Goal: Task Accomplishment & Management: Manage account settings

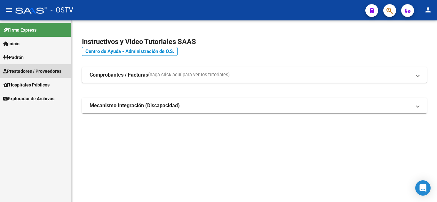
click at [29, 70] on span "Prestadores / Proveedores" at bounding box center [32, 71] width 58 height 7
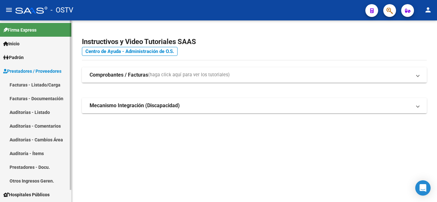
click at [30, 84] on link "Facturas - Listado/Carga" at bounding box center [35, 85] width 71 height 14
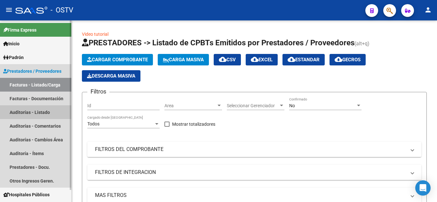
click at [21, 113] on link "Auditorías - Listado" at bounding box center [35, 112] width 71 height 14
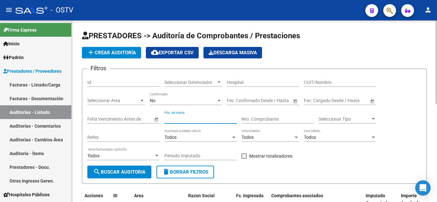
click at [184, 118] on input "Pto. de Venta" at bounding box center [200, 119] width 72 height 5
type input "1319"
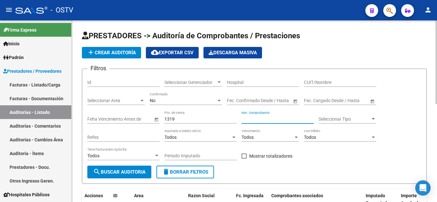
paste input "7745"
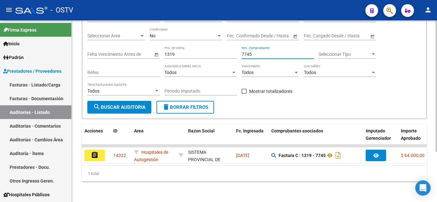
scroll to position [70, 0]
type input "7745"
drag, startPoint x: 168, startPoint y: 160, endPoint x: 202, endPoint y: 158, distance: 33.6
click at [271, 161] on datatable-body "assignment 14322 Hospitales de Autogestión SISTEMA PROVINCIAL DE SALUD - 306918…" at bounding box center [254, 155] width 345 height 21
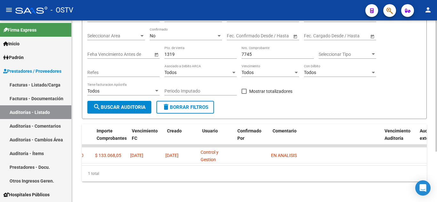
scroll to position [0, 0]
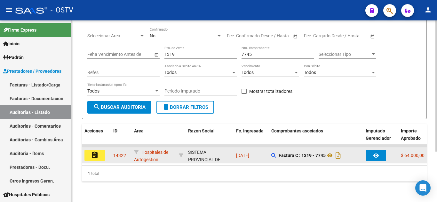
click at [98, 151] on button "assignment" at bounding box center [94, 156] width 20 height 12
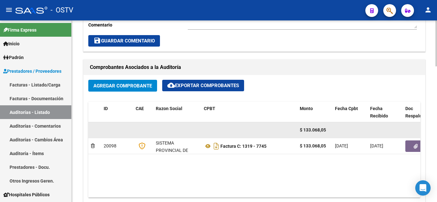
scroll to position [281, 0]
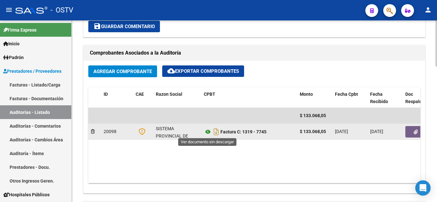
click at [208, 132] on icon at bounding box center [208, 132] width 8 height 8
click at [415, 134] on icon "button" at bounding box center [415, 132] width 4 height 5
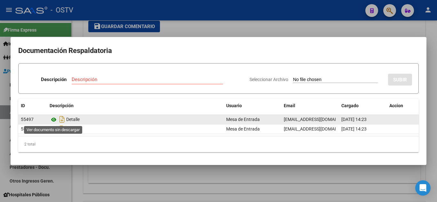
click at [55, 120] on icon at bounding box center [54, 120] width 8 height 8
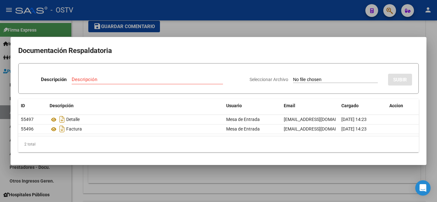
click at [193, 10] on div at bounding box center [218, 101] width 437 height 202
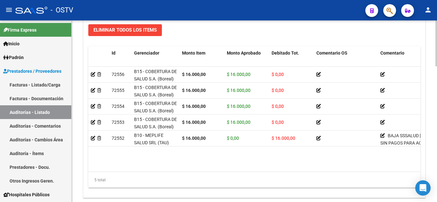
scroll to position [511, 0]
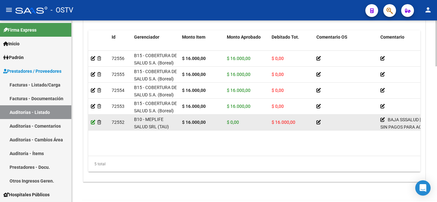
click at [91, 123] on icon at bounding box center [93, 122] width 4 height 4
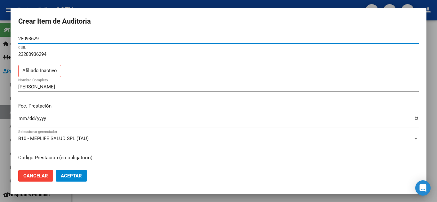
click at [163, 1] on div at bounding box center [218, 101] width 437 height 202
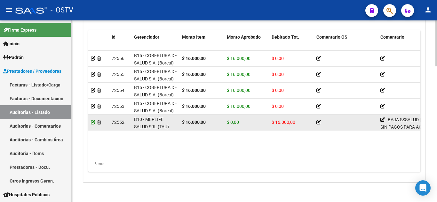
click at [93, 123] on icon at bounding box center [93, 122] width 4 height 4
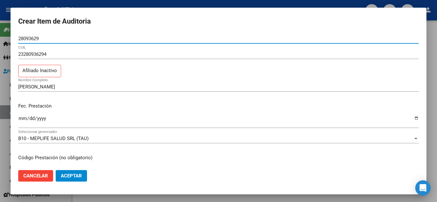
click at [38, 54] on input "23280936294" at bounding box center [218, 54] width 400 height 6
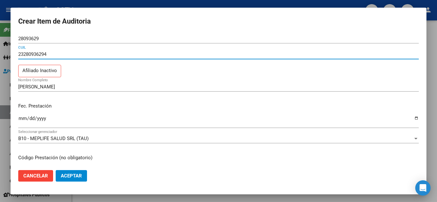
click at [38, 54] on input "23280936294" at bounding box center [218, 54] width 400 height 6
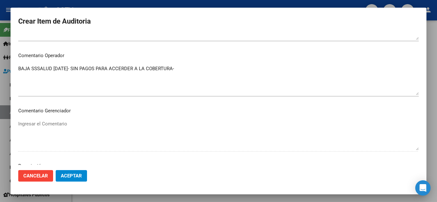
scroll to position [352, 0]
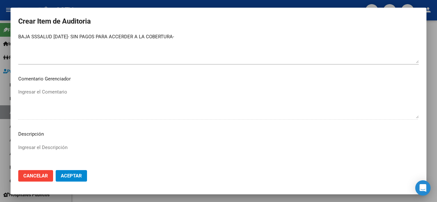
click at [167, 3] on div at bounding box center [218, 101] width 437 height 202
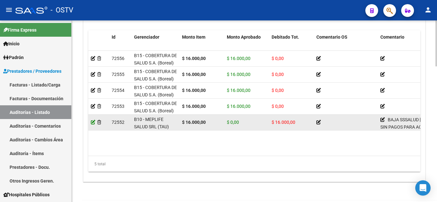
click at [91, 123] on icon at bounding box center [93, 122] width 4 height 4
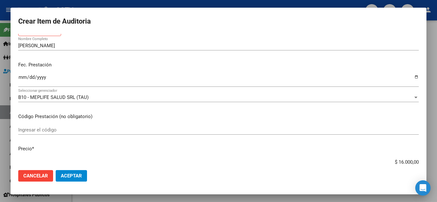
scroll to position [0, 0]
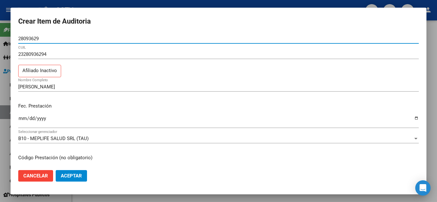
click at [38, 54] on input "23280936294" at bounding box center [218, 54] width 400 height 6
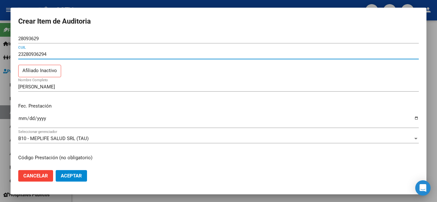
click at [38, 54] on input "23280936294" at bounding box center [218, 54] width 400 height 6
click at [69, 4] on div at bounding box center [218, 101] width 437 height 202
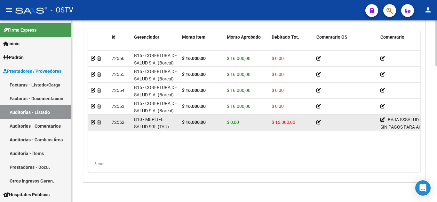
click at [90, 122] on datatable-body-cell at bounding box center [98, 123] width 21 height 16
click at [92, 123] on icon at bounding box center [93, 122] width 4 height 4
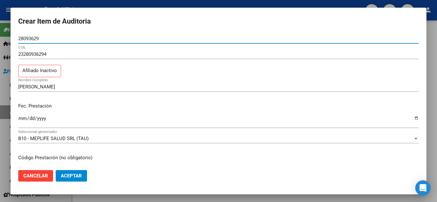
click at [27, 40] on input "28093629" at bounding box center [218, 39] width 400 height 6
click at [39, 57] on input "23280936294" at bounding box center [218, 54] width 400 height 6
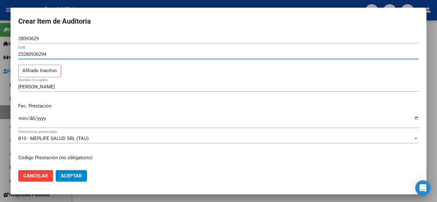
click at [39, 57] on input "23280936294" at bounding box center [218, 54] width 400 height 6
click at [56, 3] on div at bounding box center [218, 101] width 437 height 202
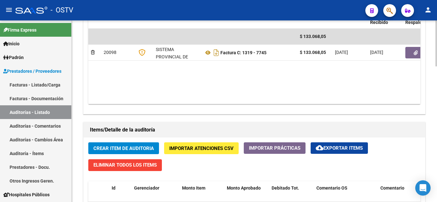
scroll to position [415, 0]
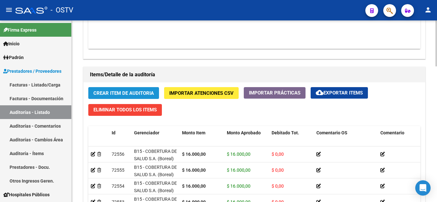
click at [108, 94] on span "Crear Item de Auditoria" at bounding box center [123, 93] width 60 height 6
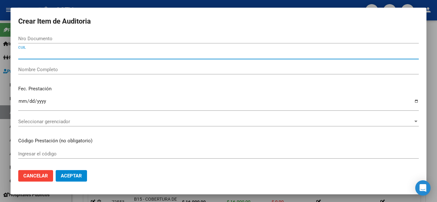
click at [36, 52] on input "CUIL" at bounding box center [218, 54] width 400 height 6
paste input "20502012364"
type input "20502012364"
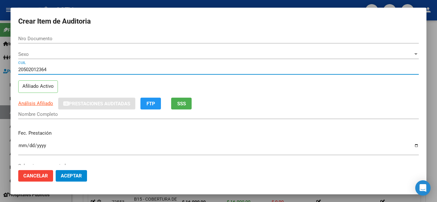
type input "50201236"
type input "VILLAGRA AXEL"
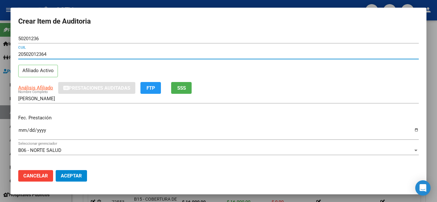
type input "20502012364"
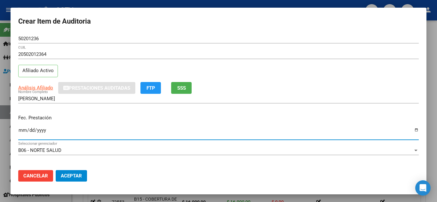
click at [23, 131] on input "Ingresar la fecha" at bounding box center [218, 133] width 400 height 10
type input "[DATE]"
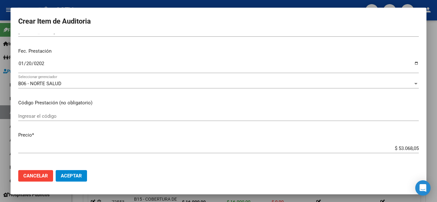
scroll to position [0, 0]
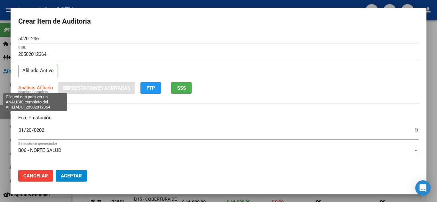
click at [30, 89] on span "Análisis Afiliado" at bounding box center [35, 88] width 35 height 6
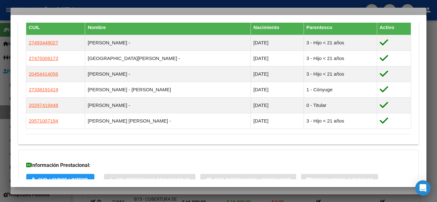
scroll to position [439, 0]
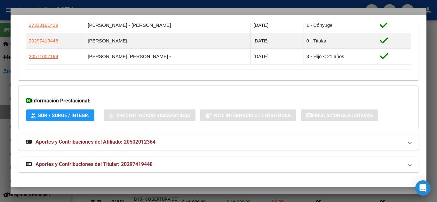
click at [67, 166] on span "Aportes y Contribuciones del Titular: 20297419448" at bounding box center [93, 164] width 117 height 6
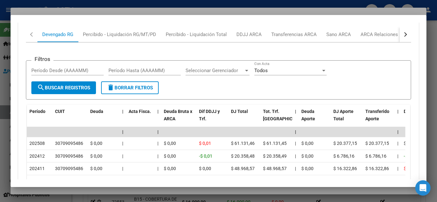
scroll to position [631, 0]
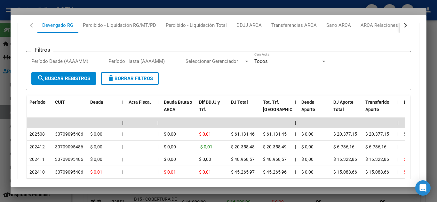
click at [323, 62] on div at bounding box center [323, 62] width 3 height 2
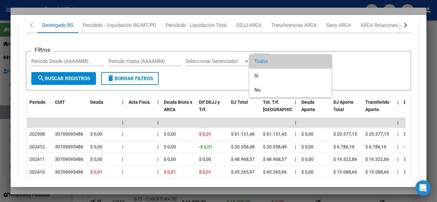
click at [323, 62] on span "Todos" at bounding box center [290, 61] width 72 height 14
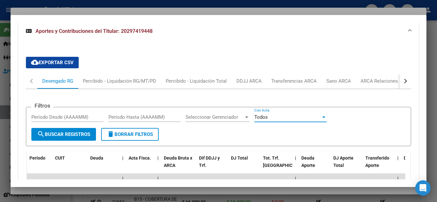
scroll to position [567, 0]
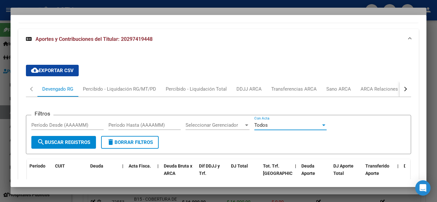
click at [402, 90] on div "button" at bounding box center [404, 89] width 4 height 4
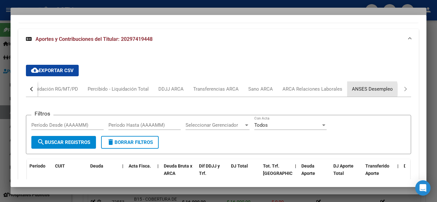
click at [369, 90] on div "ANSES Desempleo" at bounding box center [372, 89] width 41 height 7
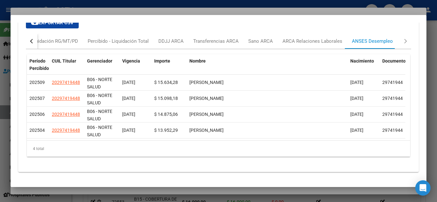
scroll to position [1, 0]
click at [41, 150] on div "4 total" at bounding box center [218, 149] width 383 height 16
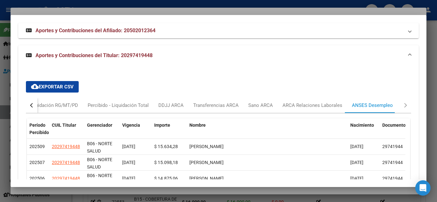
scroll to position [551, 0]
click at [31, 104] on div "button" at bounding box center [32, 105] width 4 height 4
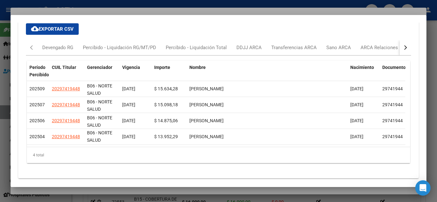
scroll to position [615, 0]
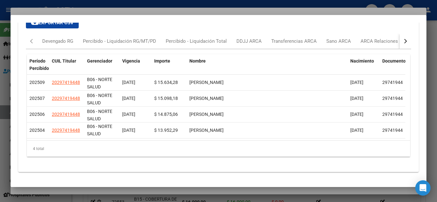
click at [410, 40] on div "cloud_download Exportar CSV Devengado RG Percibido - Liquidación RG/MT/PD Perci…" at bounding box center [218, 89] width 400 height 155
click at [401, 42] on button "button" at bounding box center [405, 41] width 12 height 15
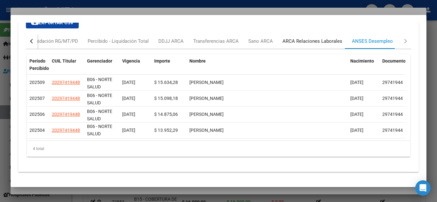
click at [319, 44] on div "ARCA Relaciones Laborales" at bounding box center [312, 41] width 60 height 7
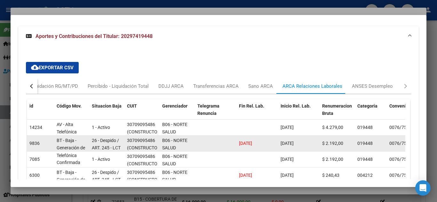
scroll to position [8, 0]
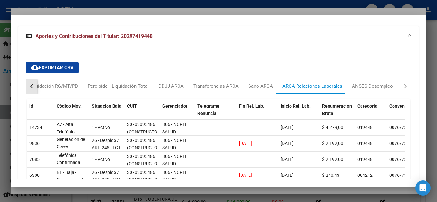
click at [32, 86] on div "button" at bounding box center [32, 86] width 4 height 4
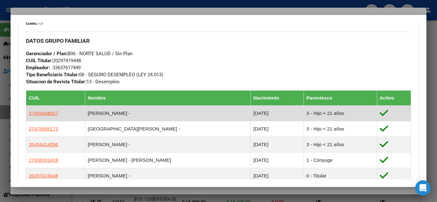
scroll to position [348, 0]
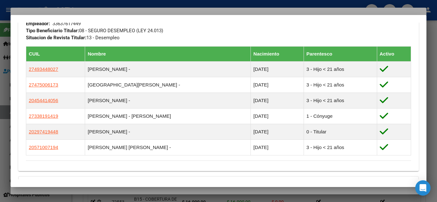
click at [48, 1] on div at bounding box center [218, 101] width 437 height 202
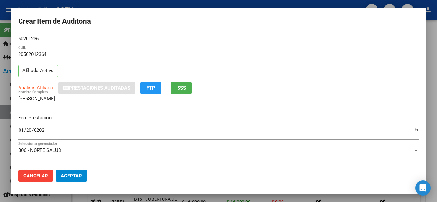
click at [27, 91] on app-link-go-to "Análisis Afiliado" at bounding box center [35, 87] width 35 height 7
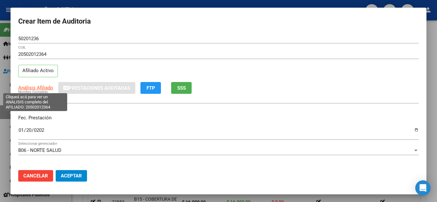
click at [28, 88] on span "Análisis Afiliado" at bounding box center [35, 88] width 35 height 6
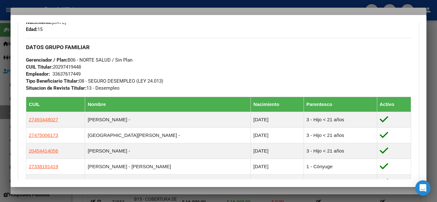
scroll to position [439, 0]
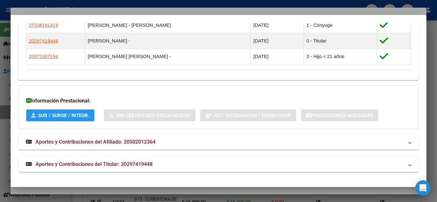
click at [45, 164] on span "Aportes y Contribuciones del Titular: 20297419448" at bounding box center [93, 164] width 117 height 6
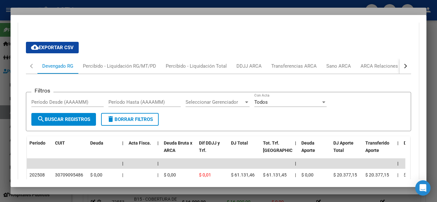
scroll to position [596, 0]
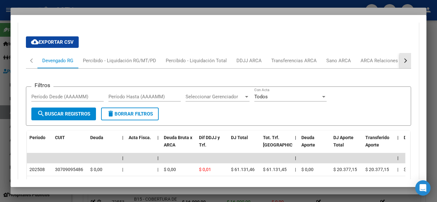
click at [402, 61] on div "button" at bounding box center [404, 60] width 4 height 4
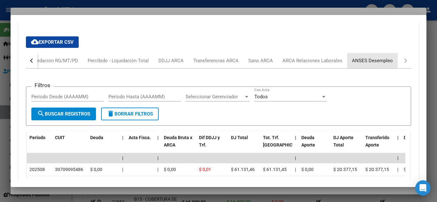
click at [380, 61] on div "ANSES Desempleo" at bounding box center [372, 60] width 41 height 7
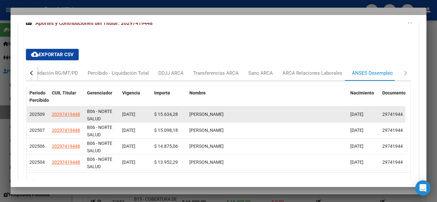
scroll to position [615, 0]
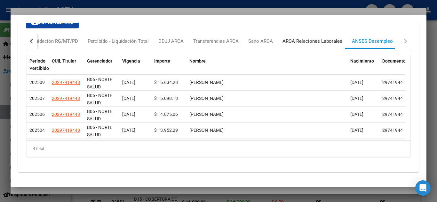
click at [314, 46] on div "ARCA Relaciones Laborales" at bounding box center [311, 41] width 69 height 15
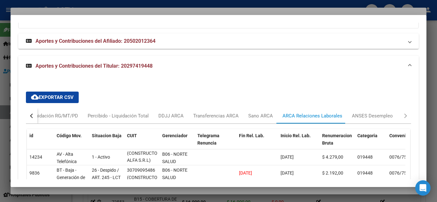
scroll to position [540, 0]
click at [33, 119] on button "button" at bounding box center [32, 116] width 12 height 15
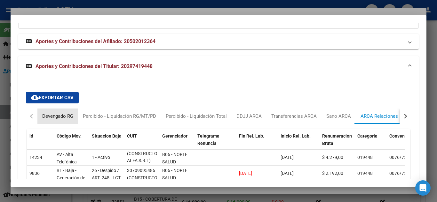
click at [50, 118] on div "Devengado RG" at bounding box center [57, 116] width 31 height 7
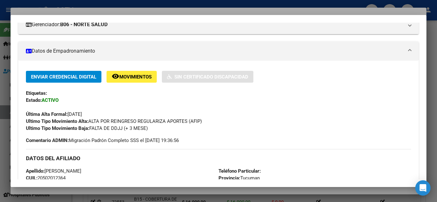
scroll to position [0, 0]
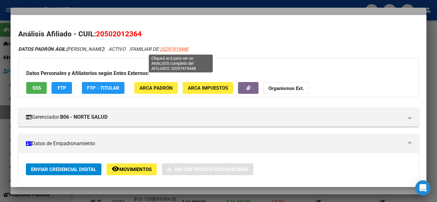
click at [186, 49] on span "20297419448" at bounding box center [174, 49] width 28 height 6
type textarea "20297419448"
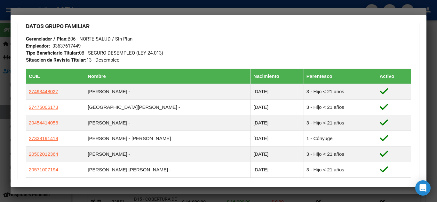
scroll to position [417, 0]
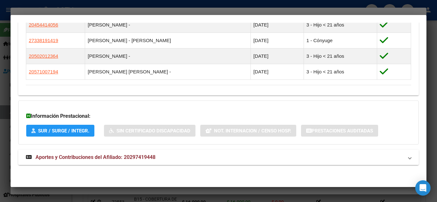
click at [62, 157] on span "Aportes y Contribuciones del Afiliado: 20297419448" at bounding box center [95, 157] width 120 height 6
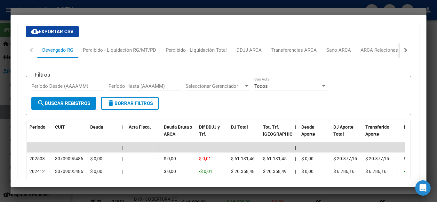
scroll to position [573, 0]
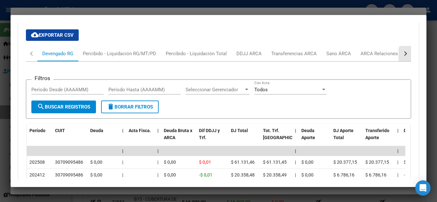
click at [402, 53] on div "button" at bounding box center [404, 53] width 4 height 4
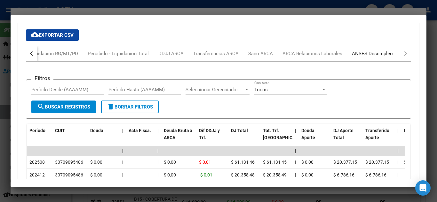
click at [375, 55] on div "ANSES Desempleo" at bounding box center [372, 53] width 41 height 7
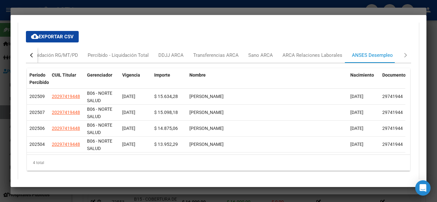
scroll to position [561, 0]
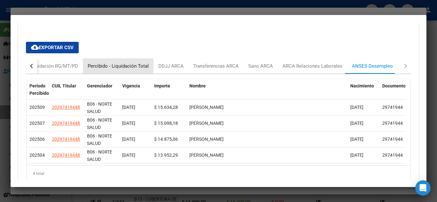
click at [88, 65] on div "Percibido - Liquidación Total" at bounding box center [118, 66] width 61 height 7
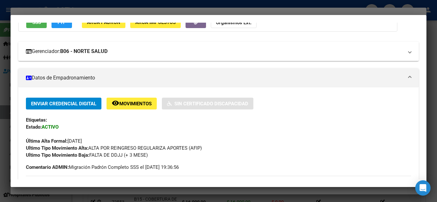
scroll to position [63, 0]
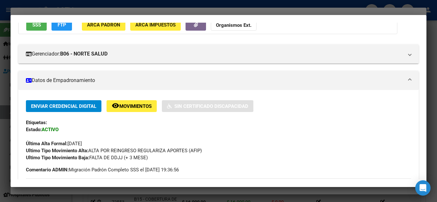
click at [182, 3] on div at bounding box center [218, 101] width 437 height 202
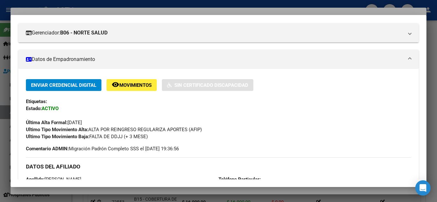
scroll to position [0, 0]
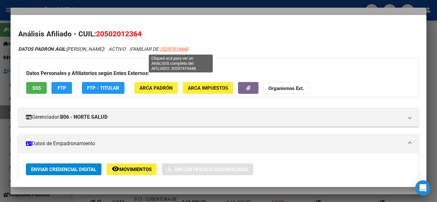
click at [172, 48] on span "20297419448" at bounding box center [174, 49] width 28 height 6
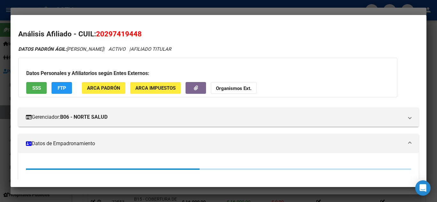
click at [107, 34] on span "20297419448" at bounding box center [119, 34] width 46 height 8
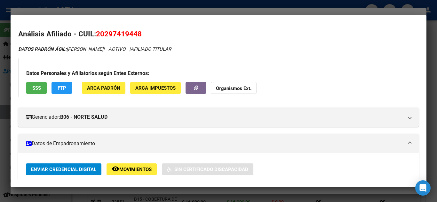
drag, startPoint x: 120, startPoint y: 34, endPoint x: 137, endPoint y: 33, distance: 17.0
click at [151, 34] on h2 "Análisis Afiliado - CUIL: 20297419448" at bounding box center [218, 34] width 400 height 11
click at [125, 35] on span "20297419448" at bounding box center [119, 34] width 46 height 8
drag, startPoint x: 106, startPoint y: 34, endPoint x: 140, endPoint y: 34, distance: 33.6
click at [140, 34] on span "20297419448" at bounding box center [119, 34] width 46 height 8
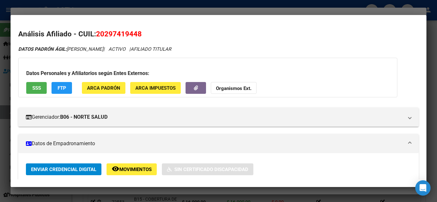
copy span "20297419448"
click at [80, 3] on div at bounding box center [218, 101] width 437 height 202
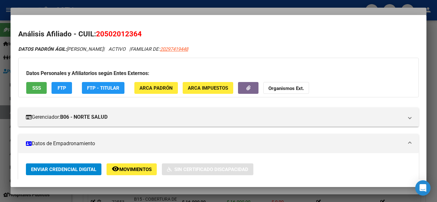
click at [79, 3] on div at bounding box center [218, 101] width 437 height 202
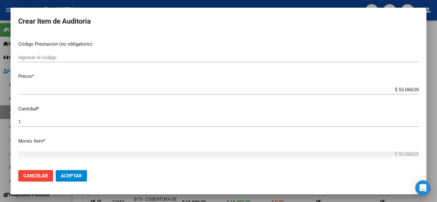
scroll to position [128, 0]
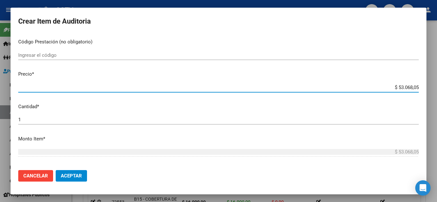
click at [388, 88] on input "$ 53.068,05" at bounding box center [218, 88] width 400 height 6
paste input "16.000,00"
type input "$ 16.000,00"
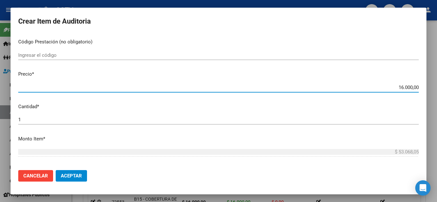
type input "$ 16.000,00"
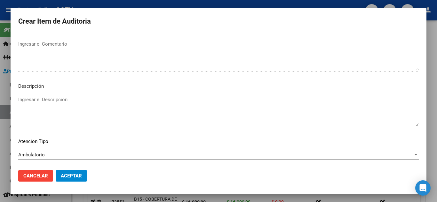
scroll to position [444, 0]
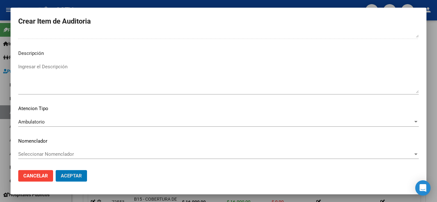
click at [56, 170] on button "Aceptar" at bounding box center [71, 176] width 31 height 12
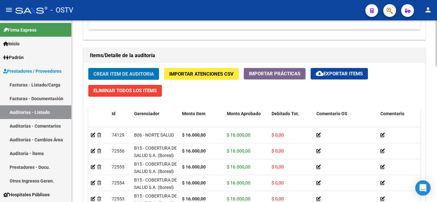
scroll to position [415, 0]
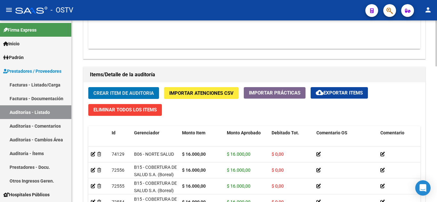
click at [107, 92] on span "Crear Item de Auditoria" at bounding box center [123, 93] width 60 height 6
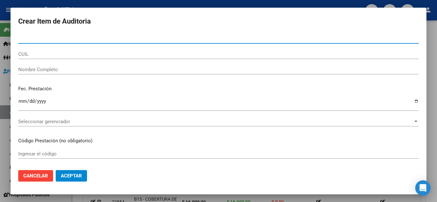
click at [45, 38] on input "Nro Documento" at bounding box center [218, 39] width 400 height 6
paste input "20502012364"
type input "20502012364"
click at [25, 101] on input "Ingresar la fecha" at bounding box center [218, 104] width 400 height 10
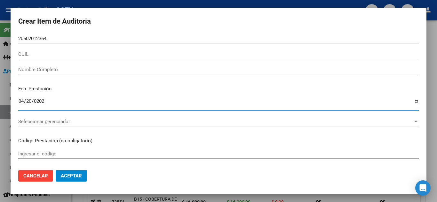
type input "2025-04-20"
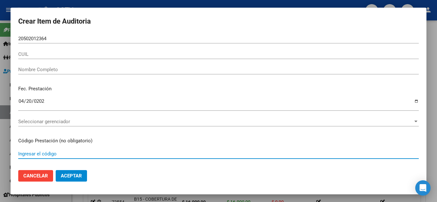
scroll to position [87, 0]
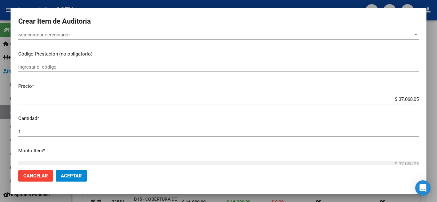
paste input "20502012364"
type input "$ 205.020.123,64"
click at [378, 99] on input "$ 205.020.123,64" at bounding box center [218, 100] width 400 height 6
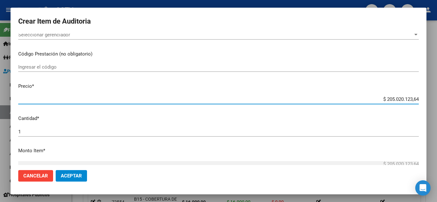
click at [378, 99] on input "$ 205.020.123,64" at bounding box center [218, 100] width 400 height 6
paste input "21.068,05"
type input "$ 21.068,05"
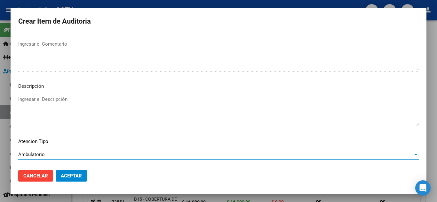
scroll to position [415, 0]
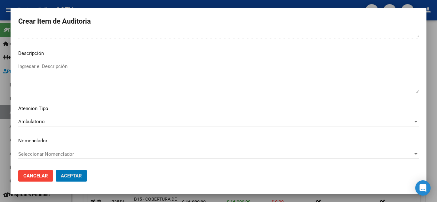
click at [56, 170] on button "Aceptar" at bounding box center [71, 176] width 31 height 12
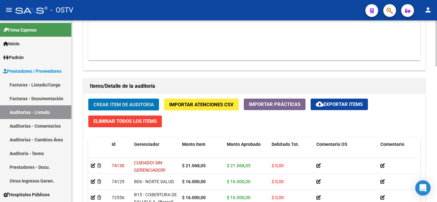
scroll to position [409, 0]
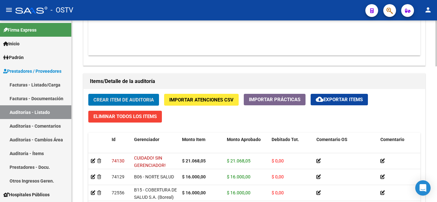
click at [120, 97] on span "Crear Item de Auditoria" at bounding box center [123, 100] width 60 height 6
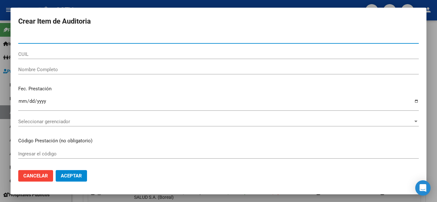
paste input "23395712594"
type input "23395712594"
click at [39, 39] on input "23395712594" at bounding box center [218, 39] width 400 height 6
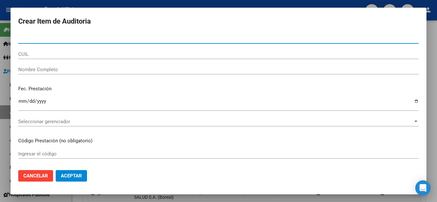
click at [36, 57] on input "CUIL" at bounding box center [218, 54] width 400 height 6
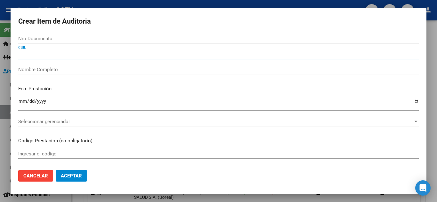
paste input "23395712594"
type input "23395712594"
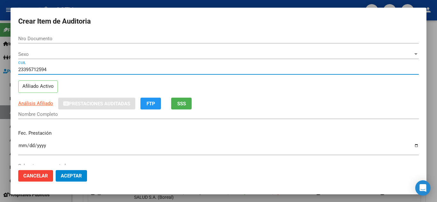
type input "39571259"
type input "AILAN ROSA DANIELA -"
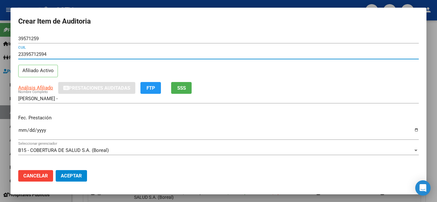
type input "23395712594"
click at [22, 129] on input "Ingresar la fecha" at bounding box center [218, 133] width 400 height 10
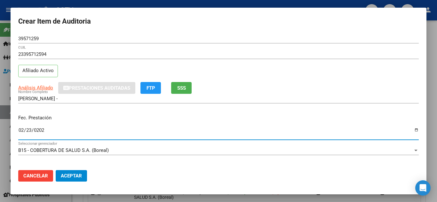
type input "2025-02-23"
click at [75, 127] on div "2025-02-23 Ingresar la fecha" at bounding box center [218, 133] width 400 height 14
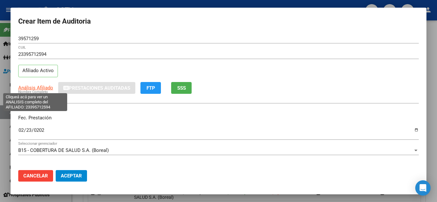
click at [41, 87] on span "Análisis Afiliado" at bounding box center [35, 88] width 35 height 6
type textarea "23395712594"
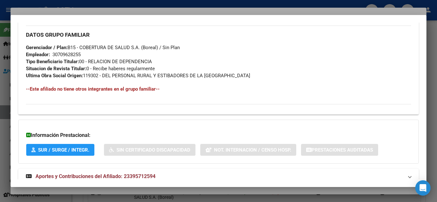
scroll to position [322, 0]
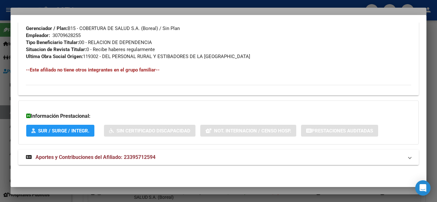
click at [104, 159] on span "Aportes y Contribuciones del Afiliado: 23395712594" at bounding box center [95, 157] width 120 height 6
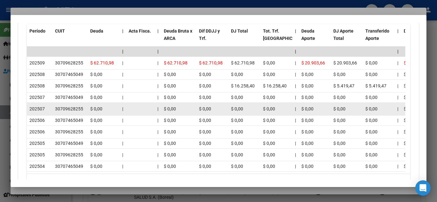
scroll to position [610, 0]
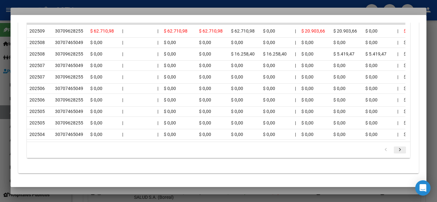
click at [395, 155] on icon "go to next page" at bounding box center [399, 151] width 8 height 8
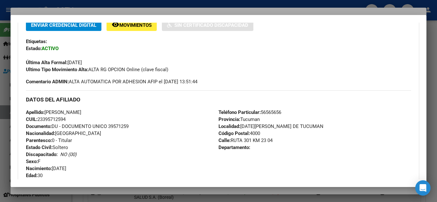
scroll to position [0, 0]
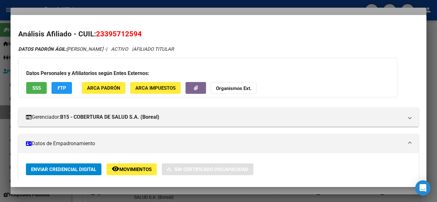
click at [125, 35] on span "23395712594" at bounding box center [119, 34] width 46 height 8
click at [125, 36] on span "23395712594" at bounding box center [119, 34] width 46 height 8
click at [149, 36] on h2 "Análisis Afiliado - CUIL: 23395712594" at bounding box center [218, 34] width 400 height 11
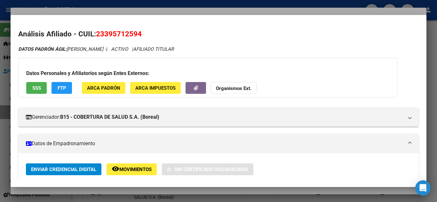
click at [147, 34] on h2 "Análisis Afiliado - CUIL: 23395712594" at bounding box center [218, 34] width 400 height 11
drag, startPoint x: 150, startPoint y: 34, endPoint x: 97, endPoint y: 34, distance: 52.7
click at [97, 34] on h2 "Análisis Afiliado - CUIL: 23395712594" at bounding box center [218, 34] width 400 height 11
copy span "23395712594"
click at [139, 4] on div at bounding box center [218, 101] width 437 height 202
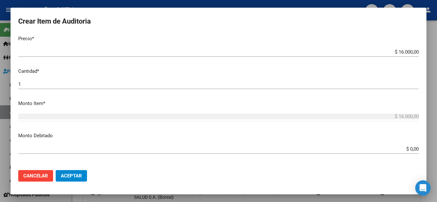
scroll to position [160, 0]
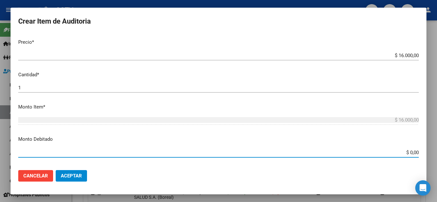
click at [399, 153] on input "$ 0,00" at bounding box center [218, 153] width 400 height 6
paste input "16.00"
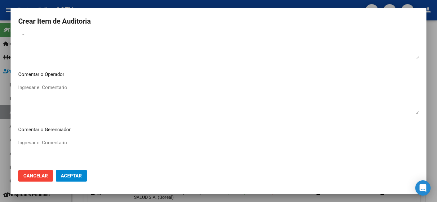
scroll to position [320, 0]
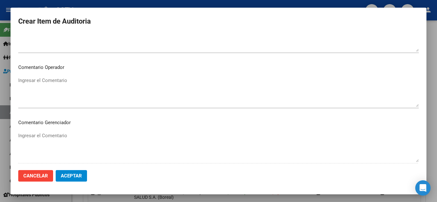
type input "$ 16.000,00"
click at [67, 79] on textarea "Ingresar el Comentario" at bounding box center [218, 92] width 400 height 30
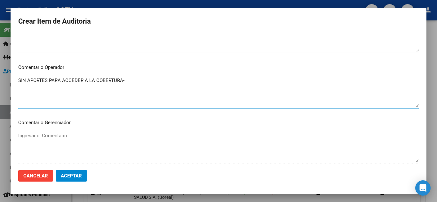
click at [20, 82] on textarea "SIN APORTES PARA ACCEDER A LA COBERTURA-" at bounding box center [218, 92] width 400 height 30
click at [18, 79] on mat-dialog-content "39571259 Nro Documento 23395712594 CUIL Afiliado Activo Análisis Afiliado Prest…" at bounding box center [218, 99] width 415 height 131
click at [19, 80] on textarea "SIN APORTES PARA ACCEDER A LA COBERTURA-" at bounding box center [218, 92] width 400 height 30
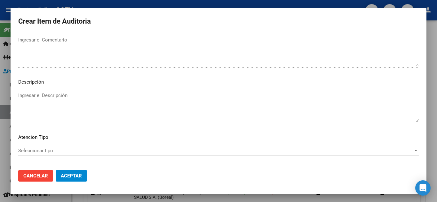
scroll to position [444, 0]
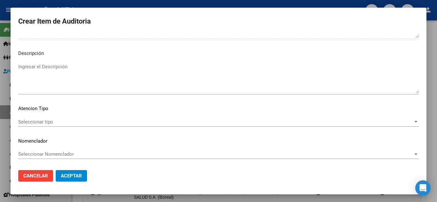
type textarea "TRABAJADOR POR TEMPORADA-SIN APORTES PARA ACCEDER A LA COBERTURA-"
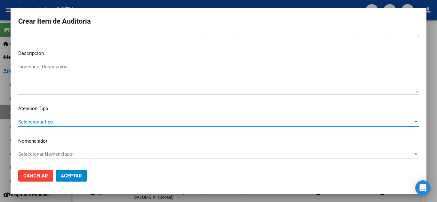
click at [58, 121] on span "Seleccionar tipo" at bounding box center [215, 122] width 394 height 6
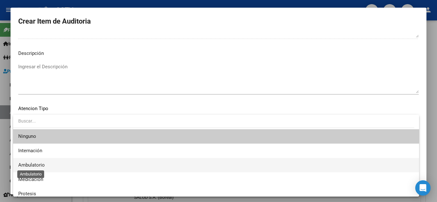
click at [33, 165] on span "Ambulatorio" at bounding box center [31, 165] width 27 height 6
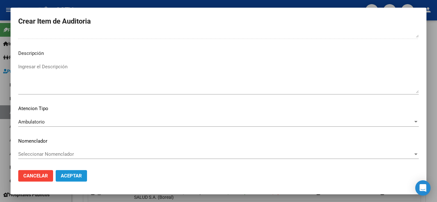
click at [74, 174] on span "Aceptar" at bounding box center [71, 176] width 21 height 6
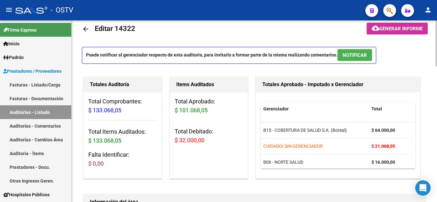
scroll to position [0, 0]
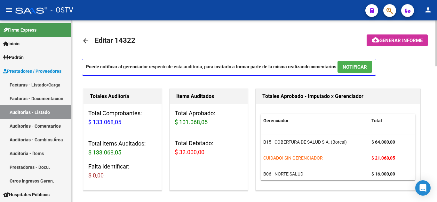
click at [396, 43] on span "Generar informe" at bounding box center [400, 41] width 43 height 6
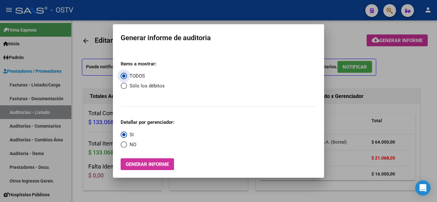
click at [127, 86] on span "Sólo los débitos" at bounding box center [146, 85] width 38 height 7
click at [127, 86] on input "Sólo los débitos" at bounding box center [123, 86] width 6 height 6
radio input "true"
click at [124, 144] on span "Select an option" at bounding box center [123, 145] width 6 height 6
click at [124, 144] on input "NO" at bounding box center [123, 145] width 6 height 6
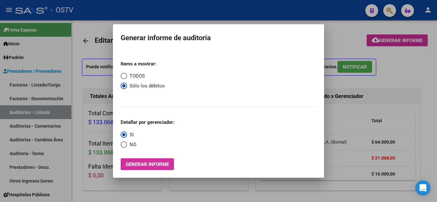
radio input "true"
click at [130, 161] on button "Generar informe" at bounding box center [146, 165] width 53 height 12
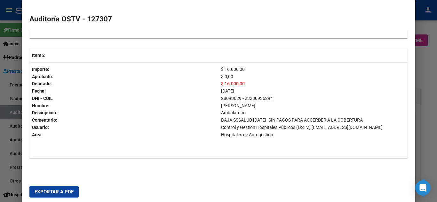
scroll to position [235, 0]
click at [47, 191] on span "Exportar a PDF" at bounding box center [54, 192] width 39 height 6
click at [425, 25] on div at bounding box center [218, 101] width 437 height 202
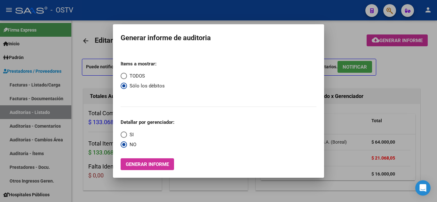
click at [348, 37] on div at bounding box center [218, 101] width 437 height 202
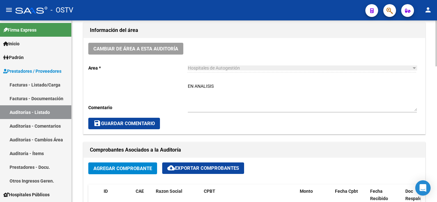
scroll to position [160, 0]
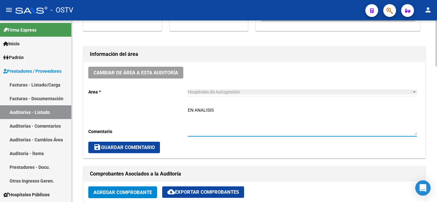
click at [217, 110] on textarea "EN ANALISIS" at bounding box center [302, 121] width 229 height 28
type textarea "CERRADA CON DEBITO"
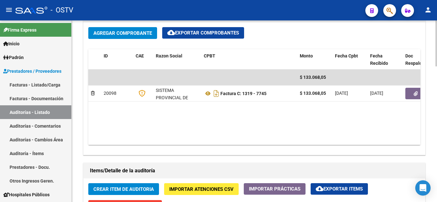
scroll to position [320, 0]
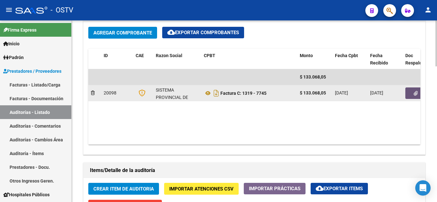
click at [409, 95] on button "button" at bounding box center [415, 94] width 20 height 12
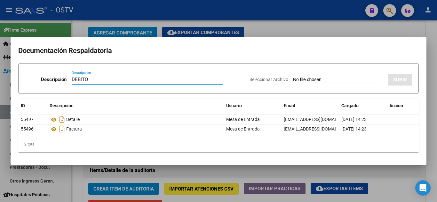
type input "DEBITO"
click at [293, 78] on input "Seleccionar Archivo" at bounding box center [335, 80] width 85 height 6
type input "C:\fakepath\DEBITO-FC-1319-7745.pdf"
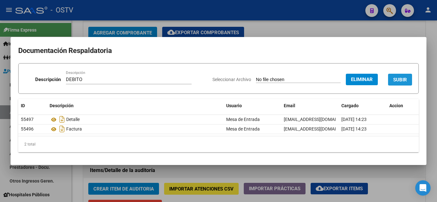
click at [398, 84] on button "SUBIR" at bounding box center [400, 80] width 24 height 12
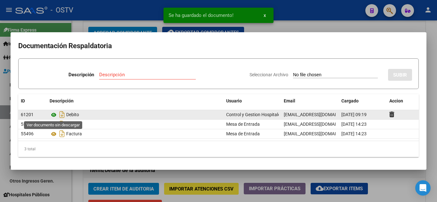
click at [54, 115] on icon at bounding box center [54, 115] width 8 height 8
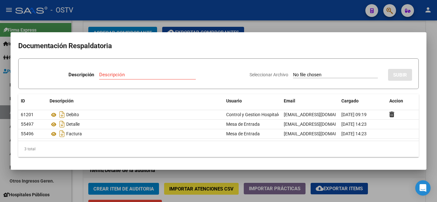
click at [128, 11] on div at bounding box center [218, 101] width 437 height 202
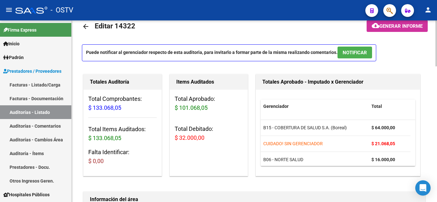
scroll to position [0, 0]
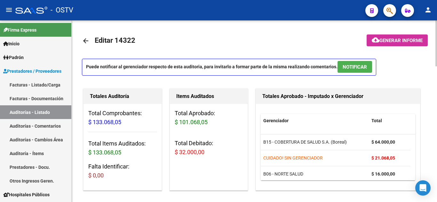
click at [387, 37] on button "cloud_download Generar informe" at bounding box center [396, 41] width 61 height 12
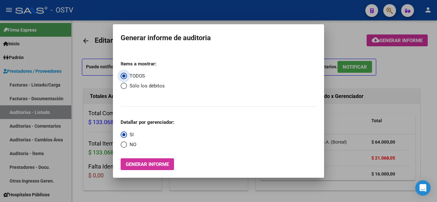
click at [126, 86] on span "Select an option" at bounding box center [123, 86] width 6 height 6
click at [126, 86] on input "Sólo los débitos" at bounding box center [123, 86] width 6 height 6
radio input "true"
click at [123, 147] on span "Select an option" at bounding box center [123, 145] width 6 height 6
click at [123, 147] on input "NO" at bounding box center [123, 145] width 6 height 6
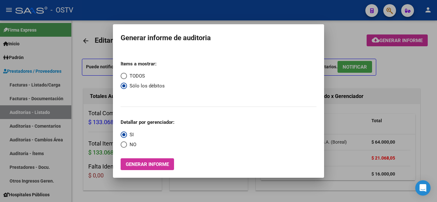
radio input "true"
click at [160, 166] on span "Generar informe" at bounding box center [147, 165] width 43 height 6
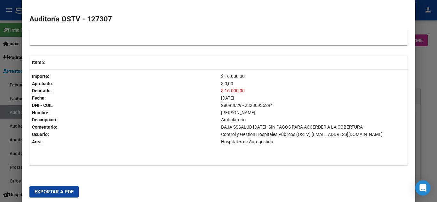
scroll to position [235, 0]
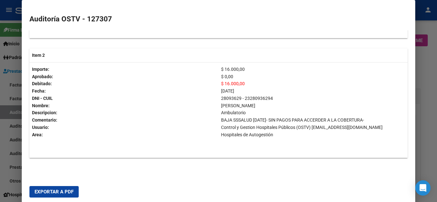
click at [431, 68] on div at bounding box center [218, 101] width 437 height 202
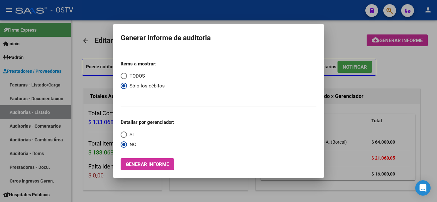
click at [345, 35] on div at bounding box center [218, 101] width 437 height 202
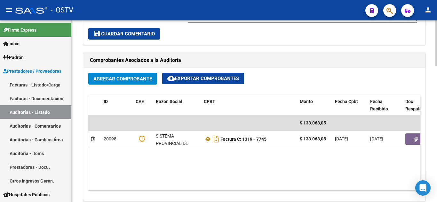
scroll to position [288, 0]
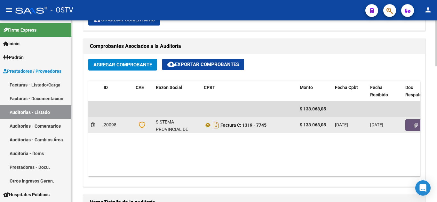
click at [409, 123] on button "button" at bounding box center [415, 126] width 20 height 12
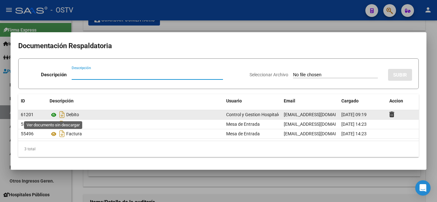
click at [53, 113] on icon at bounding box center [54, 115] width 8 height 8
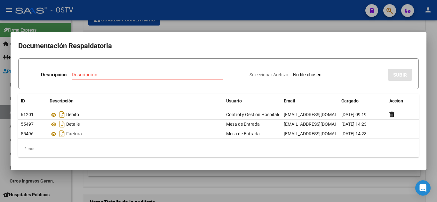
click at [249, 29] on div at bounding box center [218, 101] width 437 height 202
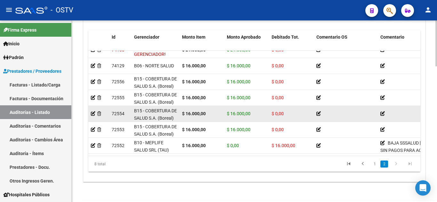
scroll to position [537, 0]
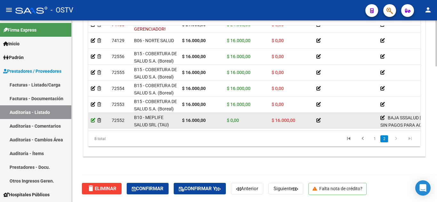
click at [91, 118] on icon at bounding box center [93, 120] width 4 height 4
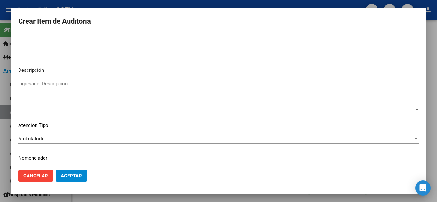
scroll to position [432, 0]
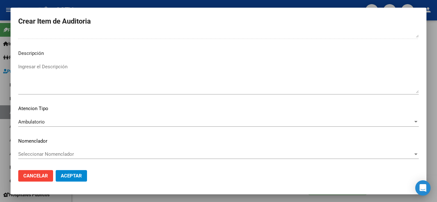
click at [116, 6] on div at bounding box center [218, 101] width 437 height 202
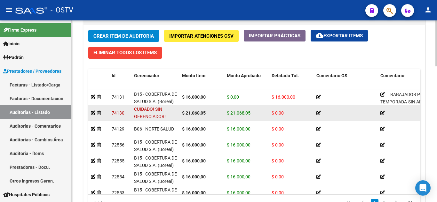
scroll to position [0, 0]
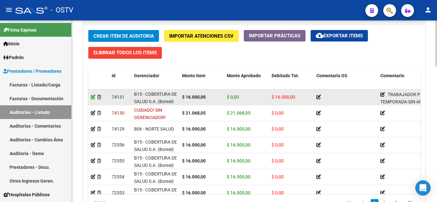
click at [92, 98] on icon at bounding box center [93, 97] width 4 height 4
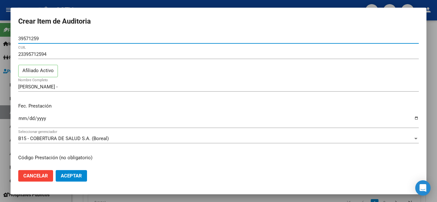
click at [102, 2] on div at bounding box center [218, 101] width 437 height 202
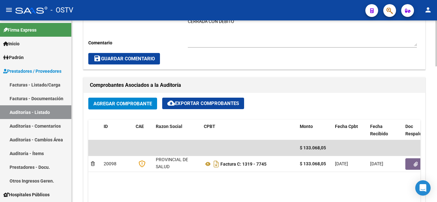
scroll to position [249, 0]
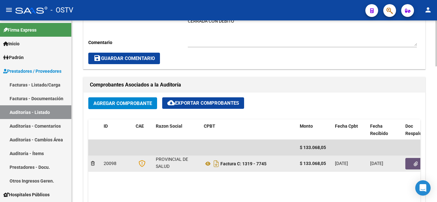
click at [414, 163] on icon "button" at bounding box center [415, 164] width 4 height 5
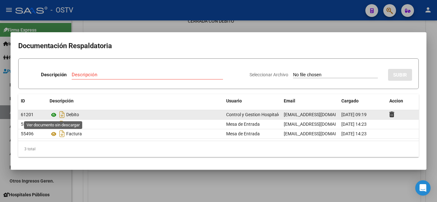
click at [55, 117] on icon at bounding box center [54, 115] width 8 height 8
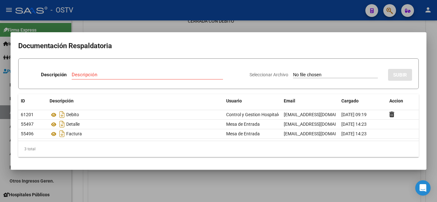
click at [306, 27] on div at bounding box center [218, 101] width 437 height 202
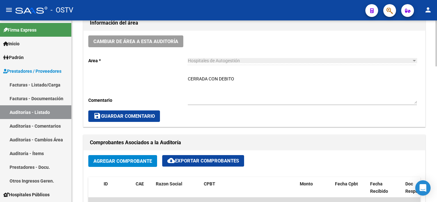
scroll to position [192, 0]
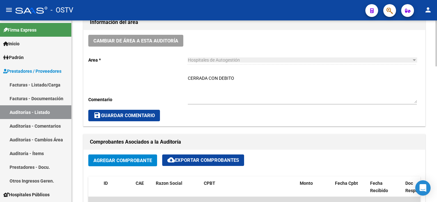
click at [135, 117] on span "save Guardar Comentario" at bounding box center [123, 116] width 61 height 6
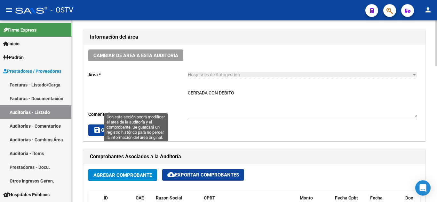
scroll to position [224, 0]
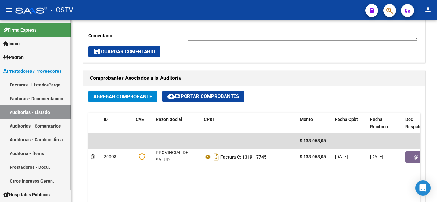
click at [26, 110] on link "Auditorías - Listado" at bounding box center [35, 112] width 71 height 14
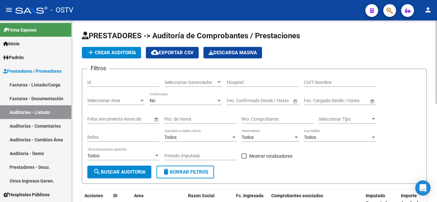
click at [181, 117] on input "Pto. de Venta" at bounding box center [200, 119] width 72 height 5
type input "10"
paste input "20744"
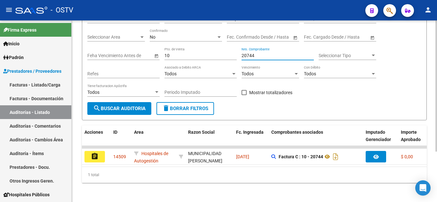
scroll to position [64, 0]
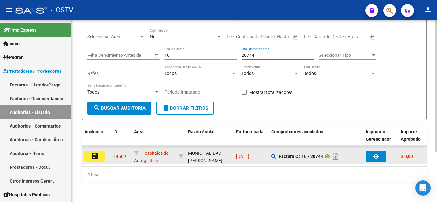
type input "20744"
click at [93, 158] on mat-icon "assignment" at bounding box center [95, 156] width 8 height 8
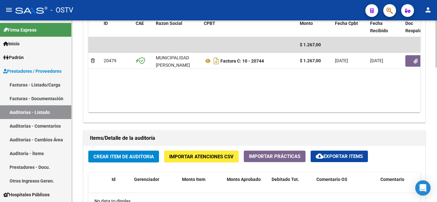
scroll to position [320, 0]
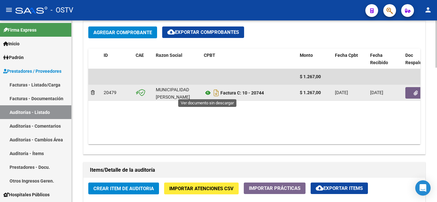
click at [208, 94] on icon at bounding box center [208, 93] width 8 height 8
click at [412, 97] on button "button" at bounding box center [415, 93] width 20 height 12
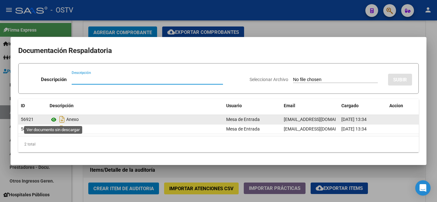
click at [56, 120] on icon at bounding box center [54, 120] width 8 height 8
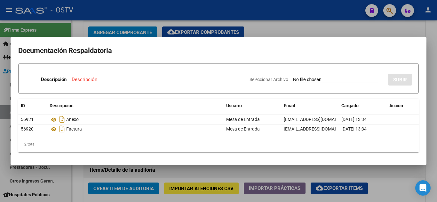
drag, startPoint x: 117, startPoint y: 17, endPoint x: 127, endPoint y: 50, distance: 34.7
click at [117, 17] on div at bounding box center [218, 101] width 437 height 202
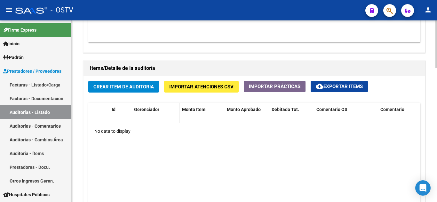
scroll to position [392, 0]
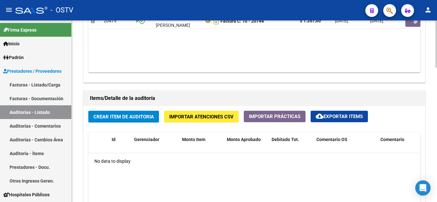
click at [137, 118] on span "Crear Item de Auditoria" at bounding box center [123, 117] width 60 height 6
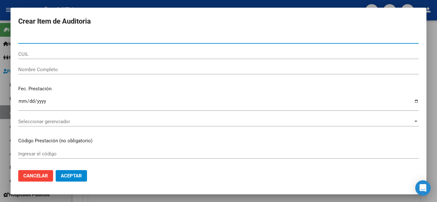
click at [29, 41] on input "Nro Documento" at bounding box center [218, 39] width 400 height 6
paste input "37272551"
type input "37272551"
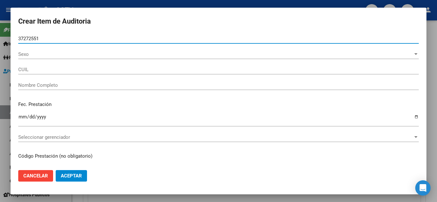
type input "27372725511"
type input "PINTOS DAIANA NEREA"
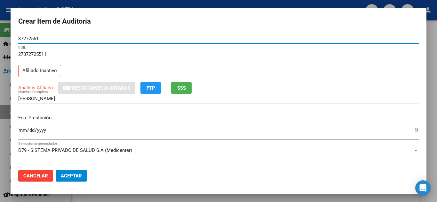
type input "37272551"
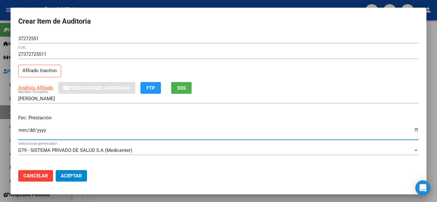
click at [21, 130] on input "Ingresar la fecha" at bounding box center [218, 133] width 400 height 10
type input "2025-02-21"
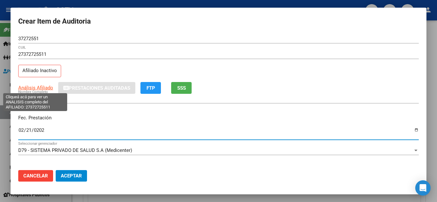
click at [29, 87] on span "Análisis Afiliado" at bounding box center [35, 88] width 35 height 6
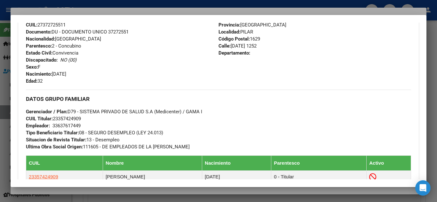
scroll to position [385, 0]
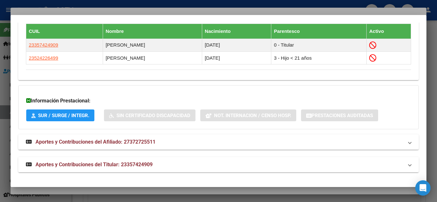
click at [113, 164] on span "Aportes y Contribuciones del Titular: 23357424909" at bounding box center [93, 165] width 117 height 6
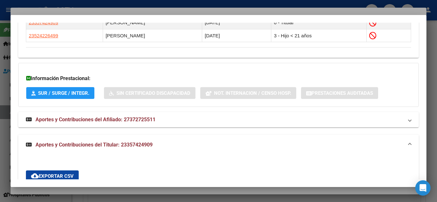
scroll to position [477, 0]
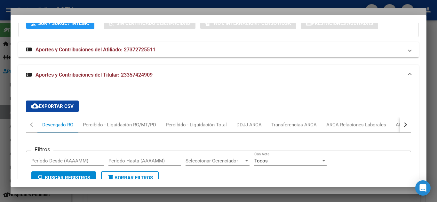
click at [402, 124] on div "button" at bounding box center [404, 125] width 4 height 4
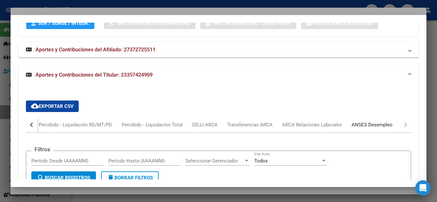
click at [377, 124] on div "ANSES Desempleo" at bounding box center [371, 124] width 41 height 7
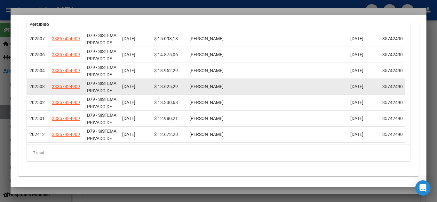
scroll to position [605, 0]
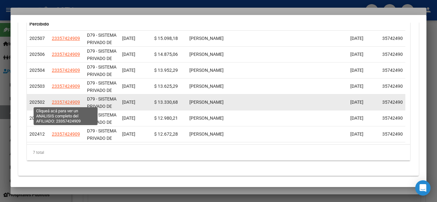
click at [59, 101] on span "23357424909" at bounding box center [66, 102] width 28 height 5
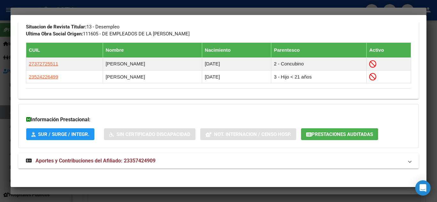
scroll to position [363, 0]
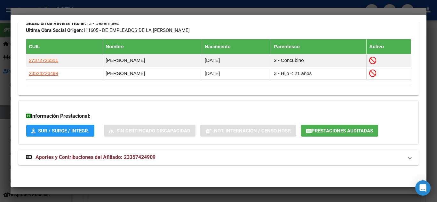
click at [74, 156] on span "Aportes y Contribuciones del Afiliado: 23357424909" at bounding box center [95, 157] width 120 height 6
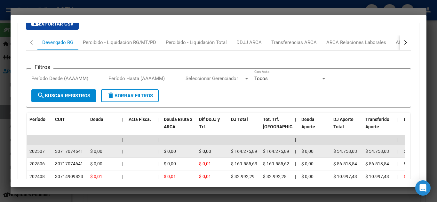
scroll to position [528, 0]
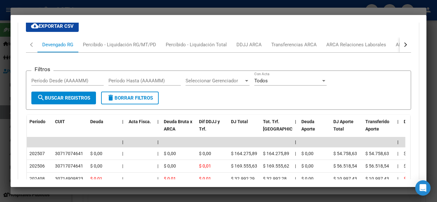
click at [402, 46] on div "button" at bounding box center [404, 45] width 4 height 4
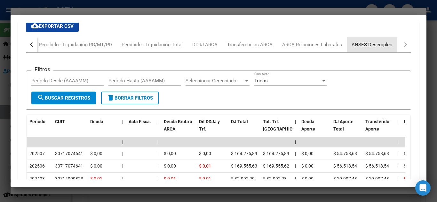
click at [374, 46] on div "ANSES Desempleo" at bounding box center [371, 44] width 41 height 7
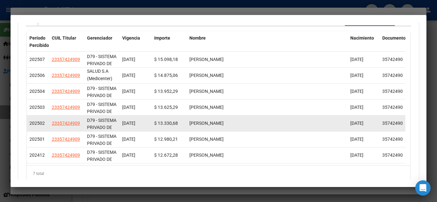
scroll to position [586, 0]
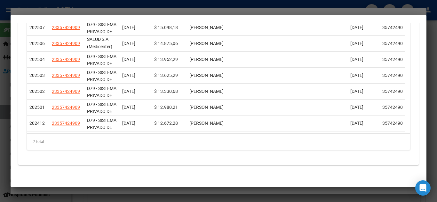
click at [89, 2] on div at bounding box center [218, 101] width 437 height 202
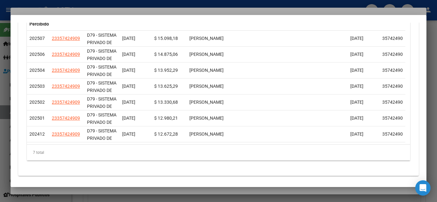
click at [89, 2] on div at bounding box center [218, 101] width 437 height 202
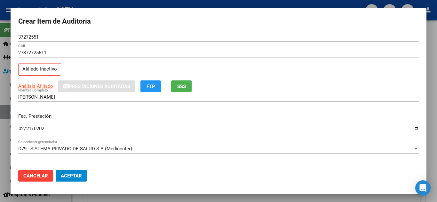
scroll to position [0, 0]
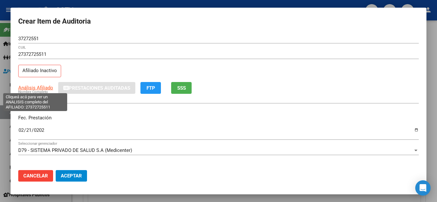
click at [27, 85] on span "Análisis Afiliado" at bounding box center [35, 88] width 35 height 6
type textarea "27372725511"
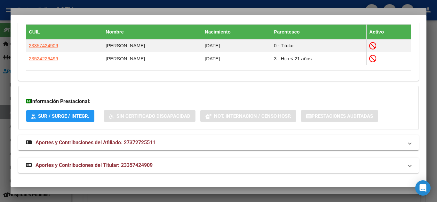
scroll to position [385, 0]
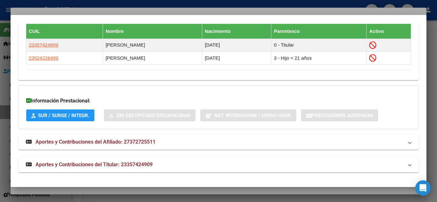
click at [134, 164] on span "Aportes y Contribuciones del Titular: 23357424909" at bounding box center [93, 165] width 117 height 6
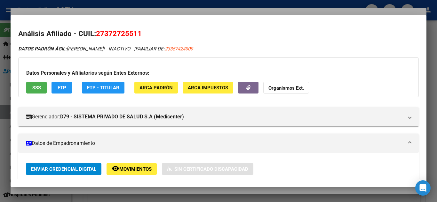
scroll to position [0, 0]
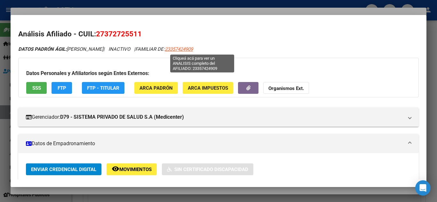
drag, startPoint x: 222, startPoint y: 49, endPoint x: 188, endPoint y: 50, distance: 34.2
click at [188, 50] on div "DATOS PADRÓN ÁGIL: PINTOS DAIANA NEREA | INACTIVO | FAMILIAR DE: 23357424909" at bounding box center [218, 49] width 400 height 7
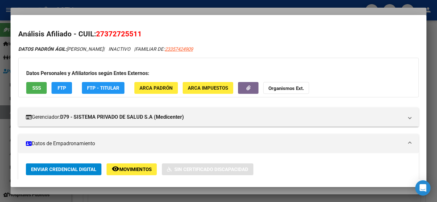
copy span "23357424909"
click at [143, 3] on div at bounding box center [218, 101] width 437 height 202
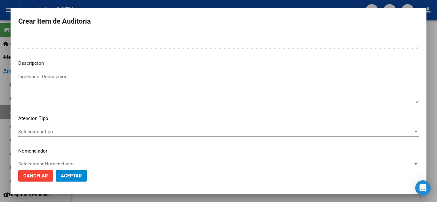
scroll to position [444, 0]
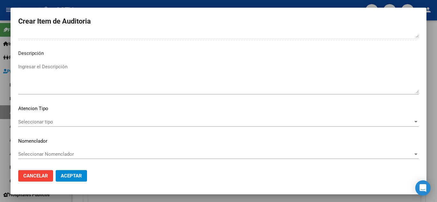
click at [53, 125] on div "Seleccionar tipo Seleccionar tipo" at bounding box center [218, 122] width 400 height 10
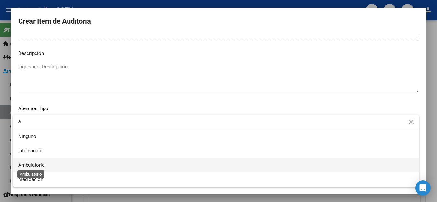
type input "A"
click at [32, 165] on span "Ambulatorio" at bounding box center [31, 165] width 27 height 6
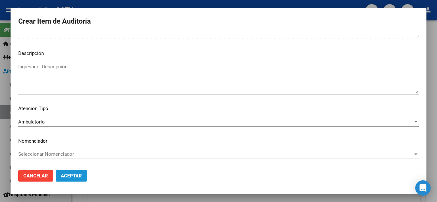
click at [69, 175] on span "Aceptar" at bounding box center [71, 176] width 21 height 6
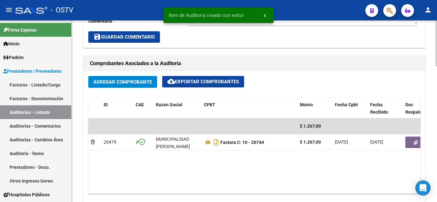
scroll to position [200, 0]
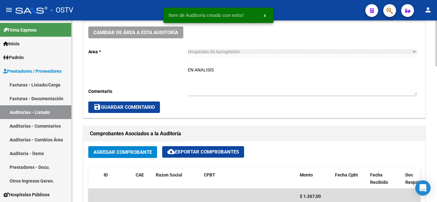
click at [214, 76] on textarea "EN ANALISIS" at bounding box center [302, 81] width 229 height 28
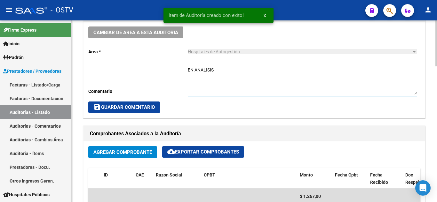
click at [213, 76] on textarea "EN ANALISIS" at bounding box center [302, 81] width 229 height 28
click at [210, 71] on textarea "EN ANALISISCE" at bounding box center [302, 81] width 229 height 28
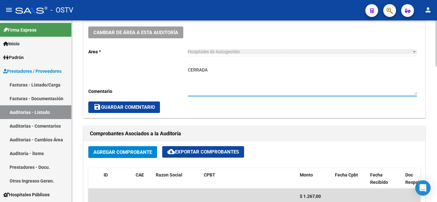
type textarea "CERRADA"
click at [140, 109] on span "save Guardar Comentario" at bounding box center [123, 108] width 61 height 6
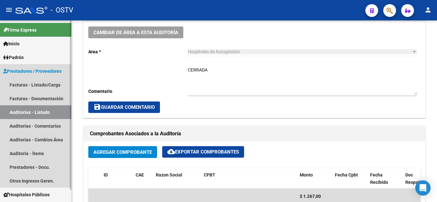
click at [29, 112] on link "Auditorías - Listado" at bounding box center [35, 112] width 71 height 14
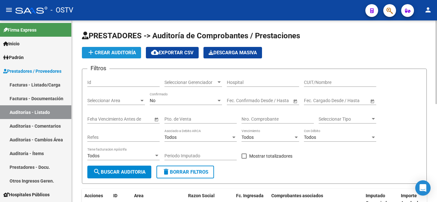
click at [104, 50] on span "add Crear Auditoría" at bounding box center [111, 53] width 49 height 6
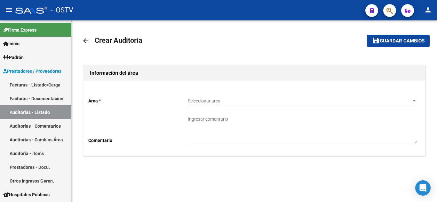
click at [197, 101] on span "Seleccionar area" at bounding box center [299, 100] width 223 height 5
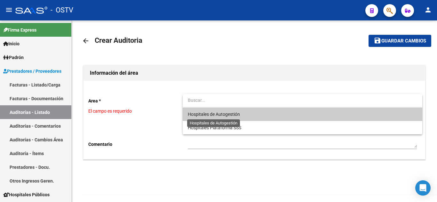
click at [197, 112] on span "Hospitales de Autogestión" at bounding box center [214, 114] width 52 height 5
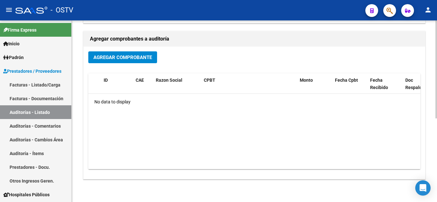
scroll to position [155, 0]
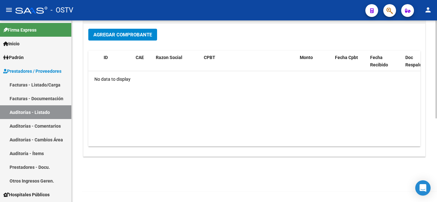
click at [123, 33] on span "Agregar Comprobante" at bounding box center [122, 35] width 58 height 6
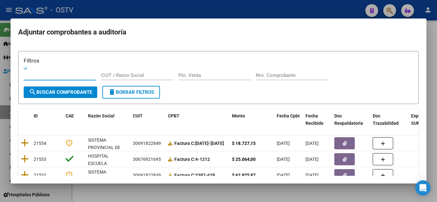
click at [209, 74] on input "Pto. Venta" at bounding box center [214, 76] width 72 height 6
type input "10"
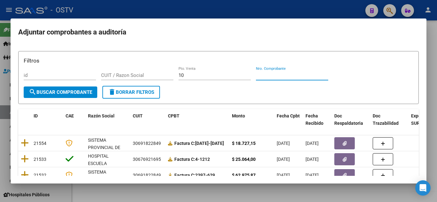
paste input "20706"
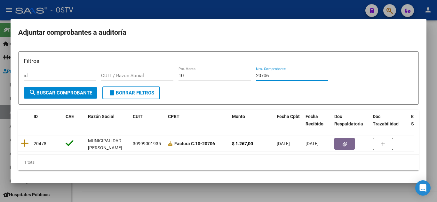
scroll to position [4, 0]
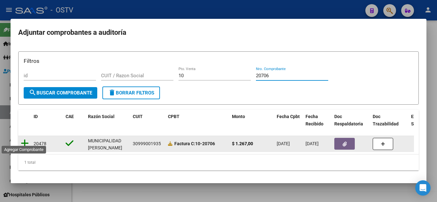
type input "20706"
click at [22, 140] on icon at bounding box center [25, 143] width 8 height 9
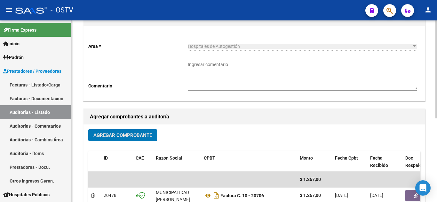
scroll to position [0, 0]
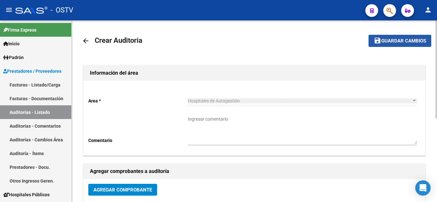
drag, startPoint x: 376, startPoint y: 42, endPoint x: 371, endPoint y: 42, distance: 5.8
click at [376, 42] on mat-icon "save" at bounding box center [377, 41] width 8 height 8
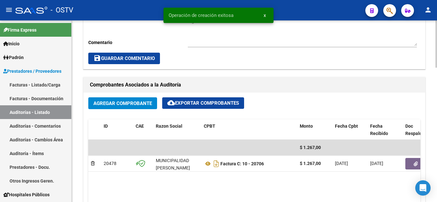
scroll to position [288, 0]
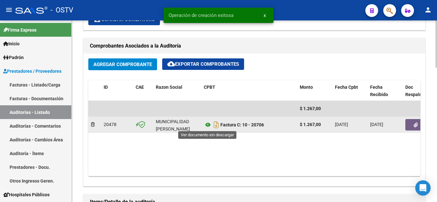
click at [207, 125] on icon at bounding box center [208, 125] width 8 height 8
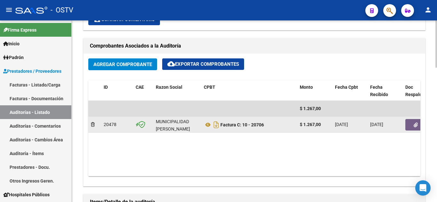
click at [412, 126] on button "button" at bounding box center [415, 125] width 20 height 12
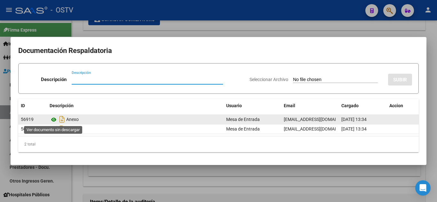
click at [54, 120] on icon at bounding box center [54, 120] width 8 height 8
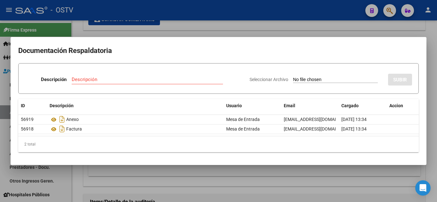
click at [112, 33] on div at bounding box center [218, 101] width 437 height 202
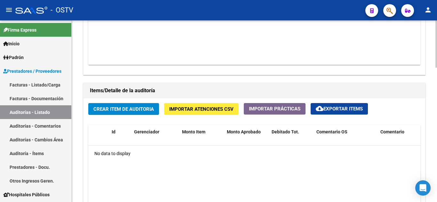
scroll to position [479, 0]
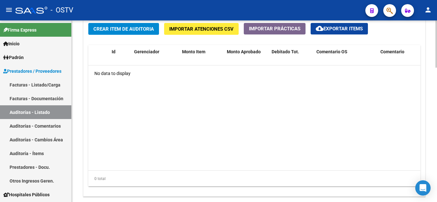
click at [121, 33] on button "Crear Item de Auditoria" at bounding box center [123, 29] width 71 height 12
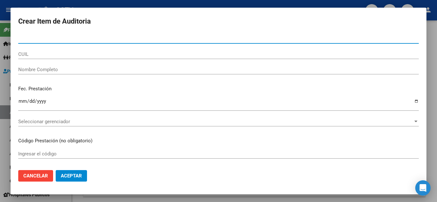
paste input "2326630"
click at [34, 37] on input "2326630" at bounding box center [218, 39] width 400 height 6
paste input "6"
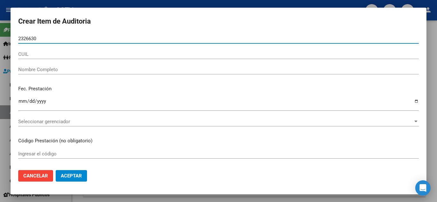
type input "23266306"
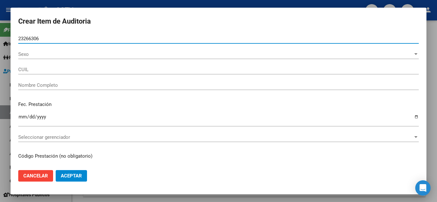
type input "20232663066"
type input "BUSTAMANTE JUAN FERNANDO"
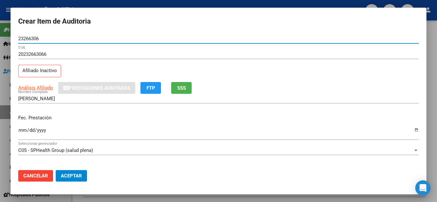
type input "23266306"
click at [23, 132] on input "Ingresar la fecha" at bounding box center [218, 133] width 400 height 10
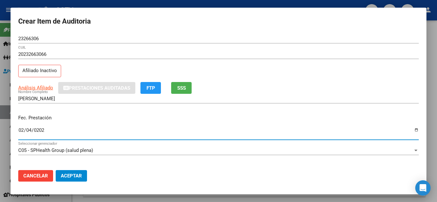
type input "2025-02-04"
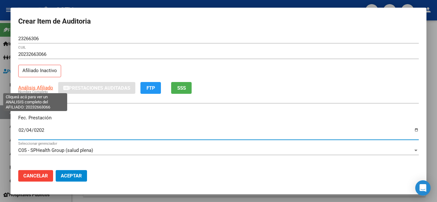
click at [24, 89] on span "Análisis Afiliado" at bounding box center [35, 88] width 35 height 6
type textarea "20232663066"
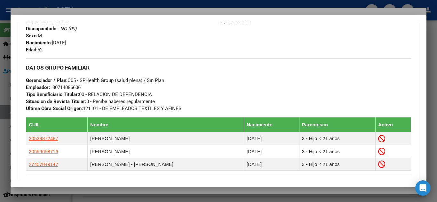
scroll to position [376, 0]
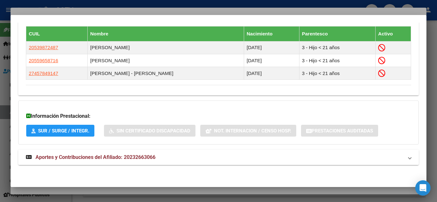
click at [63, 159] on span "Aportes y Contribuciones del Afiliado: 20232663066" at bounding box center [95, 157] width 120 height 6
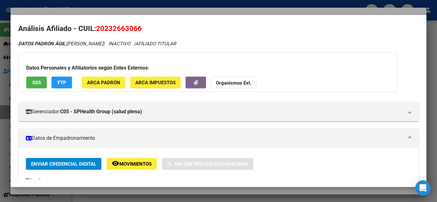
scroll to position [0, 0]
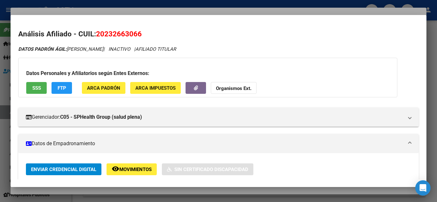
drag, startPoint x: 97, startPoint y: 34, endPoint x: 126, endPoint y: 34, distance: 29.1
click at [126, 34] on span "20232663066" at bounding box center [119, 34] width 46 height 8
click at [143, 37] on h2 "Análisis Afiliado - CUIL: 20232663066" at bounding box center [218, 34] width 400 height 11
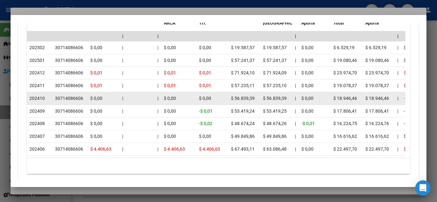
scroll to position [615, 0]
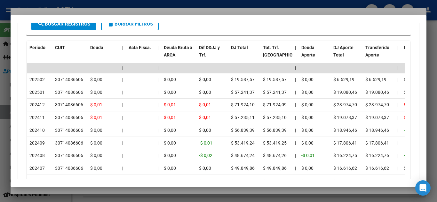
click at [86, 6] on div at bounding box center [218, 101] width 437 height 202
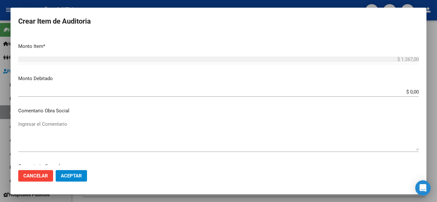
scroll to position [29, 0]
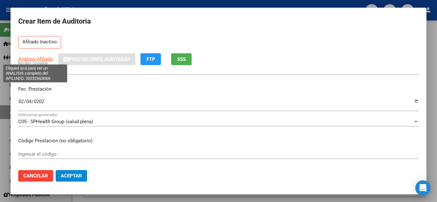
click at [32, 58] on span "Análisis Afiliado" at bounding box center [35, 59] width 35 height 6
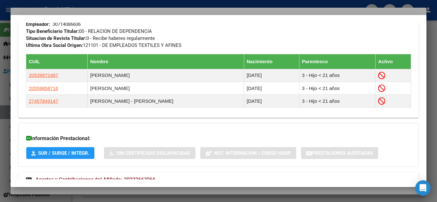
scroll to position [376, 0]
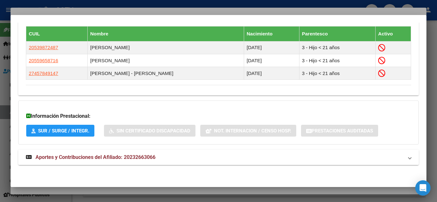
click at [88, 157] on span "Aportes y Contribuciones del Afiliado: 20232663066" at bounding box center [95, 157] width 120 height 6
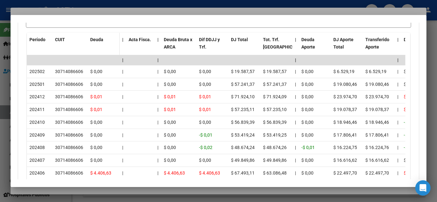
scroll to position [632, 0]
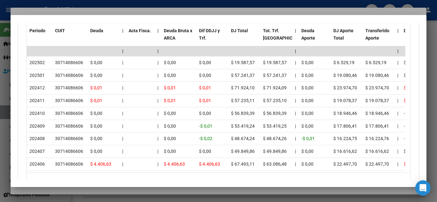
click at [145, 1] on div at bounding box center [218, 101] width 437 height 202
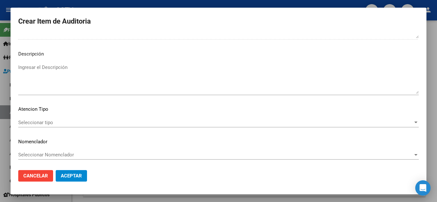
scroll to position [444, 0]
click at [47, 125] on div "Seleccionar tipo Seleccionar tipo" at bounding box center [218, 122] width 400 height 10
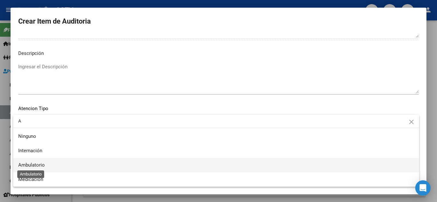
type input "A"
click at [27, 165] on span "Ambulatorio" at bounding box center [31, 165] width 27 height 6
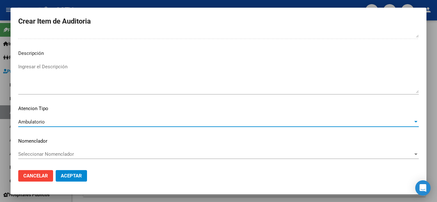
click at [68, 174] on span "Aceptar" at bounding box center [71, 176] width 21 height 6
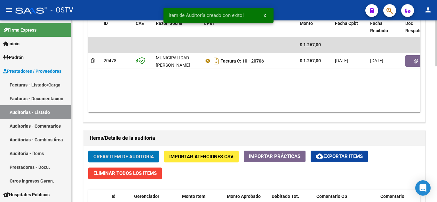
scroll to position [192, 0]
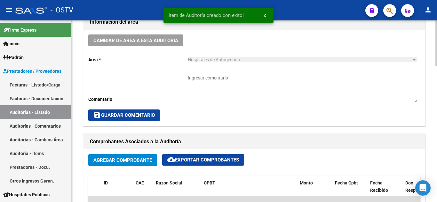
click at [204, 84] on textarea "Ingresar comentario" at bounding box center [302, 89] width 229 height 28
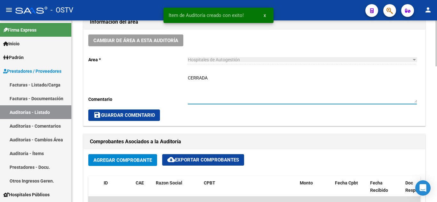
type textarea "CERRADA"
click at [142, 113] on span "save Guardar Comentario" at bounding box center [123, 116] width 61 height 6
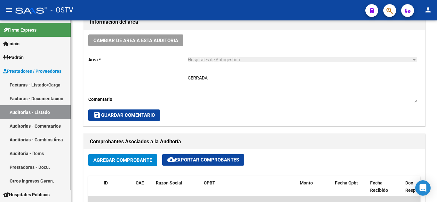
click at [28, 110] on link "Auditorías - Listado" at bounding box center [35, 112] width 71 height 14
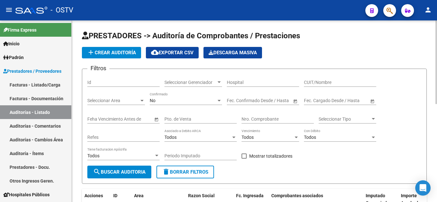
click at [109, 49] on button "add Crear Auditoría" at bounding box center [111, 53] width 59 height 12
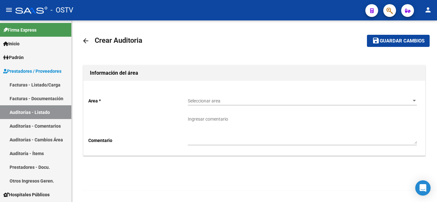
click at [117, 98] on p "Area *" at bounding box center [137, 100] width 99 height 7
click at [224, 102] on span "Seleccionar area" at bounding box center [299, 100] width 223 height 5
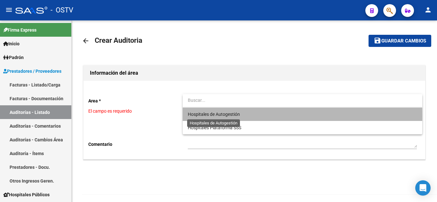
click at [207, 117] on span "Hospitales de Autogestión" at bounding box center [214, 114] width 52 height 5
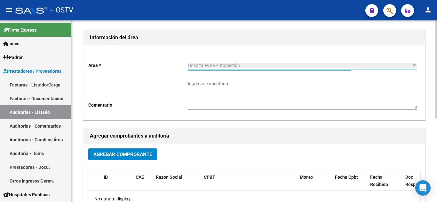
scroll to position [155, 0]
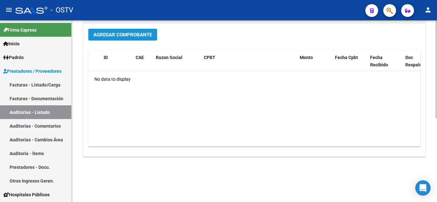
click at [123, 37] on span "Agregar Comprobante" at bounding box center [122, 35] width 58 height 6
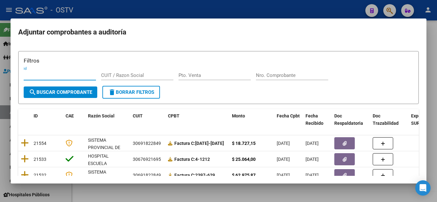
click at [203, 75] on input "Pto. Venta" at bounding box center [214, 76] width 72 height 6
type input "132"
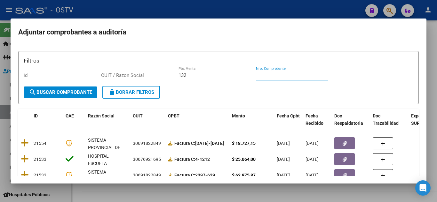
paste input "17408"
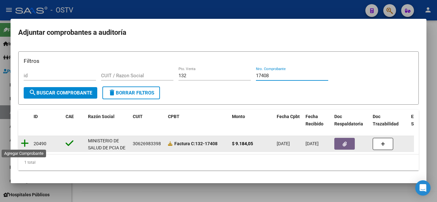
type input "17408"
click at [24, 143] on icon at bounding box center [25, 143] width 8 height 9
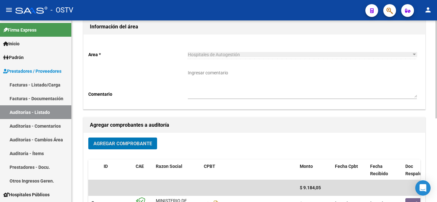
scroll to position [0, 0]
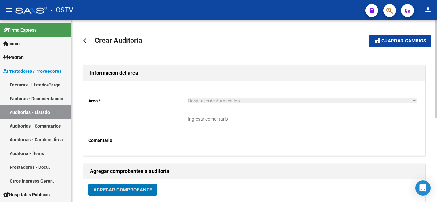
click at [398, 44] on button "save Guardar cambios" at bounding box center [399, 41] width 63 height 12
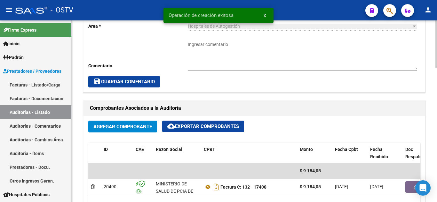
scroll to position [288, 0]
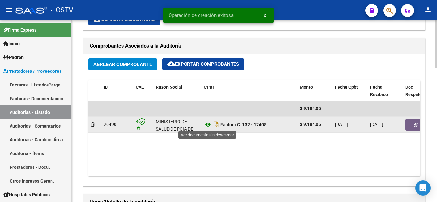
click at [207, 125] on icon at bounding box center [208, 125] width 8 height 8
click at [411, 121] on button "button" at bounding box center [415, 125] width 20 height 12
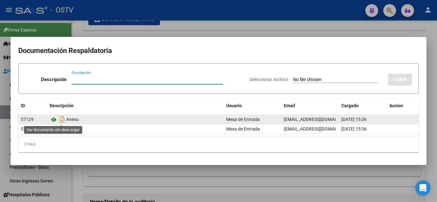
click at [54, 120] on icon at bounding box center [54, 120] width 8 height 8
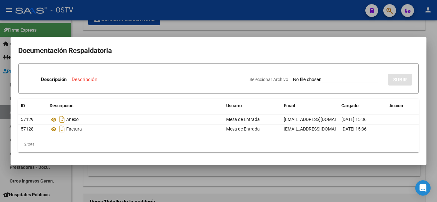
click at [172, 31] on div at bounding box center [218, 101] width 437 height 202
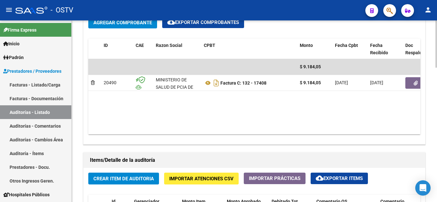
scroll to position [447, 0]
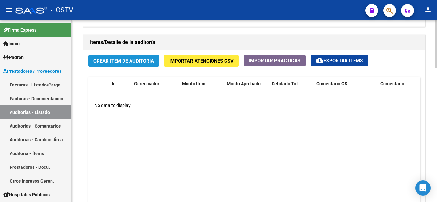
click at [126, 63] on span "Crear Item de Auditoria" at bounding box center [123, 61] width 60 height 6
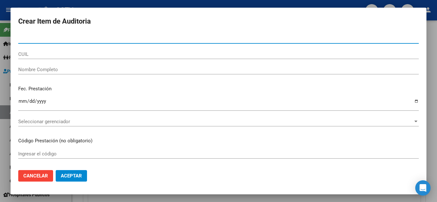
paste input "41290833"
type input "41290833"
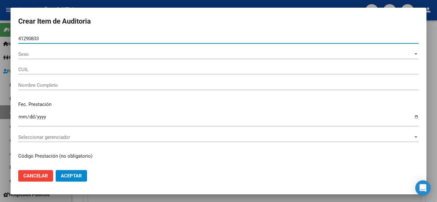
type input "20412908334"
type input "FATTORINI ALAN EZEQUIEL"
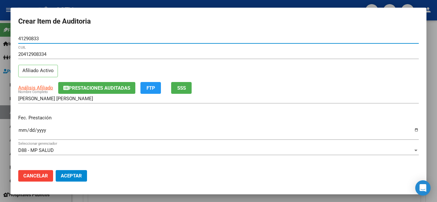
type input "41290833"
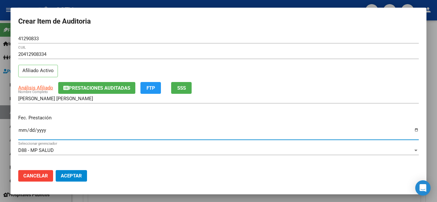
click at [24, 130] on input "Ingresar la fecha" at bounding box center [218, 133] width 400 height 10
type input "2025-01-06"
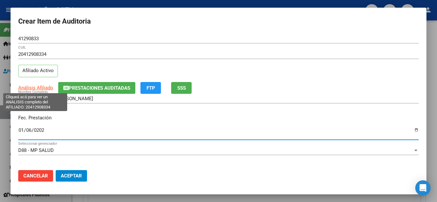
click at [37, 89] on span "Análisis Afiliado" at bounding box center [35, 88] width 35 height 6
type textarea "20412908334"
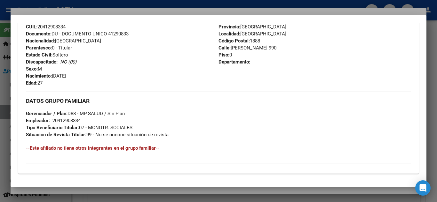
scroll to position [322, 0]
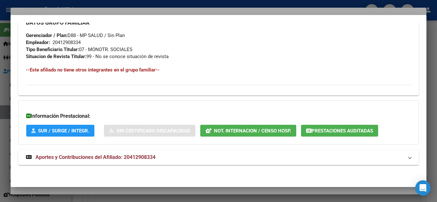
click at [80, 156] on span "Aportes y Contribuciones del Afiliado: 20412908334" at bounding box center [95, 157] width 120 height 6
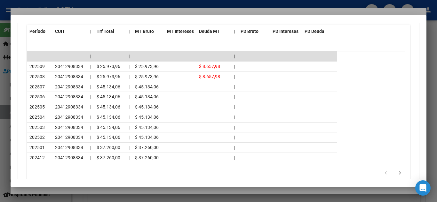
scroll to position [583, 0]
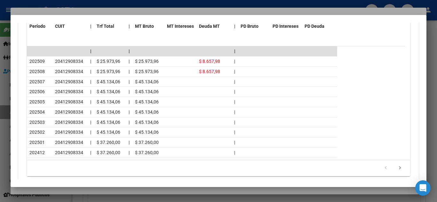
click at [117, 1] on div at bounding box center [218, 101] width 437 height 202
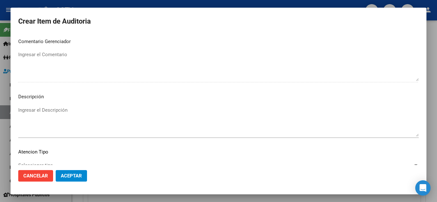
scroll to position [444, 0]
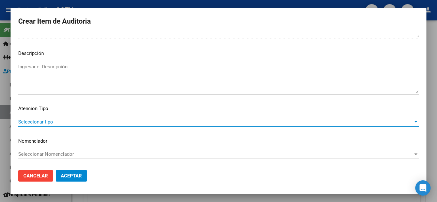
click at [56, 122] on span "Seleccionar tipo" at bounding box center [215, 122] width 394 height 6
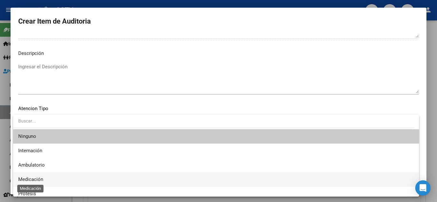
click at [32, 182] on span "Medicación" at bounding box center [30, 180] width 25 height 6
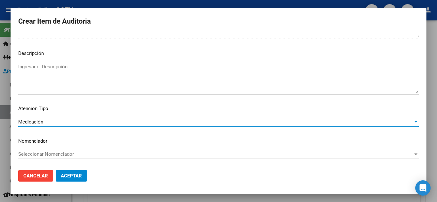
click at [85, 174] on button "Aceptar" at bounding box center [71, 176] width 31 height 12
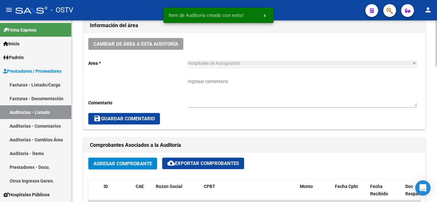
scroll to position [192, 0]
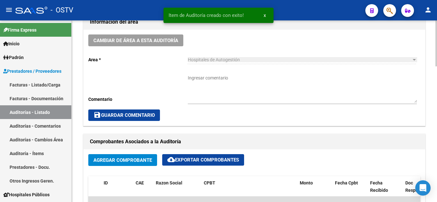
click at [201, 82] on textarea "Ingresar comentario" at bounding box center [302, 89] width 229 height 28
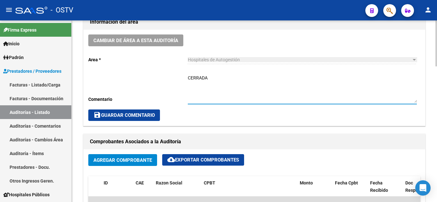
type textarea "CERRADA"
click at [127, 116] on span "save Guardar Comentario" at bounding box center [123, 116] width 61 height 6
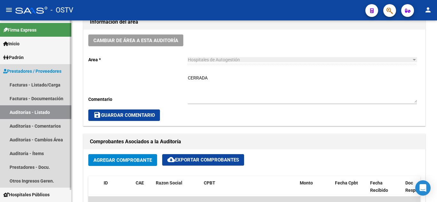
click at [42, 114] on link "Auditorías - Listado" at bounding box center [35, 112] width 71 height 14
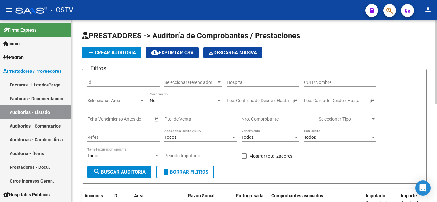
click at [105, 52] on span "add Crear Auditoría" at bounding box center [111, 53] width 49 height 6
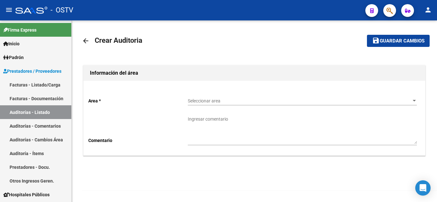
click at [221, 103] on span "Seleccionar area" at bounding box center [299, 100] width 223 height 5
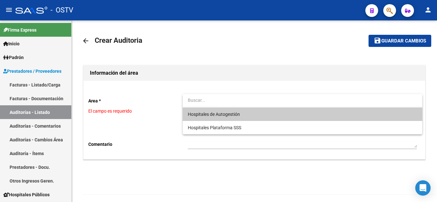
click at [216, 118] on span "Hospitales de Autogestión" at bounding box center [302, 114] width 229 height 13
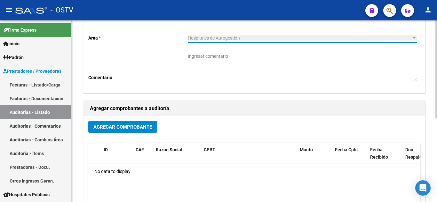
scroll to position [64, 0]
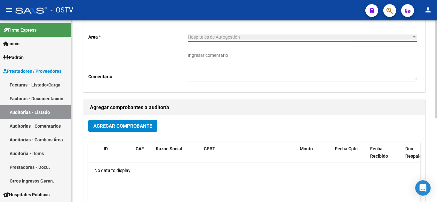
click at [128, 129] on span "Agregar Comprobante" at bounding box center [122, 126] width 58 height 6
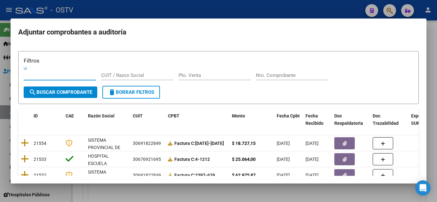
click at [202, 76] on input "Pto. Venta" at bounding box center [214, 76] width 72 height 6
type input "132"
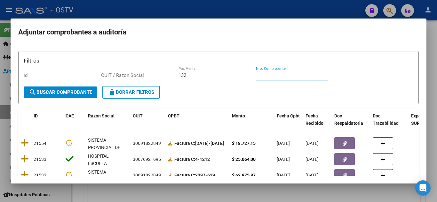
paste input "17367"
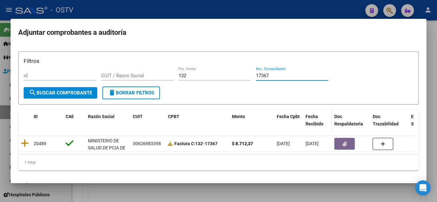
scroll to position [4, 0]
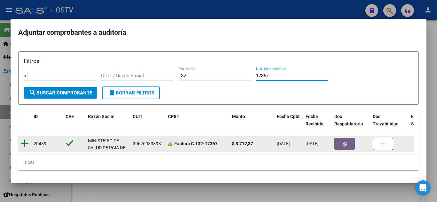
type input "17367"
click at [27, 139] on icon at bounding box center [25, 143] width 8 height 9
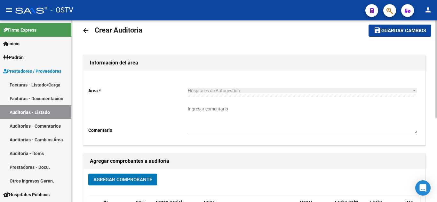
scroll to position [0, 0]
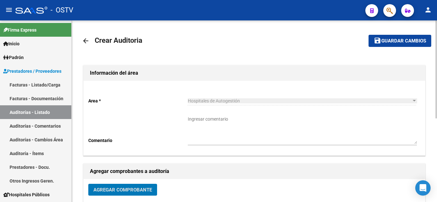
click at [394, 41] on span "Guardar cambios" at bounding box center [403, 41] width 45 height 6
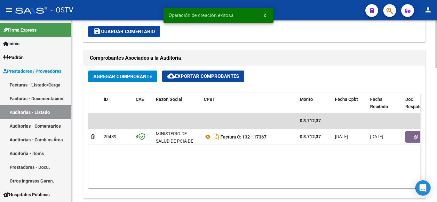
scroll to position [288, 0]
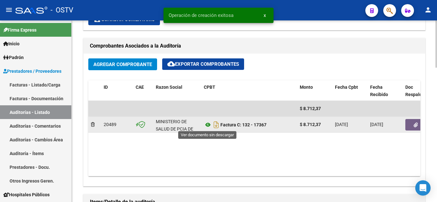
click at [210, 124] on icon at bounding box center [208, 125] width 8 height 8
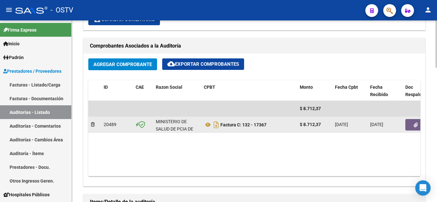
click at [416, 128] on button "button" at bounding box center [415, 125] width 20 height 12
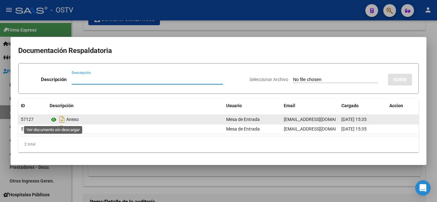
click at [56, 120] on icon at bounding box center [54, 120] width 8 height 8
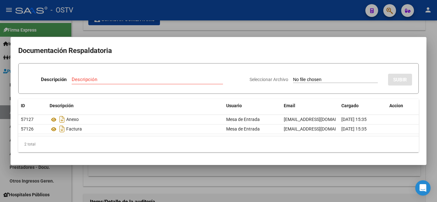
click at [131, 167] on div at bounding box center [218, 101] width 437 height 202
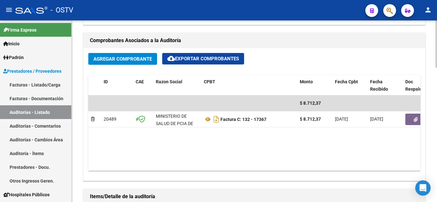
scroll to position [384, 0]
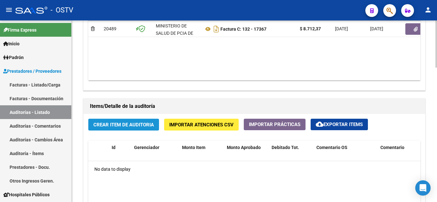
click at [123, 123] on span "Crear Item de Auditoria" at bounding box center [123, 125] width 60 height 6
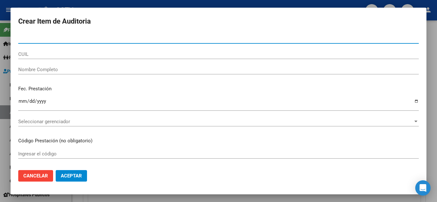
type input "39412507"
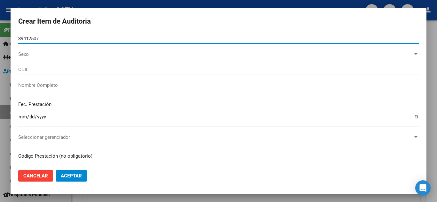
type input "27394125070"
type input "SANTA CRUZ YAMILA SOLEDAD"
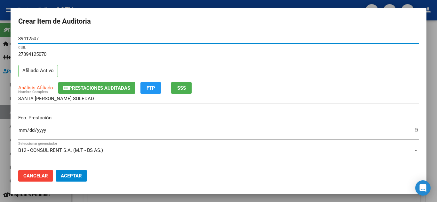
type input "39412507"
click at [20, 130] on input "Ingresar la fecha" at bounding box center [218, 133] width 400 height 10
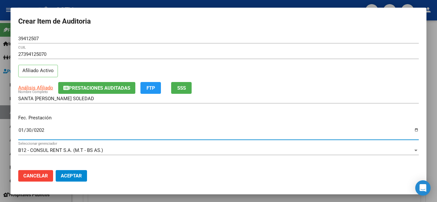
type input "2025-01-30"
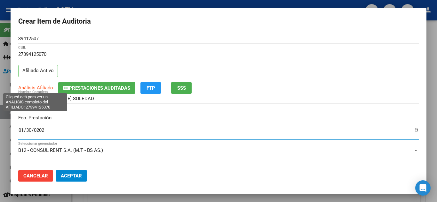
click at [39, 89] on span "Análisis Afiliado" at bounding box center [35, 88] width 35 height 6
type textarea "27394125070"
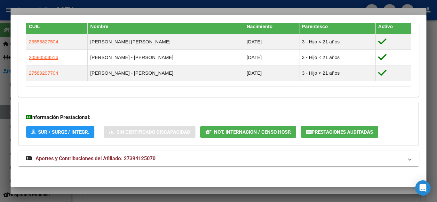
scroll to position [377, 0]
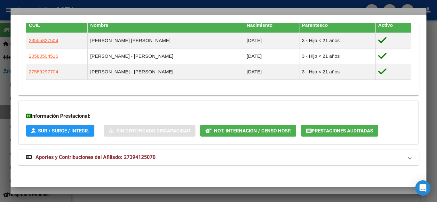
click at [94, 159] on span "Aportes y Contribuciones del Afiliado: 27394125070" at bounding box center [95, 157] width 120 height 6
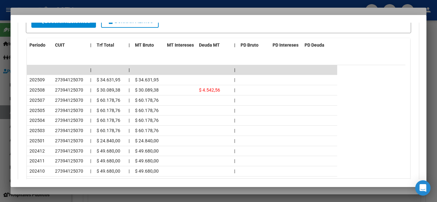
scroll to position [633, 0]
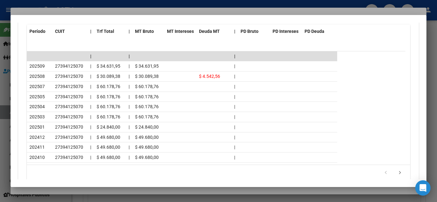
click at [86, 5] on div at bounding box center [218, 101] width 437 height 202
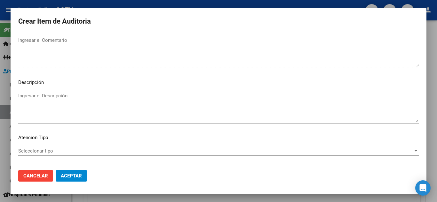
scroll to position [415, 0]
click at [37, 150] on span "Seleccionar tipo" at bounding box center [215, 151] width 394 height 6
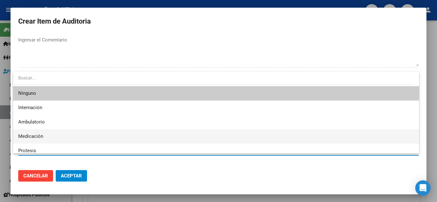
click at [35, 139] on span "Medicación" at bounding box center [30, 137] width 25 height 6
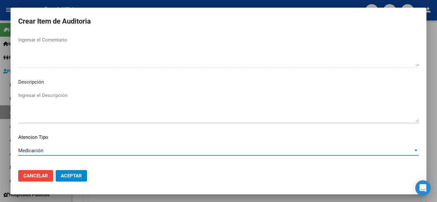
click at [71, 174] on span "Aceptar" at bounding box center [71, 176] width 21 height 6
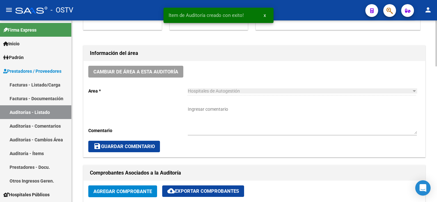
scroll to position [160, 0]
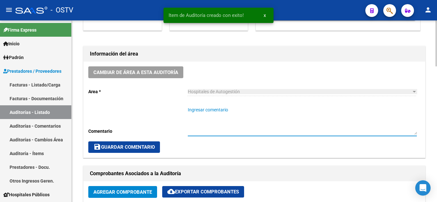
click at [202, 114] on textarea "Ingresar comentario" at bounding box center [302, 121] width 229 height 28
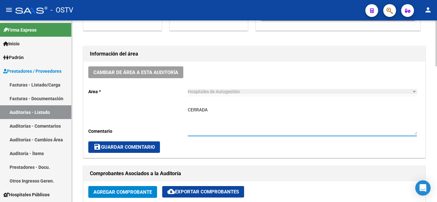
type textarea "CERRADA"
click at [121, 147] on span "save Guardar Comentario" at bounding box center [123, 147] width 61 height 6
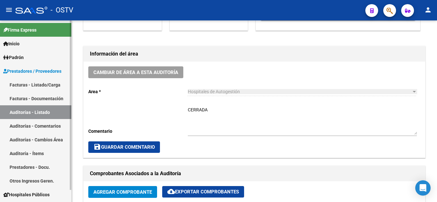
click at [37, 112] on link "Auditorías - Listado" at bounding box center [35, 112] width 71 height 14
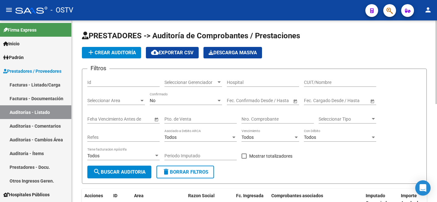
click at [99, 51] on span "add Crear Auditoría" at bounding box center [111, 53] width 49 height 6
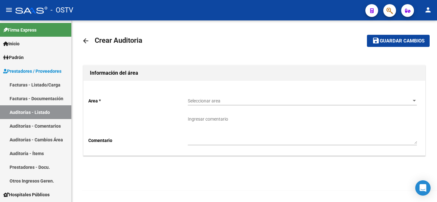
click at [197, 98] on span "Seleccionar area" at bounding box center [299, 100] width 223 height 5
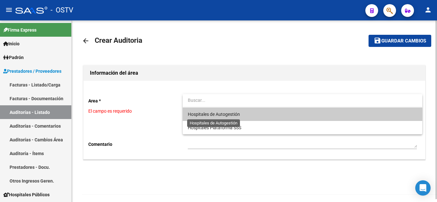
click at [209, 114] on span "Hospitales de Autogestión" at bounding box center [214, 114] width 52 height 5
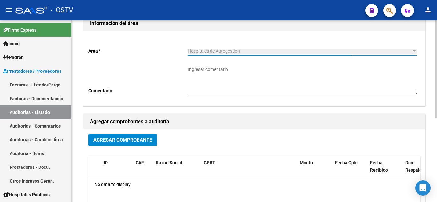
scroll to position [64, 0]
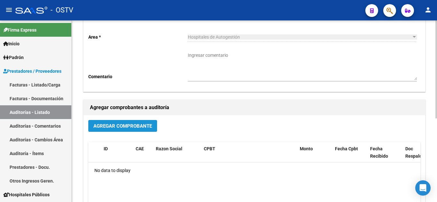
click at [128, 120] on button "Agregar Comprobante" at bounding box center [122, 126] width 69 height 12
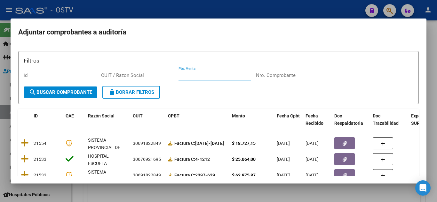
click at [204, 74] on input "Pto. Venta" at bounding box center [214, 76] width 72 height 6
type input "117"
paste input "11162"
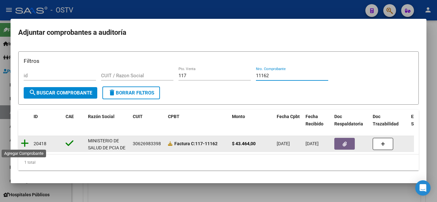
type input "11162"
click at [22, 144] on icon at bounding box center [25, 143] width 8 height 9
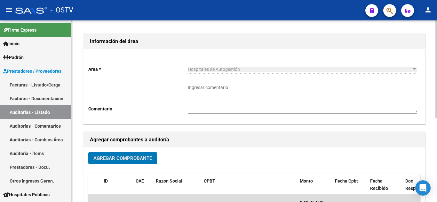
scroll to position [0, 0]
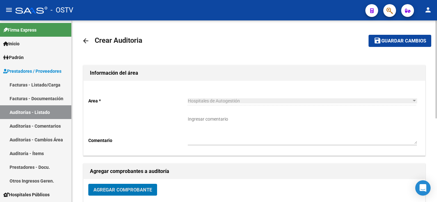
click at [405, 42] on span "Guardar cambios" at bounding box center [403, 41] width 45 height 6
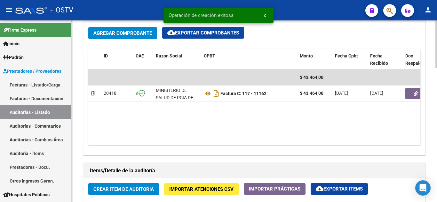
scroll to position [320, 0]
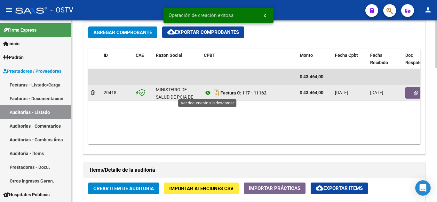
click at [206, 92] on icon at bounding box center [208, 93] width 8 height 8
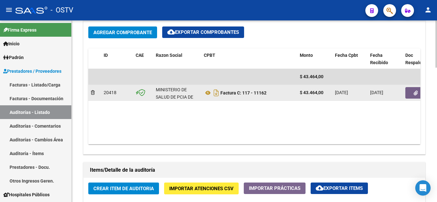
click at [412, 95] on button "button" at bounding box center [415, 93] width 20 height 12
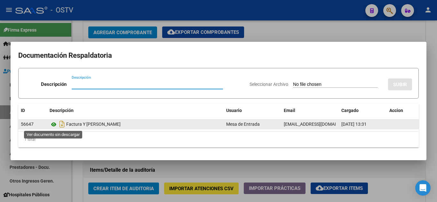
click at [54, 126] on icon at bounding box center [54, 125] width 8 height 8
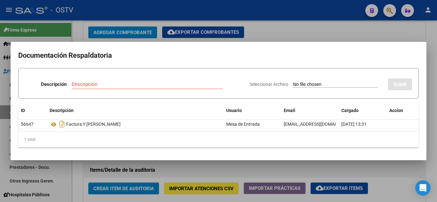
click at [95, 10] on div at bounding box center [218, 101] width 437 height 202
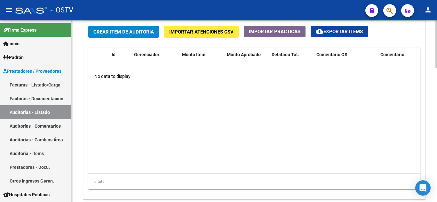
scroll to position [479, 0]
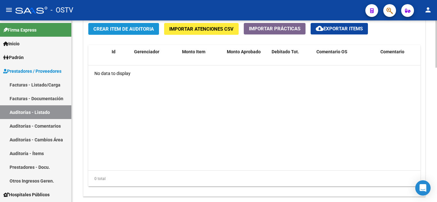
click at [119, 31] on span "Crear Item de Auditoria" at bounding box center [123, 29] width 60 height 6
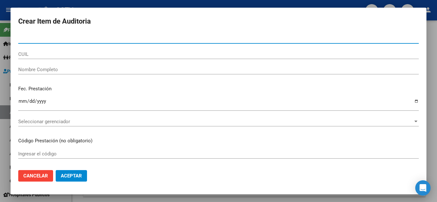
type input "31073015"
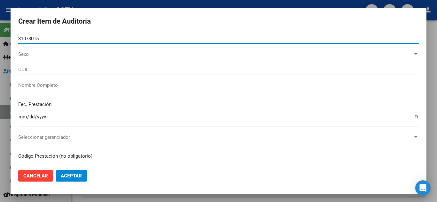
type input "20310730158"
type input "LOPEZ ALEJANDRO"
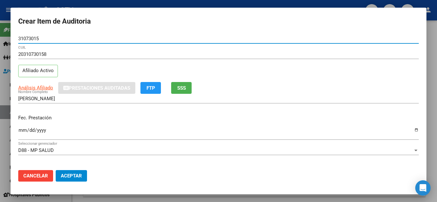
type input "31073015"
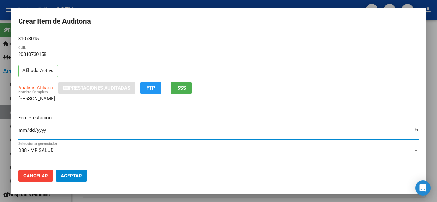
click at [21, 129] on input "Ingresar la fecha" at bounding box center [218, 133] width 400 height 10
type input "2025-05-28"
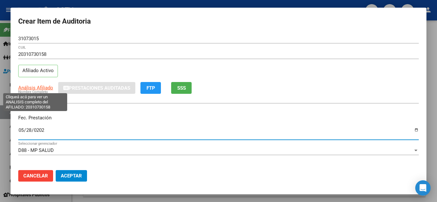
click at [31, 87] on span "Análisis Afiliado" at bounding box center [35, 88] width 35 height 6
type textarea "20310730158"
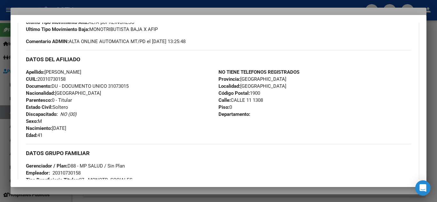
scroll to position [339, 0]
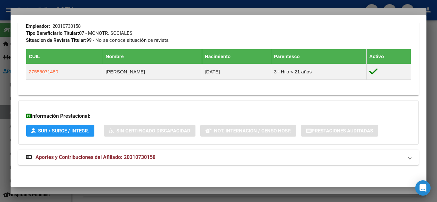
click at [78, 159] on span "Aportes y Contribuciones del Afiliado: 20310730158" at bounding box center [95, 157] width 120 height 6
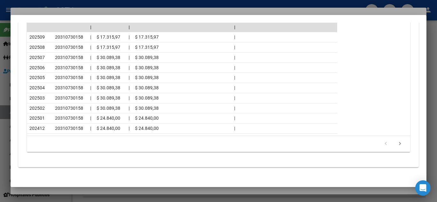
scroll to position [626, 0]
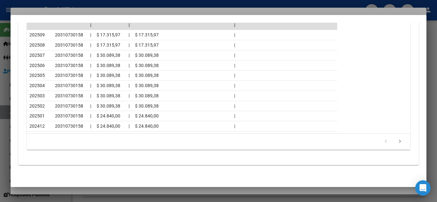
click at [112, 3] on div at bounding box center [218, 101] width 437 height 202
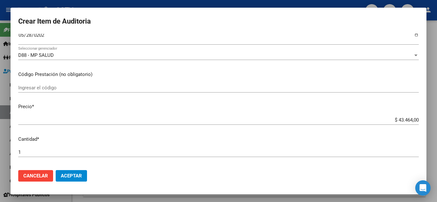
scroll to position [96, 0]
click at [389, 122] on input "$ 43.464,00" at bounding box center [218, 120] width 400 height 6
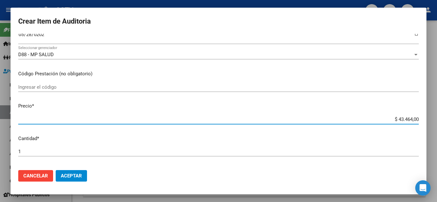
click at [389, 122] on input "$ 43.464,00" at bounding box center [218, 120] width 400 height 6
paste input "7.24"
type input "$ 7.244,00"
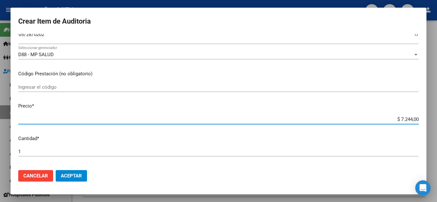
type input "$ 7.244,00"
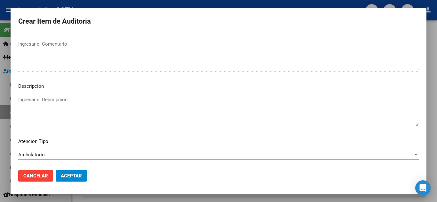
scroll to position [444, 0]
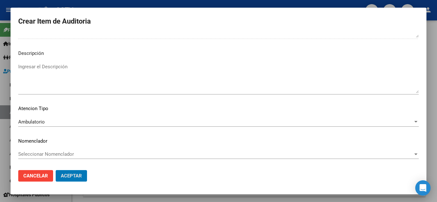
click at [56, 170] on button "Aceptar" at bounding box center [71, 176] width 31 height 12
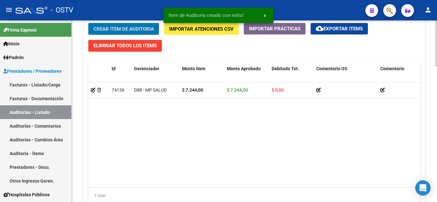
scroll to position [480, 0]
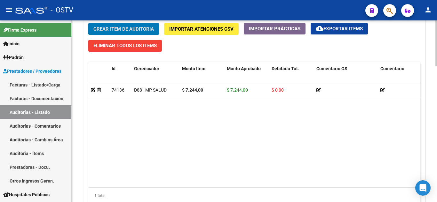
click at [122, 29] on span "Crear Item de Auditoria" at bounding box center [123, 29] width 60 height 6
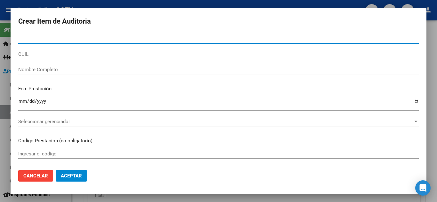
paste input "38239376"
type input "38239376"
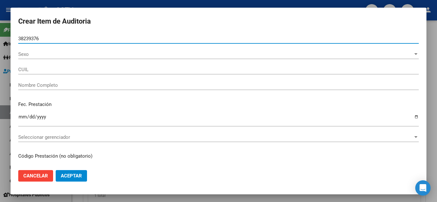
type input "27382393762"
type input "MASCIONI YESICA PAOLA -"
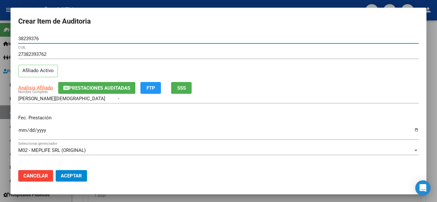
type input "38239376"
click at [21, 130] on input "Ingresar la fecha" at bounding box center [218, 133] width 400 height 10
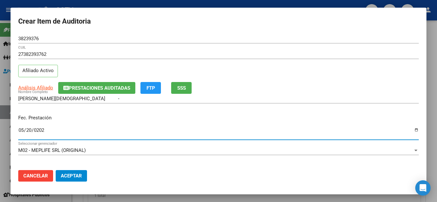
type input "2025-05-20"
click at [32, 89] on span "Análisis Afiliado" at bounding box center [35, 88] width 35 height 6
type textarea "27382393762"
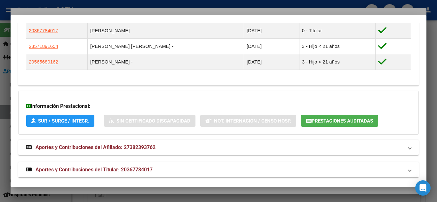
scroll to position [385, 0]
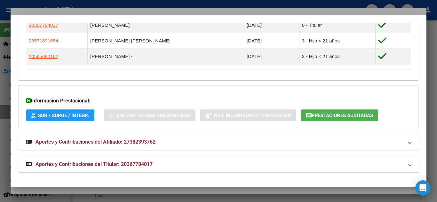
click at [84, 163] on span "Aportes y Contribuciones del Titular: 20367784017" at bounding box center [93, 164] width 117 height 6
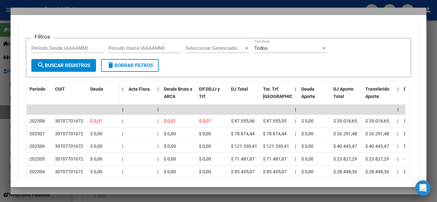
scroll to position [641, 0]
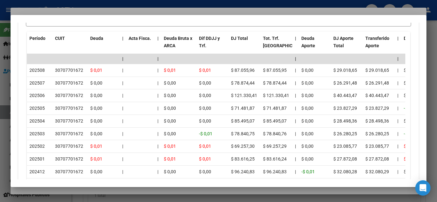
click at [174, 6] on div at bounding box center [218, 101] width 437 height 202
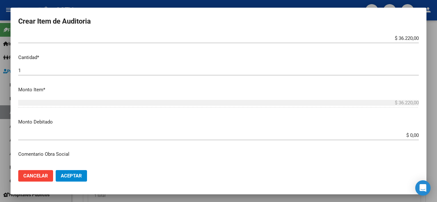
scroll to position [96, 0]
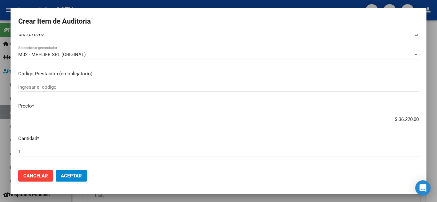
click at [385, 122] on input "$ 36.220,00" at bounding box center [218, 120] width 400 height 6
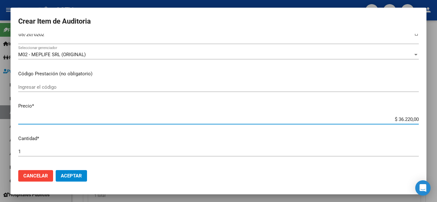
click at [385, 122] on input "$ 36.220,00" at bounding box center [218, 120] width 400 height 6
paste input "7.244"
type input "$ 7.244,00"
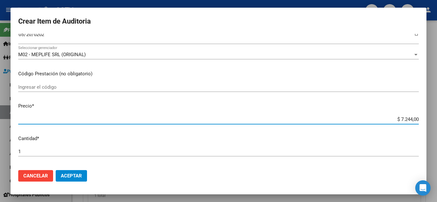
type input "$ 7.244,00"
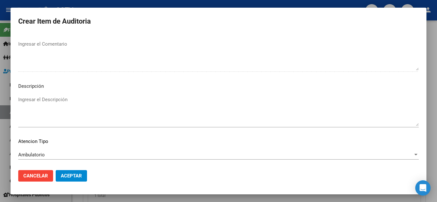
scroll to position [444, 0]
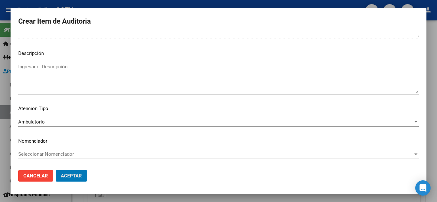
click at [56, 170] on button "Aceptar" at bounding box center [71, 176] width 31 height 12
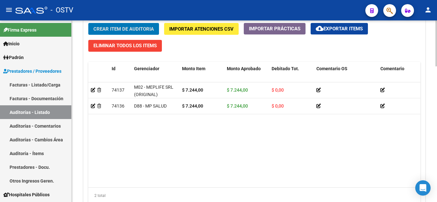
click at [123, 26] on span "Crear Item de Auditoria" at bounding box center [123, 29] width 60 height 6
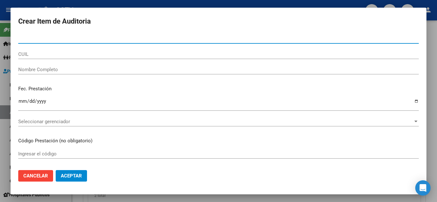
paste input "27235076"
type input "27235076"
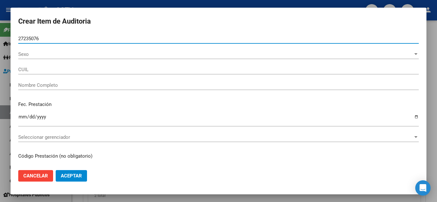
type input "20272350761"
type input "KITYK LEONARDO ADRIAN"
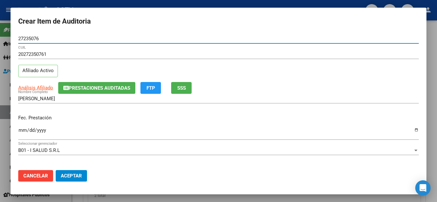
type input "27235076"
click at [24, 129] on input "Ingresar la fecha" at bounding box center [218, 133] width 400 height 10
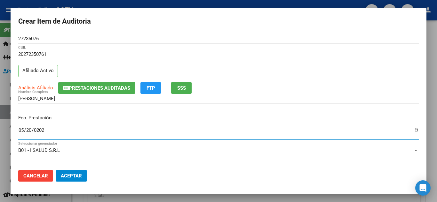
type input "2025-05-20"
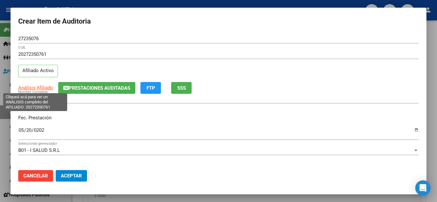
click at [28, 89] on span "Análisis Afiliado" at bounding box center [35, 88] width 35 height 6
type textarea "20272350761"
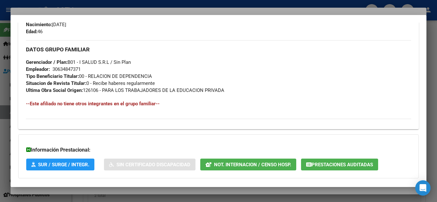
scroll to position [315, 0]
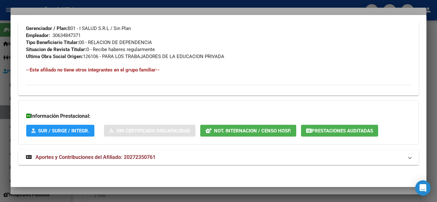
click at [86, 156] on span "Aportes y Contribuciones del Afiliado: 20272350761" at bounding box center [95, 157] width 120 height 6
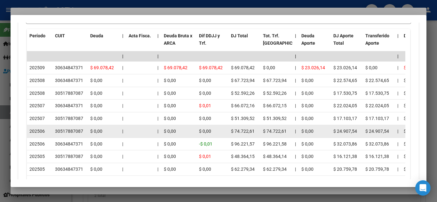
scroll to position [598, 0]
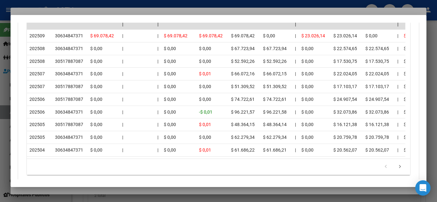
click at [63, 4] on div at bounding box center [218, 101] width 437 height 202
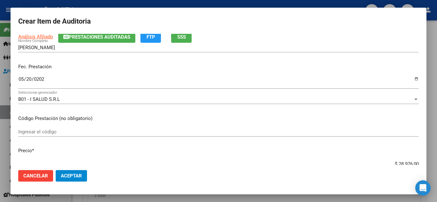
scroll to position [96, 0]
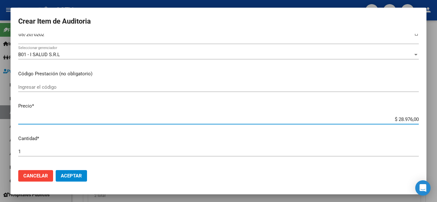
click at [397, 119] on input "$ 28.976,00" at bounding box center [218, 120] width 400 height 6
paste input "7.244"
type input "$ 7.244,00"
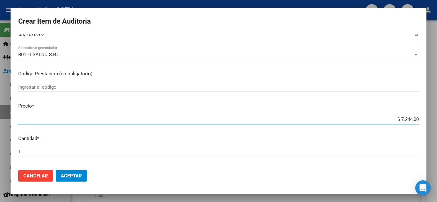
type input "$ 7.244,00"
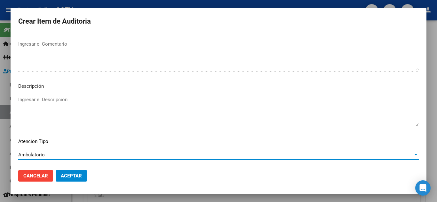
scroll to position [444, 0]
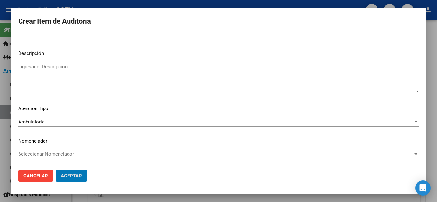
click at [56, 170] on button "Aceptar" at bounding box center [71, 176] width 31 height 12
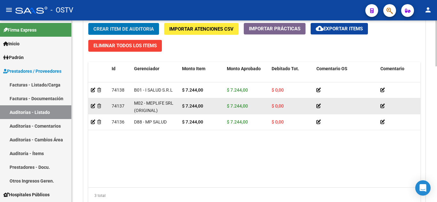
scroll to position [1, 0]
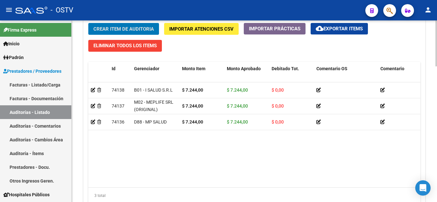
click at [111, 21] on div "Crear Item de Auditoria Importar Atenciones CSV Importar Prácticas cloud_downlo…" at bounding box center [253, 115] width 341 height 195
click at [111, 26] on span "Crear Item de Auditoria" at bounding box center [123, 29] width 60 height 6
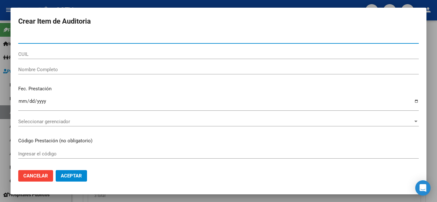
paste input "29719157"
type input "29719157"
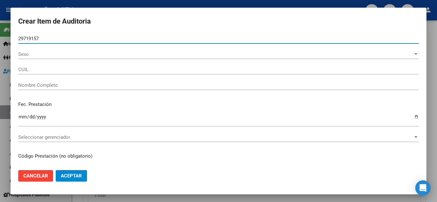
type input "27297191573"
type input "GAYOSO NANCY LORENA"
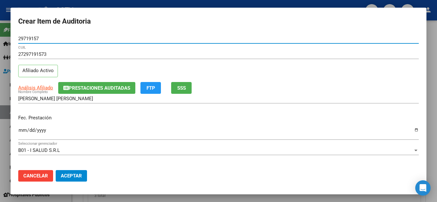
type input "29719157"
click at [20, 132] on input "Ingresar la fecha" at bounding box center [218, 133] width 400 height 10
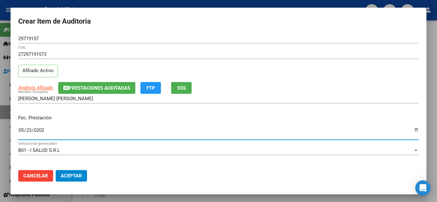
type input "2025-05-23"
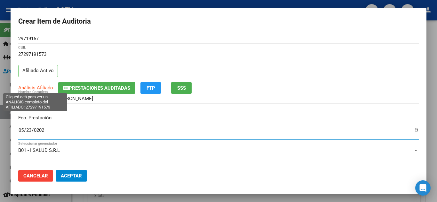
click at [31, 89] on span "Análisis Afiliado" at bounding box center [35, 88] width 35 height 6
type textarea "27297191573"
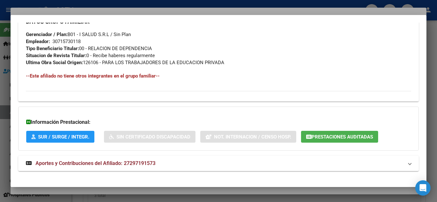
scroll to position [317, 0]
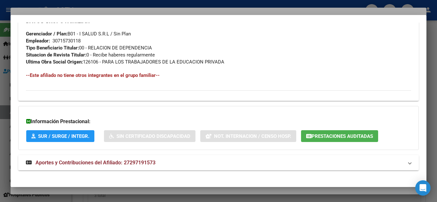
click at [70, 162] on span "Aportes y Contribuciones del Afiliado: 27297191573" at bounding box center [95, 163] width 120 height 6
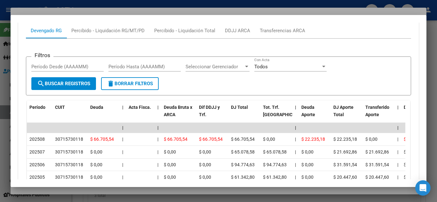
scroll to position [605, 0]
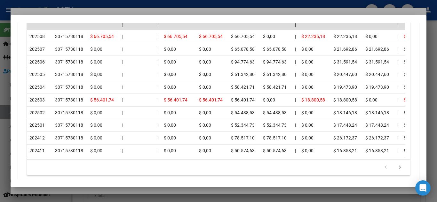
click at [179, 4] on div at bounding box center [218, 101] width 437 height 202
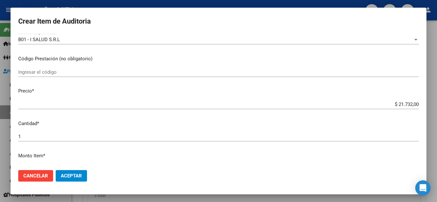
scroll to position [128, 0]
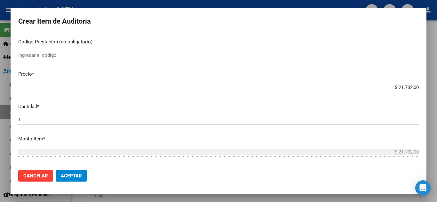
click at [384, 87] on input "$ 21.732,00" at bounding box center [218, 88] width 400 height 6
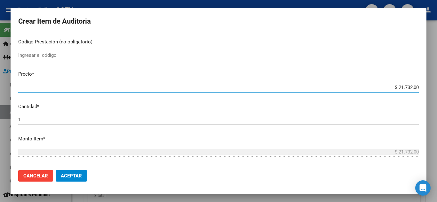
click at [384, 87] on input "$ 21.732,00" at bounding box center [218, 88] width 400 height 6
paste input "7.244"
type input "$ 7.244,00"
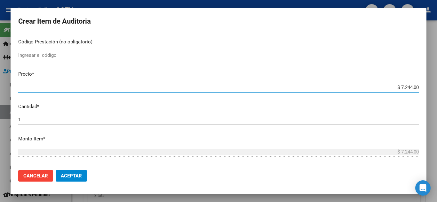
type input "$ 7.244,00"
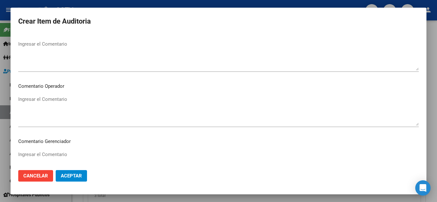
scroll to position [411, 0]
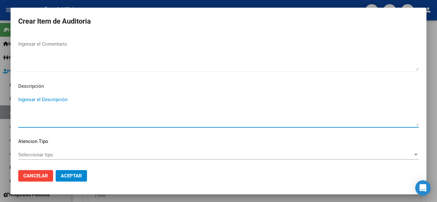
type textarea "A"
click at [81, 108] on textarea "A" at bounding box center [218, 111] width 400 height 30
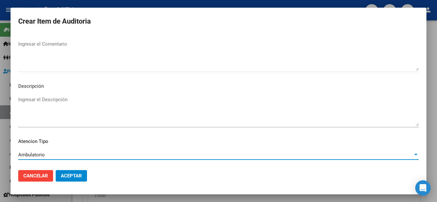
scroll to position [444, 0]
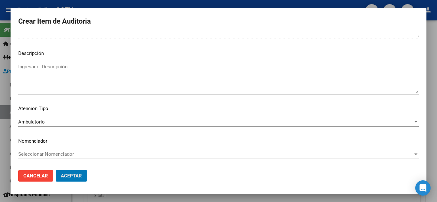
click at [56, 170] on button "Aceptar" at bounding box center [71, 176] width 31 height 12
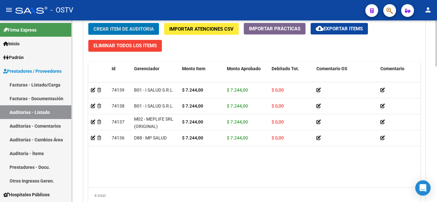
click at [117, 25] on button "Crear Item de Auditoria" at bounding box center [123, 29] width 71 height 12
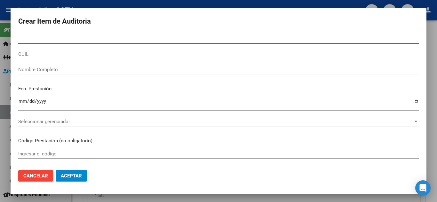
paste input "29719157"
type input "29719157"
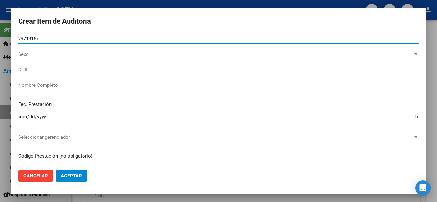
type input "27297191573"
type input "GAYOSO NANCY LORENA"
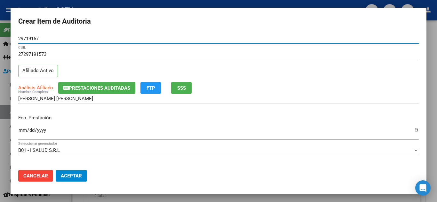
type input "29719157"
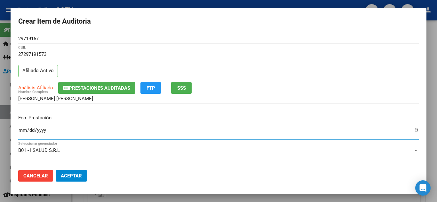
click at [21, 130] on input "Ingresar la fecha" at bounding box center [218, 133] width 400 height 10
type input "2025-06-09"
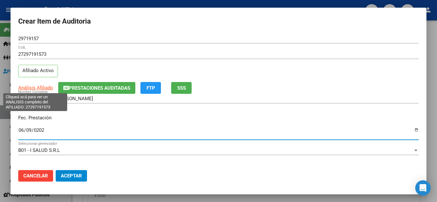
click at [24, 88] on span "Análisis Afiliado" at bounding box center [35, 88] width 35 height 6
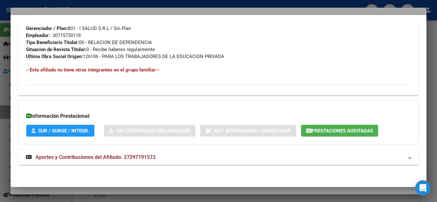
click at [75, 159] on span "Aportes y Contribuciones del Afiliado: 27297191573" at bounding box center [95, 157] width 120 height 6
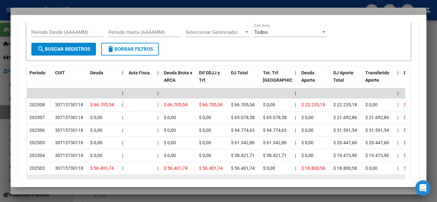
scroll to position [573, 0]
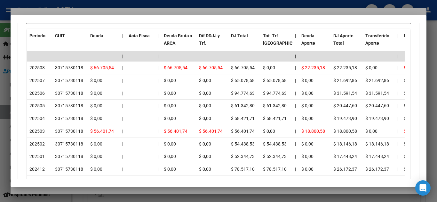
click at [120, 1] on div at bounding box center [218, 101] width 437 height 202
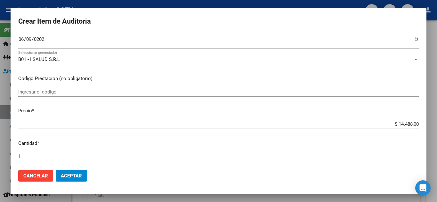
scroll to position [96, 0]
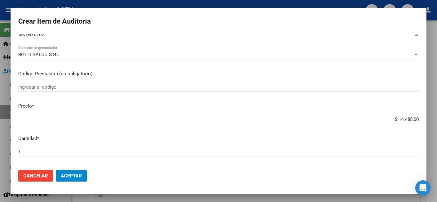
click at [389, 120] on input "$ 14.488,00" at bounding box center [218, 120] width 400 height 6
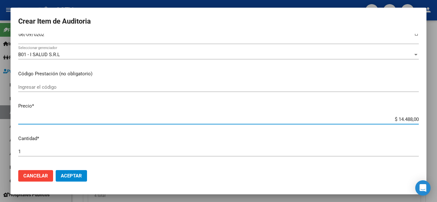
click at [389, 120] on input "$ 14.488,00" at bounding box center [218, 120] width 400 height 6
paste input "7.244"
type input "$ 7.244,00"
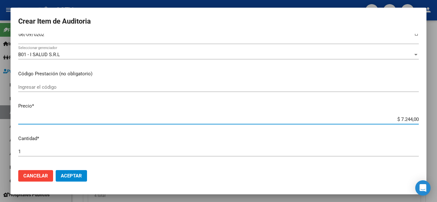
type input "$ 7.244,00"
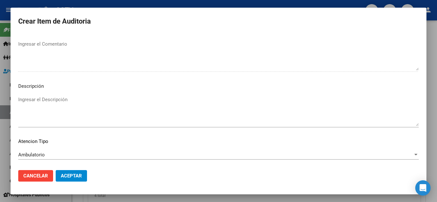
scroll to position [444, 0]
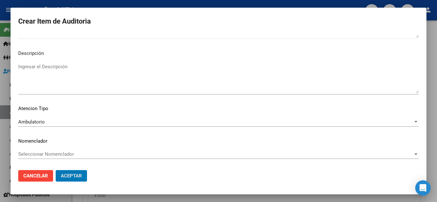
click at [56, 170] on button "Aceptar" at bounding box center [71, 176] width 31 height 12
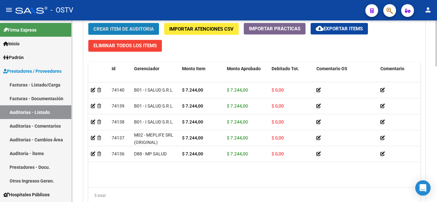
click at [116, 28] on span "Crear Item de Auditoria" at bounding box center [123, 29] width 60 height 6
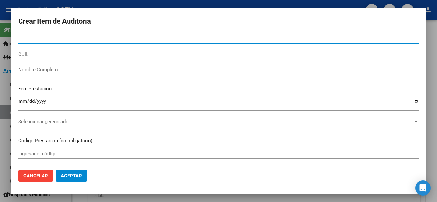
paste input "29719157"
type input "29719157"
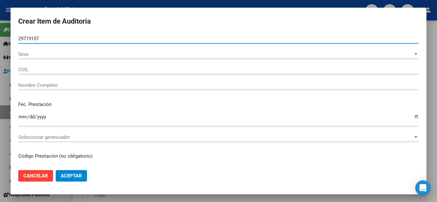
type input "27297191573"
type input "GAYOSO NANCY LORENA"
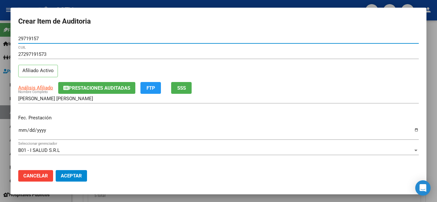
type input "29719157"
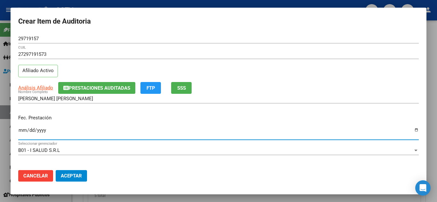
click at [22, 130] on input "Ingresar la fecha" at bounding box center [218, 133] width 400 height 10
type input "2025-06-13"
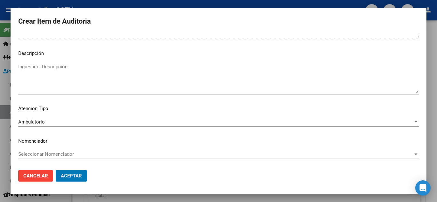
click at [56, 170] on button "Aceptar" at bounding box center [71, 176] width 31 height 12
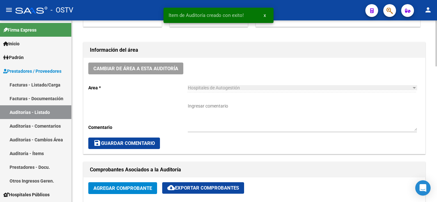
scroll to position [160, 0]
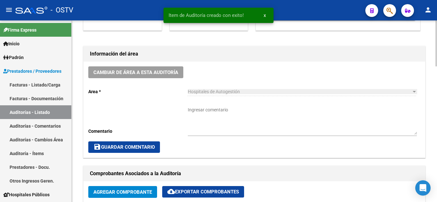
click at [201, 109] on textarea "Ingresar comentario" at bounding box center [302, 121] width 229 height 28
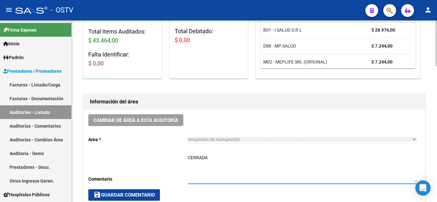
scroll to position [128, 0]
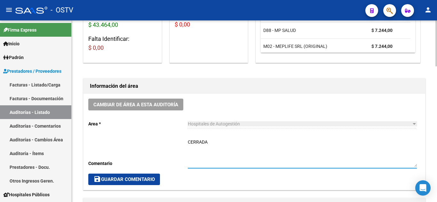
type textarea "CERRADA"
click at [123, 175] on button "save Guardar Comentario" at bounding box center [124, 180] width 72 height 12
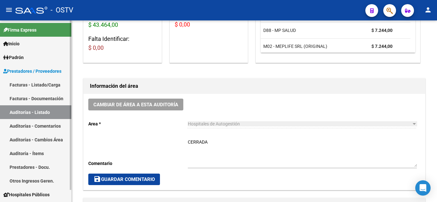
click at [39, 111] on link "Auditorías - Listado" at bounding box center [35, 112] width 71 height 14
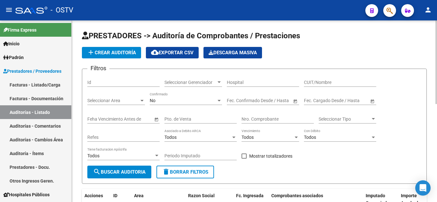
click at [182, 120] on input "Pto. de Venta" at bounding box center [200, 119] width 72 height 5
type input "149"
paste input "11854"
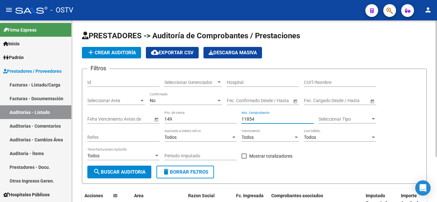
type input "11854"
click at [112, 55] on span "add Crear Auditoría" at bounding box center [111, 53] width 49 height 6
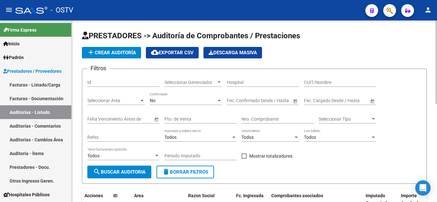
click at [103, 54] on span "add Crear Auditoría" at bounding box center [111, 53] width 49 height 6
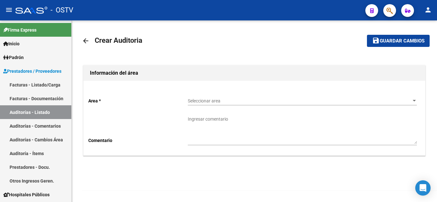
click at [207, 107] on div "Seleccionar area Seleccionar area" at bounding box center [302, 102] width 229 height 18
click at [207, 103] on span "Seleccionar area" at bounding box center [299, 100] width 223 height 5
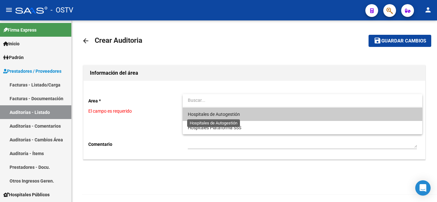
click at [209, 116] on span "Hospitales de Autogestión" at bounding box center [214, 114] width 52 height 5
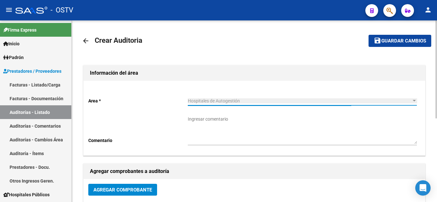
click at [115, 188] on span "Agregar Comprobante" at bounding box center [122, 190] width 58 height 6
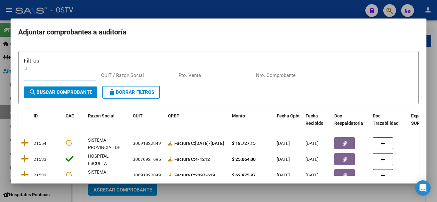
click at [199, 79] on div "Pto. Venta" at bounding box center [214, 76] width 72 height 10
type input "149"
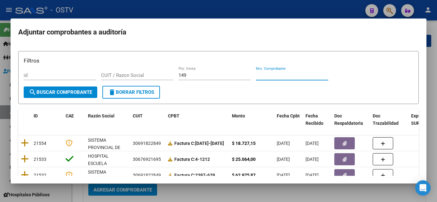
paste input "11854"
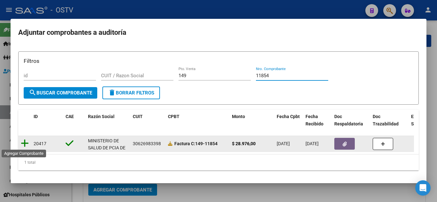
type input "11854"
click at [25, 143] on icon at bounding box center [25, 143] width 8 height 9
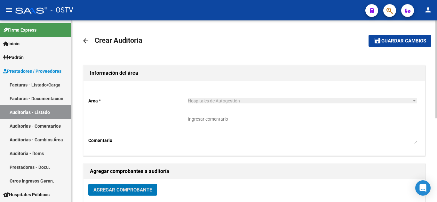
click at [383, 50] on mat-toolbar-row "save Guardar cambios" at bounding box center [394, 41] width 73 height 20
click at [384, 45] on button "save Guardar cambios" at bounding box center [399, 41] width 63 height 12
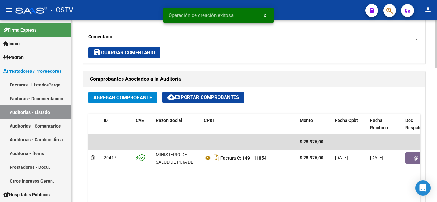
scroll to position [288, 0]
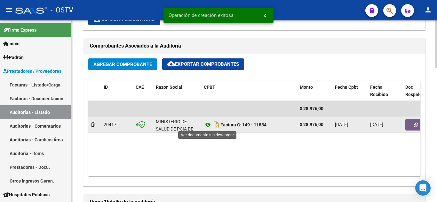
click at [208, 124] on icon at bounding box center [208, 125] width 8 height 8
click at [413, 125] on button "button" at bounding box center [415, 125] width 20 height 12
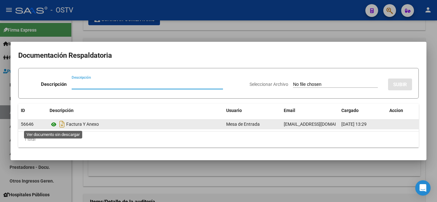
click at [55, 124] on icon at bounding box center [54, 125] width 8 height 8
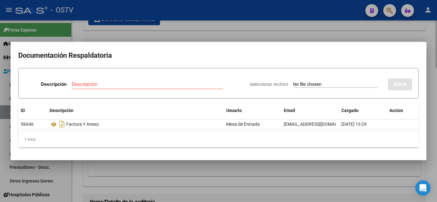
click at [135, 36] on div at bounding box center [218, 101] width 437 height 202
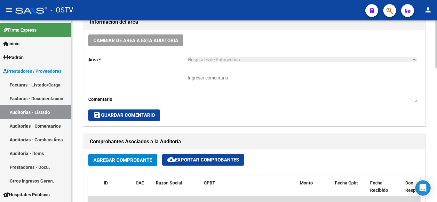
scroll to position [384, 0]
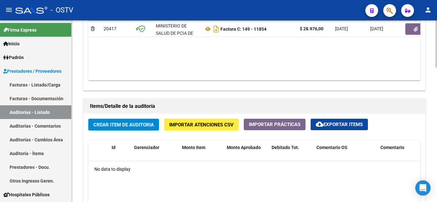
click at [130, 124] on span "Crear Item de Auditoria" at bounding box center [123, 125] width 60 height 6
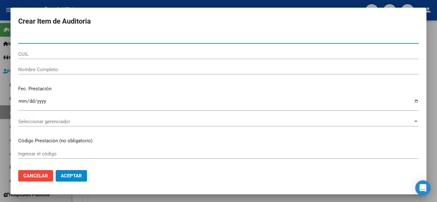
paste input "94328960"
type input "94328960"
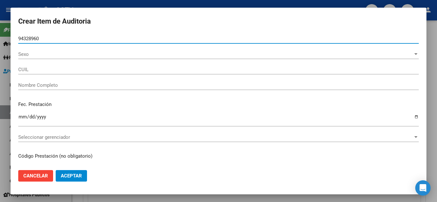
type input "27943289609"
type input "[PERSON_NAME]"
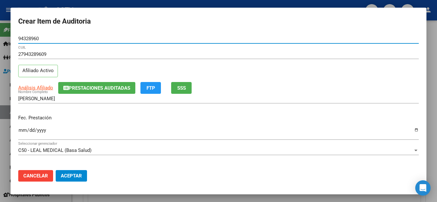
type input "94328960"
click at [19, 131] on input "Ingresar la fecha" at bounding box center [218, 133] width 400 height 10
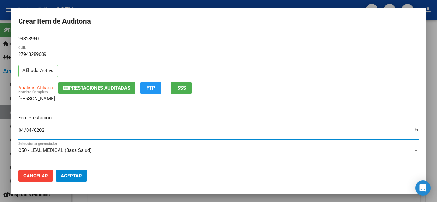
type input "2025-04-04"
click at [30, 87] on span "Análisis Afiliado" at bounding box center [35, 88] width 35 height 6
type textarea "27943289609"
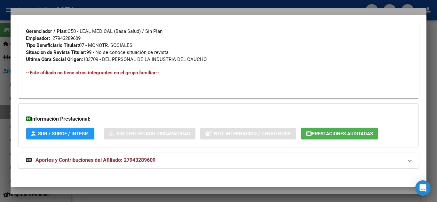
scroll to position [322, 0]
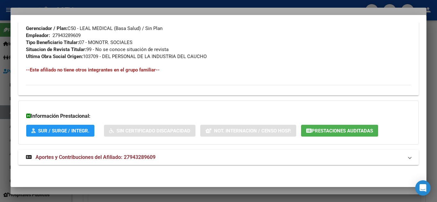
click at [73, 157] on span "Aportes y Contribuciones del Afiliado: 27943289609" at bounding box center [95, 157] width 120 height 6
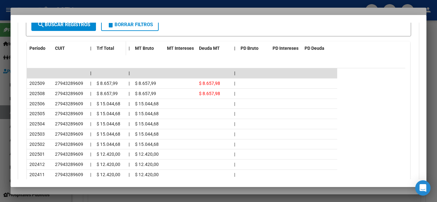
scroll to position [561, 0]
click at [119, 4] on div at bounding box center [218, 101] width 437 height 202
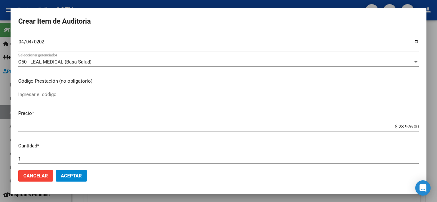
scroll to position [96, 0]
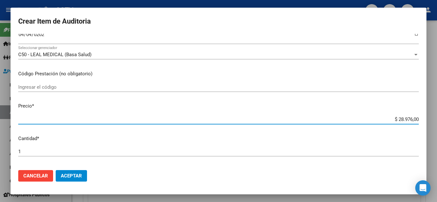
click at [390, 120] on input "$ 28.976,00" at bounding box center [218, 120] width 400 height 6
paste input "7.244"
type input "$ 7.244,00"
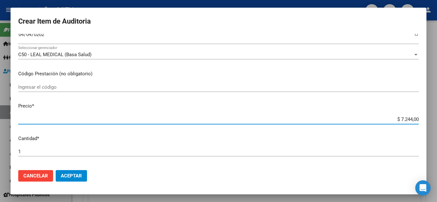
type input "$ 7.244,00"
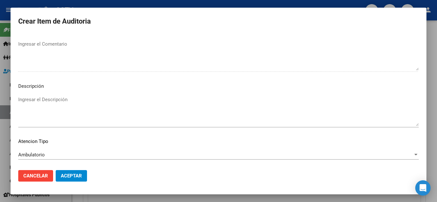
scroll to position [444, 0]
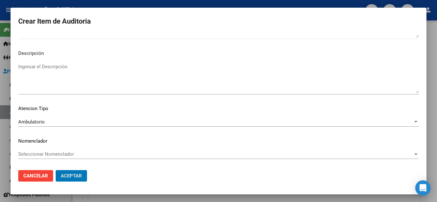
click at [56, 170] on button "Aceptar" at bounding box center [71, 176] width 31 height 12
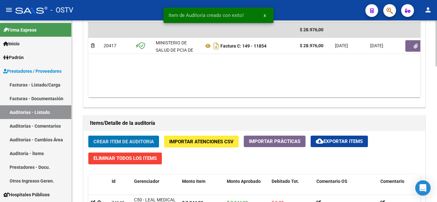
scroll to position [352, 0]
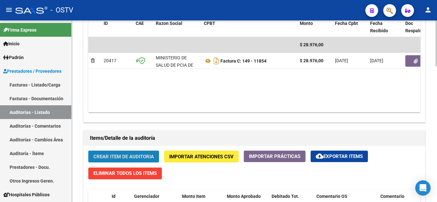
click at [113, 155] on span "Crear Item de Auditoria" at bounding box center [123, 157] width 60 height 6
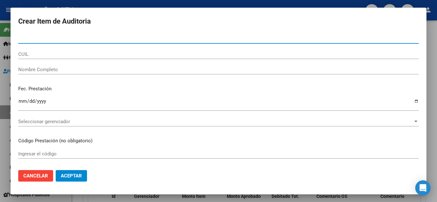
type input "47119431"
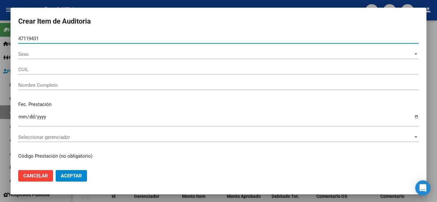
type input "27471194315"
type input "MOJICA PIRIS MAYA JOSEFINA"
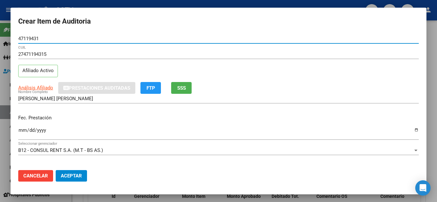
type input "47119431"
click at [22, 132] on input "Ingresar la fecha" at bounding box center [218, 133] width 400 height 10
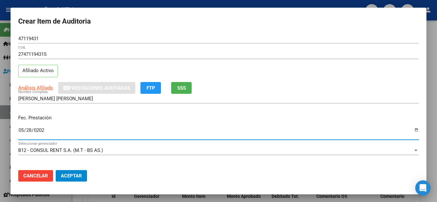
type input "2025-05-28"
click at [31, 90] on span "Análisis Afiliado" at bounding box center [35, 88] width 35 height 6
type textarea "27471194315"
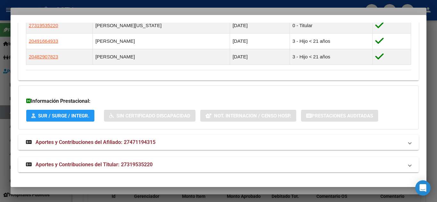
scroll to position [392, 0]
click at [75, 168] on strong "Aportes y Contribuciones del Titular: 27319535220" at bounding box center [89, 165] width 127 height 8
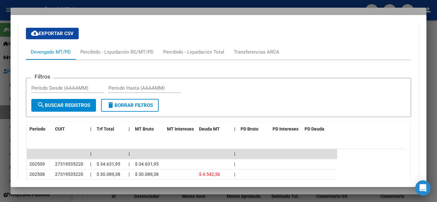
scroll to position [653, 0]
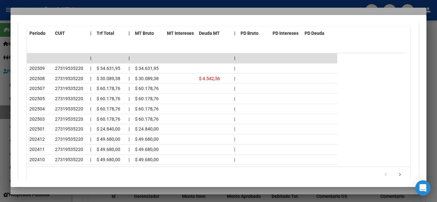
click at [88, 4] on div at bounding box center [218, 101] width 437 height 202
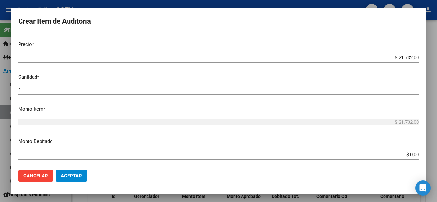
scroll to position [160, 0]
click at [397, 56] on input "$ 21.732,00" at bounding box center [218, 56] width 400 height 6
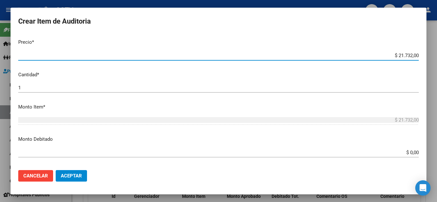
click at [397, 56] on input "$ 21.732,00" at bounding box center [218, 56] width 400 height 6
paste input "7.244"
type input "$ 7.244,00"
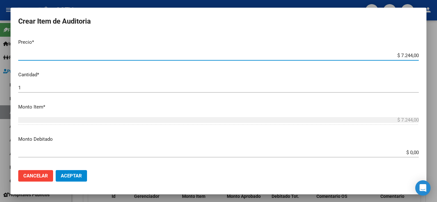
type input "$ 7.244,00"
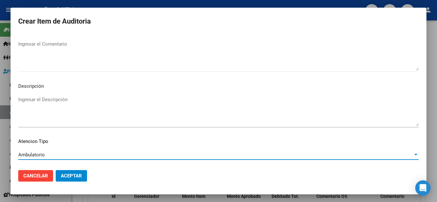
scroll to position [444, 0]
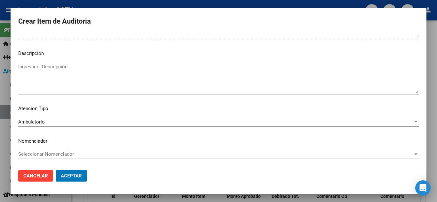
click at [56, 170] on button "Aceptar" at bounding box center [71, 176] width 31 height 12
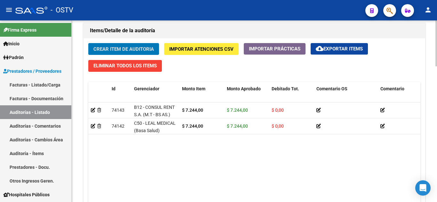
scroll to position [384, 0]
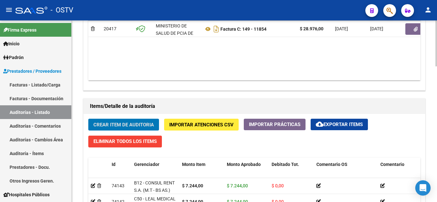
click at [113, 121] on button "Crear Item de Auditoria" at bounding box center [123, 125] width 71 height 12
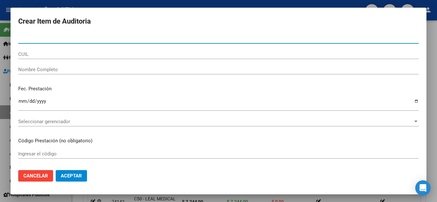
paste input "31468475"
type input "31468475"
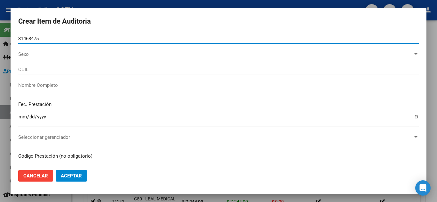
type input "20314684754"
type input "SANTA CRUZ MARCELO ALEJANDRO"
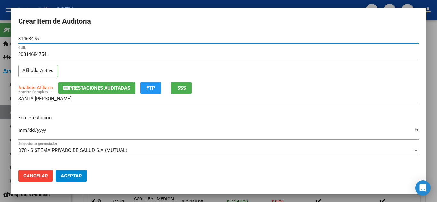
type input "31468475"
click at [21, 132] on input "Ingresar la fecha" at bounding box center [218, 133] width 400 height 10
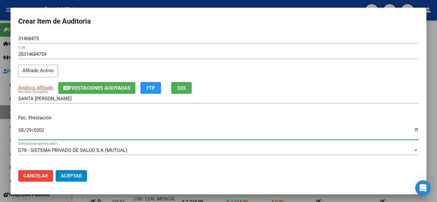
type input "[DATE]"
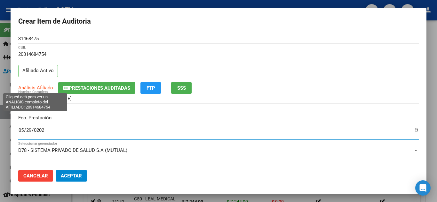
click at [42, 89] on span "Análisis Afiliado" at bounding box center [35, 88] width 35 height 6
type textarea "20314684754"
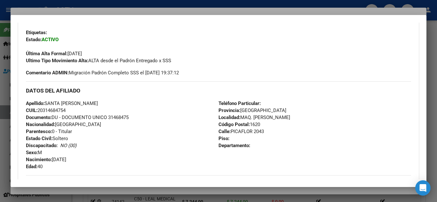
scroll to position [310, 0]
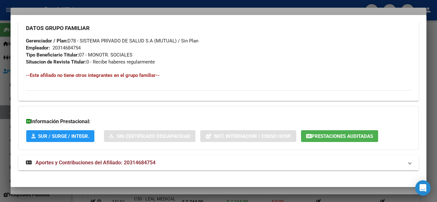
click at [59, 162] on span "Aportes y Contribuciones del Afiliado: 20314684754" at bounding box center [95, 163] width 120 height 6
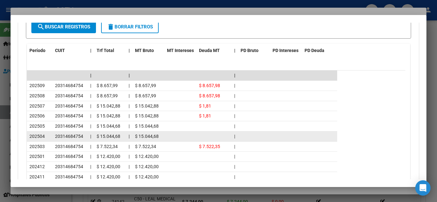
scroll to position [564, 0]
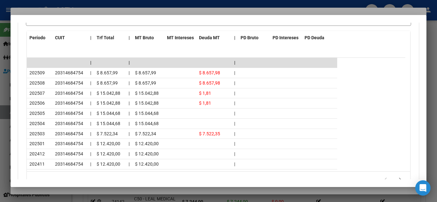
click at [94, 9] on div at bounding box center [218, 101] width 437 height 202
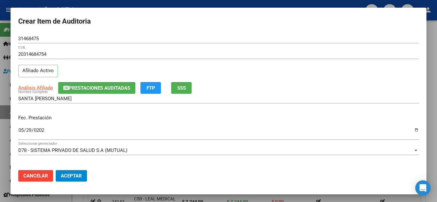
click at [97, 4] on div at bounding box center [218, 101] width 437 height 202
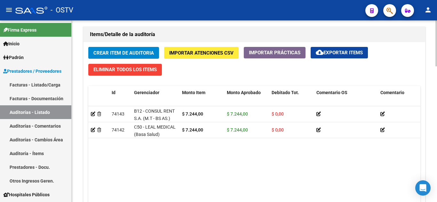
scroll to position [473, 0]
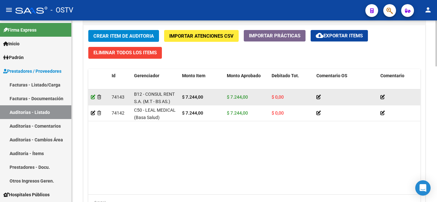
click at [94, 97] on icon at bounding box center [93, 97] width 4 height 4
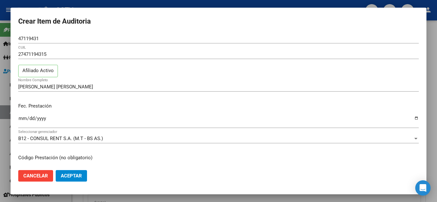
click at [104, 7] on div at bounding box center [218, 101] width 437 height 202
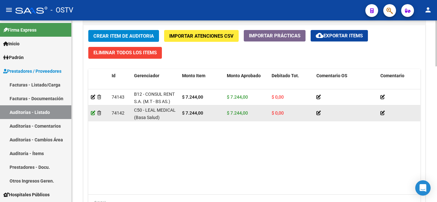
click at [93, 113] on icon at bounding box center [93, 113] width 4 height 4
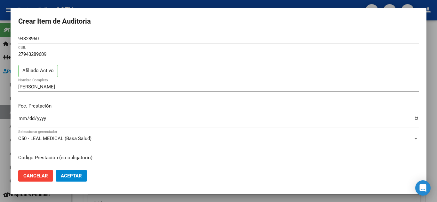
click at [102, 6] on div at bounding box center [218, 101] width 437 height 202
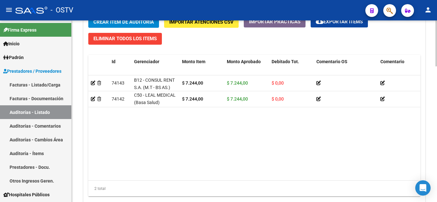
scroll to position [377, 0]
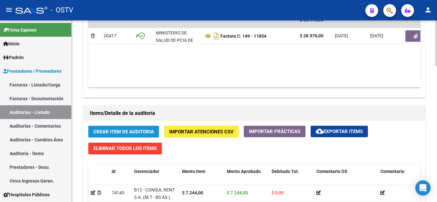
click at [124, 133] on span "Crear Item de Auditoria" at bounding box center [123, 132] width 60 height 6
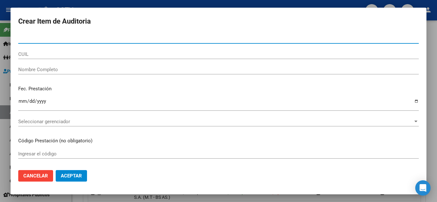
paste input "31953522"
type input "31953522"
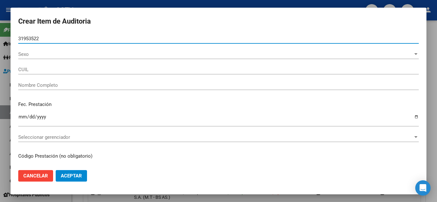
type input "27319535220"
type input "PIRIS VIRGINIA INES"
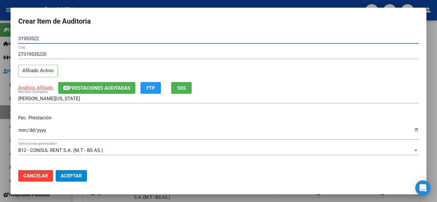
type input "31953522"
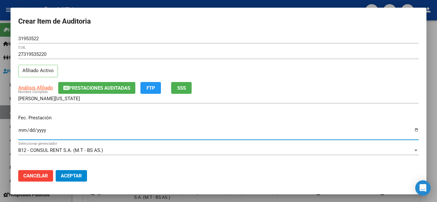
click at [23, 133] on input "Ingresar la fecha" at bounding box center [218, 133] width 400 height 10
type input "2025-05-23"
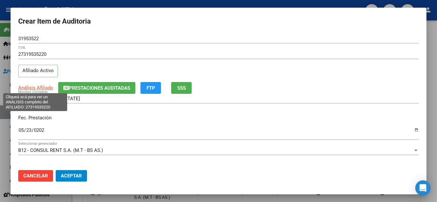
click at [36, 89] on span "Análisis Afiliado" at bounding box center [35, 88] width 35 height 6
type textarea "27319535220"
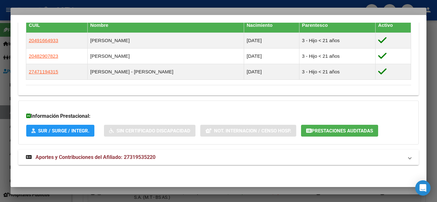
click at [104, 156] on span "Aportes y Contribuciones del Afiliado: 27319535220" at bounding box center [95, 157] width 120 height 6
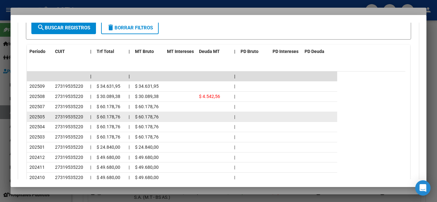
scroll to position [641, 0]
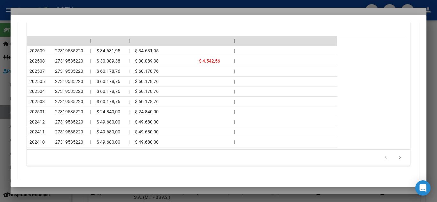
click at [131, 4] on div at bounding box center [218, 101] width 437 height 202
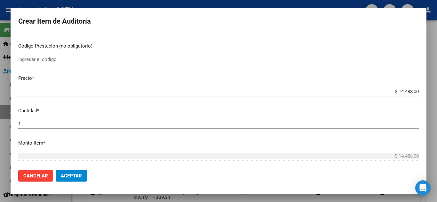
scroll to position [128, 0]
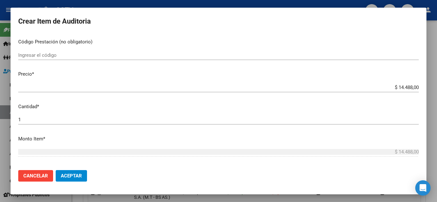
click at [387, 85] on input "$ 14.488,00" at bounding box center [218, 88] width 400 height 6
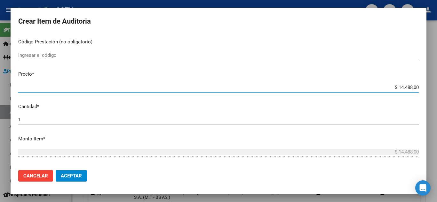
click at [387, 85] on input "$ 14.488,00" at bounding box center [218, 88] width 400 height 6
paste input "S 7.244"
type input "$ 7.244,00"
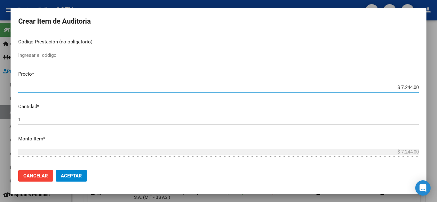
type input "$ 7.244,00"
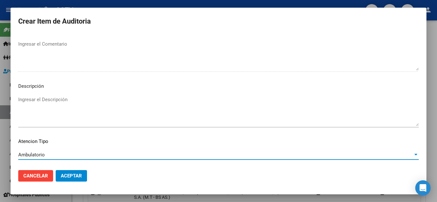
scroll to position [444, 0]
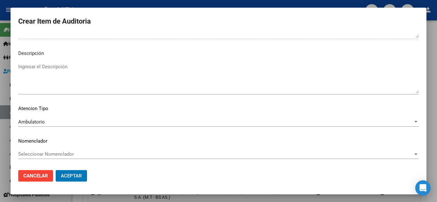
click at [56, 170] on button "Aceptar" at bounding box center [71, 176] width 31 height 12
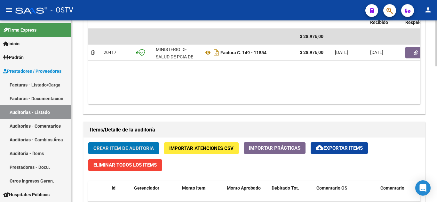
scroll to position [441, 0]
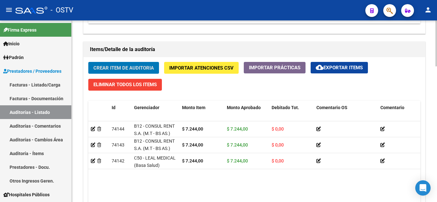
click at [125, 69] on span "Crear Item de Auditoria" at bounding box center [123, 68] width 60 height 6
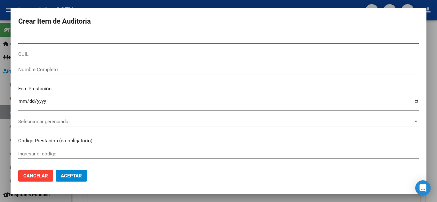
click at [38, 38] on input "Nro Documento" at bounding box center [218, 39] width 400 height 6
paste input "31468475"
type input "31468475"
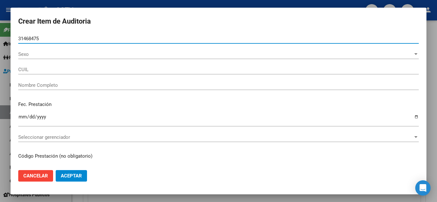
type input "20314684754"
type input "SANTA CRUZ MARCELO ALEJANDRO"
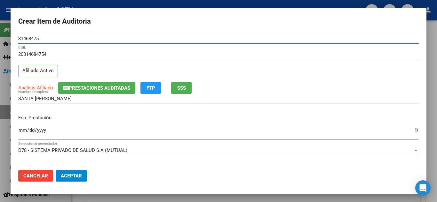
type input "31468475"
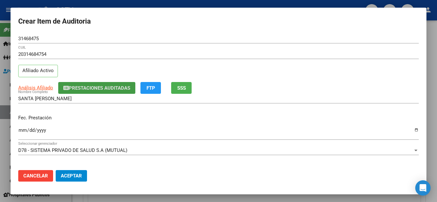
click at [21, 131] on input "Ingresar la fecha" at bounding box center [218, 133] width 400 height 10
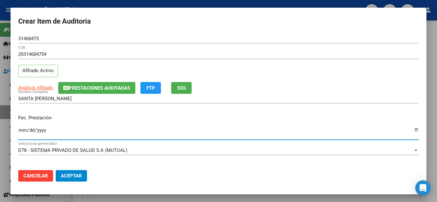
click at [29, 129] on input "Ingresar la fecha" at bounding box center [218, 133] width 400 height 10
type input "[DATE]"
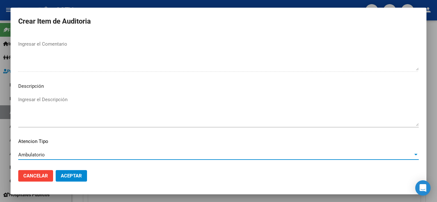
scroll to position [444, 0]
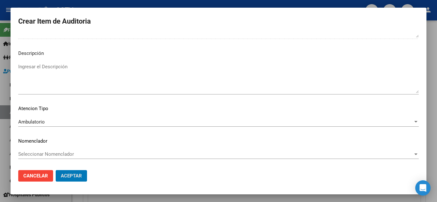
click at [56, 170] on button "Aceptar" at bounding box center [71, 176] width 31 height 12
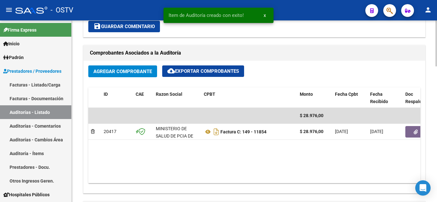
scroll to position [121, 0]
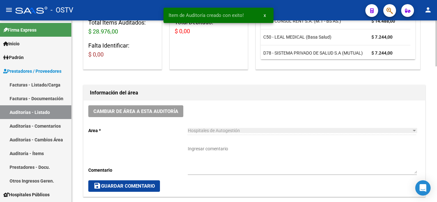
click at [196, 149] on textarea "Ingresar comentario" at bounding box center [302, 160] width 229 height 28
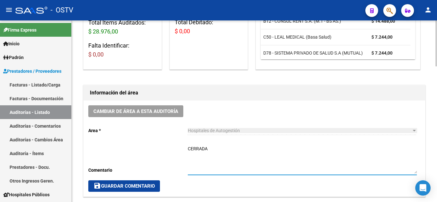
type textarea "CERRADA"
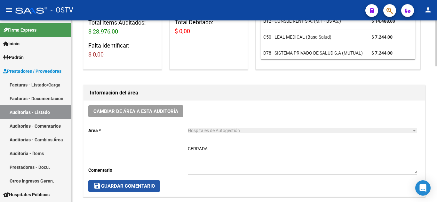
click at [148, 185] on span "save Guardar Comentario" at bounding box center [123, 186] width 61 height 6
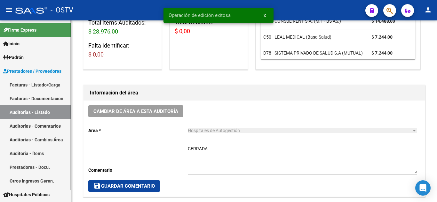
click at [27, 112] on link "Auditorías - Listado" at bounding box center [35, 112] width 71 height 14
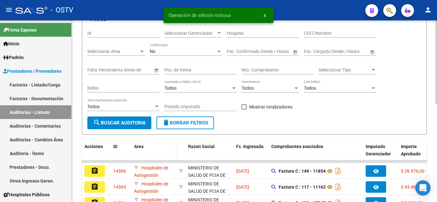
scroll to position [25, 0]
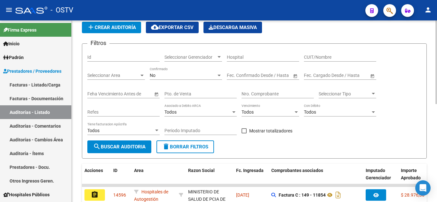
click at [103, 28] on span "add Crear Auditoría" at bounding box center [111, 28] width 49 height 6
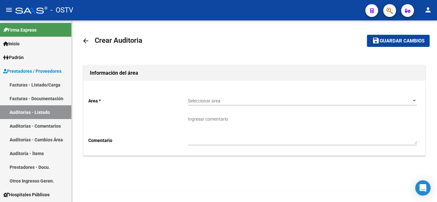
click at [202, 99] on span "Seleccionar area" at bounding box center [299, 100] width 223 height 5
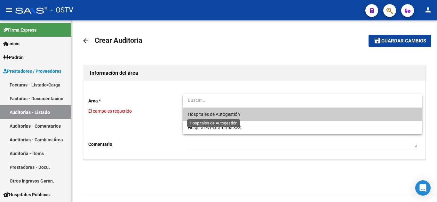
click at [203, 115] on span "Hospitales de Autogestión" at bounding box center [214, 114] width 52 height 5
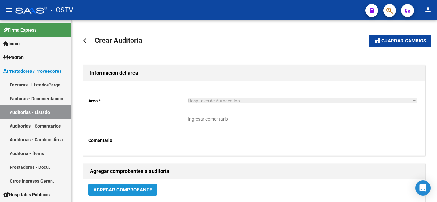
click at [113, 188] on span "Agregar Comprobante" at bounding box center [122, 190] width 58 height 6
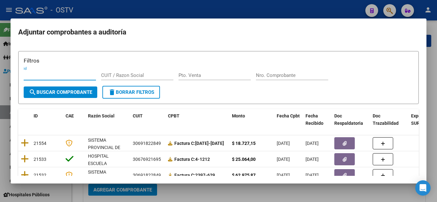
click at [198, 78] on input "Pto. Venta" at bounding box center [214, 76] width 72 height 6
type input "149"
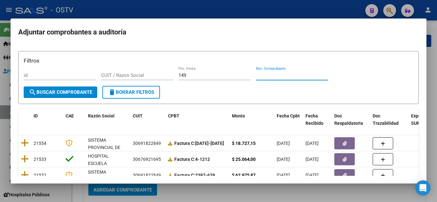
paste input "11852"
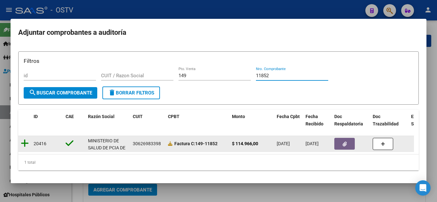
type input "11852"
click at [26, 140] on icon at bounding box center [25, 143] width 8 height 9
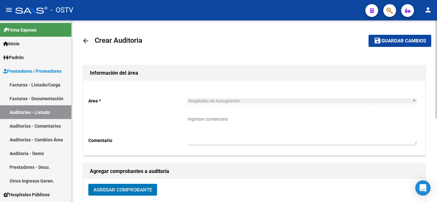
click at [392, 43] on span "Guardar cambios" at bounding box center [403, 41] width 45 height 6
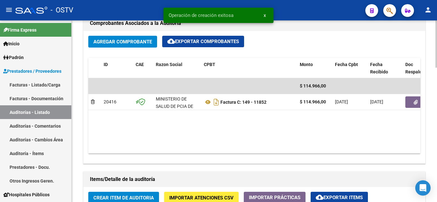
scroll to position [320, 0]
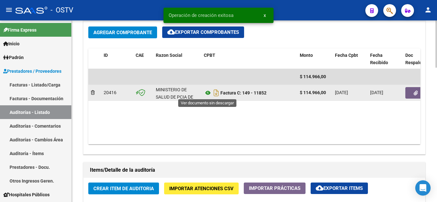
click at [207, 95] on icon at bounding box center [208, 93] width 8 height 8
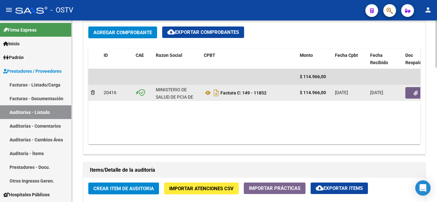
click at [413, 96] on button "button" at bounding box center [415, 93] width 20 height 12
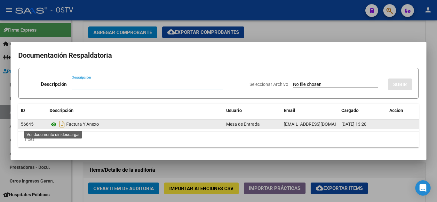
click at [53, 124] on icon at bounding box center [54, 125] width 8 height 8
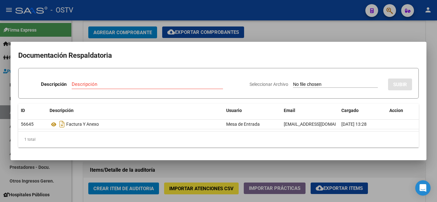
click at [120, 16] on div at bounding box center [218, 101] width 437 height 202
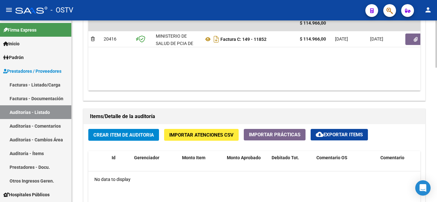
scroll to position [479, 0]
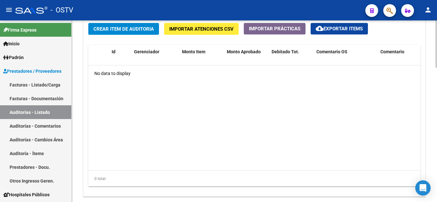
click at [117, 33] on button "Crear Item de Auditoria" at bounding box center [123, 29] width 71 height 12
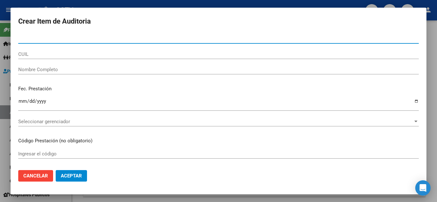
click at [45, 39] on input "Nro Documento" at bounding box center [218, 39] width 400 height 6
paste input "94328960"
type input "94328960"
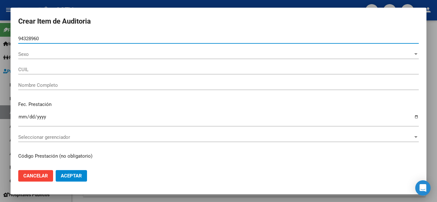
type input "27943289609"
type input "[PERSON_NAME]"
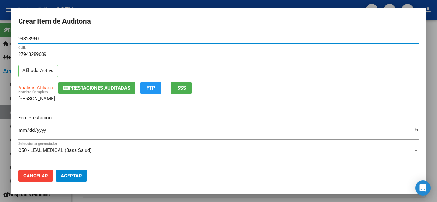
type input "94328960"
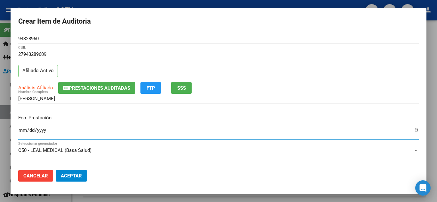
click at [21, 131] on input "Ingresar la fecha" at bounding box center [218, 133] width 400 height 10
type input "[DATE]"
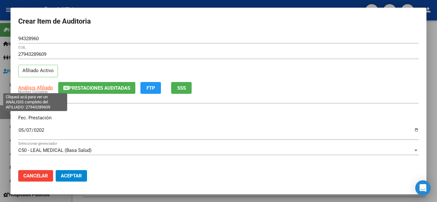
click at [30, 85] on span "Análisis Afiliado" at bounding box center [35, 88] width 35 height 6
type textarea "27943289609"
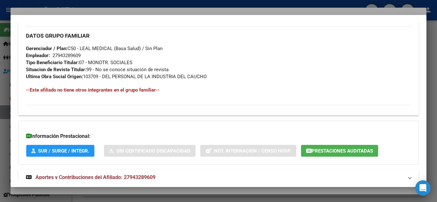
scroll to position [322, 0]
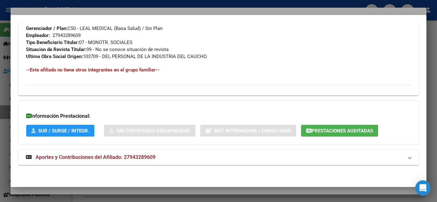
click at [73, 159] on span "Aportes y Contribuciones del Afiliado: 27943289609" at bounding box center [95, 157] width 120 height 6
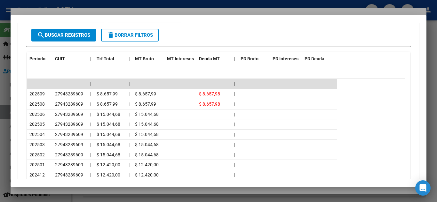
scroll to position [609, 0]
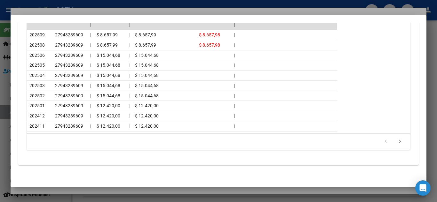
click at [138, 2] on div at bounding box center [218, 101] width 437 height 202
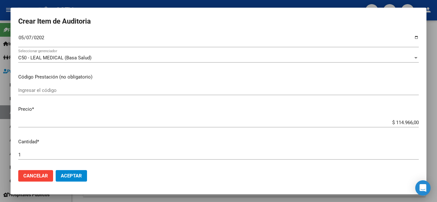
scroll to position [96, 0]
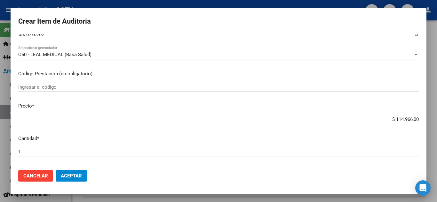
click at [388, 119] on input "$ 114.966,00" at bounding box center [218, 120] width 400 height 6
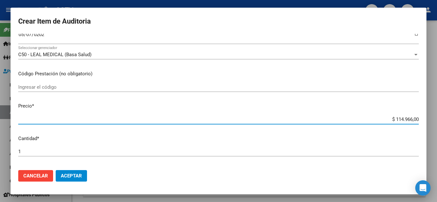
click at [388, 119] on input "$ 114.966,00" at bounding box center [218, 120] width 400 height 6
paste input "53.430"
type input "$ 53.430,00"
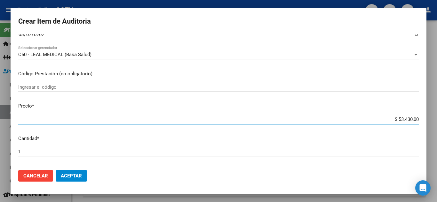
type input "$ 53.430,00"
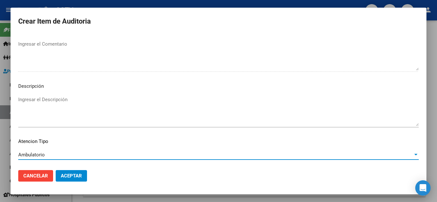
scroll to position [444, 0]
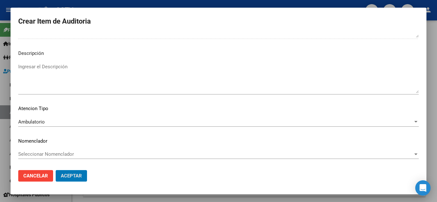
click at [56, 170] on button "Aceptar" at bounding box center [71, 176] width 31 height 12
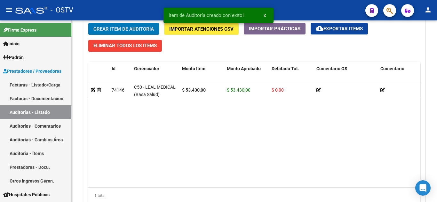
scroll to position [480, 0]
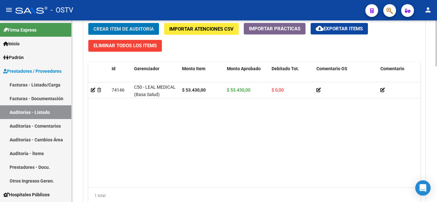
click at [120, 29] on span "Crear Item de Auditoria" at bounding box center [123, 29] width 60 height 6
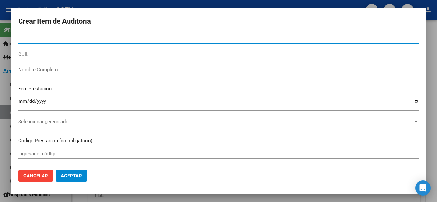
paste input "22249306"
type input "22249306"
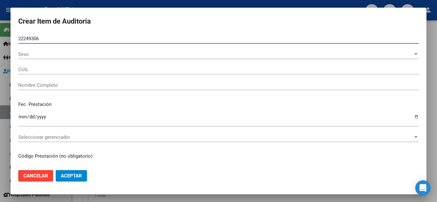
type input "20222493065"
type input "[PERSON_NAME] -"
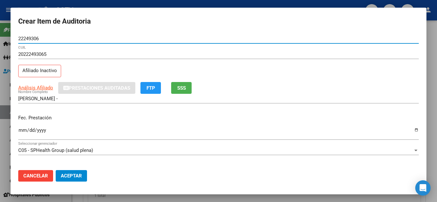
type input "22249306"
click at [22, 128] on input "Ingresar la fecha" at bounding box center [218, 133] width 400 height 10
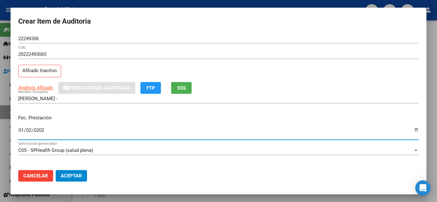
type input "[DATE]"
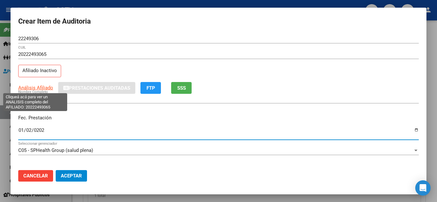
click at [31, 88] on span "Análisis Afiliado" at bounding box center [35, 88] width 35 height 6
type textarea "20222493065"
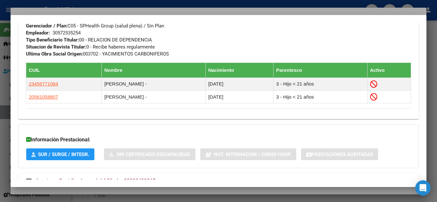
scroll to position [363, 0]
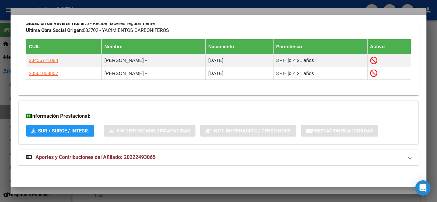
click at [72, 156] on span "Aportes y Contribuciones del Afiliado: 20222493065" at bounding box center [95, 157] width 120 height 6
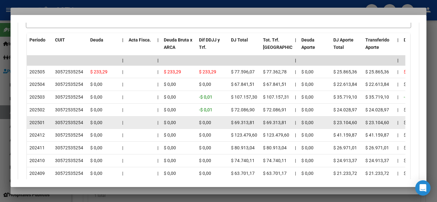
scroll to position [619, 0]
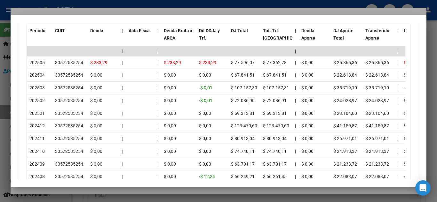
click at [158, 4] on div at bounding box center [218, 101] width 437 height 202
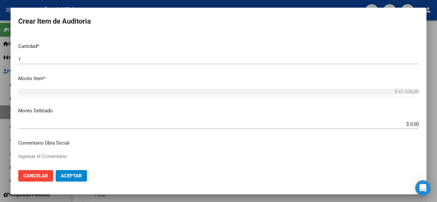
scroll to position [128, 0]
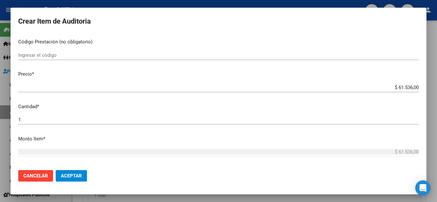
click at [394, 89] on input "$ 61.536,00" at bounding box center [218, 88] width 400 height 6
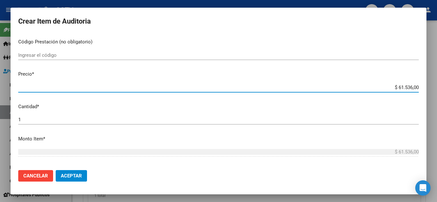
click at [394, 89] on input "$ 61.536,00" at bounding box center [218, 88] width 400 height 6
paste input "11.889"
type input "$ 11.889,00"
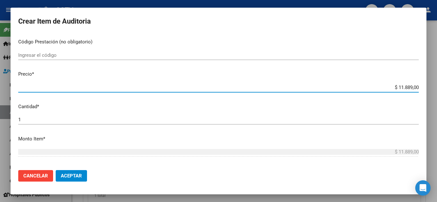
type input "$ 11.889,00"
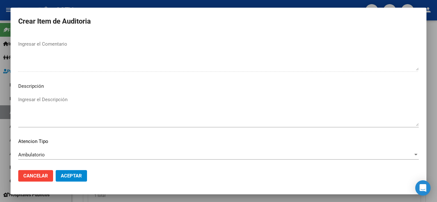
scroll to position [444, 0]
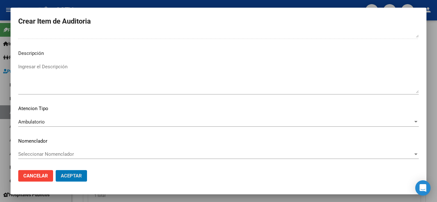
click at [56, 170] on button "Aceptar" at bounding box center [71, 176] width 31 height 12
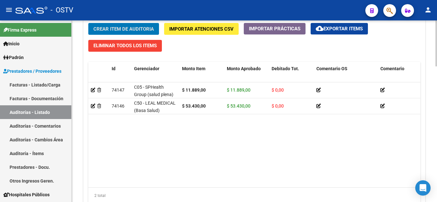
click at [113, 29] on span "Crear Item de Auditoria" at bounding box center [123, 29] width 60 height 6
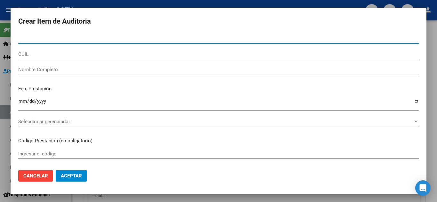
paste input "33632146"
type input "33632146"
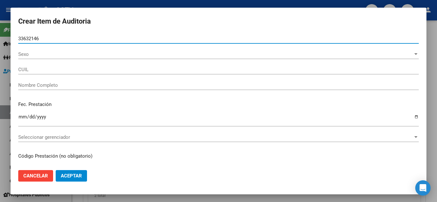
type input "27336321463"
type input "[PERSON_NAME]"
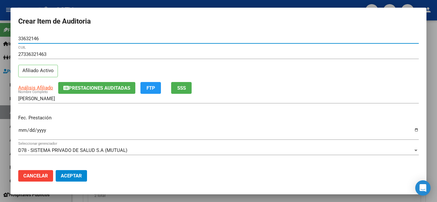
type input "33632146"
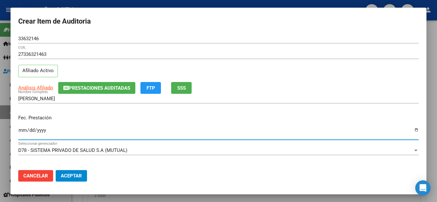
click at [22, 135] on input "Ingresar la fecha" at bounding box center [218, 133] width 400 height 10
type input "[DATE]"
click at [31, 88] on span "Análisis Afiliado" at bounding box center [35, 88] width 35 height 6
type textarea "27336321463"
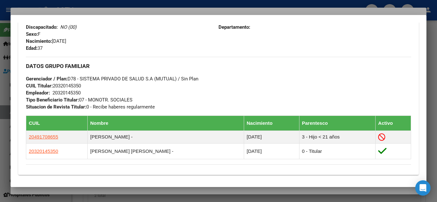
scroll to position [360, 0]
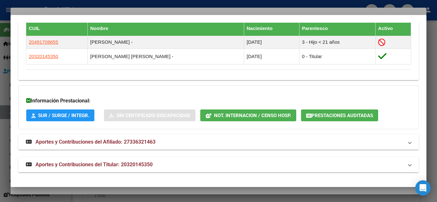
click at [85, 163] on span "Aportes y Contribuciones del Titular: 20320145350" at bounding box center [93, 165] width 117 height 6
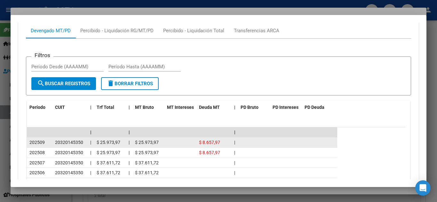
scroll to position [621, 0]
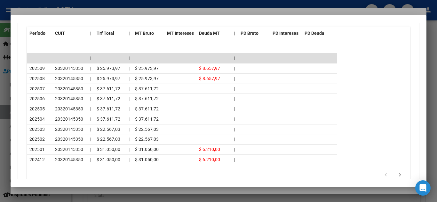
click at [108, 4] on div at bounding box center [218, 101] width 437 height 202
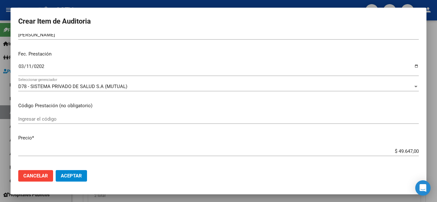
scroll to position [0, 0]
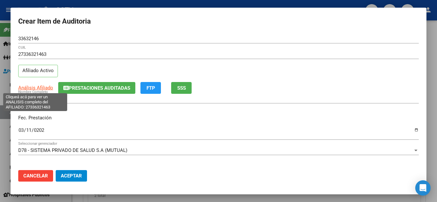
click at [37, 90] on span "Análisis Afiliado" at bounding box center [35, 88] width 35 height 6
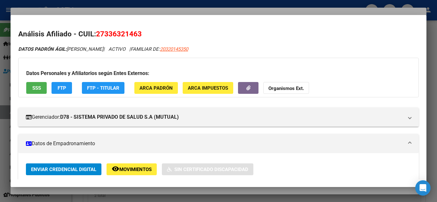
click at [105, 2] on div at bounding box center [218, 101] width 437 height 202
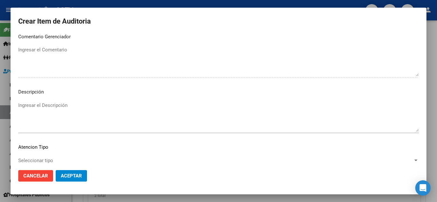
scroll to position [444, 0]
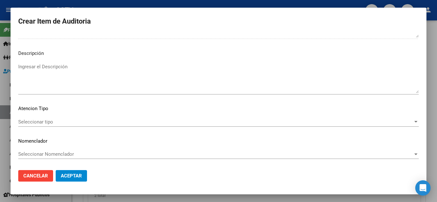
click at [43, 119] on span "Seleccionar tipo" at bounding box center [215, 122] width 394 height 6
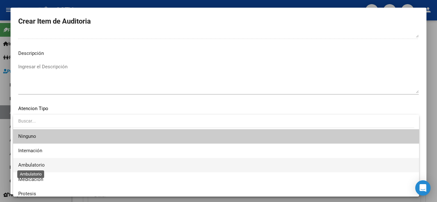
click at [30, 163] on span "Ambulatorio" at bounding box center [31, 165] width 27 height 6
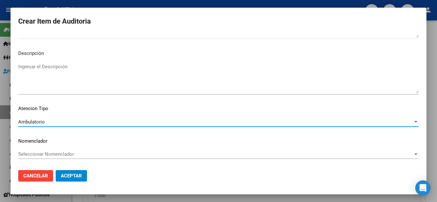
click at [77, 178] on span "Aceptar" at bounding box center [71, 176] width 21 height 6
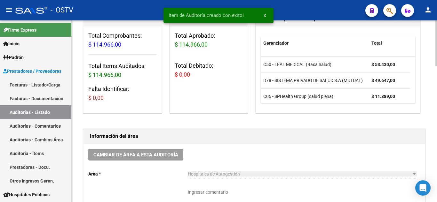
scroll to position [192, 0]
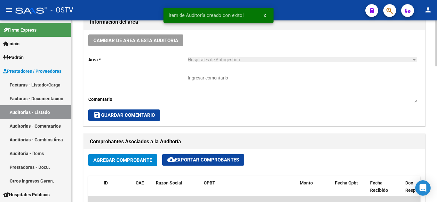
click at [199, 75] on textarea "Ingresar comentario" at bounding box center [302, 89] width 229 height 28
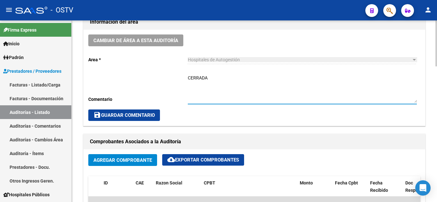
type textarea "CERRADA"
click at [138, 111] on button "save Guardar Comentario" at bounding box center [124, 116] width 72 height 12
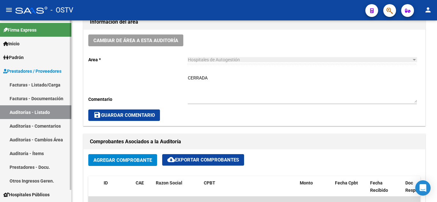
click at [31, 113] on link "Auditorías - Listado" at bounding box center [35, 112] width 71 height 14
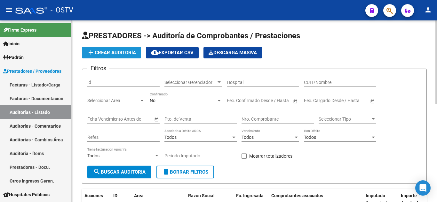
click at [96, 53] on span "add Crear Auditoría" at bounding box center [111, 53] width 49 height 6
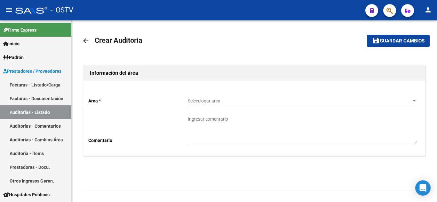
click at [237, 100] on span "Seleccionar area" at bounding box center [299, 100] width 223 height 5
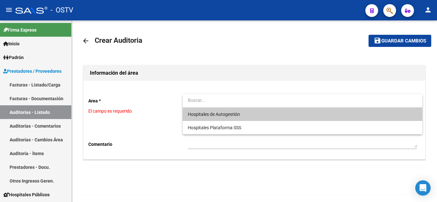
click at [218, 118] on span "Hospitales de Autogestión" at bounding box center [302, 114] width 229 height 13
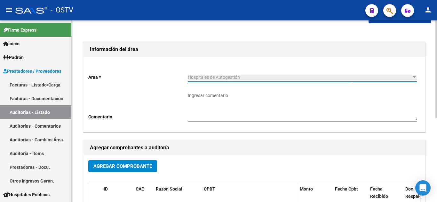
scroll to position [96, 0]
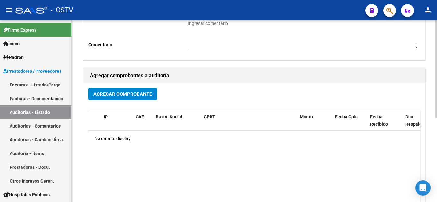
click at [129, 97] on span "Agregar Comprobante" at bounding box center [122, 94] width 58 height 6
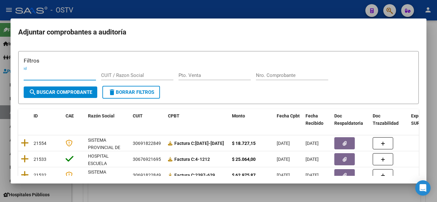
click at [201, 78] on div "Pto. Venta" at bounding box center [214, 76] width 72 height 10
type input "10"
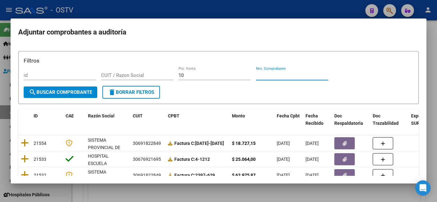
paste input "208"
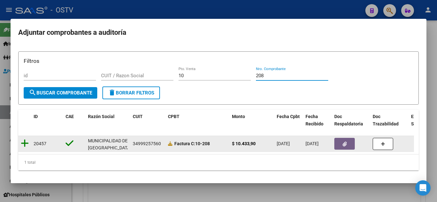
type input "208"
click at [27, 143] on icon at bounding box center [25, 143] width 8 height 9
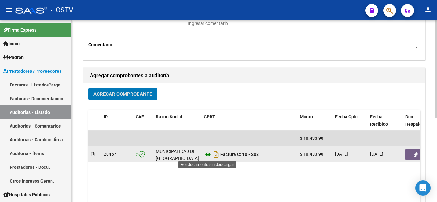
click at [207, 154] on icon at bounding box center [208, 155] width 8 height 8
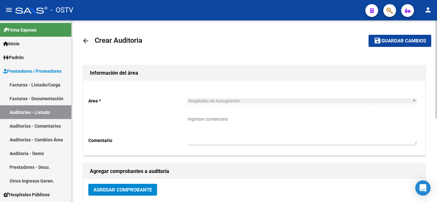
scroll to position [128, 0]
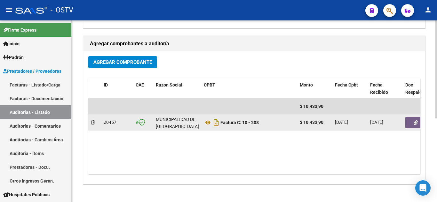
click at [418, 122] on button "button" at bounding box center [415, 123] width 20 height 12
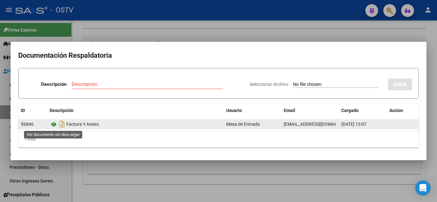
click at [56, 125] on icon at bounding box center [54, 125] width 8 height 8
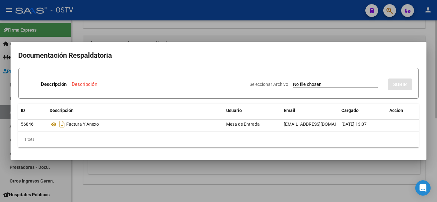
drag, startPoint x: 153, startPoint y: 26, endPoint x: 154, endPoint y: 33, distance: 7.7
click at [154, 26] on div at bounding box center [218, 101] width 437 height 202
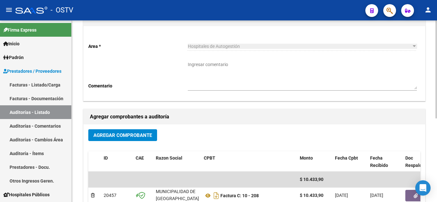
scroll to position [0, 0]
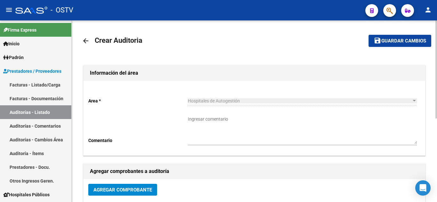
click at [391, 43] on span "Guardar cambios" at bounding box center [403, 41] width 45 height 6
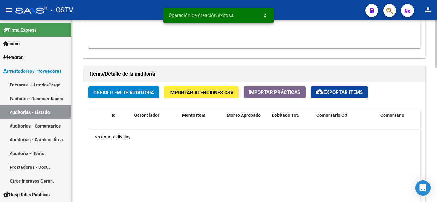
scroll to position [415, 0]
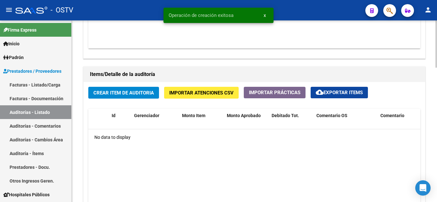
click at [139, 94] on span "Crear Item de Auditoria" at bounding box center [123, 93] width 60 height 6
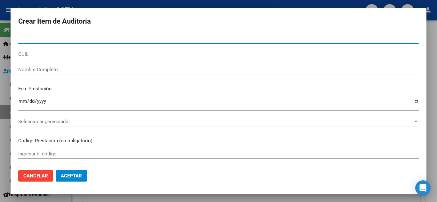
paste input "94779108"
type input "94779108"
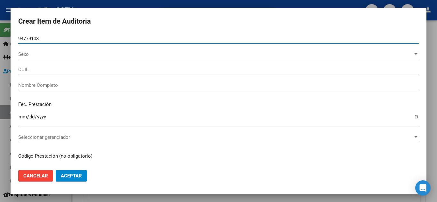
type input "27947791082"
type input "[PERSON_NAME] [PERSON_NAME]"
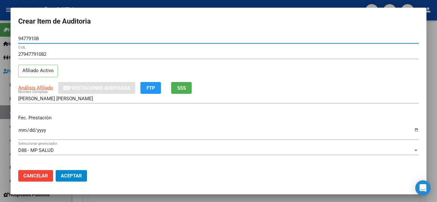
type input "94779108"
click at [23, 130] on input "Ingresar la fecha" at bounding box center [218, 133] width 400 height 10
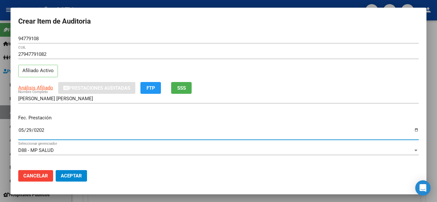
type input "[DATE]"
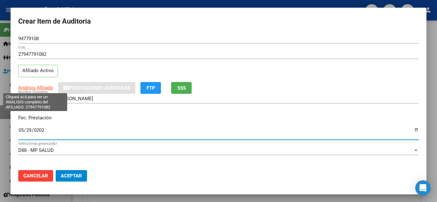
click at [30, 85] on span "Análisis Afiliado" at bounding box center [35, 88] width 35 height 6
type textarea "27947791082"
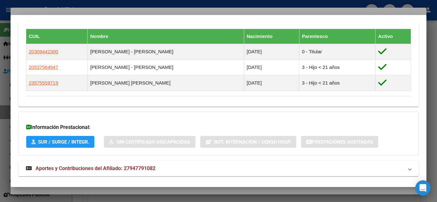
scroll to position [385, 0]
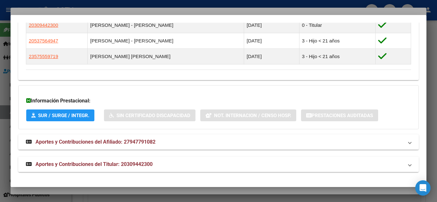
click at [81, 166] on span "Aportes y Contribuciones del Titular: 20309442300" at bounding box center [93, 164] width 117 height 6
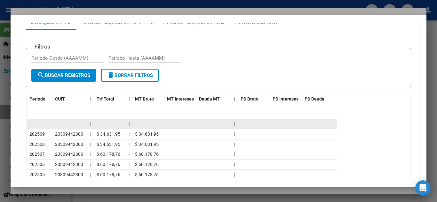
scroll to position [615, 0]
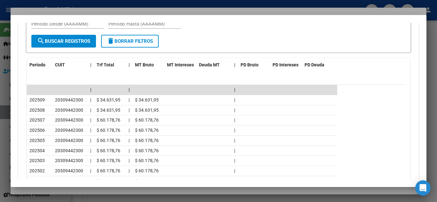
click at [134, 0] on div at bounding box center [218, 101] width 437 height 202
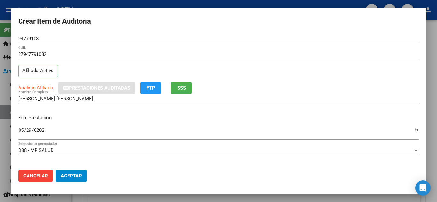
click at [29, 39] on input "94779108" at bounding box center [218, 39] width 400 height 6
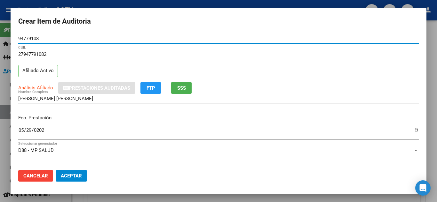
click at [29, 39] on input "94779108" at bounding box center [218, 39] width 400 height 6
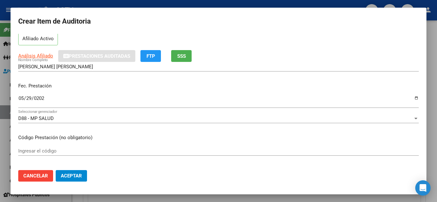
click at [76, 4] on div at bounding box center [218, 101] width 437 height 202
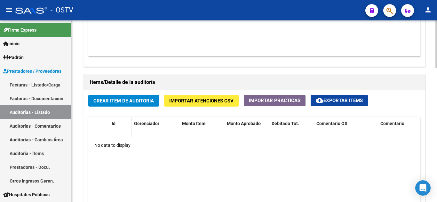
scroll to position [415, 0]
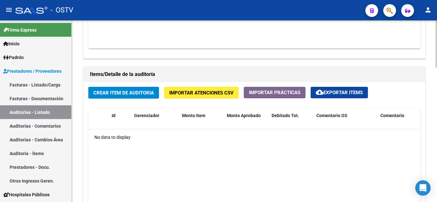
click at [109, 93] on span "Crear Item de Auditoria" at bounding box center [123, 93] width 60 height 6
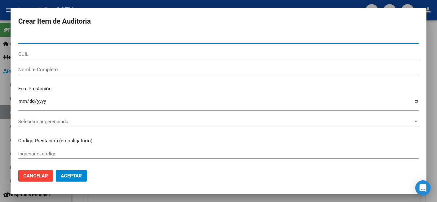
paste input "94779108"
type input "94779108"
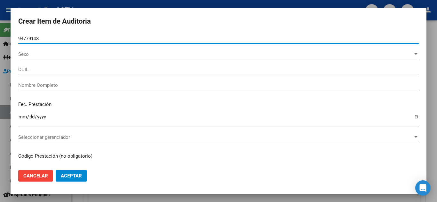
type input "27947791082"
type input "[PERSON_NAME] [PERSON_NAME]"
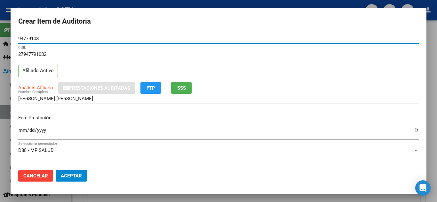
type input "94779108"
click at [22, 131] on input "Ingresar la fecha" at bounding box center [218, 133] width 400 height 10
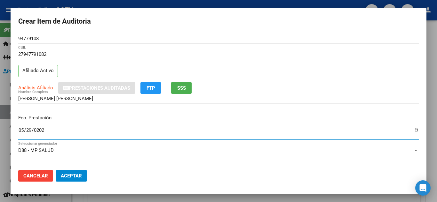
type input "[DATE]"
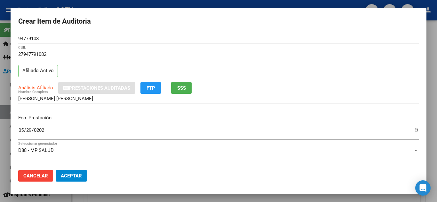
click at [375, 151] on div "D88 - MP SALUD" at bounding box center [215, 151] width 394 height 6
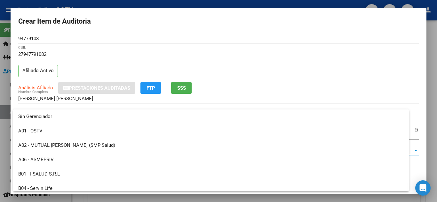
scroll to position [340, 0]
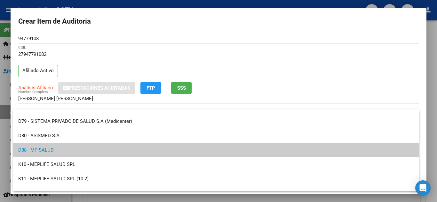
click at [435, 46] on div at bounding box center [218, 101] width 437 height 202
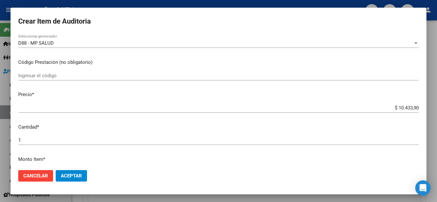
scroll to position [128, 0]
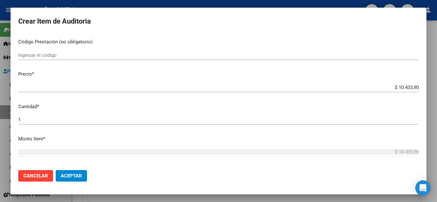
click at [396, 88] on input "$ 10.433,90" at bounding box center [218, 88] width 400 height 6
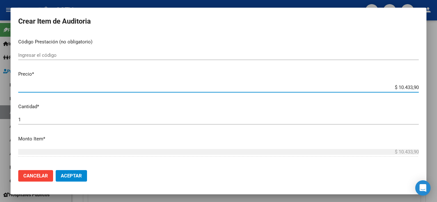
click at [396, 88] on input "$ 10.433,90" at bounding box center [218, 88] width 400 height 6
paste input "1797"
type input "$ 17,97"
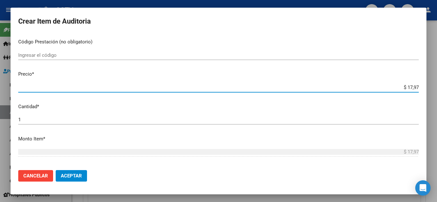
type input "$ 179,70"
type input "$ 1.797,00"
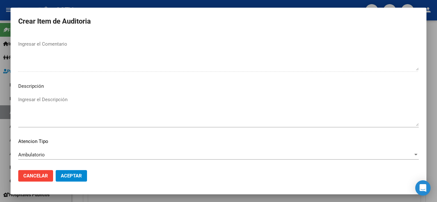
scroll to position [444, 0]
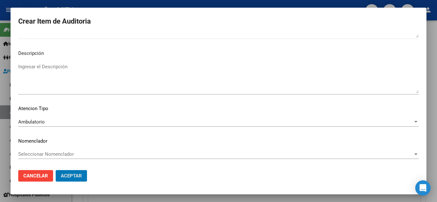
click at [56, 170] on button "Aceptar" at bounding box center [71, 176] width 31 height 12
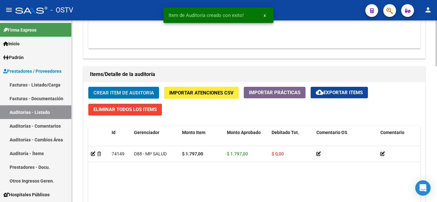
scroll to position [416, 0]
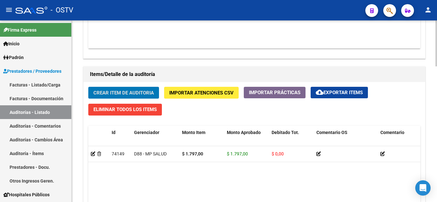
click at [127, 94] on span "Crear Item de Auditoria" at bounding box center [123, 93] width 60 height 6
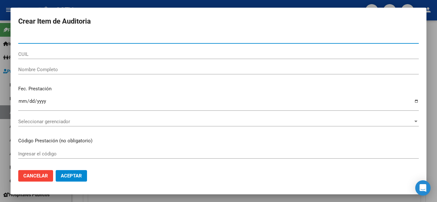
click at [71, 37] on input "Nro Documento" at bounding box center [218, 39] width 400 height 6
type input "2"
paste input "22872378"
type input "22872378"
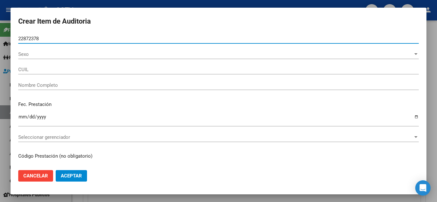
type input "23228723789"
type input "[PERSON_NAME] [PERSON_NAME]"
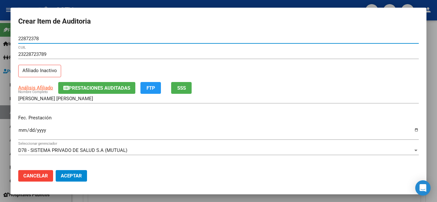
type input "22872378"
click at [21, 132] on input "Ingresar la fecha" at bounding box center [218, 133] width 400 height 10
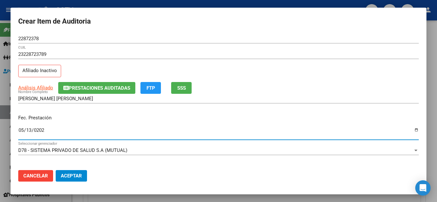
type input "[DATE]"
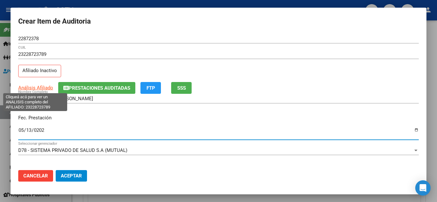
click at [27, 89] on span "Análisis Afiliado" at bounding box center [35, 88] width 35 height 6
type textarea "23228723789"
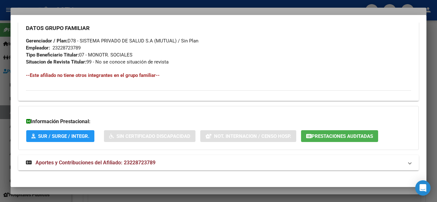
scroll to position [330, 0]
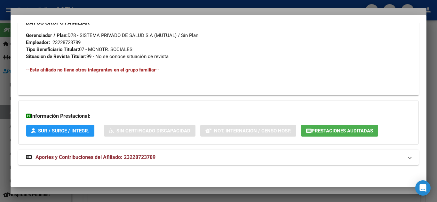
click at [83, 160] on span "Aportes y Contribuciones del Afiliado: 23228723789" at bounding box center [95, 157] width 120 height 6
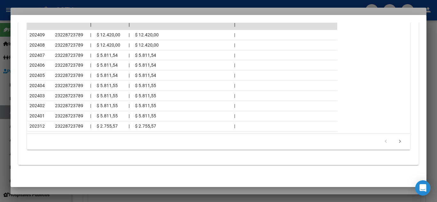
scroll to position [457, 0]
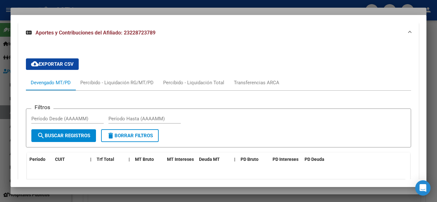
click at [65, 4] on div at bounding box center [218, 101] width 437 height 202
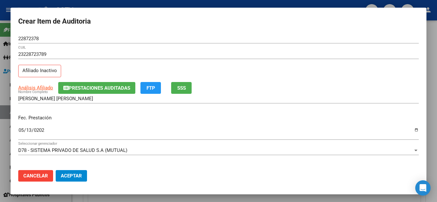
click at [42, 55] on input "23228723789" at bounding box center [218, 54] width 400 height 6
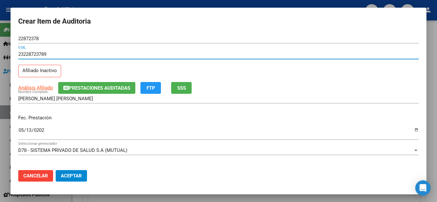
click at [42, 55] on input "23228723789" at bounding box center [218, 54] width 400 height 6
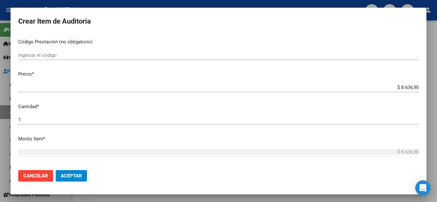
scroll to position [160, 0]
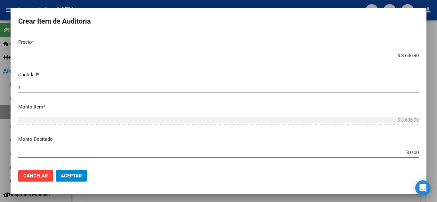
click at [394, 153] on input "$ 0,00" at bounding box center [218, 153] width 400 height 6
paste input "8636.9"
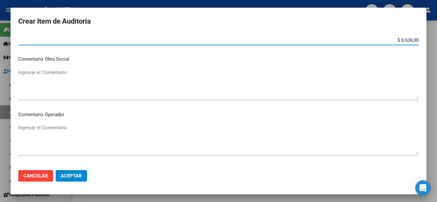
scroll to position [288, 0]
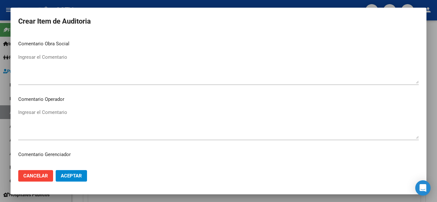
type input "$ 8.636,90"
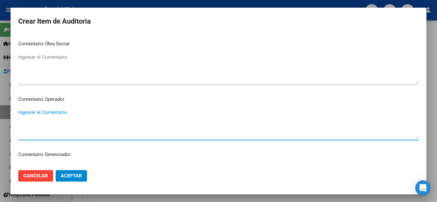
click at [60, 111] on textarea "Ingresar el Comentario" at bounding box center [218, 124] width 400 height 30
paste textarea "[DATE]"
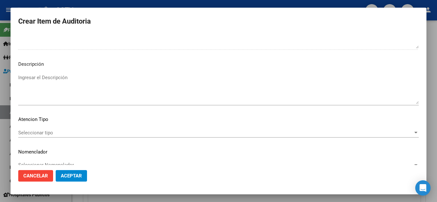
scroll to position [444, 0]
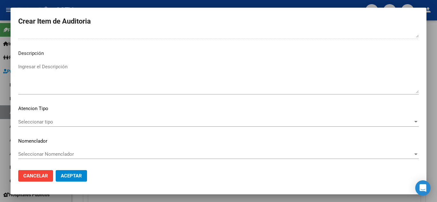
type textarea "BAJA SSSALUD [DATE]- SIN PAGOS PARA ACCEDER A LA COBERTURA-"
click at [49, 127] on div "Seleccionar tipo Seleccionar tipo" at bounding box center [218, 125] width 400 height 16
click at [49, 125] on div "Seleccionar tipo Seleccionar tipo" at bounding box center [218, 122] width 400 height 10
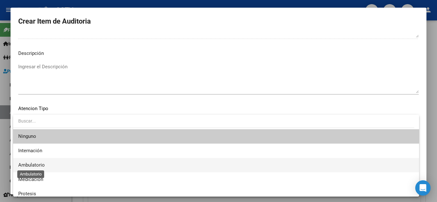
click at [38, 163] on span "Ambulatorio" at bounding box center [31, 165] width 27 height 6
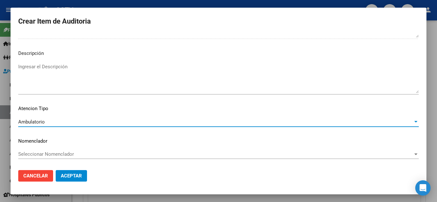
click at [78, 177] on span "Aceptar" at bounding box center [71, 176] width 21 height 6
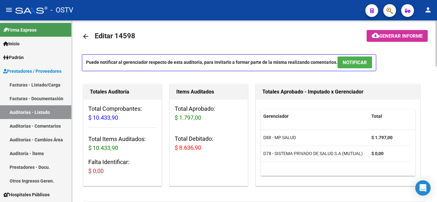
scroll to position [0, 0]
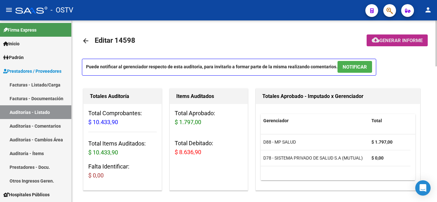
click at [384, 42] on span "Generar informe" at bounding box center [400, 41] width 43 height 6
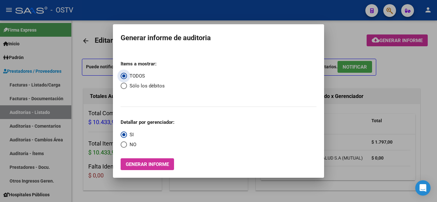
click at [126, 84] on span "Select an option" at bounding box center [123, 86] width 6 height 6
click at [126, 84] on input "Sólo los débitos" at bounding box center [123, 86] width 6 height 6
radio input "true"
click at [124, 143] on span "Select an option" at bounding box center [123, 145] width 6 height 6
click at [124, 143] on input "NO" at bounding box center [123, 145] width 6 height 6
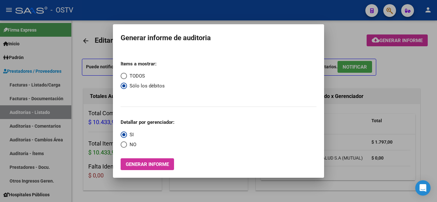
radio input "true"
click at [134, 159] on button "Generar informe" at bounding box center [146, 165] width 53 height 12
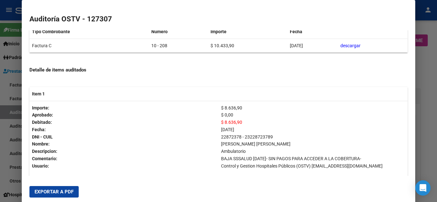
scroll to position [108, 0]
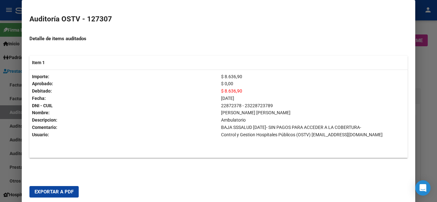
click at [58, 190] on span "Exportar a PDF" at bounding box center [54, 192] width 39 height 6
click at [424, 66] on div at bounding box center [218, 101] width 437 height 202
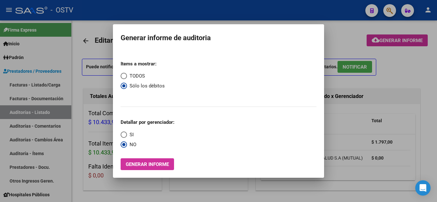
click at [350, 21] on div at bounding box center [218, 101] width 437 height 202
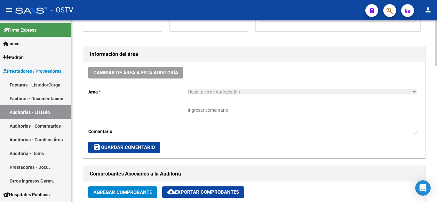
scroll to position [288, 0]
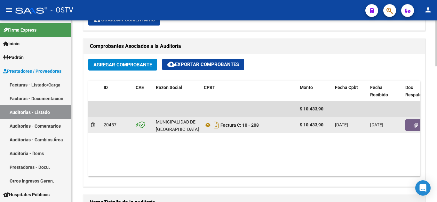
click at [412, 126] on button "button" at bounding box center [415, 126] width 20 height 12
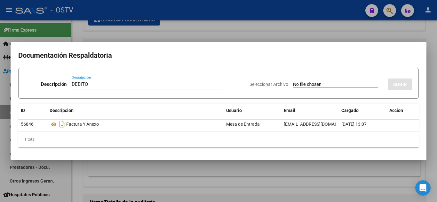
type input "DEBITO"
click at [367, 88] on input "Seleccionar Archivo" at bounding box center [335, 85] width 85 height 6
type input "C:\fakepath\DEBITO-FC-10-208.pdf"
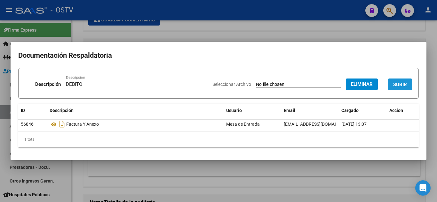
click at [402, 81] on button "SUBIR" at bounding box center [400, 85] width 24 height 12
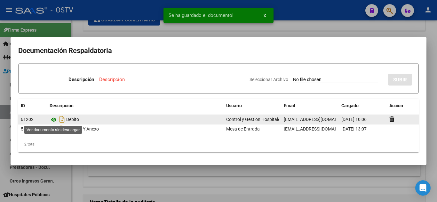
click at [54, 120] on icon at bounding box center [54, 120] width 8 height 8
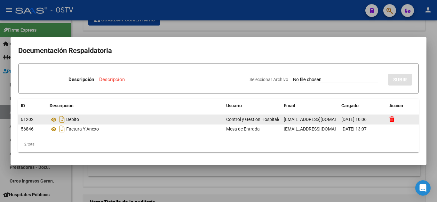
click at [393, 120] on icon at bounding box center [391, 119] width 5 height 6
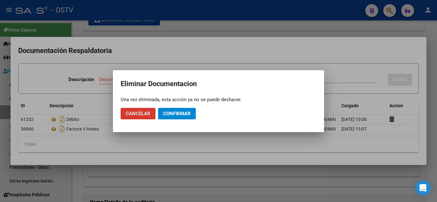
click at [182, 114] on span "Confirmar" at bounding box center [176, 114] width 27 height 6
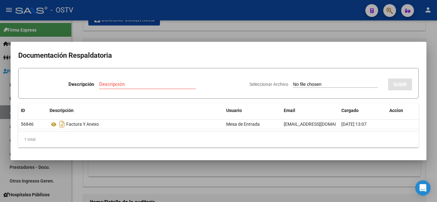
click at [221, 30] on div at bounding box center [218, 101] width 437 height 202
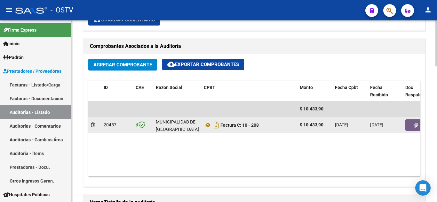
click at [412, 125] on button "button" at bounding box center [415, 126] width 20 height 12
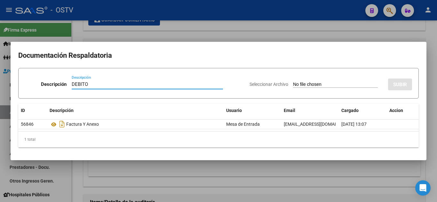
type input "DEBITO"
click at [328, 86] on input "Seleccionar Archivo" at bounding box center [335, 85] width 85 height 6
type input "C:\fakepath\DEBITO-FC-10-208-.pdf"
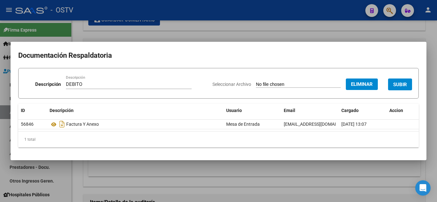
click at [407, 86] on button "SUBIR" at bounding box center [400, 85] width 24 height 12
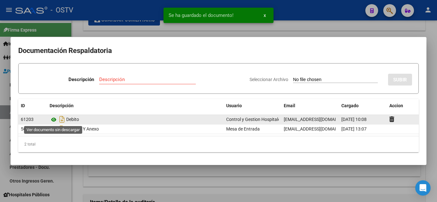
click at [54, 120] on icon at bounding box center [54, 120] width 8 height 8
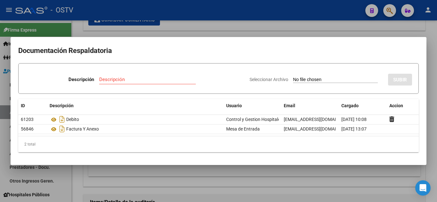
click at [239, 26] on div at bounding box center [218, 101] width 437 height 202
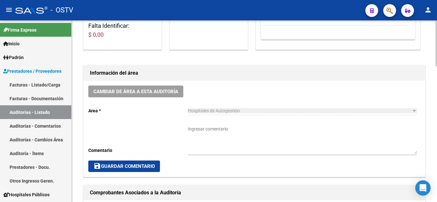
scroll to position [160, 0]
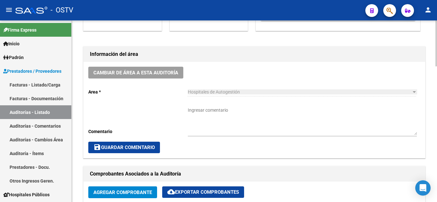
click at [209, 121] on textarea "Ingresar comentario" at bounding box center [302, 121] width 229 height 28
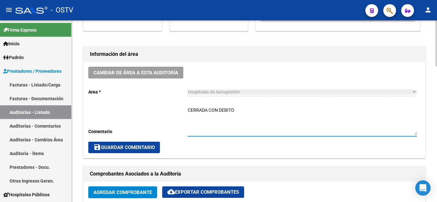
type textarea "CERRADA CON DEBITO"
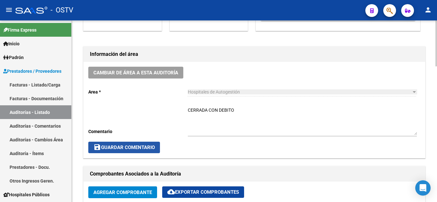
click at [133, 147] on span "save Guardar Comentario" at bounding box center [123, 148] width 61 height 6
click at [143, 143] on button "save Guardar Comentario" at bounding box center [124, 148] width 72 height 12
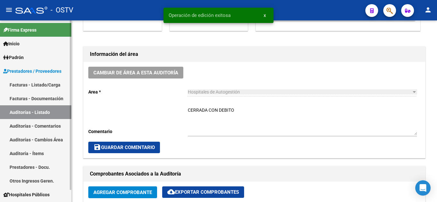
click at [48, 114] on link "Auditorías - Listado" at bounding box center [35, 112] width 71 height 14
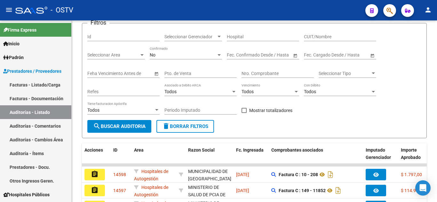
scroll to position [160, 0]
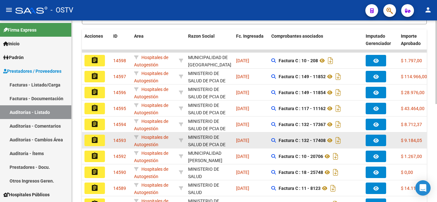
click at [258, 147] on datatable-body-cell "[DATE]" at bounding box center [250, 141] width 35 height 16
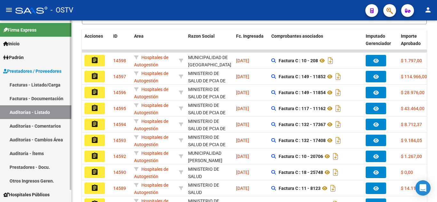
click at [37, 113] on link "Auditorías - Listado" at bounding box center [35, 112] width 71 height 14
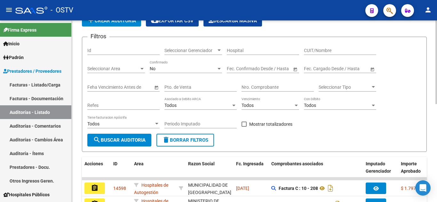
scroll to position [0, 0]
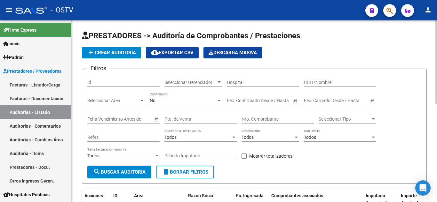
click at [98, 56] on button "add Crear Auditoría" at bounding box center [111, 53] width 59 height 12
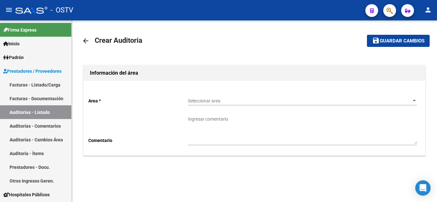
click at [192, 98] on span "Seleccionar area" at bounding box center [299, 100] width 223 height 5
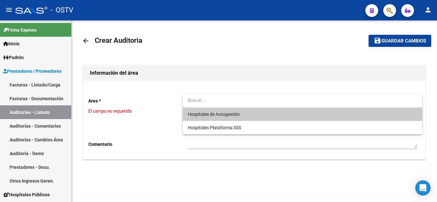
click at [196, 114] on span "Hospitales de Autogestión" at bounding box center [214, 114] width 52 height 5
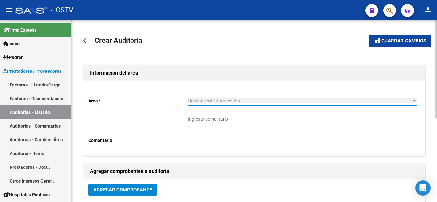
click at [122, 189] on span "Agregar Comprobante" at bounding box center [122, 190] width 58 height 6
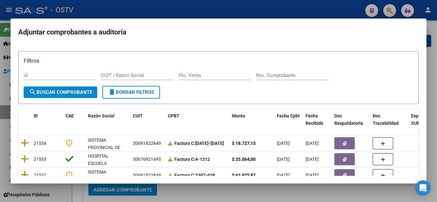
click at [198, 84] on div "Pto. Venta" at bounding box center [214, 79] width 72 height 16
click at [198, 78] on div "Pto. Venta" at bounding box center [214, 76] width 72 height 10
type input "167"
paste input "24116"
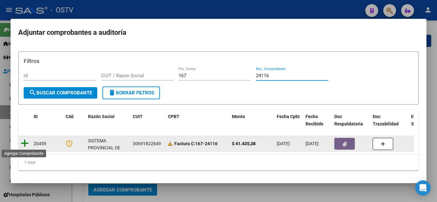
type input "24116"
click at [26, 144] on icon at bounding box center [25, 143] width 8 height 9
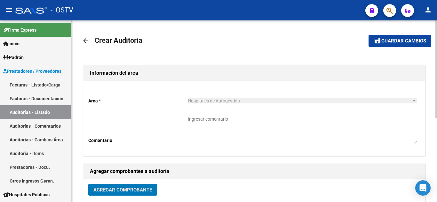
click at [386, 40] on span "Guardar cambios" at bounding box center [403, 41] width 45 height 6
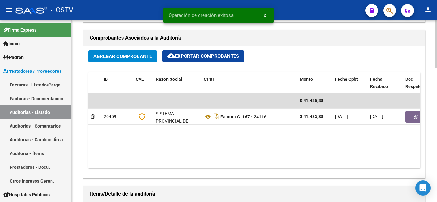
scroll to position [288, 0]
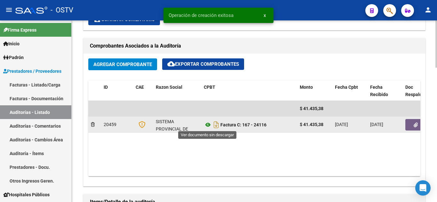
click at [209, 125] on icon at bounding box center [208, 125] width 8 height 8
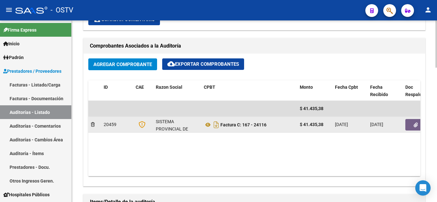
click at [412, 131] on datatable-body-cell at bounding box center [421, 125] width 38 height 16
click at [415, 126] on icon "button" at bounding box center [415, 125] width 4 height 5
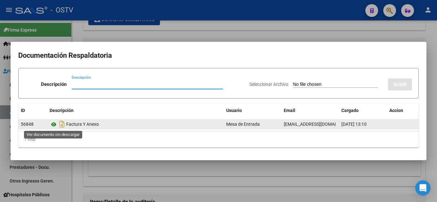
click at [55, 123] on icon at bounding box center [54, 125] width 8 height 8
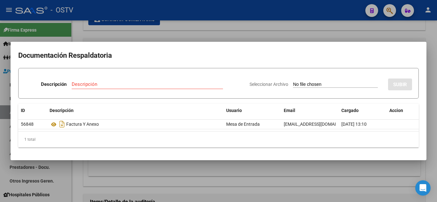
click at [141, 39] on div at bounding box center [218, 101] width 437 height 202
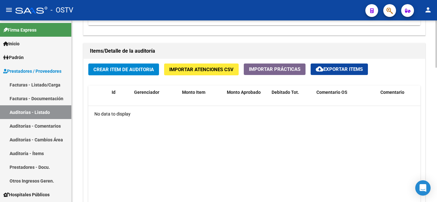
scroll to position [447, 0]
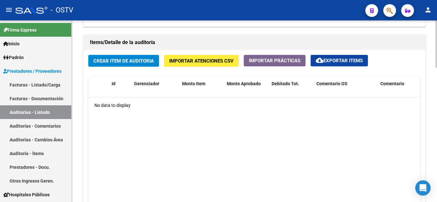
click at [115, 59] on span "Crear Item de Auditoria" at bounding box center [123, 61] width 60 height 6
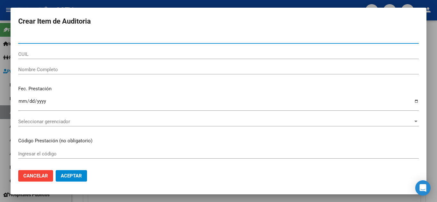
click at [32, 41] on input "Nro Documento" at bounding box center [218, 39] width 400 height 6
paste input "28480204"
type input "28480204"
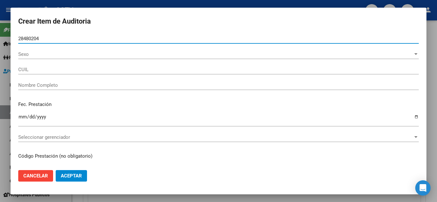
type input "20284802048"
type input "[PERSON_NAME] [PERSON_NAME]"
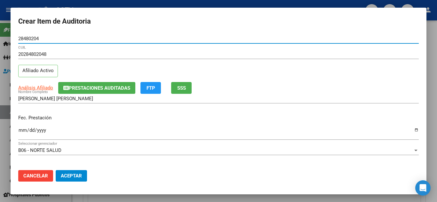
type input "28480204"
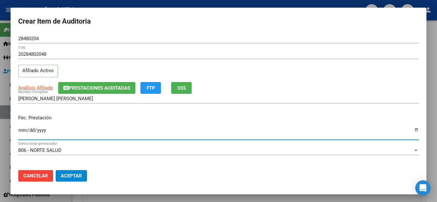
click at [19, 130] on input "Ingresar la fecha" at bounding box center [218, 133] width 400 height 10
type input "[DATE]"
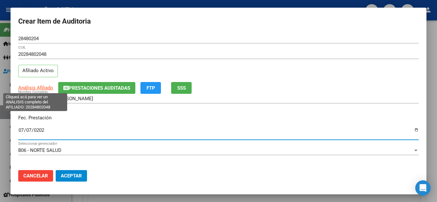
click at [33, 86] on span "Análisis Afiliado" at bounding box center [35, 88] width 35 height 6
type textarea "20284802048"
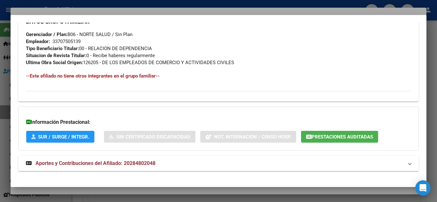
scroll to position [317, 0]
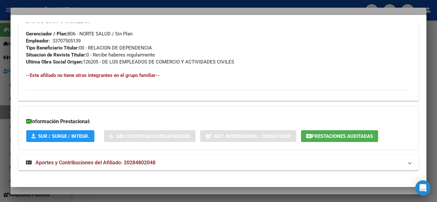
click at [81, 161] on span "Aportes y Contribuciones del Afiliado: 20284802048" at bounding box center [95, 163] width 120 height 6
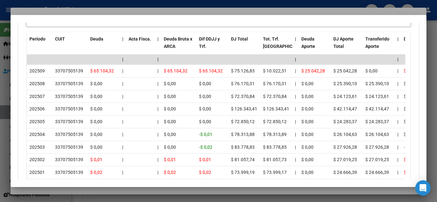
scroll to position [573, 0]
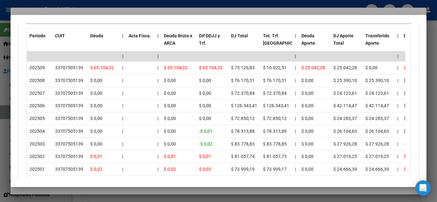
click at [188, 2] on div at bounding box center [218, 101] width 437 height 202
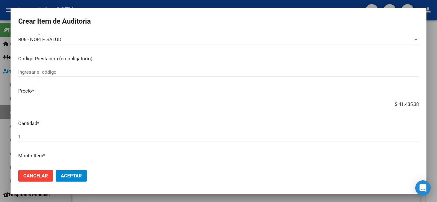
scroll to position [128, 0]
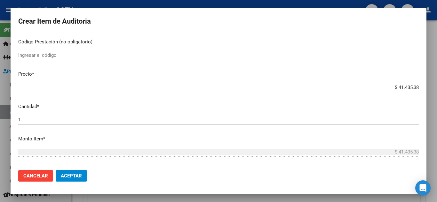
click at [390, 84] on div "$ 41.435,38 Ingresar el precio" at bounding box center [218, 88] width 400 height 10
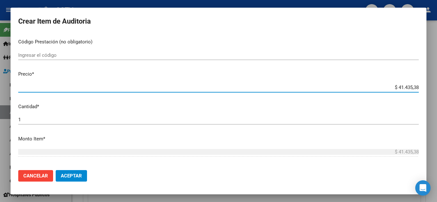
click at [390, 84] on div "$ 41.435,38 Ingresar el precio" at bounding box center [218, 88] width 400 height 10
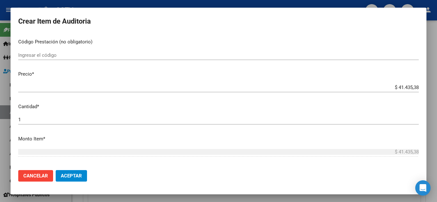
click at [390, 84] on div "$ 41.435,38 Ingresar el precio" at bounding box center [218, 88] width 400 height 10
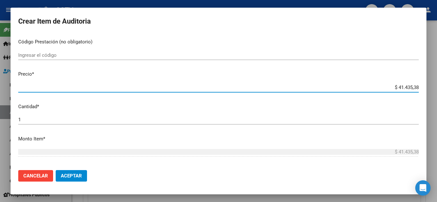
click at [389, 87] on input "$ 41.435,38" at bounding box center [218, 88] width 400 height 6
paste input "10.367,33"
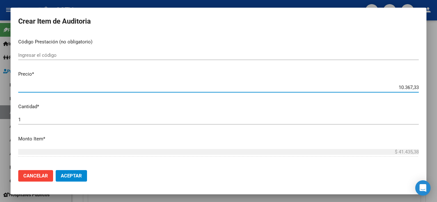
type input "$ 10.367,33"
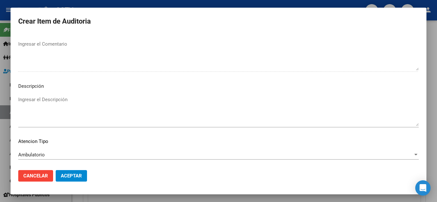
scroll to position [444, 0]
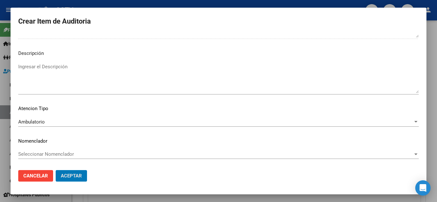
click at [56, 170] on button "Aceptar" at bounding box center [71, 176] width 31 height 12
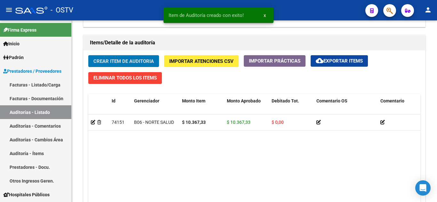
scroll to position [448, 0]
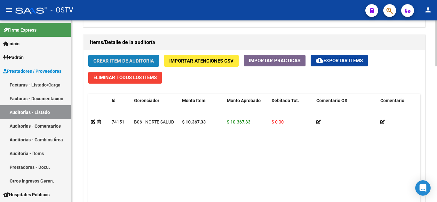
click at [125, 58] on span "Crear Item de Auditoria" at bounding box center [123, 61] width 60 height 6
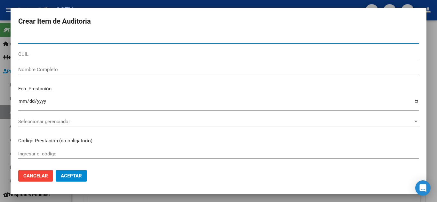
click at [39, 40] on input "Nro Documento" at bounding box center [218, 39] width 400 height 6
type input "26584518"
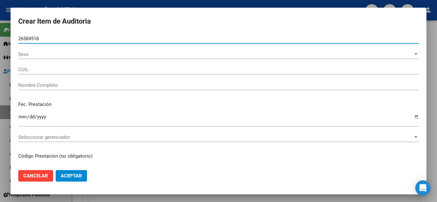
type input "27265845180"
type input "[PERSON_NAME]"
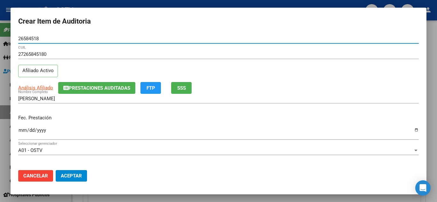
type input "26584518"
click at [21, 131] on input "Ingresar la fecha" at bounding box center [218, 133] width 400 height 10
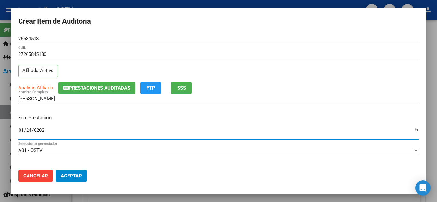
type input "[DATE]"
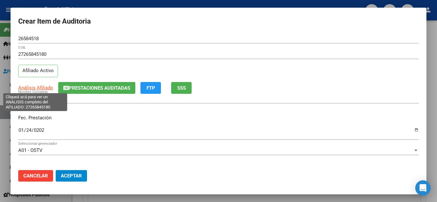
click at [36, 87] on span "Análisis Afiliado" at bounding box center [35, 88] width 35 height 6
type textarea "27265845180"
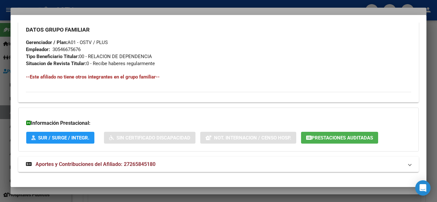
scroll to position [303, 0]
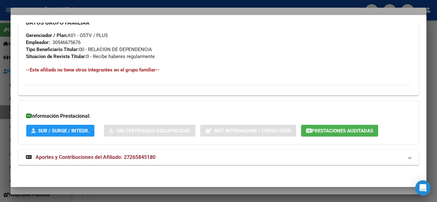
click at [62, 154] on span "Aportes y Contribuciones del Afiliado: 27265845180" at bounding box center [95, 157] width 120 height 6
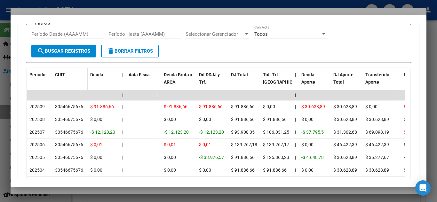
scroll to position [586, 0]
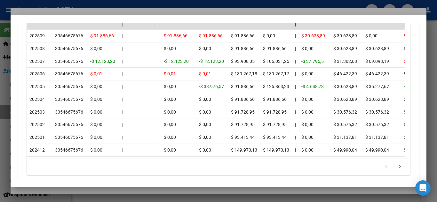
click at [134, 6] on div at bounding box center [218, 101] width 437 height 202
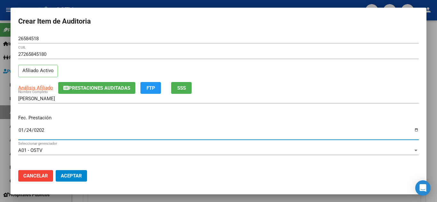
click at [88, 137] on input "[DATE]" at bounding box center [218, 133] width 400 height 10
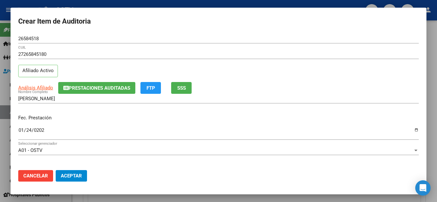
scroll to position [83, 0]
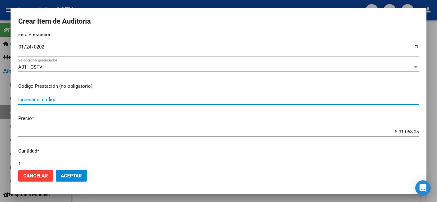
drag, startPoint x: 384, startPoint y: 133, endPoint x: 386, endPoint y: 134, distance: 3.3
click at [385, 134] on input "$ 31.068,05" at bounding box center [218, 132] width 400 height 6
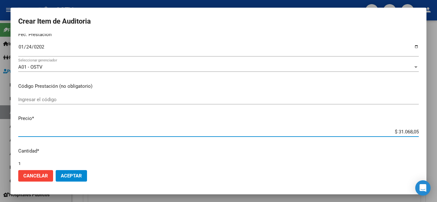
click at [386, 134] on input "$ 31.068,05" at bounding box center [218, 132] width 400 height 6
paste input "10.000,00"
type input "$ 10.000,00"
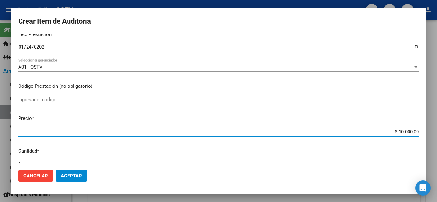
type input "$ 10.000,00"
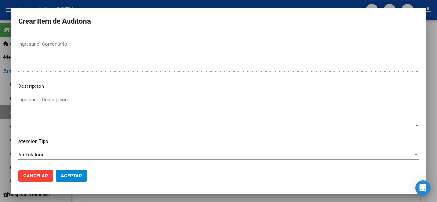
scroll to position [444, 0]
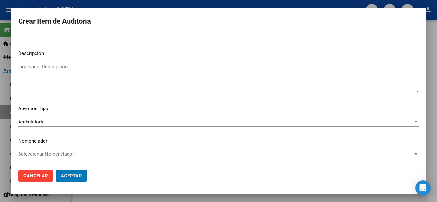
click at [56, 170] on button "Aceptar" at bounding box center [71, 176] width 31 height 12
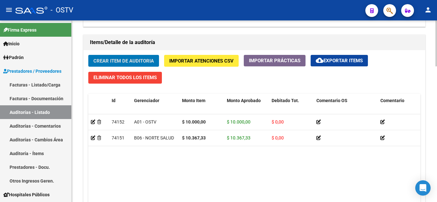
click at [110, 59] on span "Crear Item de Auditoria" at bounding box center [123, 61] width 60 height 6
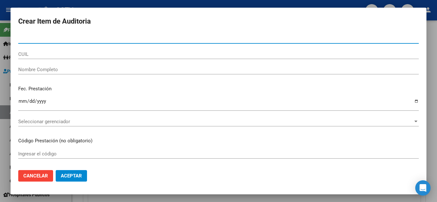
click at [32, 42] on div "Nro Documento" at bounding box center [218, 39] width 400 height 10
paste input "33973449"
type input "33973449"
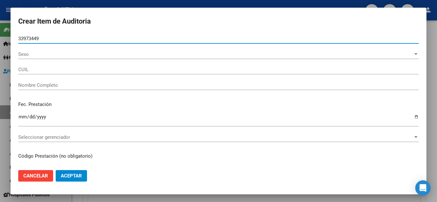
type input "20339734497"
type input "[PERSON_NAME]"
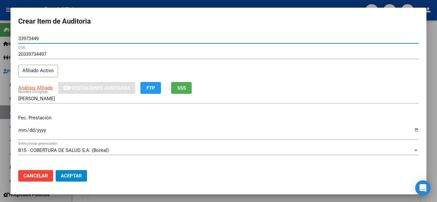
type input "33973449"
click at [25, 130] on input "Ingresar la fecha" at bounding box center [218, 133] width 400 height 10
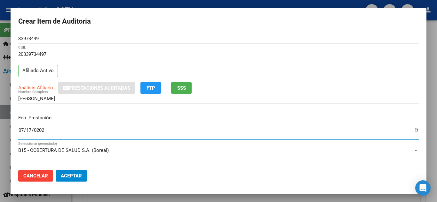
type input "[DATE]"
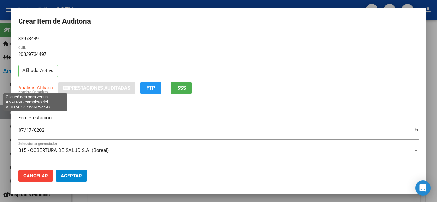
click at [28, 87] on span "Análisis Afiliado" at bounding box center [35, 88] width 35 height 6
type textarea "20339734497"
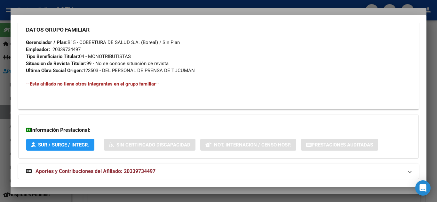
scroll to position [322, 0]
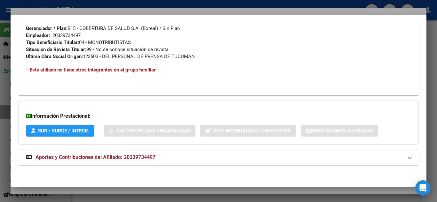
click at [69, 158] on span "Aportes y Contribuciones del Afiliado: 20339734497" at bounding box center [95, 157] width 120 height 6
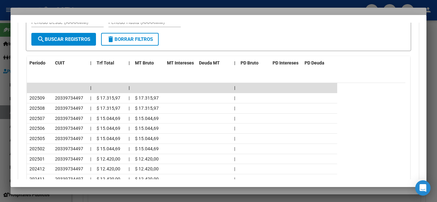
scroll to position [561, 0]
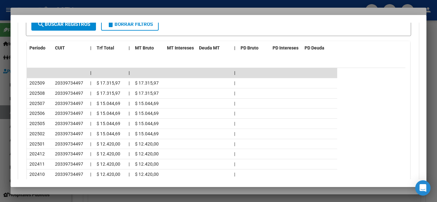
click at [94, 4] on div at bounding box center [218, 101] width 437 height 202
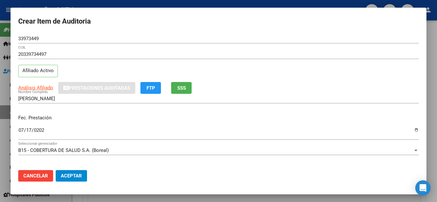
click at [99, 136] on input "[DATE]" at bounding box center [218, 133] width 400 height 10
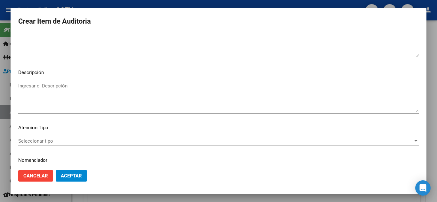
scroll to position [444, 0]
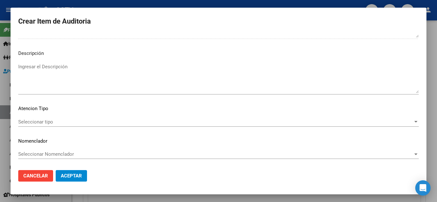
click at [43, 125] on div "Seleccionar tipo Seleccionar tipo" at bounding box center [218, 122] width 400 height 10
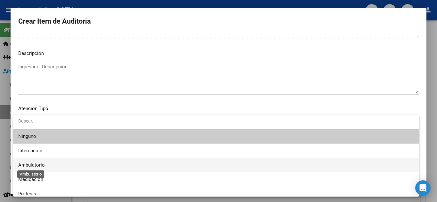
click at [30, 164] on span "Ambulatorio" at bounding box center [31, 165] width 27 height 6
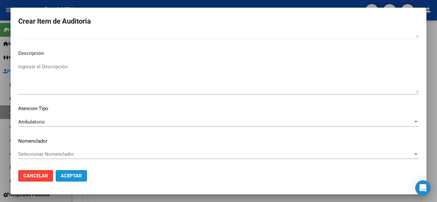
click at [81, 179] on button "Aceptar" at bounding box center [71, 176] width 31 height 12
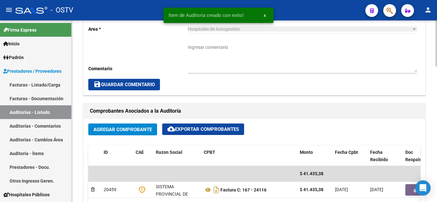
scroll to position [224, 0]
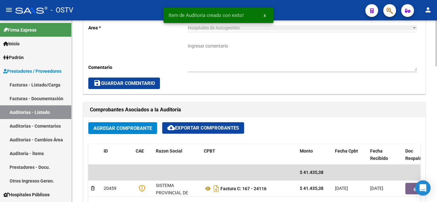
click at [219, 48] on textarea "Ingresar comentario" at bounding box center [302, 57] width 229 height 28
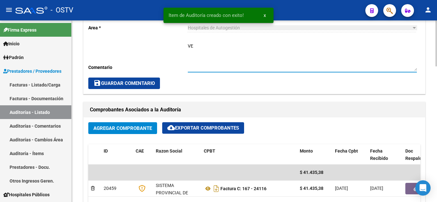
type textarea "V"
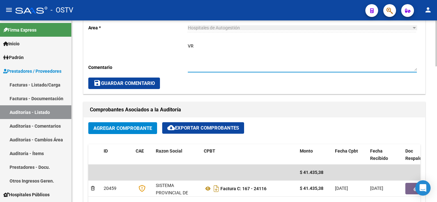
type textarea "V"
type textarea "CERRADA"
click at [127, 89] on button "save Guardar Comentario" at bounding box center [124, 84] width 72 height 12
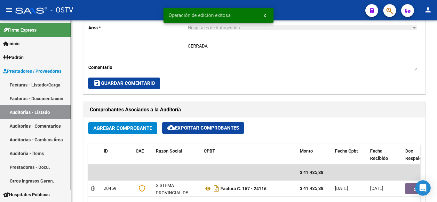
click at [34, 109] on link "Auditorías - Listado" at bounding box center [35, 112] width 71 height 14
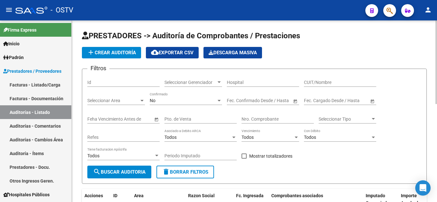
click at [114, 53] on span "add Crear Auditoría" at bounding box center [111, 53] width 49 height 6
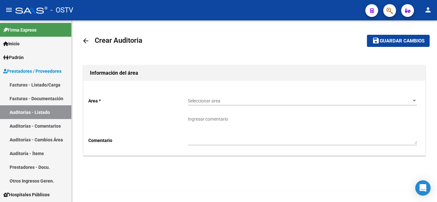
click at [205, 104] on div "Seleccionar area Seleccionar area" at bounding box center [302, 99] width 229 height 13
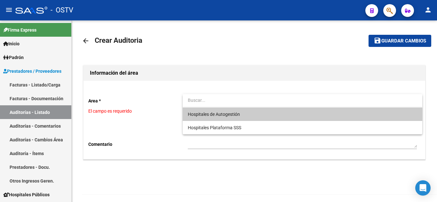
click at [201, 116] on span "Hospitales de Autogestión" at bounding box center [214, 114] width 52 height 5
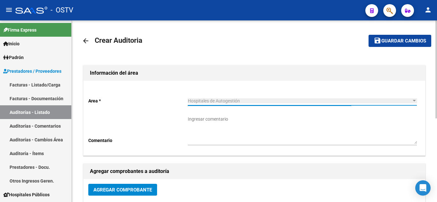
click at [125, 190] on span "Agregar Comprobante" at bounding box center [122, 190] width 58 height 6
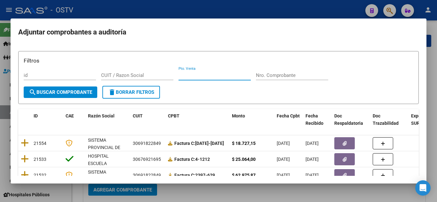
click at [211, 75] on input "Pto. Venta" at bounding box center [214, 76] width 72 height 6
type input "10"
paste input "20641"
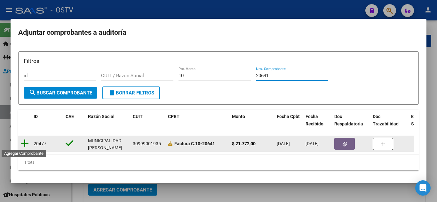
type input "20641"
click at [27, 144] on icon at bounding box center [25, 143] width 8 height 9
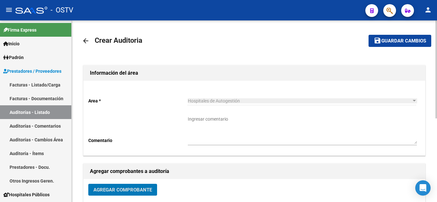
click at [376, 47] on mat-toolbar-row "save Guardar cambios" at bounding box center [394, 41] width 73 height 20
click at [379, 41] on mat-icon "save" at bounding box center [377, 41] width 8 height 8
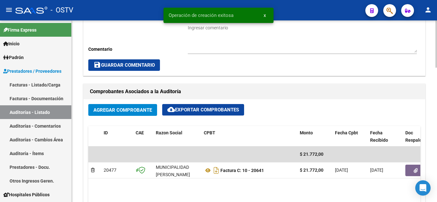
scroll to position [256, 0]
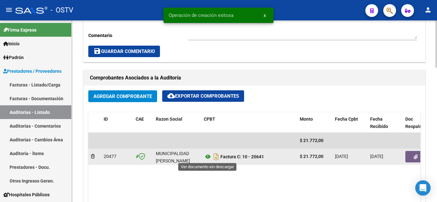
click at [210, 158] on icon at bounding box center [208, 157] width 8 height 8
click at [413, 158] on icon "button" at bounding box center [415, 157] width 4 height 5
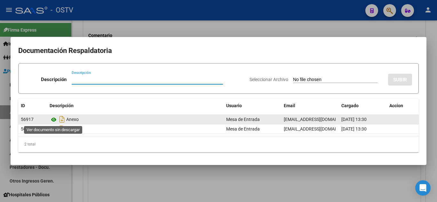
click at [56, 120] on icon at bounding box center [54, 120] width 8 height 8
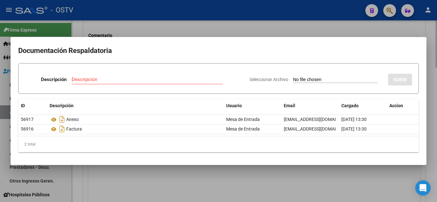
click at [137, 28] on div at bounding box center [218, 101] width 437 height 202
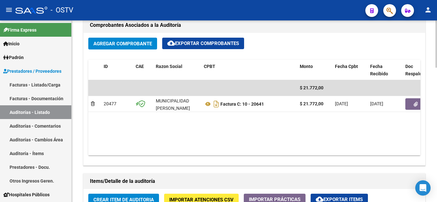
scroll to position [352, 0]
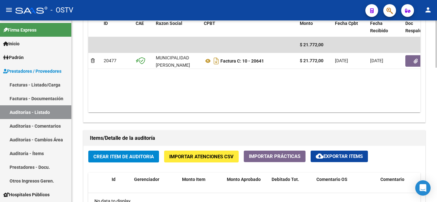
click at [117, 154] on span "Crear Item de Auditoria" at bounding box center [123, 157] width 60 height 6
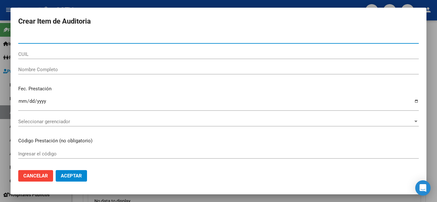
click at [54, 40] on input "Nro Documento" at bounding box center [218, 39] width 400 height 6
paste input "32461646"
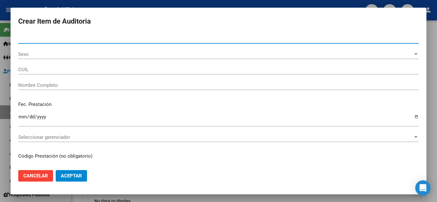
type input "32461646"
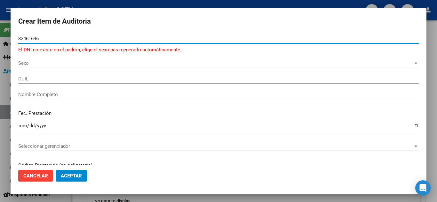
click at [43, 40] on input "32461646" at bounding box center [218, 39] width 400 height 6
type input "32161646"
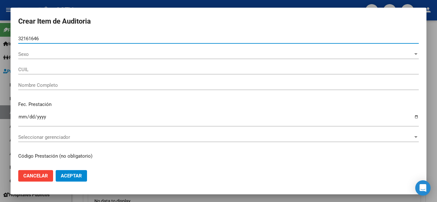
type input "20321616462"
type input "[PERSON_NAME] [PERSON_NAME]"
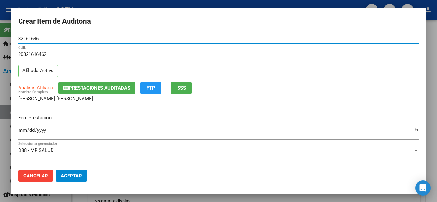
type input "32161646"
click at [22, 132] on input "Ingresar la fecha" at bounding box center [218, 133] width 400 height 10
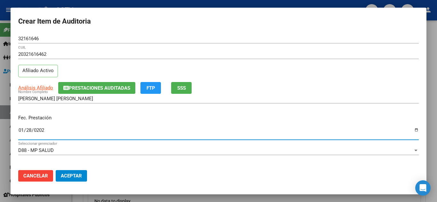
type input "[DATE]"
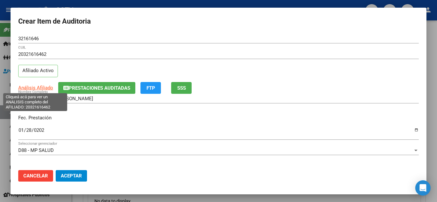
click at [26, 86] on span "Análisis Afiliado" at bounding box center [35, 88] width 35 height 6
type textarea "20321616462"
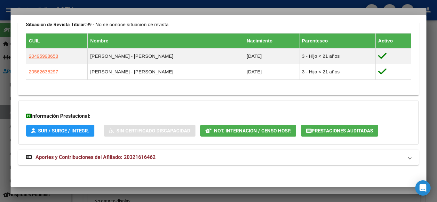
click at [112, 160] on span "Aportes y Contribuciones del Afiliado: 20321616462" at bounding box center [95, 157] width 120 height 6
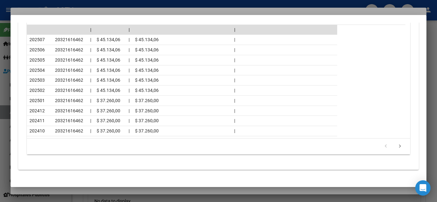
scroll to position [641, 0]
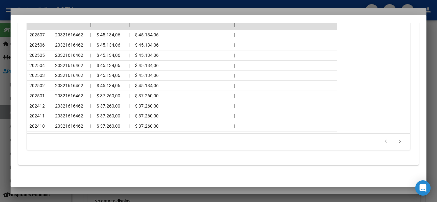
click at [96, 5] on div at bounding box center [218, 101] width 437 height 202
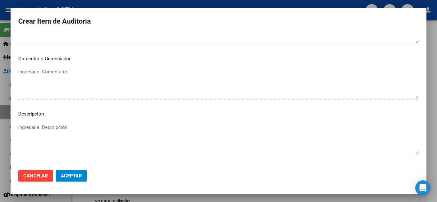
scroll to position [444, 0]
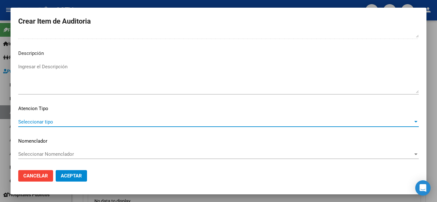
click at [49, 121] on span "Seleccionar tipo" at bounding box center [215, 122] width 394 height 6
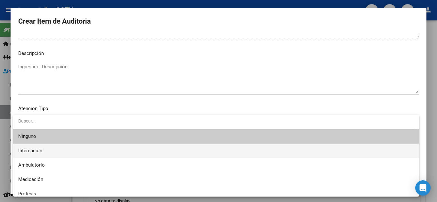
click at [44, 151] on span "Internación" at bounding box center [215, 151] width 395 height 14
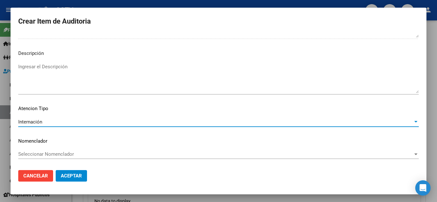
click at [73, 175] on span "Aceptar" at bounding box center [71, 176] width 21 height 6
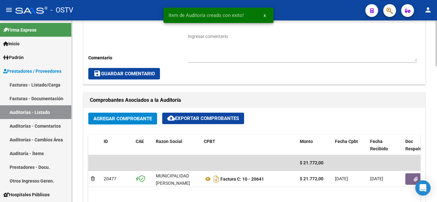
scroll to position [192, 0]
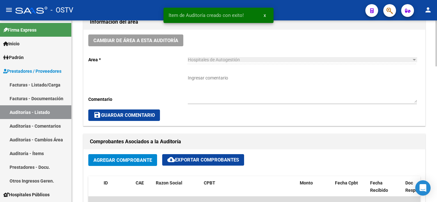
click at [200, 75] on textarea "Ingresar comentario" at bounding box center [302, 89] width 229 height 28
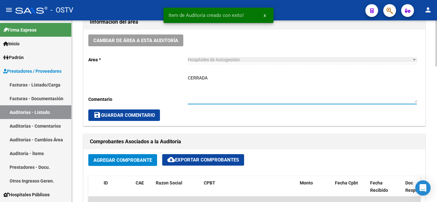
type textarea "CERRADA"
click at [137, 116] on span "save Guardar Comentario" at bounding box center [123, 116] width 61 height 6
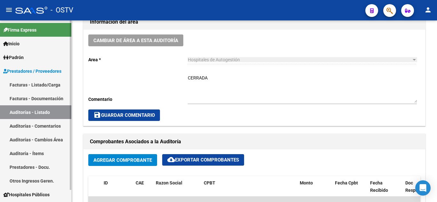
click at [32, 115] on link "Auditorías - Listado" at bounding box center [35, 112] width 71 height 14
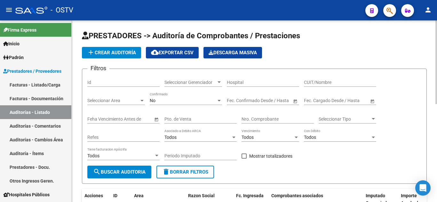
click at [113, 51] on span "add Crear Auditoría" at bounding box center [111, 53] width 49 height 6
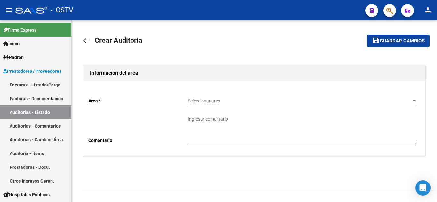
click at [205, 104] on div "Seleccionar area Seleccionar area" at bounding box center [302, 99] width 229 height 13
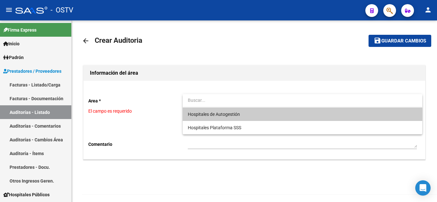
click at [203, 115] on span "Hospitales de Autogestión" at bounding box center [214, 114] width 52 height 5
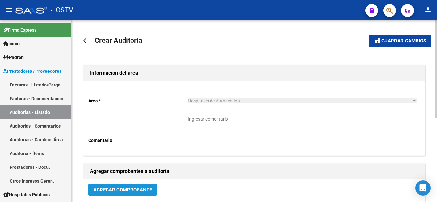
click at [97, 195] on button "Agregar Comprobante" at bounding box center [122, 190] width 69 height 12
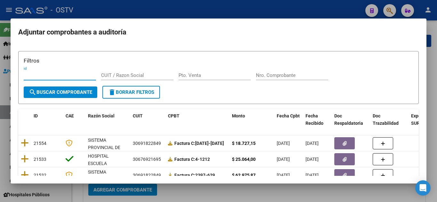
click at [189, 78] on input "Pto. Venta" at bounding box center [214, 76] width 72 height 6
type input "132"
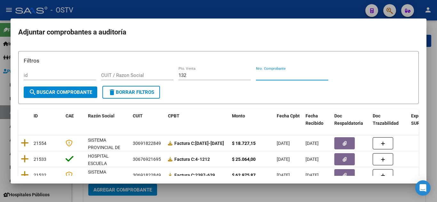
paste input "17253"
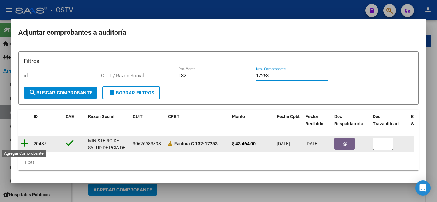
type input "17253"
click at [27, 144] on icon at bounding box center [25, 143] width 8 height 9
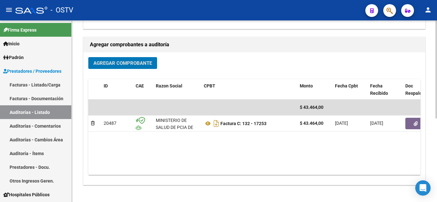
scroll to position [128, 0]
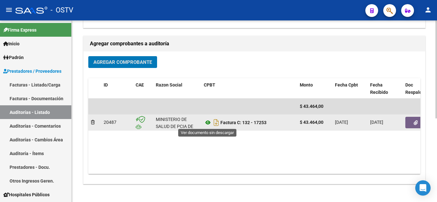
click at [207, 121] on icon at bounding box center [208, 123] width 8 height 8
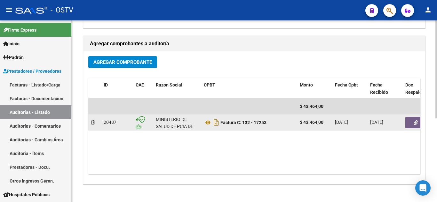
click at [417, 124] on icon "button" at bounding box center [415, 122] width 4 height 5
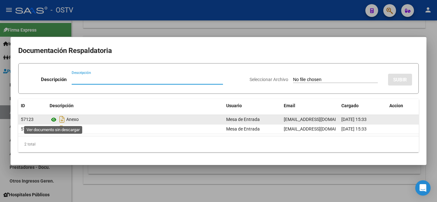
click at [54, 120] on icon at bounding box center [54, 120] width 8 height 8
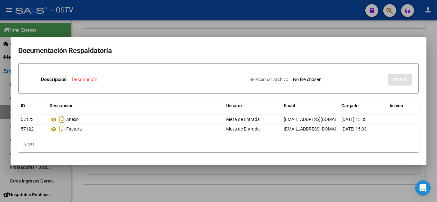
click at [87, 27] on div at bounding box center [218, 101] width 437 height 202
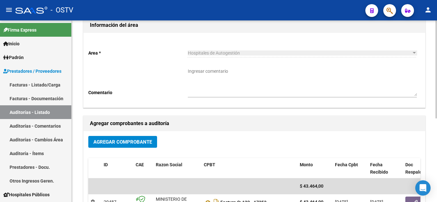
scroll to position [0, 0]
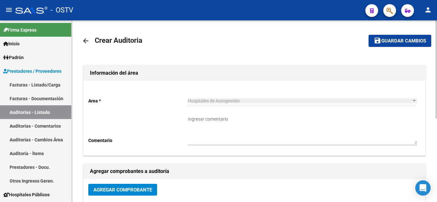
click at [406, 38] on span "save Guardar cambios" at bounding box center [399, 41] width 52 height 6
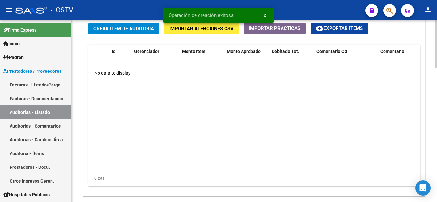
scroll to position [423, 0]
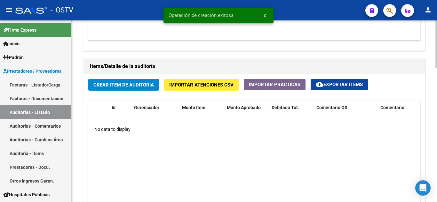
click at [120, 76] on div "Crear Item de Auditoria Importar Atenciones CSV Importar Prácticas cloud_downlo…" at bounding box center [253, 163] width 341 height 178
click at [121, 81] on button "Crear Item de Auditoria" at bounding box center [123, 85] width 71 height 12
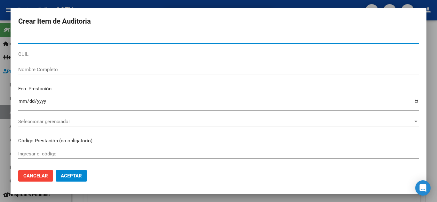
click at [40, 41] on input "Nro Documento" at bounding box center [218, 39] width 400 height 6
paste input "44626155"
type input "44626155"
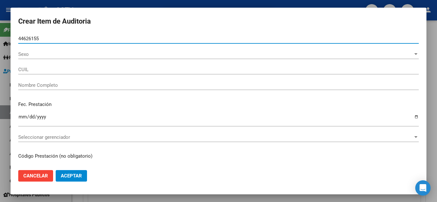
type input "27446261555"
type input "[PERSON_NAME]"
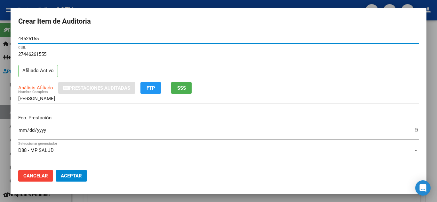
type input "44626155"
click at [24, 130] on input "Ingresar la fecha" at bounding box center [218, 133] width 400 height 10
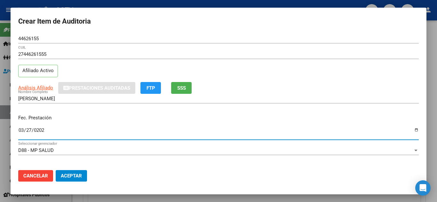
type input "[DATE]"
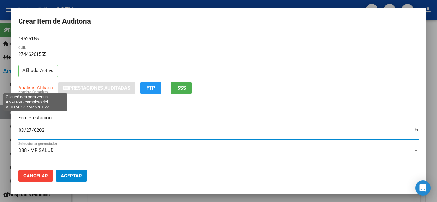
click at [29, 90] on span "Análisis Afiliado" at bounding box center [35, 88] width 35 height 6
type textarea "27446261555"
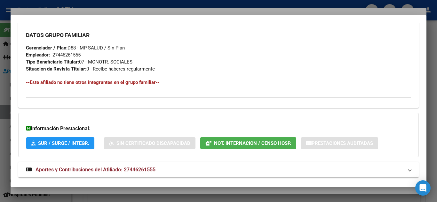
scroll to position [322, 0]
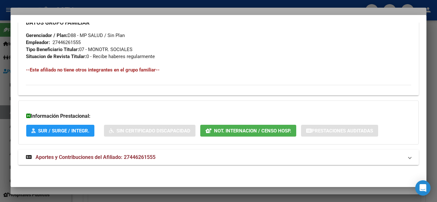
click at [90, 156] on span "Aportes y Contribuciones del Afiliado: 27446261555" at bounding box center [95, 157] width 120 height 6
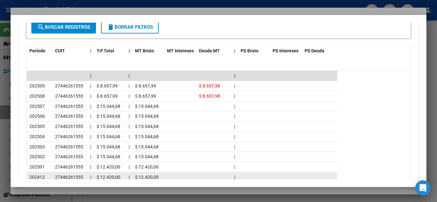
scroll to position [609, 0]
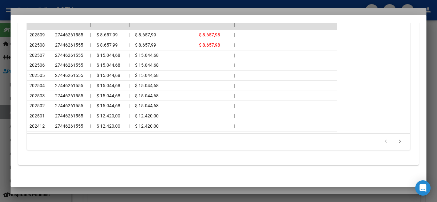
click at [119, 4] on div at bounding box center [218, 101] width 437 height 202
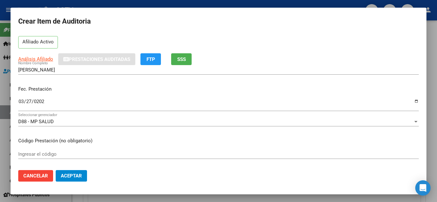
scroll to position [96, 0]
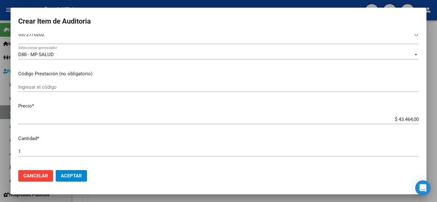
click at [398, 120] on input "$ 43.464,00" at bounding box center [218, 120] width 400 height 6
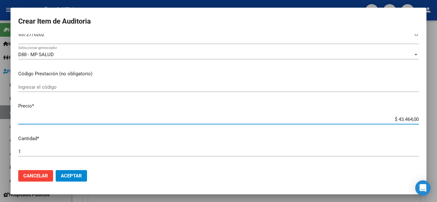
click at [398, 120] on input "$ 43.464,00" at bounding box center [218, 120] width 400 height 6
paste input "7.24"
type input "$ 7.244,00"
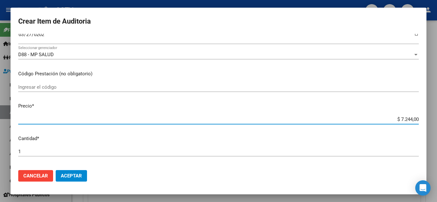
type input "$ 7.244,00"
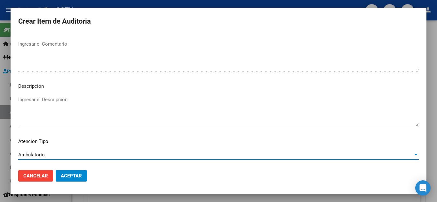
scroll to position [444, 0]
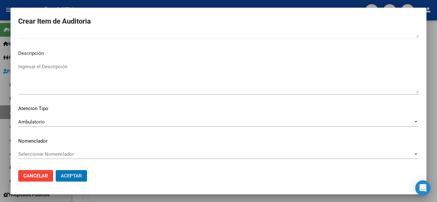
click at [56, 170] on button "Aceptar" at bounding box center [71, 176] width 31 height 12
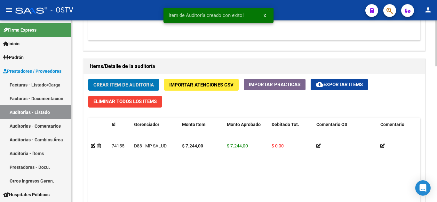
scroll to position [424, 0]
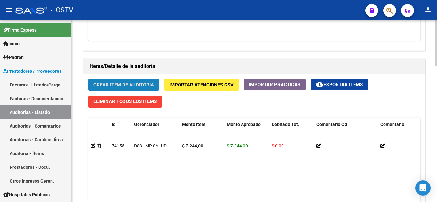
click at [116, 84] on span "Crear Item de Auditoria" at bounding box center [123, 85] width 60 height 6
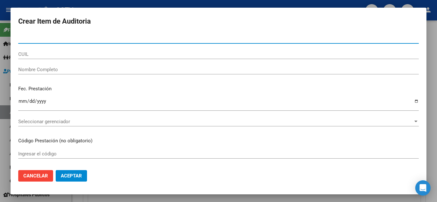
type input "42569973"
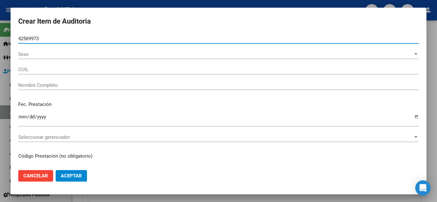
type input "20425699734"
type input "[PERSON_NAME]"
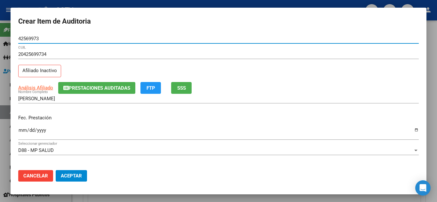
type input "42569973"
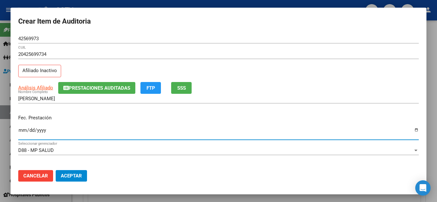
click at [22, 129] on input "Ingresar la fecha" at bounding box center [218, 133] width 400 height 10
type input "[DATE]"
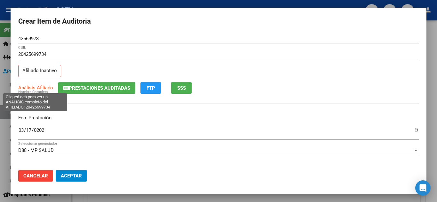
click at [24, 90] on span "Análisis Afiliado" at bounding box center [35, 88] width 35 height 6
type textarea "20425699734"
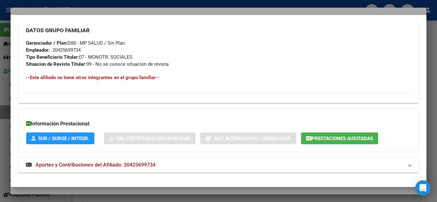
scroll to position [330, 0]
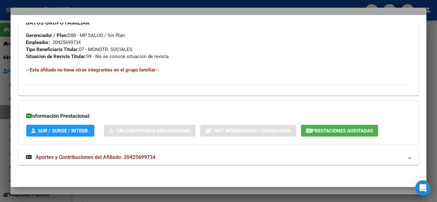
click at [58, 156] on span "Aportes y Contribuciones del Afiliado: 20425699734" at bounding box center [95, 157] width 120 height 6
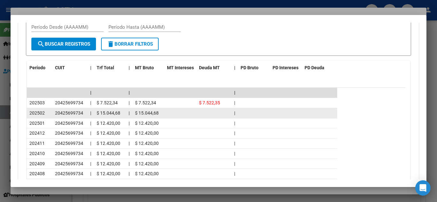
scroll to position [548, 0]
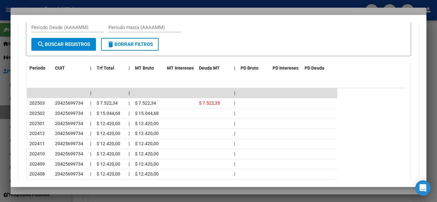
click at [71, 0] on div at bounding box center [218, 101] width 437 height 202
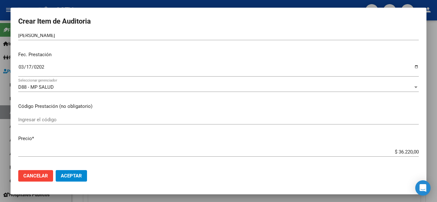
scroll to position [64, 0]
click at [393, 152] on input "$ 36.220,00" at bounding box center [218, 152] width 400 height 6
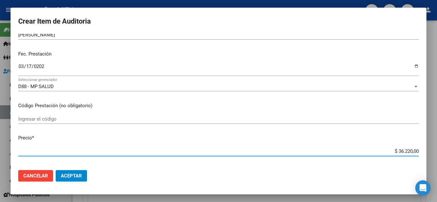
click at [393, 152] on input "$ 36.220,00" at bounding box center [218, 152] width 400 height 6
paste input "7.244"
type input "$ 7.244,00"
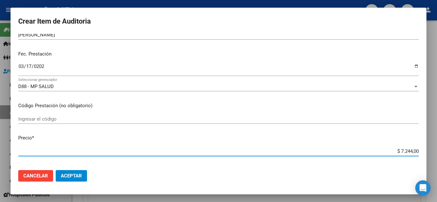
type input "$ 7.244,00"
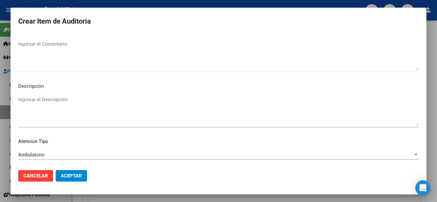
scroll to position [444, 0]
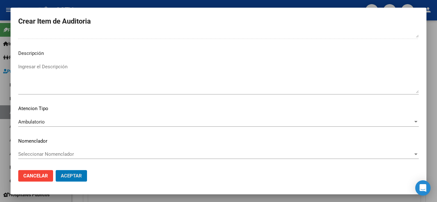
click at [56, 170] on button "Aceptar" at bounding box center [71, 176] width 31 height 12
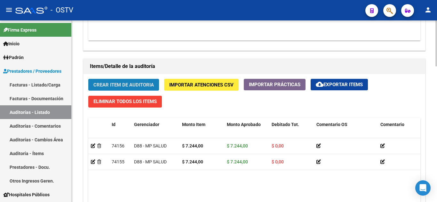
click at [110, 83] on span "Crear Item de Auditoria" at bounding box center [123, 85] width 60 height 6
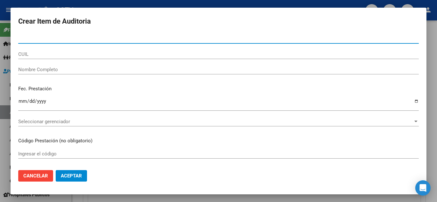
click at [40, 38] on input "Nro Documento" at bounding box center [218, 39] width 400 height 6
type input "36821446"
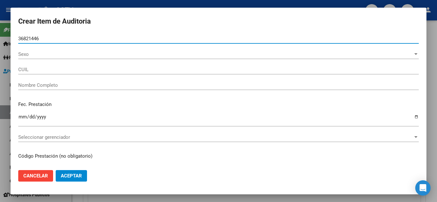
type input "27368214464"
type input "[PERSON_NAME]"
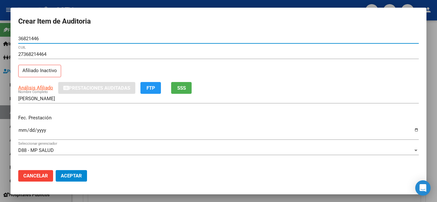
type input "36821446"
click at [23, 130] on input "Ingresar la fecha" at bounding box center [218, 133] width 400 height 10
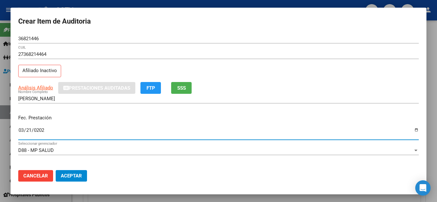
type input "[DATE]"
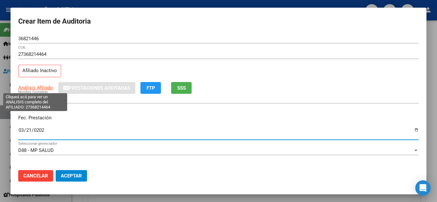
click at [27, 90] on span "Análisis Afiliado" at bounding box center [35, 88] width 35 height 6
type textarea "27368214464"
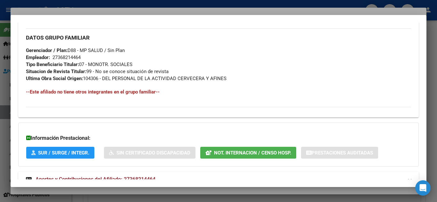
scroll to position [337, 0]
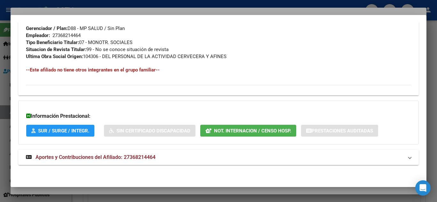
click at [71, 162] on mat-expansion-panel-header "Aportes y Contribuciones del Afiliado: 27368214464" at bounding box center [218, 157] width 400 height 15
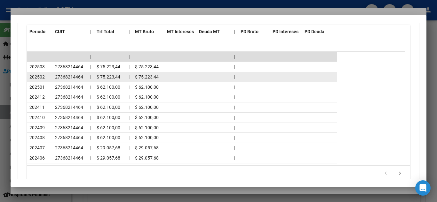
scroll to position [560, 0]
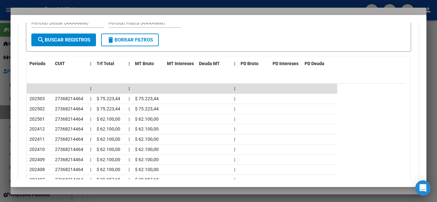
click at [100, 6] on div at bounding box center [218, 101] width 437 height 202
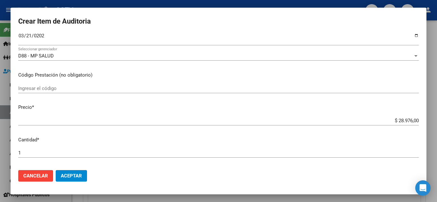
scroll to position [96, 0]
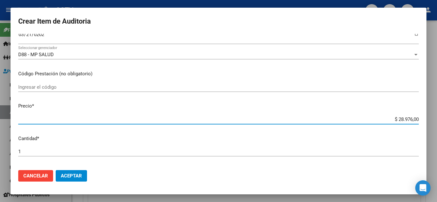
click at [391, 120] on input "$ 28.976,00" at bounding box center [218, 120] width 400 height 6
paste input "7.244"
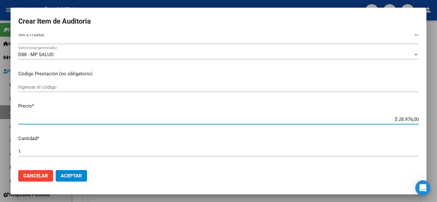
type input "$ 7.244,00"
click at [392, 138] on p "Cantidad *" at bounding box center [218, 138] width 400 height 7
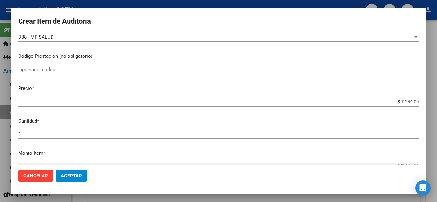
scroll to position [160, 0]
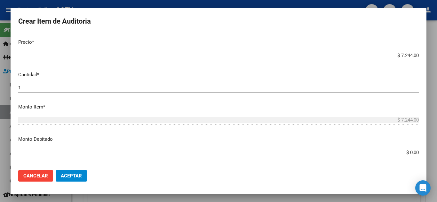
click at [396, 151] on input "$ 0,00" at bounding box center [218, 153] width 400 height 6
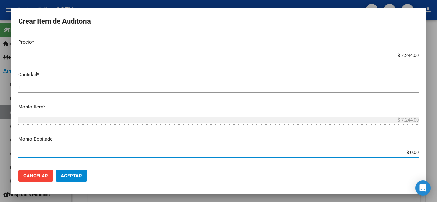
click at [396, 151] on input "$ 0,00" at bounding box center [218, 153] width 400 height 6
paste input "7.244"
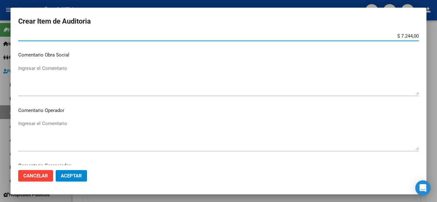
scroll to position [288, 0]
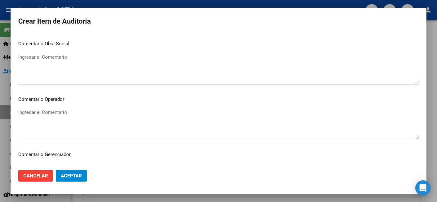
type input "$ 7.244,00"
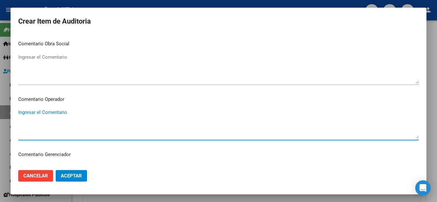
click at [63, 119] on textarea "Ingresar el Comentario" at bounding box center [218, 124] width 400 height 30
paste textarea "[DATE]"
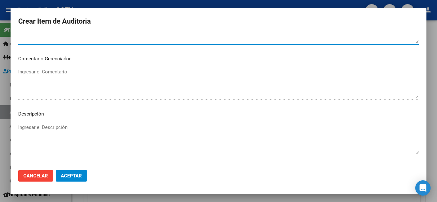
scroll to position [444, 0]
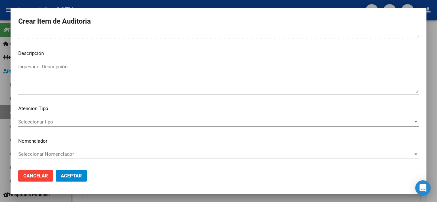
type textarea "BAJA SSSALUD [DATE]-"
click at [74, 124] on span "Seleccionar tipo" at bounding box center [215, 122] width 394 height 6
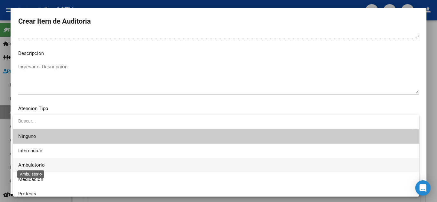
click at [39, 165] on span "Ambulatorio" at bounding box center [31, 165] width 27 height 6
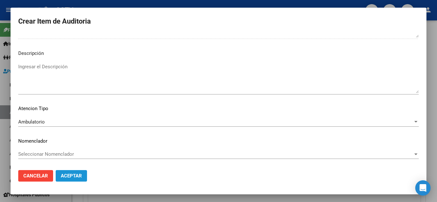
click at [71, 177] on span "Aceptar" at bounding box center [71, 176] width 21 height 6
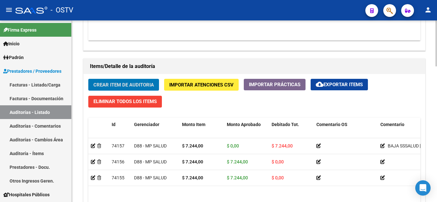
click at [117, 83] on span "Crear Item de Auditoria" at bounding box center [123, 85] width 60 height 6
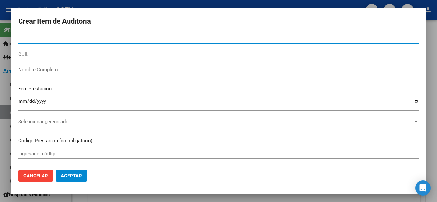
click at [54, 38] on input "Nro Documento" at bounding box center [218, 39] width 400 height 6
paste input "42173542"
type input "42173542"
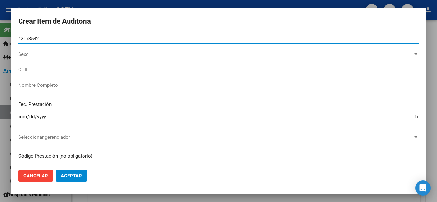
type input "20421735426"
type input "[PERSON_NAME]"
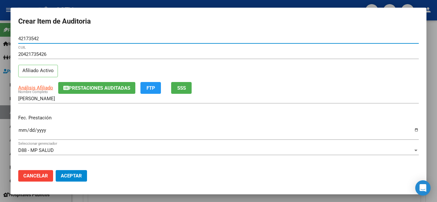
type input "42173542"
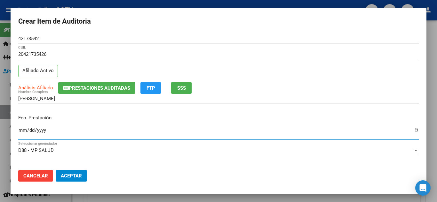
click at [22, 131] on input "Ingresar la fecha" at bounding box center [218, 133] width 400 height 10
type input "[DATE]"
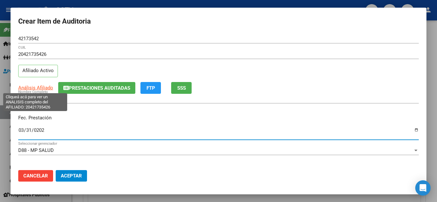
click at [24, 90] on span "Análisis Afiliado" at bounding box center [35, 88] width 35 height 6
type textarea "20421735426"
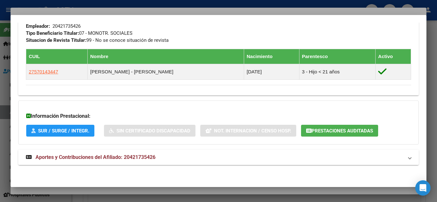
click at [75, 159] on span "Aportes y Contribuciones del Afiliado: 20421735426" at bounding box center [95, 157] width 120 height 6
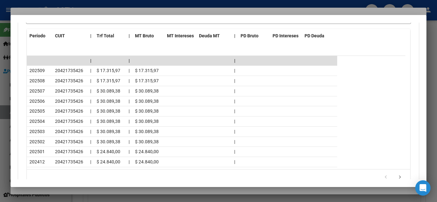
scroll to position [610, 0]
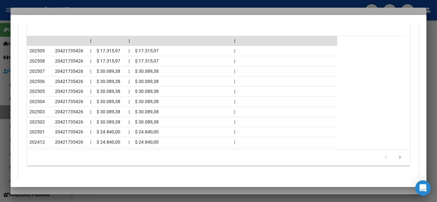
click at [89, 3] on div at bounding box center [218, 101] width 437 height 202
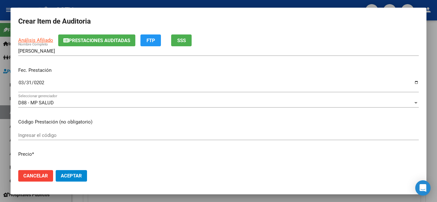
scroll to position [64, 0]
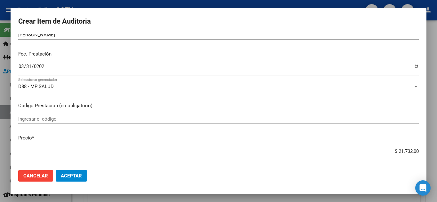
click at [395, 149] on input "$ 21.732,00" at bounding box center [218, 152] width 400 height 6
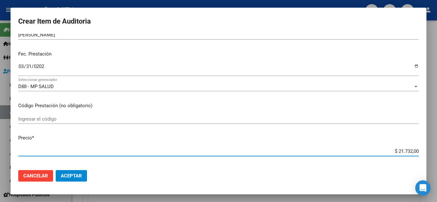
click at [395, 149] on input "$ 21.732,00" at bounding box center [218, 152] width 400 height 6
paste input "7.244"
type input "$ 7.244,00"
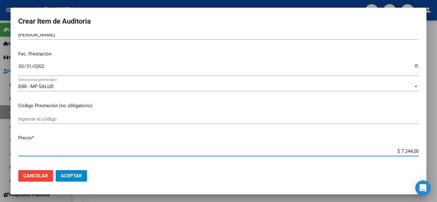
type input "$ 7.244,00"
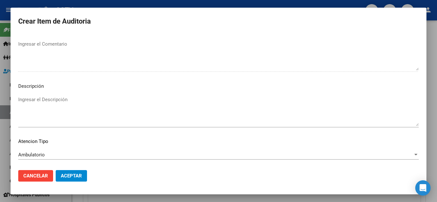
scroll to position [444, 0]
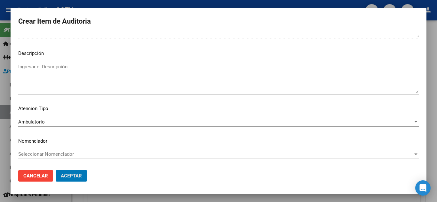
click at [56, 170] on button "Aceptar" at bounding box center [71, 176] width 31 height 12
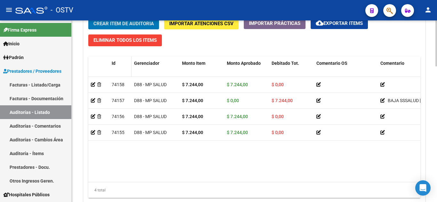
scroll to position [488, 0]
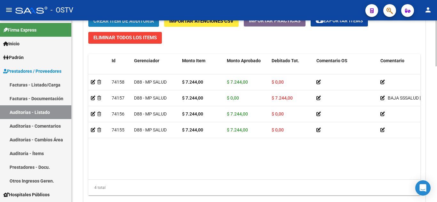
click at [118, 23] on span "Crear Item de Auditoria" at bounding box center [123, 21] width 60 height 6
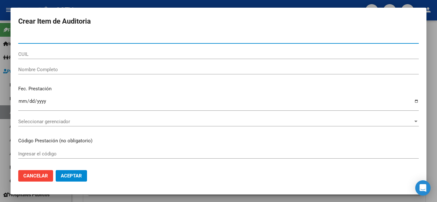
click at [39, 40] on input "Nro Documento" at bounding box center [218, 39] width 400 height 6
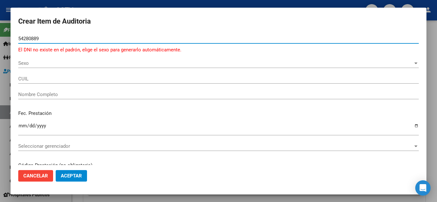
type input "54280889"
click at [47, 40] on input "54280889" at bounding box center [218, 39] width 400 height 6
click at [34, 66] on div "Sexo Sexo" at bounding box center [218, 63] width 400 height 10
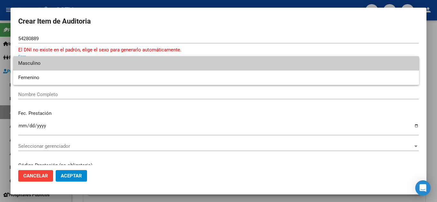
click at [32, 65] on span "Masculino" at bounding box center [215, 63] width 395 height 14
type input "20542808897"
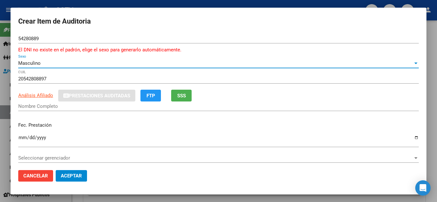
type input "[PERSON_NAME]"
click at [49, 43] on div "54280889 Nro Documento" at bounding box center [218, 42] width 400 height 16
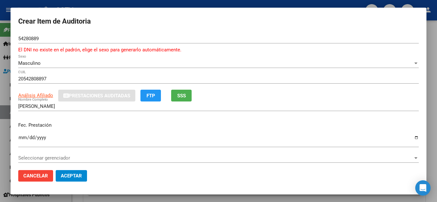
click at [45, 38] on input "54280889" at bounding box center [218, 39] width 400 height 6
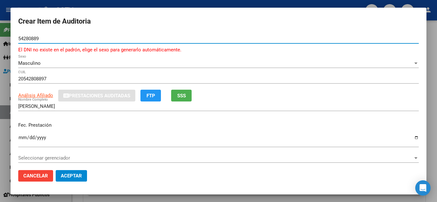
click at [45, 38] on input "54280889" at bounding box center [218, 39] width 400 height 6
paste input "8"
type input "54280888"
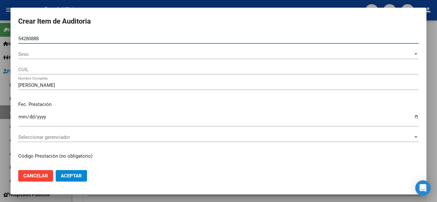
type input "20542808889"
type input "[PERSON_NAME]"
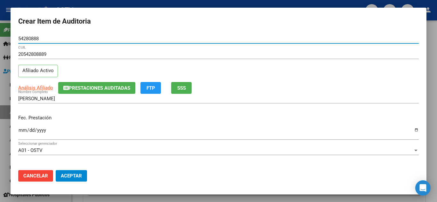
type input "54280888"
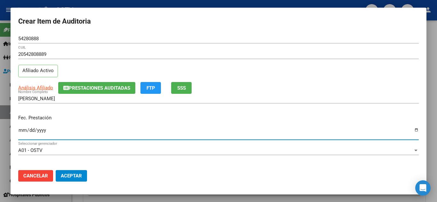
click at [24, 130] on input "Ingresar la fecha" at bounding box center [218, 133] width 400 height 10
click at [23, 130] on input "Ingresar la fecha" at bounding box center [218, 133] width 400 height 10
type input "[DATE]"
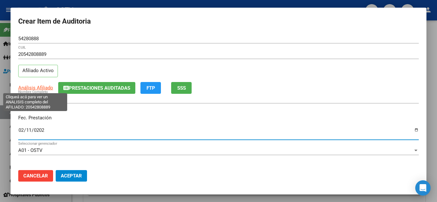
click at [35, 86] on span "Análisis Afiliado" at bounding box center [35, 88] width 35 height 6
type textarea "20542808889"
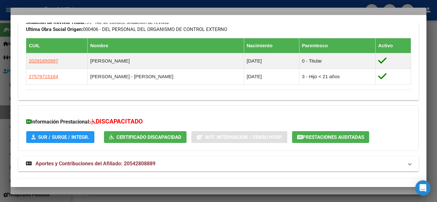
scroll to position [378, 0]
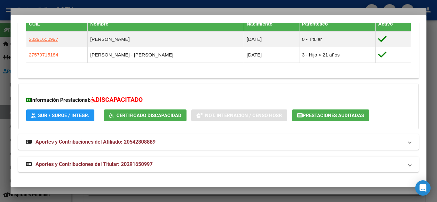
click at [69, 164] on span "Aportes y Contribuciones del Titular: 20291650997" at bounding box center [93, 164] width 117 height 6
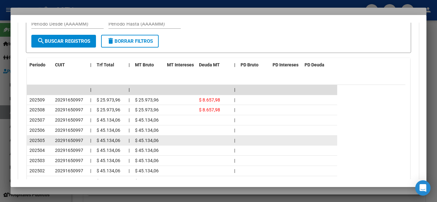
scroll to position [640, 0]
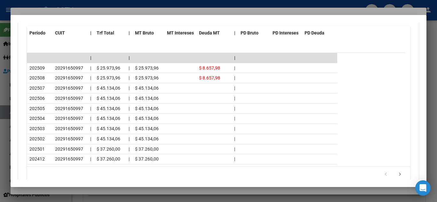
click at [96, 5] on div at bounding box center [218, 101] width 437 height 202
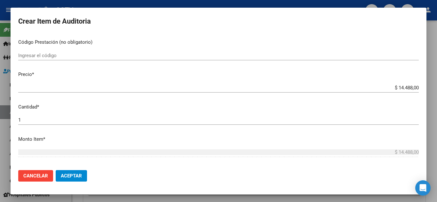
scroll to position [128, 0]
click at [388, 88] on input "$ 14.488,00" at bounding box center [218, 88] width 400 height 6
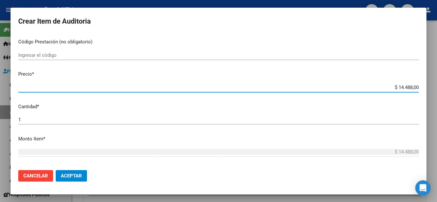
click at [388, 88] on input "$ 14.488,00" at bounding box center [218, 88] width 400 height 6
paste input "7.244"
type input "$ 7.244,00"
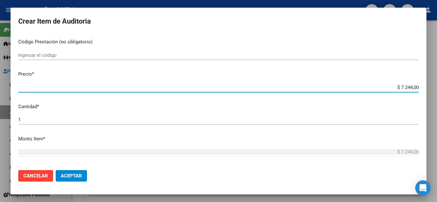
type input "$ 7.244,00"
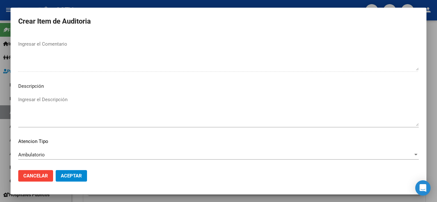
scroll to position [444, 0]
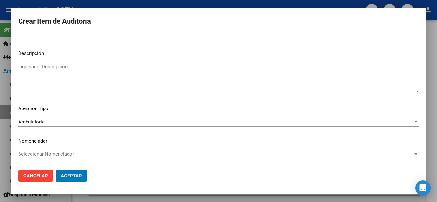
click at [56, 170] on button "Aceptar" at bounding box center [71, 176] width 31 height 12
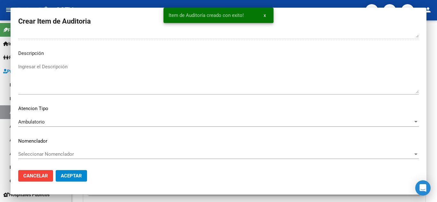
scroll to position [482, 0]
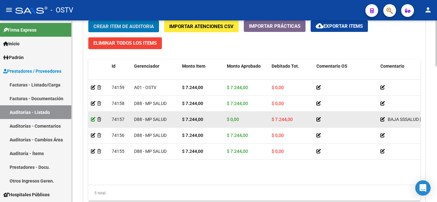
click at [91, 120] on icon at bounding box center [93, 119] width 4 height 4
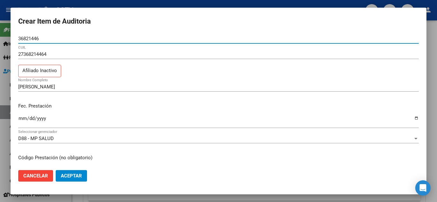
click at [87, 4] on div at bounding box center [218, 101] width 437 height 202
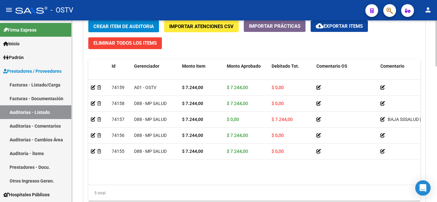
click at [122, 23] on span "Crear Item de Auditoria" at bounding box center [123, 26] width 60 height 6
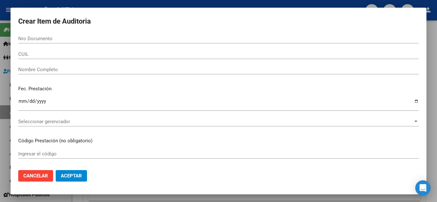
click at [47, 42] on div "Nro Documento" at bounding box center [218, 39] width 400 height 10
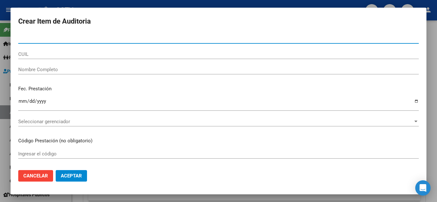
paste input "36821446"
type input "36821446"
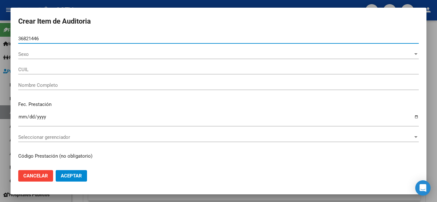
type input "27368214464"
type input "[PERSON_NAME]"
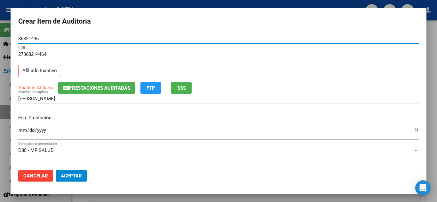
type input "36821446"
click at [22, 131] on input "Ingresar la fecha" at bounding box center [218, 133] width 400 height 10
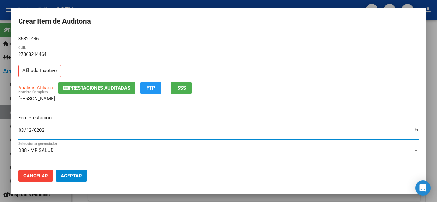
type input "[DATE]"
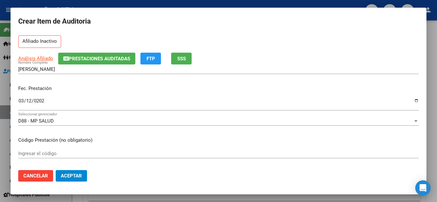
scroll to position [64, 0]
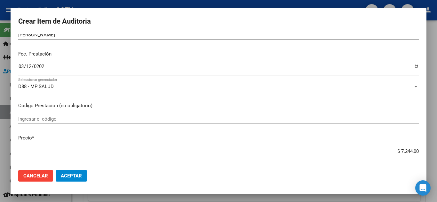
click at [404, 151] on input "$ 7.244,00" at bounding box center [218, 152] width 400 height 6
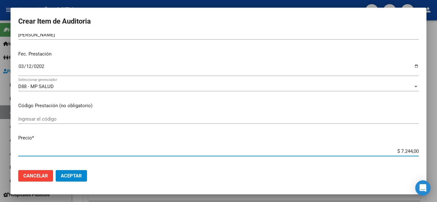
click at [404, 151] on input "$ 7.244,00" at bounding box center [218, 152] width 400 height 6
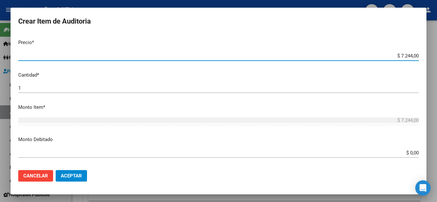
scroll to position [192, 0]
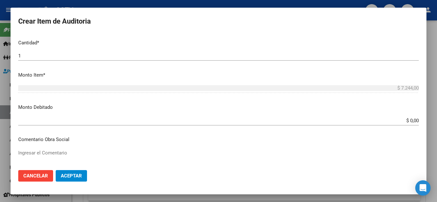
click at [398, 120] on input "$ 0,00" at bounding box center [218, 121] width 400 height 6
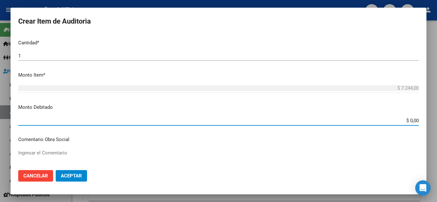
click at [398, 120] on input "$ 0,00" at bounding box center [218, 121] width 400 height 6
paste input "7.244"
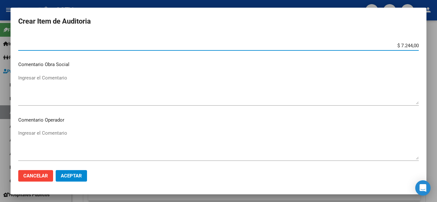
scroll to position [288, 0]
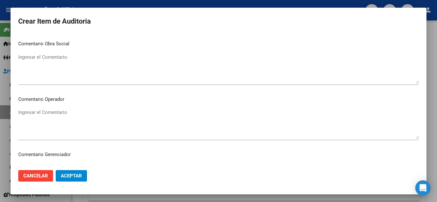
type input "$ 7.244,00"
click at [65, 122] on textarea "Ingresar el Comentario" at bounding box center [218, 124] width 400 height 30
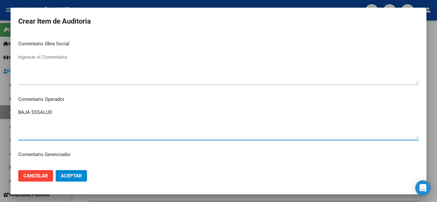
paste textarea "[DATE]"
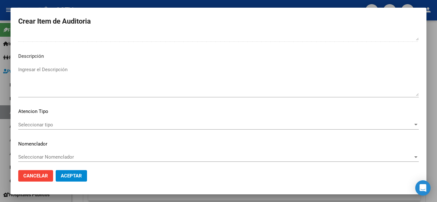
scroll to position [444, 0]
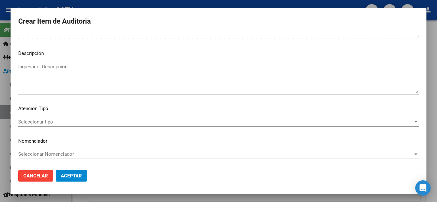
type textarea "BAJA SSSALUD [DATE]-"
click at [35, 122] on span "Seleccionar tipo" at bounding box center [215, 122] width 394 height 6
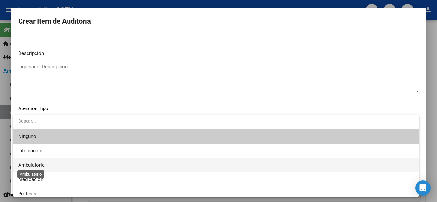
click at [32, 163] on span "Ambulatorio" at bounding box center [31, 165] width 27 height 6
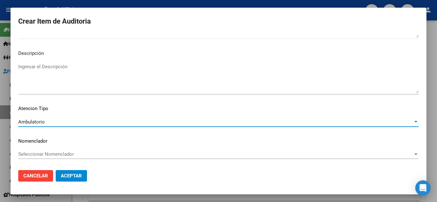
click at [77, 178] on span "Aceptar" at bounding box center [71, 176] width 21 height 6
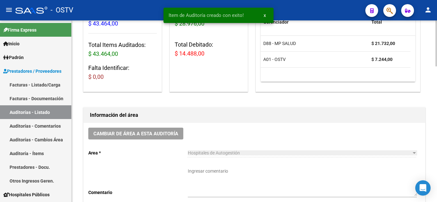
scroll to position [0, 0]
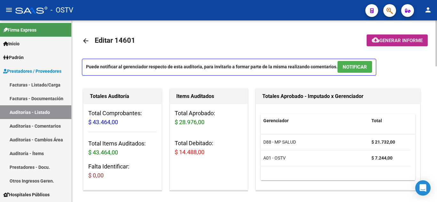
click at [398, 43] on span "Generar informe" at bounding box center [400, 41] width 43 height 6
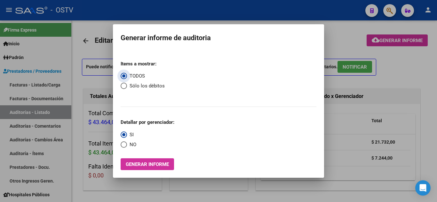
click at [124, 89] on span "Select an option" at bounding box center [123, 86] width 6 height 6
click at [124, 89] on input "Sólo los débitos" at bounding box center [123, 86] width 6 height 6
radio input "true"
click at [126, 143] on span "Select an option" at bounding box center [123, 145] width 6 height 6
click at [126, 143] on input "NO" at bounding box center [123, 145] width 6 height 6
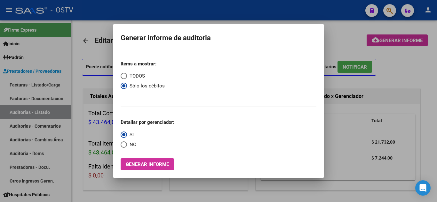
radio input "true"
click at [139, 164] on span "Generar informe" at bounding box center [147, 165] width 43 height 6
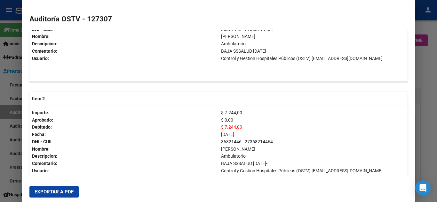
scroll to position [228, 0]
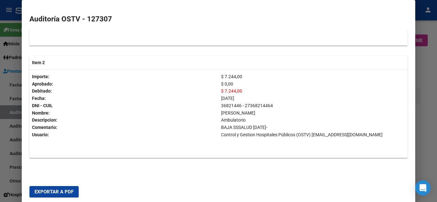
click at [41, 190] on span "Exportar a PDF" at bounding box center [54, 192] width 39 height 6
click at [427, 62] on div at bounding box center [218, 101] width 437 height 202
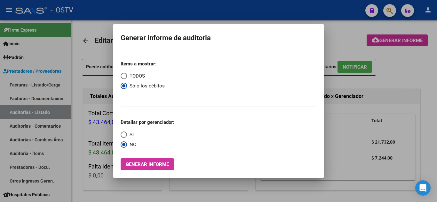
click at [339, 34] on div at bounding box center [218, 101] width 437 height 202
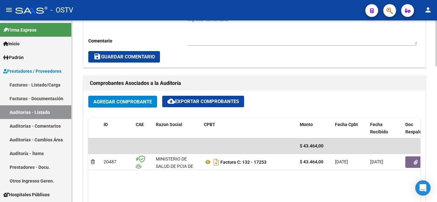
scroll to position [320, 0]
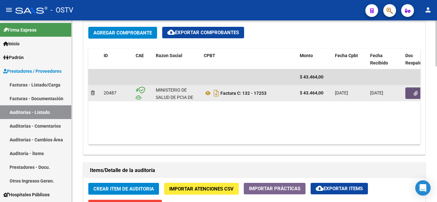
click at [413, 97] on button "button" at bounding box center [415, 94] width 20 height 12
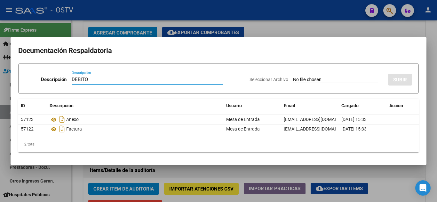
type input "DEBITO"
click at [315, 81] on input "Seleccionar Archivo" at bounding box center [335, 80] width 85 height 6
type input "C:\fakepath\DEBITO-FC-132-17253.pdf"
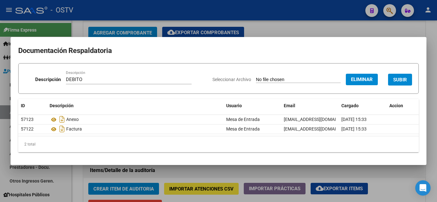
click at [396, 80] on span "SUBIR" at bounding box center [400, 80] width 14 height 6
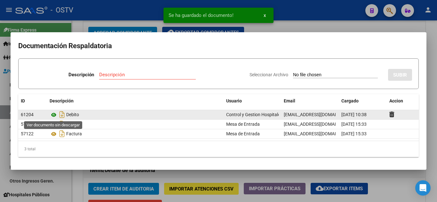
click at [53, 116] on icon at bounding box center [54, 115] width 8 height 8
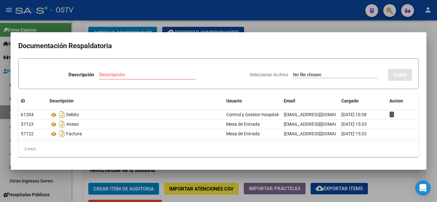
click at [285, 21] on div at bounding box center [218, 101] width 437 height 202
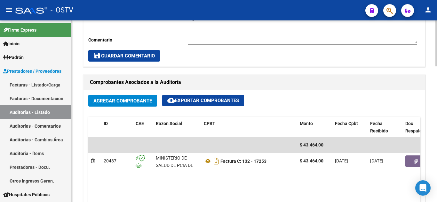
scroll to position [128, 0]
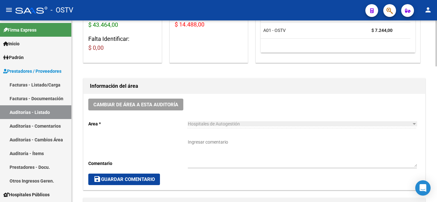
click at [201, 140] on textarea "Ingresar comentario" at bounding box center [302, 153] width 229 height 28
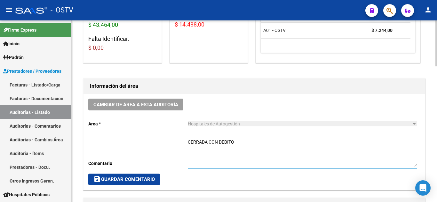
type textarea "CERRADA CON DEBITO"
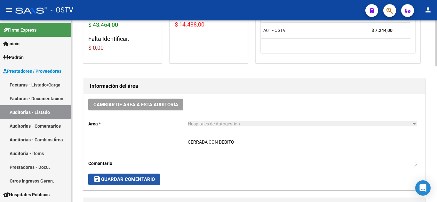
click at [143, 179] on span "save Guardar Comentario" at bounding box center [123, 180] width 61 height 6
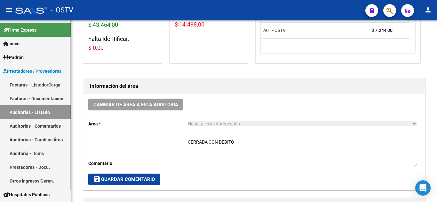
click at [34, 113] on link "Auditorías - Listado" at bounding box center [35, 112] width 71 height 14
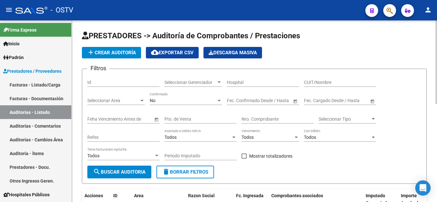
click at [111, 54] on span "add Crear Auditoría" at bounding box center [111, 53] width 49 height 6
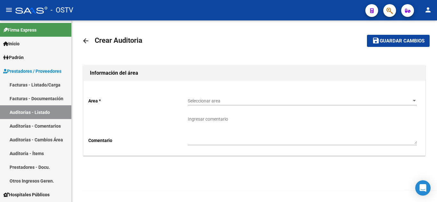
click at [222, 97] on div "Seleccionar area Seleccionar area" at bounding box center [302, 99] width 229 height 13
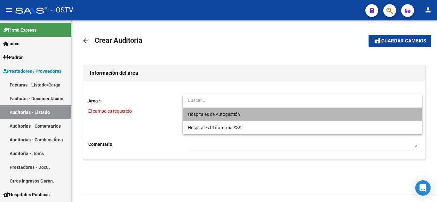
click at [213, 118] on span "Hospitales de Autogestión" at bounding box center [302, 114] width 229 height 13
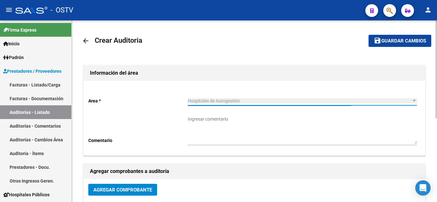
scroll to position [32, 0]
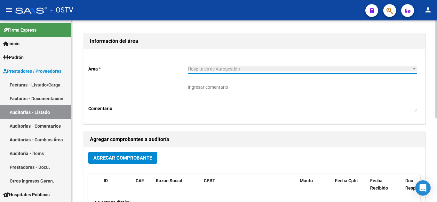
click at [135, 156] on span "Agregar Comprobante" at bounding box center [122, 158] width 58 height 6
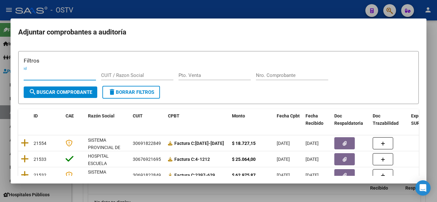
click at [208, 77] on input "Pto. Venta" at bounding box center [214, 76] width 72 height 6
type input "194"
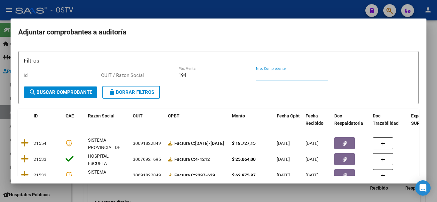
paste input "1339"
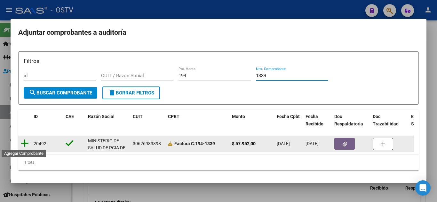
type input "1339"
drag, startPoint x: 25, startPoint y: 142, endPoint x: 31, endPoint y: 140, distance: 5.6
click at [25, 142] on icon at bounding box center [25, 143] width 8 height 9
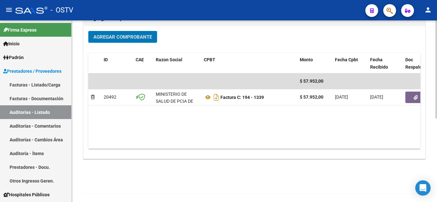
scroll to position [155, 0]
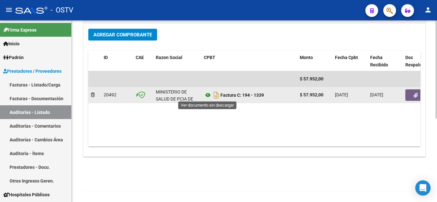
click at [210, 96] on icon at bounding box center [208, 95] width 8 height 8
click at [413, 95] on icon "button" at bounding box center [415, 95] width 4 height 5
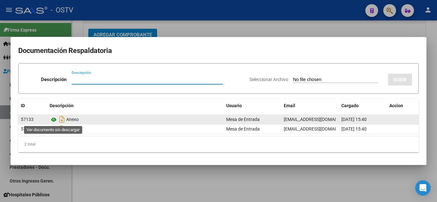
click at [55, 120] on icon at bounding box center [54, 120] width 8 height 8
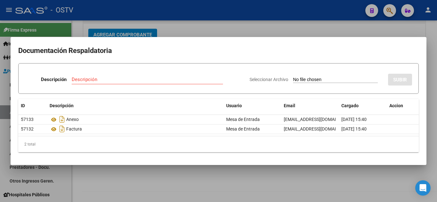
click at [209, 24] on div at bounding box center [218, 101] width 437 height 202
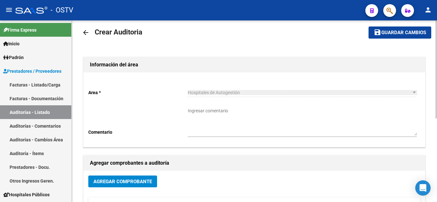
scroll to position [0, 0]
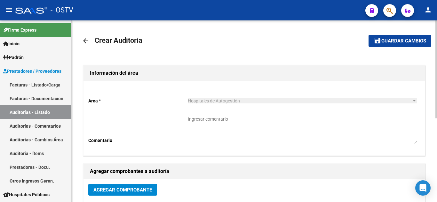
click at [411, 37] on button "save Guardar cambios" at bounding box center [399, 41] width 63 height 12
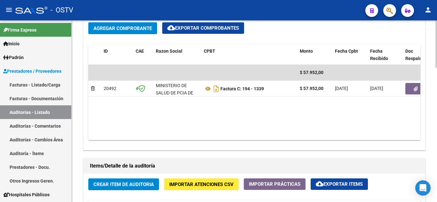
scroll to position [384, 0]
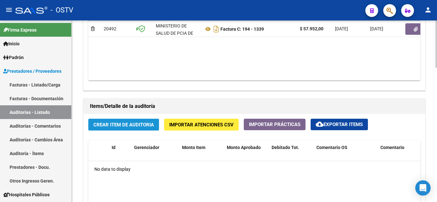
click at [121, 119] on button "Crear Item de Auditoria" at bounding box center [123, 125] width 71 height 12
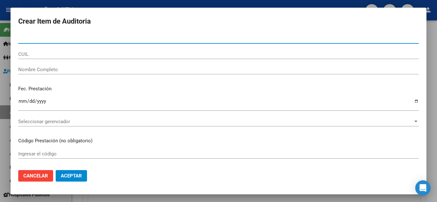
click at [52, 40] on input "Nro Documento" at bounding box center [218, 39] width 400 height 6
paste input "43731256"
type input "43731256"
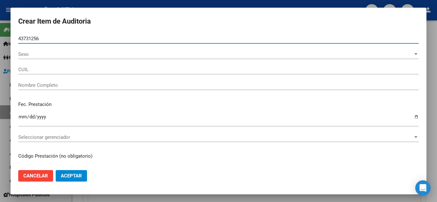
type input "27437312562"
type input "[PERSON_NAME] [PERSON_NAME]"
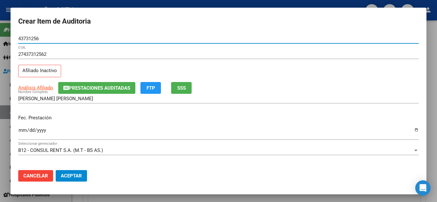
type input "43731256"
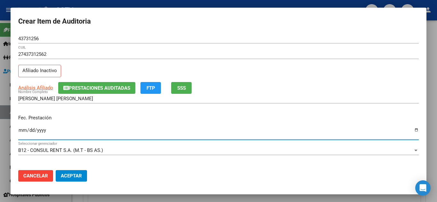
click at [22, 130] on input "Ingresar la fecha" at bounding box center [218, 133] width 400 height 10
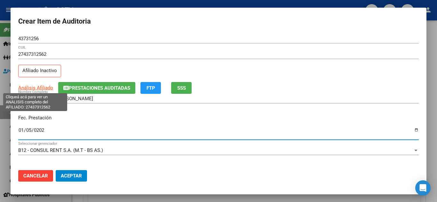
click at [34, 85] on span "Análisis Afiliado" at bounding box center [35, 88] width 35 height 6
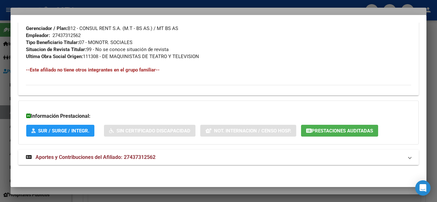
click at [81, 160] on span "Aportes y Contribuciones del Afiliado: 27437312562" at bounding box center [95, 157] width 120 height 6
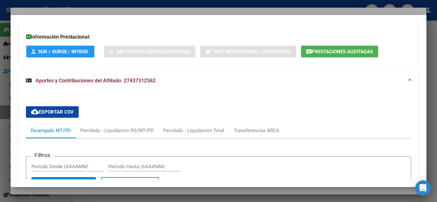
scroll to position [304, 0]
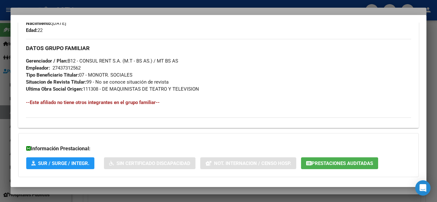
click at [103, 4] on div at bounding box center [218, 101] width 437 height 202
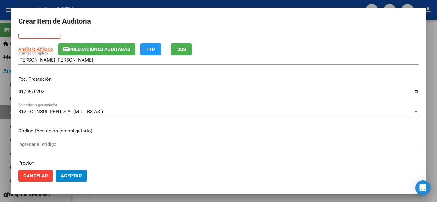
scroll to position [96, 0]
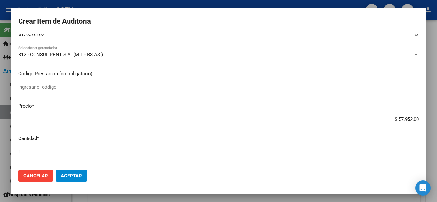
click at [389, 119] on input "$ 57.952,00" at bounding box center [218, 120] width 400 height 6
paste input "7.244"
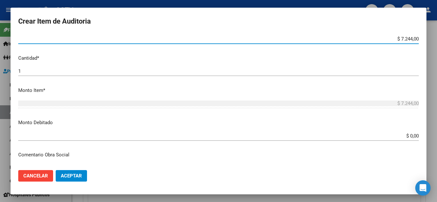
scroll to position [192, 0]
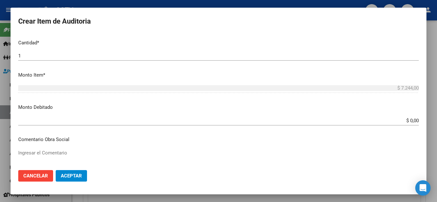
click at [402, 122] on input "$ 0,00" at bounding box center [218, 121] width 400 height 6
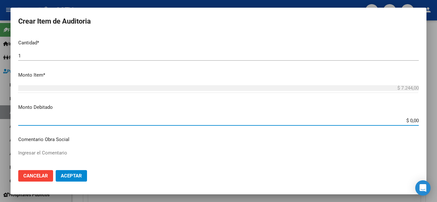
click at [402, 122] on input "$ 0,00" at bounding box center [218, 121] width 400 height 6
paste input "7.244"
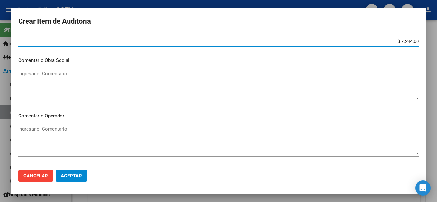
scroll to position [288, 0]
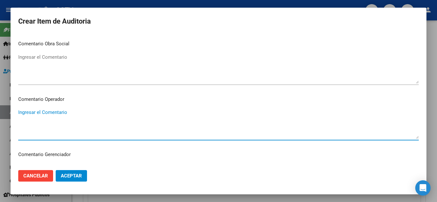
click at [63, 138] on textarea "Ingresar el Comentario" at bounding box center [218, 124] width 400 height 30
paste textarea "[DATE]"
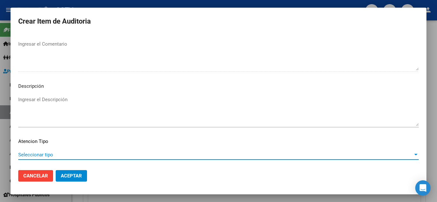
scroll to position [444, 0]
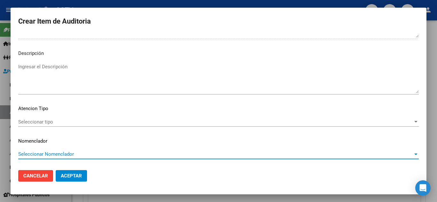
click at [45, 123] on span "Seleccionar tipo" at bounding box center [215, 122] width 394 height 6
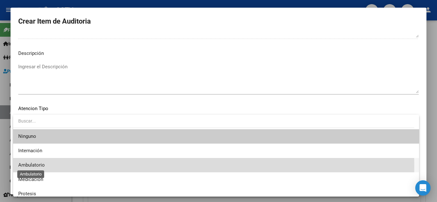
click at [32, 167] on span "Ambulatorio" at bounding box center [31, 165] width 27 height 6
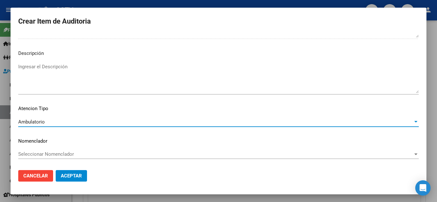
click at [82, 176] on button "Aceptar" at bounding box center [71, 176] width 31 height 12
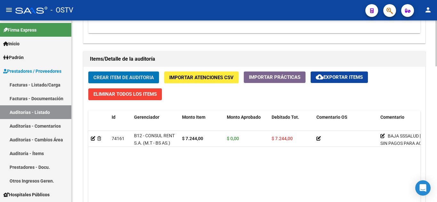
scroll to position [448, 0]
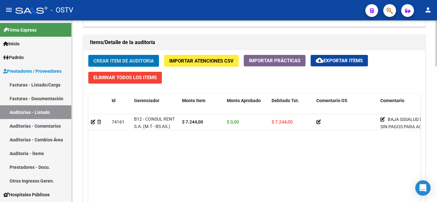
click at [102, 60] on span "Crear Item de Auditoria" at bounding box center [123, 61] width 60 height 6
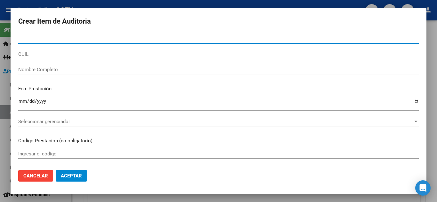
paste input "3271580"
drag, startPoint x: 39, startPoint y: 39, endPoint x: 18, endPoint y: 39, distance: 21.1
click at [18, 39] on mat-dialog-content "3271580 Nro Documento CUIL Nombre Completo Fec. Prestación Ingresar la fecha Se…" at bounding box center [218, 99] width 415 height 131
click at [38, 39] on input "Nro Documento" at bounding box center [218, 39] width 400 height 6
paste input "3271580"
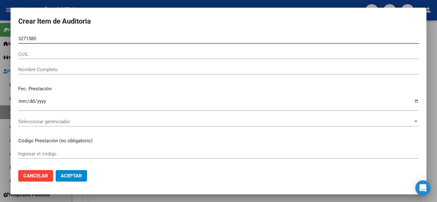
click at [59, 39] on input "3271580" at bounding box center [218, 39] width 400 height 6
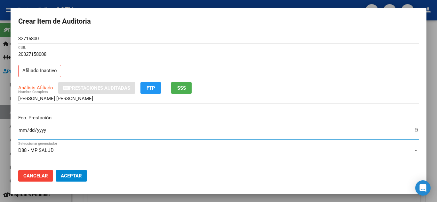
click at [22, 129] on input "Ingresar la fecha" at bounding box center [218, 133] width 400 height 10
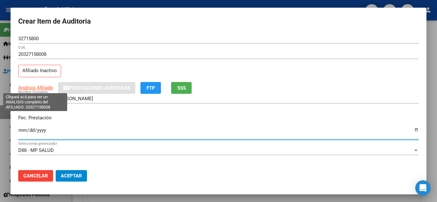
click at [32, 88] on span "Análisis Afiliado" at bounding box center [35, 88] width 35 height 6
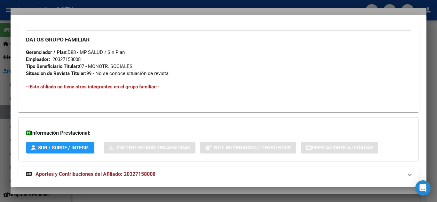
scroll to position [330, 0]
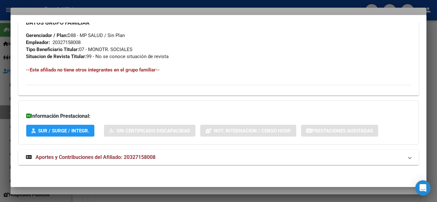
click at [36, 154] on span "Aportes y Contribuciones del Afiliado: 20327158008" at bounding box center [95, 157] width 120 height 6
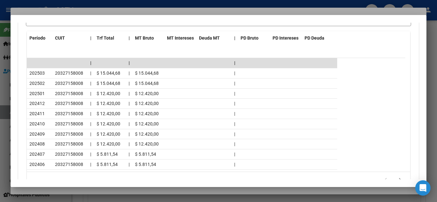
scroll to position [578, 0]
click at [113, 4] on div at bounding box center [218, 101] width 437 height 202
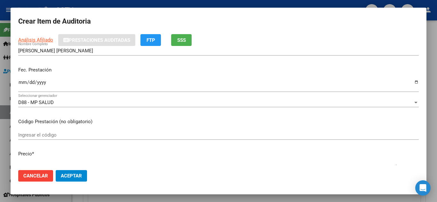
scroll to position [64, 0]
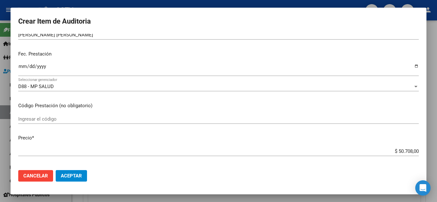
click at [406, 149] on input "$ 50.708,00" at bounding box center [218, 152] width 400 height 6
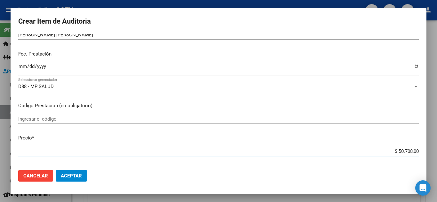
click at [406, 149] on input "$ 50.708,00" at bounding box center [218, 152] width 400 height 6
paste input "7.244"
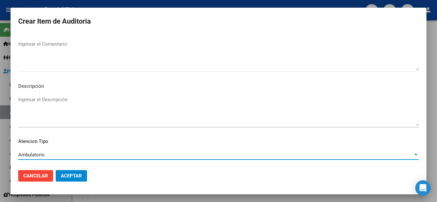
scroll to position [444, 0]
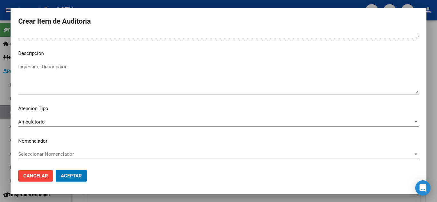
click at [56, 170] on button "Aceptar" at bounding box center [71, 176] width 31 height 12
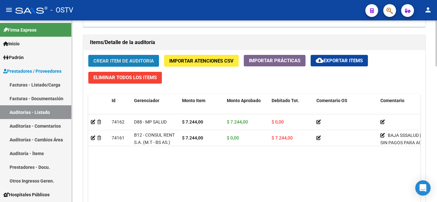
click at [124, 61] on span "Crear Item de Auditoria" at bounding box center [123, 61] width 60 height 6
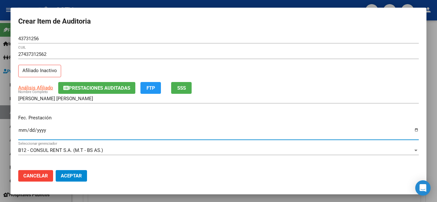
click at [19, 134] on input "Ingresar la fecha" at bounding box center [218, 133] width 400 height 10
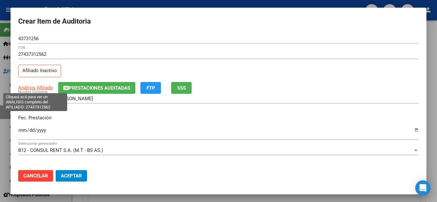
click at [34, 88] on span "Análisis Afiliado" at bounding box center [35, 88] width 35 height 6
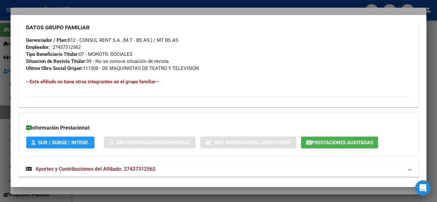
scroll to position [337, 0]
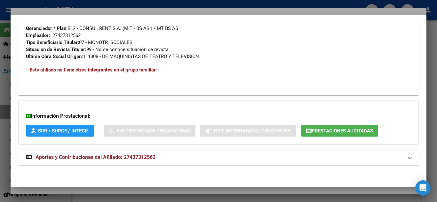
click at [83, 160] on span "Aportes y Contribuciones del Afiliado: 27437312562" at bounding box center [95, 157] width 120 height 6
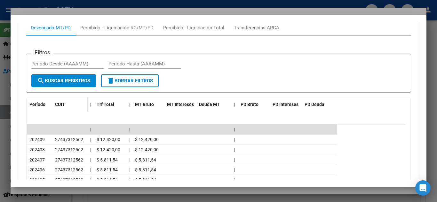
scroll to position [533, 0]
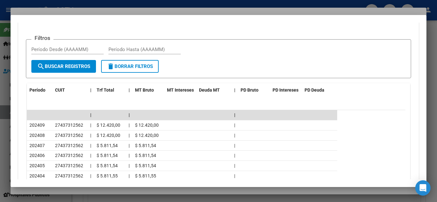
click at [92, 4] on div at bounding box center [218, 101] width 437 height 202
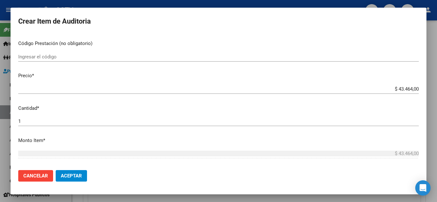
scroll to position [128, 0]
click at [393, 89] on input "$ 43.464,00" at bounding box center [218, 88] width 400 height 6
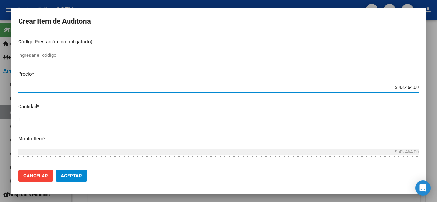
click at [393, 89] on input "$ 43.464,00" at bounding box center [218, 88] width 400 height 6
paste input "57.24"
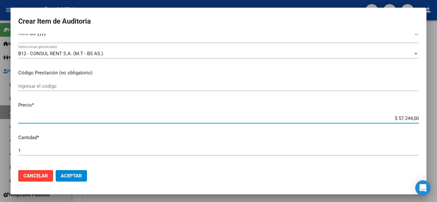
scroll to position [96, 0]
click at [391, 118] on input "$ 57.244,00" at bounding box center [218, 120] width 400 height 6
paste input
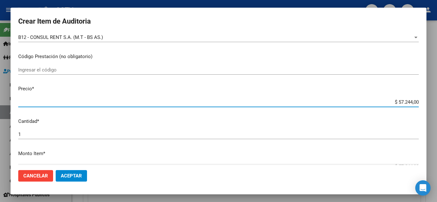
scroll to position [128, 0]
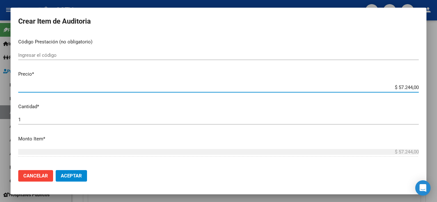
drag, startPoint x: 388, startPoint y: 88, endPoint x: 422, endPoint y: 88, distance: 34.5
click at [422, 88] on mat-dialog-content "43731256 Nro Documento 27437312562 CUIL Afiliado Inactivo Análisis Afiliado Pre…" at bounding box center [218, 99] width 415 height 131
paste input
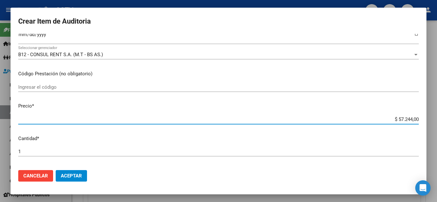
click at [396, 120] on input "$ 57.244,00" at bounding box center [218, 120] width 400 height 6
click at [401, 122] on input "$ 7.244,00" at bounding box center [218, 120] width 400 height 6
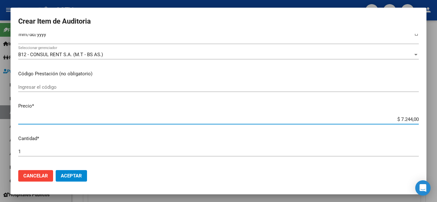
click at [401, 121] on input "$ 7.244,00" at bounding box center [218, 120] width 400 height 6
click at [398, 120] on input "$ 7.244,00" at bounding box center [218, 120] width 400 height 6
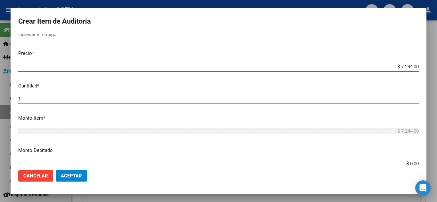
scroll to position [160, 0]
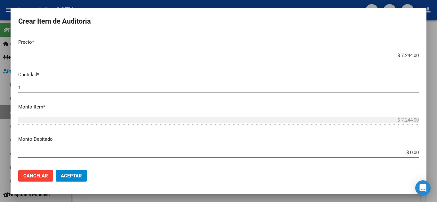
click at [405, 151] on input "$ 0,00" at bounding box center [218, 153] width 400 height 6
paste input "$ 7.244"
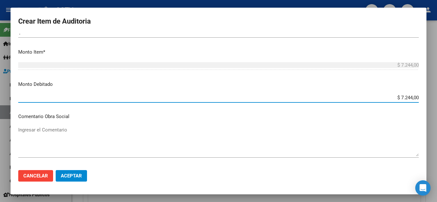
scroll to position [288, 0]
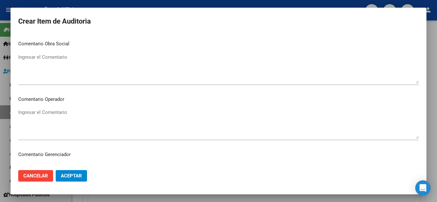
click at [69, 138] on textarea "Ingresar el Comentario" at bounding box center [218, 124] width 400 height 30
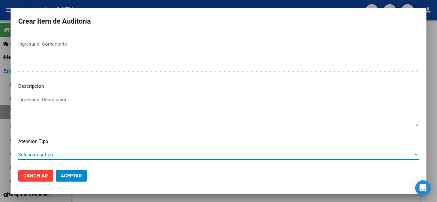
scroll to position [444, 0]
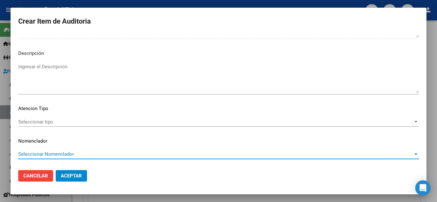
click at [99, 124] on span "Seleccionar tipo" at bounding box center [215, 122] width 394 height 6
click at [59, 124] on div "Ninguno" at bounding box center [215, 122] width 394 height 6
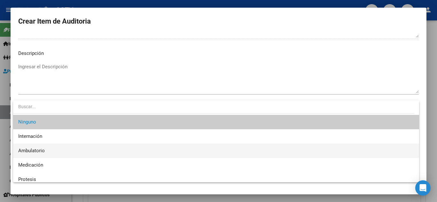
click at [45, 150] on span "Ambulatorio" at bounding box center [215, 151] width 395 height 14
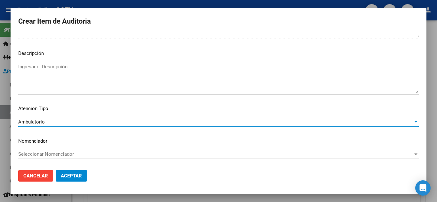
click at [81, 175] on span "Aceptar" at bounding box center [71, 176] width 21 height 6
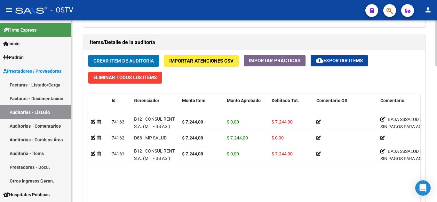
click at [99, 55] on div "Crear Item de Auditoria Importar Atenciones CSV Importar Prácticas cloud_downlo…" at bounding box center [253, 147] width 341 height 195
click at [100, 58] on span "Crear Item de Auditoria" at bounding box center [123, 61] width 60 height 6
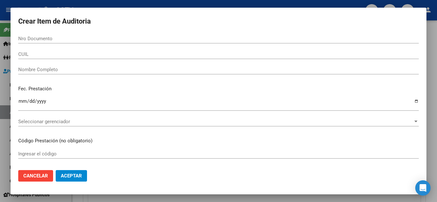
click at [35, 43] on div "Nro Documento" at bounding box center [218, 39] width 400 height 10
paste input "45426476"
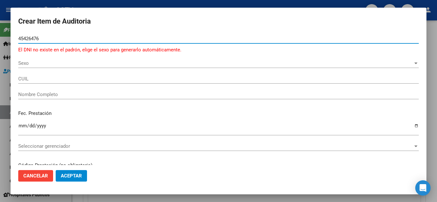
click at [42, 39] on input "45426476" at bounding box center [218, 39] width 400 height 6
click at [37, 39] on input "45426476" at bounding box center [218, 39] width 400 height 6
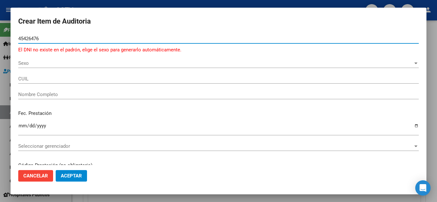
click at [37, 39] on input "45426476" at bounding box center [218, 39] width 400 height 6
paste input "-"
click at [58, 36] on input "-45426476" at bounding box center [218, 39] width 400 height 6
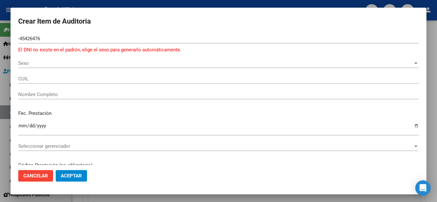
click at [17, 40] on mat-dialog-content "-45426476 Nro Documento El DNI no existe en el padrón, elige el sexo para gener…" at bounding box center [218, 99] width 415 height 131
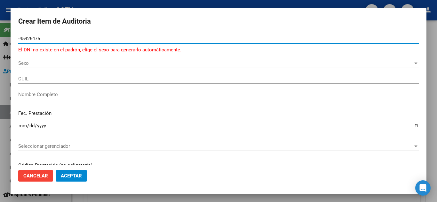
click at [20, 39] on input "-45426476" at bounding box center [218, 39] width 400 height 6
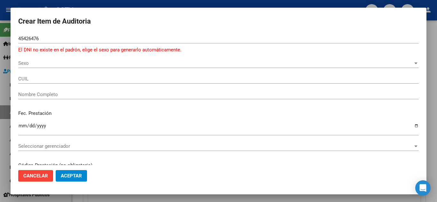
click at [62, 34] on div "45426476 Nro Documento" at bounding box center [218, 39] width 400 height 10
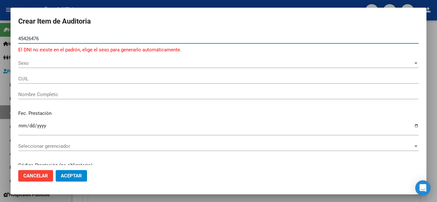
click at [61, 40] on input "45426476" at bounding box center [218, 39] width 400 height 6
click at [37, 64] on span "Sexo" at bounding box center [215, 63] width 394 height 6
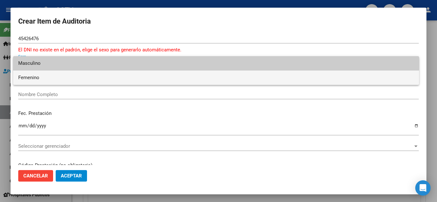
click at [34, 75] on span "Femenino" at bounding box center [215, 78] width 395 height 14
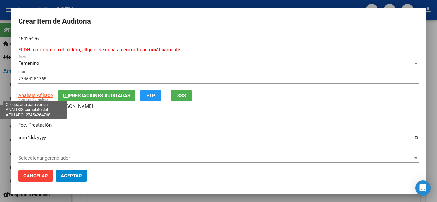
click at [25, 93] on span "Análisis Afiliado" at bounding box center [35, 96] width 35 height 6
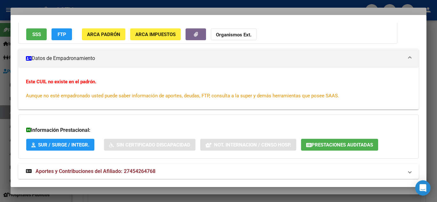
scroll to position [76, 0]
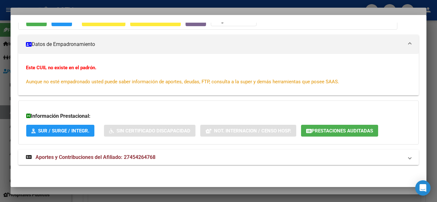
click at [91, 158] on span "Aportes y Contribuciones del Afiliado: 27454264768" at bounding box center [95, 157] width 120 height 6
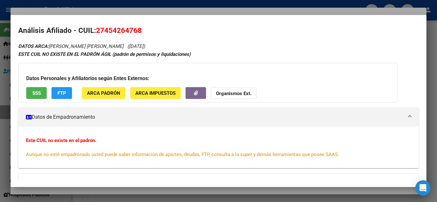
scroll to position [0, 0]
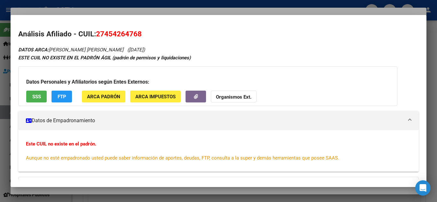
click at [65, 3] on div at bounding box center [218, 101] width 437 height 202
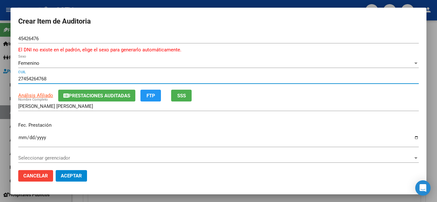
click at [35, 79] on input "27454264768" at bounding box center [218, 79] width 400 height 6
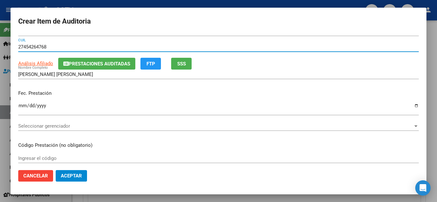
click at [38, 46] on input "27454264768" at bounding box center [218, 47] width 400 height 6
paste input "57038"
click at [31, 45] on input "25703868" at bounding box center [218, 47] width 400 height 6
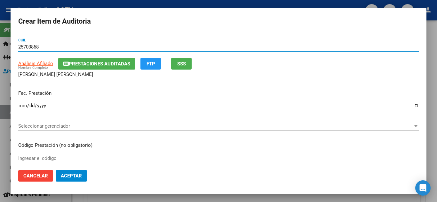
click at [31, 45] on input "25703868" at bounding box center [218, 47] width 400 height 6
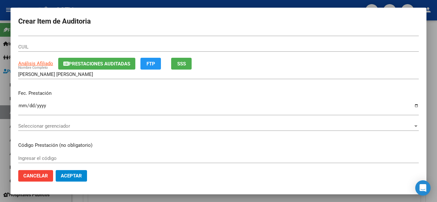
click at [31, 35] on div "Femenino Sexo" at bounding box center [218, 32] width 400 height 10
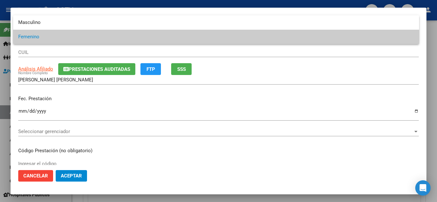
click at [119, 50] on div at bounding box center [218, 101] width 437 height 202
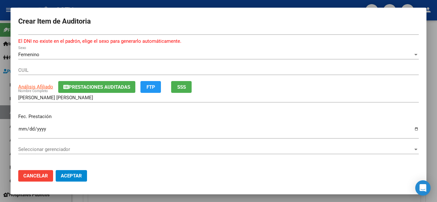
scroll to position [0, 0]
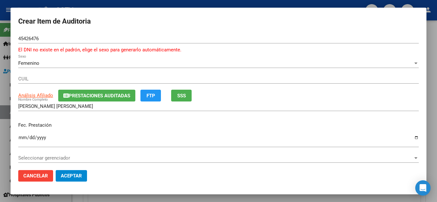
click at [35, 38] on input "45426476" at bounding box center [218, 39] width 400 height 6
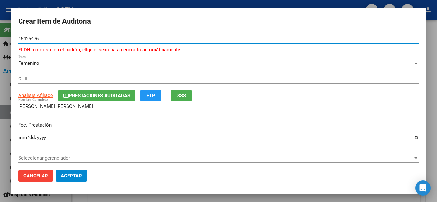
click at [35, 38] on input "45426476" at bounding box center [218, 39] width 400 height 6
paste input "25703868"
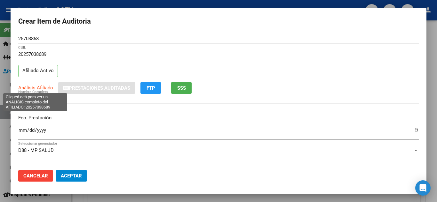
click at [34, 88] on span "Análisis Afiliado" at bounding box center [35, 88] width 35 height 6
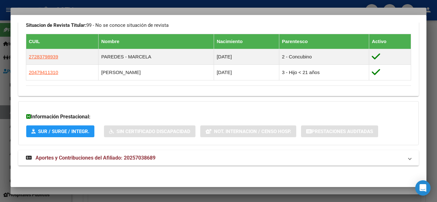
scroll to position [354, 0]
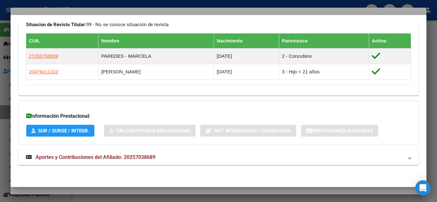
click at [81, 156] on span "Aportes y Contribuciones del Afiliado: 20257038689" at bounding box center [95, 157] width 120 height 6
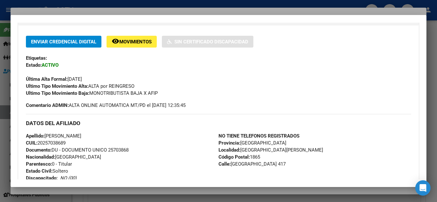
scroll to position [0, 0]
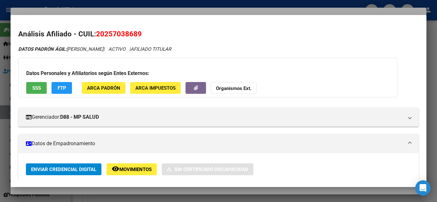
click at [70, 4] on div at bounding box center [218, 101] width 437 height 202
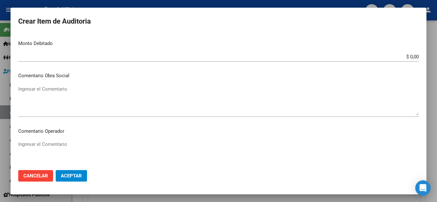
scroll to position [288, 0]
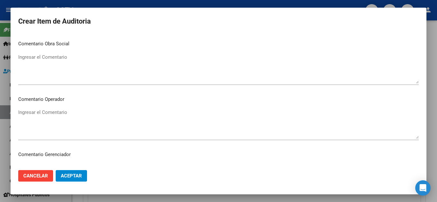
click at [54, 113] on textarea "Ingresar el Comentario" at bounding box center [218, 124] width 400 height 30
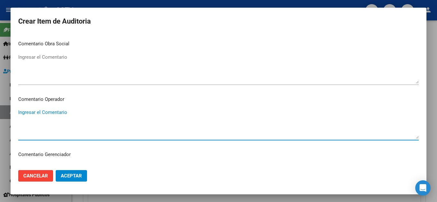
paste textarea "[PERSON_NAME] [PERSON_NAME]"
paste textarea "45426476"
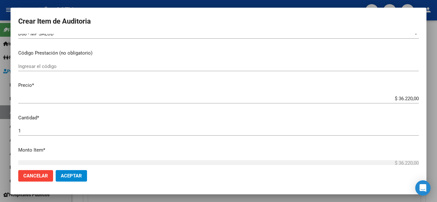
scroll to position [128, 0]
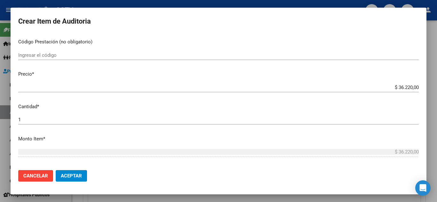
click at [396, 88] on input "$ 36.220,00" at bounding box center [218, 88] width 400 height 6
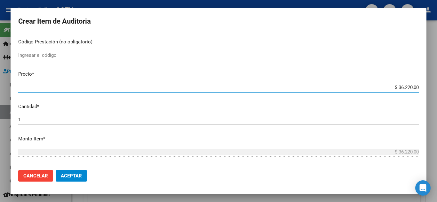
click at [396, 88] on input "$ 36.220,00" at bounding box center [218, 88] width 400 height 6
paste input "7.244."
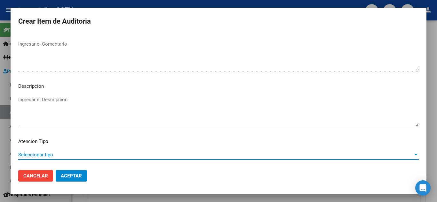
scroll to position [444, 0]
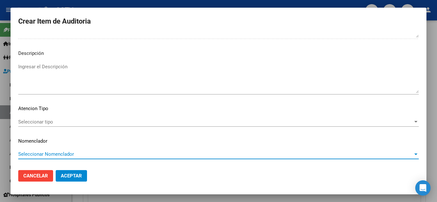
click at [82, 125] on div "Seleccionar tipo Seleccionar tipo" at bounding box center [218, 122] width 400 height 10
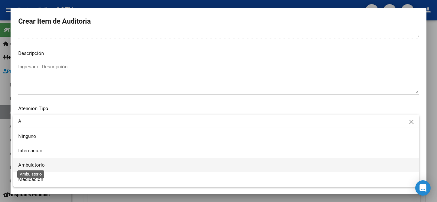
click at [28, 165] on span "Ambulatorio" at bounding box center [31, 165] width 27 height 6
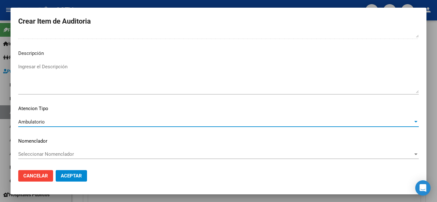
click at [82, 176] on button "Aceptar" at bounding box center [71, 176] width 31 height 12
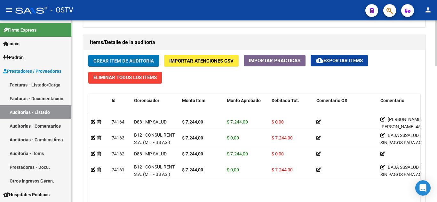
click at [114, 59] on span "Crear Item de Auditoria" at bounding box center [123, 61] width 60 height 6
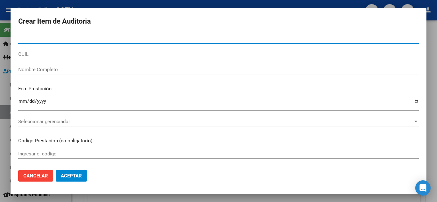
click at [45, 36] on input "Nro Documento" at bounding box center [218, 39] width 400 height 6
paste input "25703868"
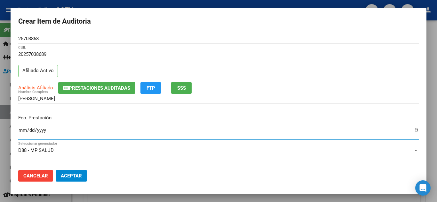
click at [21, 132] on input "Ingresar la fecha" at bounding box center [218, 133] width 400 height 10
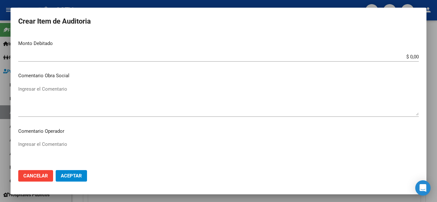
scroll to position [288, 0]
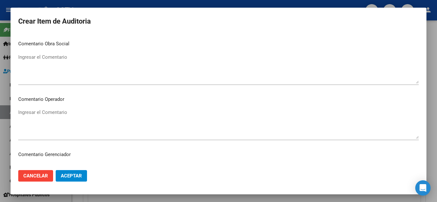
click at [60, 115] on textarea "Ingresar el Comentario" at bounding box center [218, 124] width 400 height 30
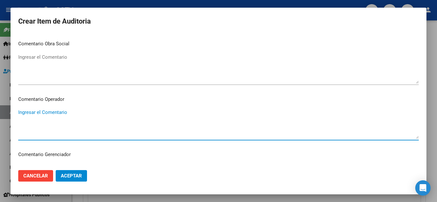
paste textarea "[PERSON_NAME] [PERSON_NAME]"
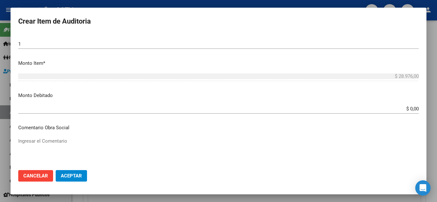
scroll to position [128, 0]
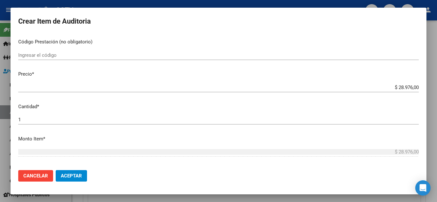
click at [400, 87] on input "$ 28.976,00" at bounding box center [218, 88] width 400 height 6
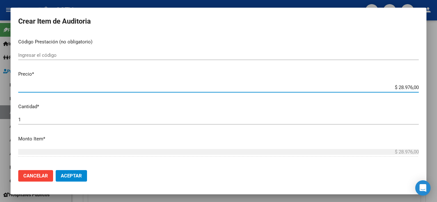
click at [400, 87] on input "$ 28.976,00" at bounding box center [218, 88] width 400 height 6
paste input "7.244"
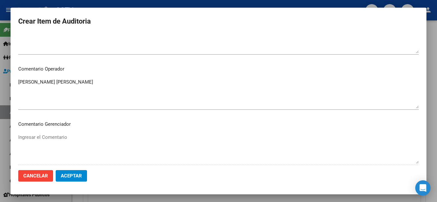
scroll to position [320, 0]
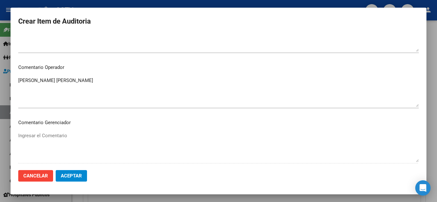
click at [87, 81] on textarea "[PERSON_NAME] [PERSON_NAME]" at bounding box center [218, 92] width 400 height 30
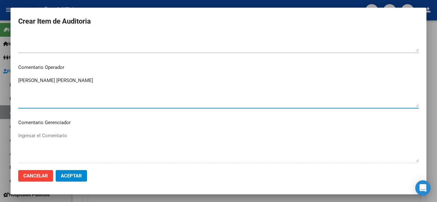
paste textarea "45426476"
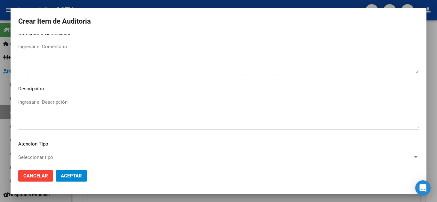
scroll to position [444, 0]
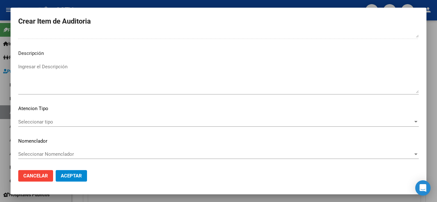
click at [43, 127] on div "Seleccionar tipo Seleccionar tipo" at bounding box center [218, 125] width 400 height 16
click at [45, 123] on span "Seleccionar tipo" at bounding box center [215, 122] width 394 height 6
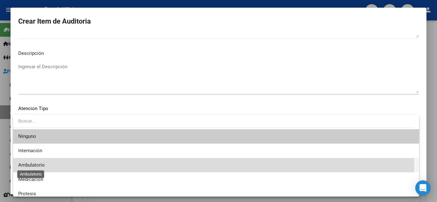
click at [34, 167] on span "Ambulatorio" at bounding box center [31, 165] width 27 height 6
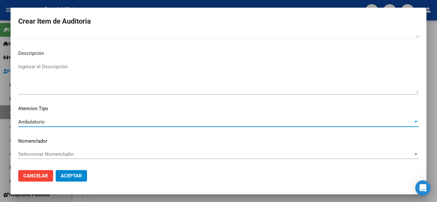
click at [75, 179] on span "Aceptar" at bounding box center [71, 176] width 21 height 6
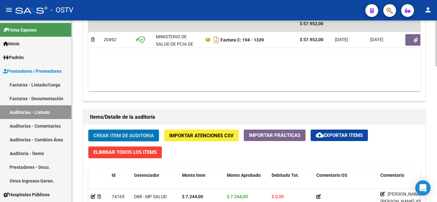
scroll to position [384, 0]
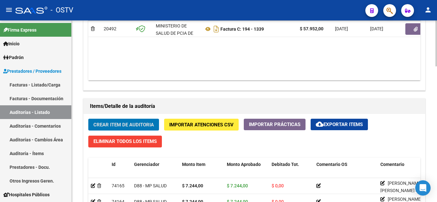
click at [117, 129] on button "Crear Item de Auditoria" at bounding box center [123, 125] width 71 height 12
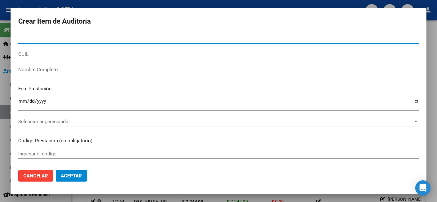
click at [41, 43] on div "Nro Documento" at bounding box center [218, 39] width 400 height 10
paste input "39116007"
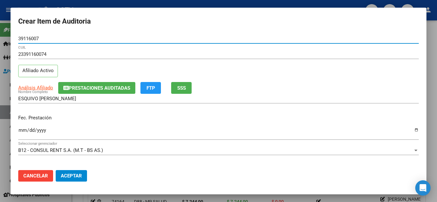
click at [23, 131] on input "Ingresar la fecha" at bounding box center [218, 133] width 400 height 10
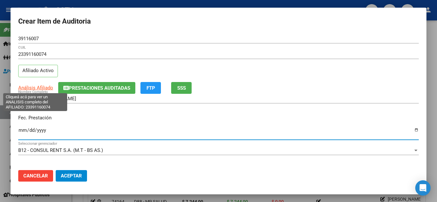
click at [30, 88] on span "Análisis Afiliado" at bounding box center [35, 88] width 35 height 6
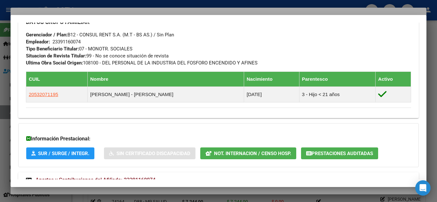
scroll to position [339, 0]
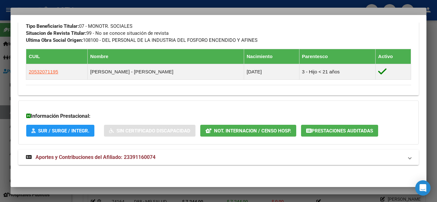
click at [89, 156] on span "Aportes y Contribuciones del Afiliado: 23391160074" at bounding box center [95, 157] width 120 height 6
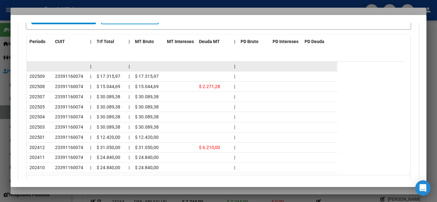
scroll to position [600, 0]
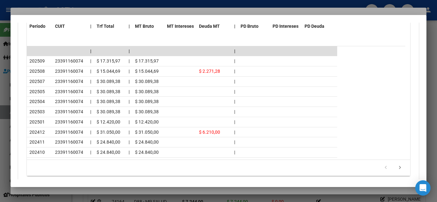
click at [69, 1] on div at bounding box center [218, 101] width 437 height 202
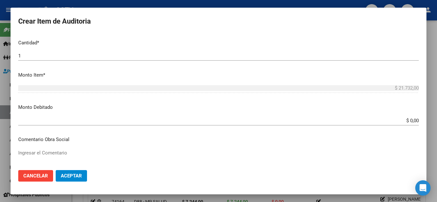
scroll to position [96, 0]
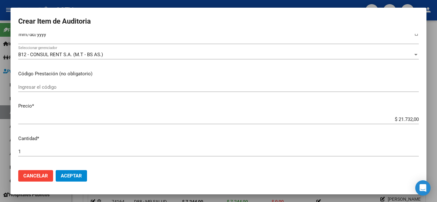
click at [394, 120] on input "$ 21.732,00" at bounding box center [218, 120] width 400 height 6
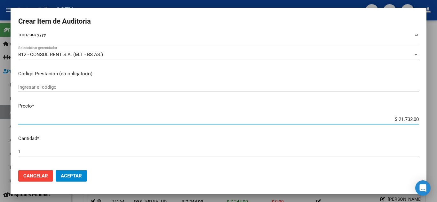
click at [394, 120] on input "$ 21.732,00" at bounding box center [218, 120] width 400 height 6
paste input "7.244"
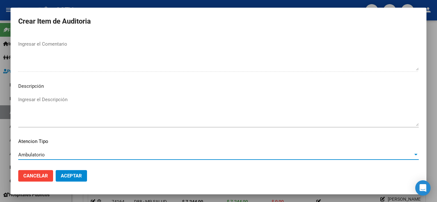
scroll to position [444, 0]
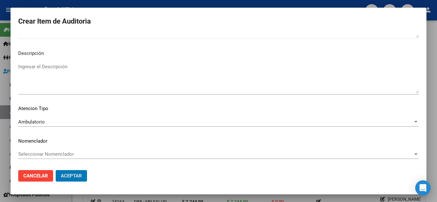
click at [56, 170] on button "Aceptar" at bounding box center [71, 176] width 31 height 12
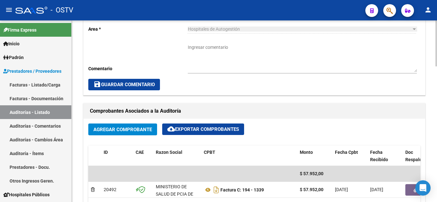
scroll to position [224, 0]
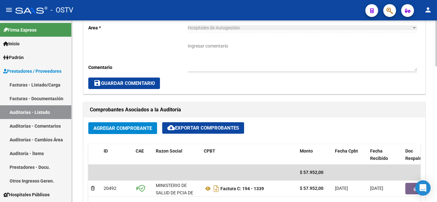
click at [116, 129] on span "Agregar Comprobante" at bounding box center [122, 129] width 58 height 6
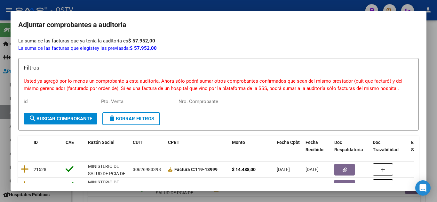
click at [165, 7] on div at bounding box center [218, 101] width 437 height 202
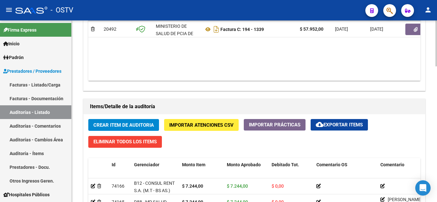
scroll to position [384, 0]
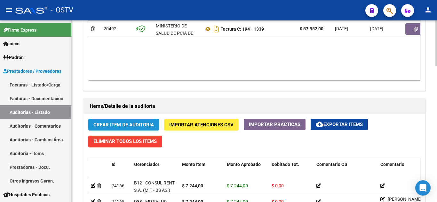
click at [113, 123] on span "Crear Item de Auditoria" at bounding box center [123, 125] width 60 height 6
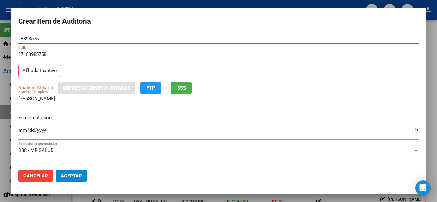
click at [21, 132] on input "Ingresar la fecha" at bounding box center [218, 133] width 400 height 10
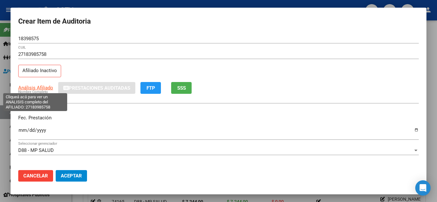
click at [26, 89] on span "Análisis Afiliado" at bounding box center [35, 88] width 35 height 6
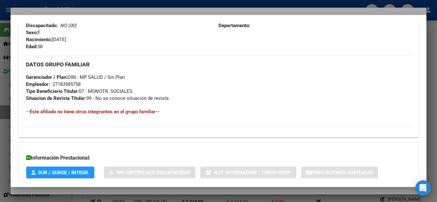
scroll to position [330, 0]
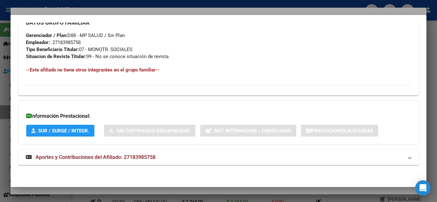
click at [63, 159] on span "Aportes y Contribuciones del Afiliado: 27183985758" at bounding box center [95, 157] width 120 height 6
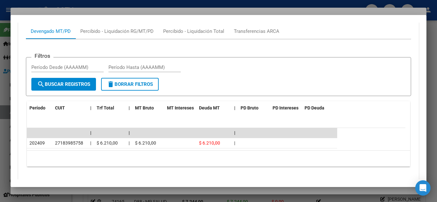
scroll to position [525, 0]
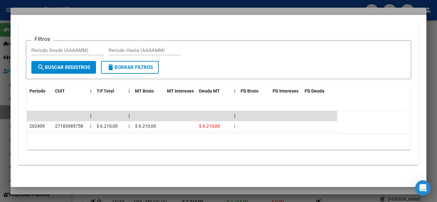
click at [211, 4] on div at bounding box center [218, 101] width 437 height 202
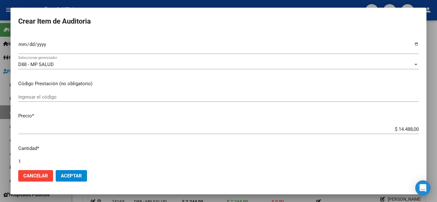
scroll to position [96, 0]
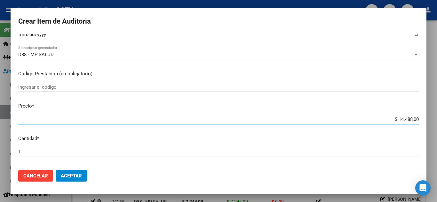
click at [395, 117] on input "$ 14.488,00" at bounding box center [218, 120] width 400 height 6
paste input "7.244."
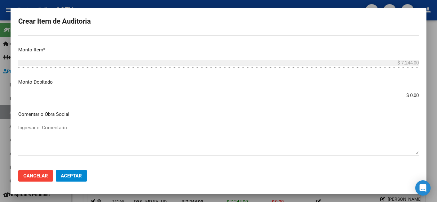
scroll to position [224, 0]
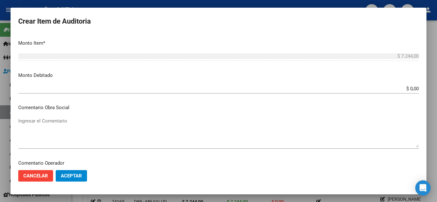
click at [398, 90] on input "$ 0,00" at bounding box center [218, 89] width 400 height 6
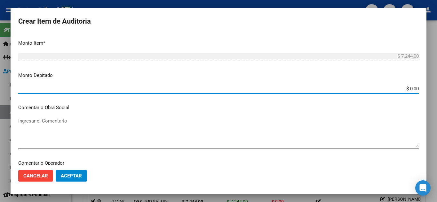
click at [398, 90] on input "$ 0,00" at bounding box center [218, 89] width 400 height 6
paste input "7.244."
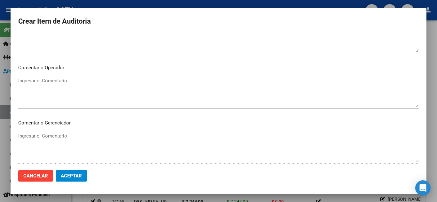
scroll to position [320, 0]
click at [49, 86] on textarea "Ingresar el Comentario" at bounding box center [218, 92] width 400 height 30
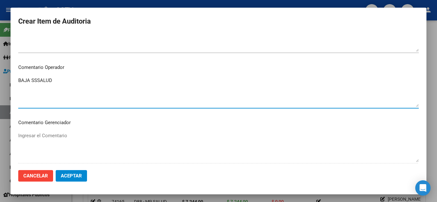
paste textarea "09/2024"
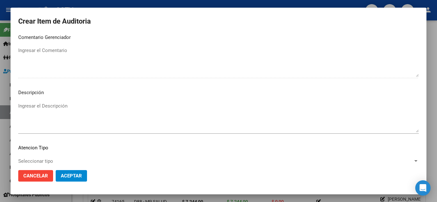
scroll to position [415, 0]
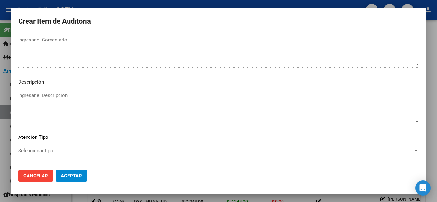
click at [35, 151] on span "Seleccionar tipo" at bounding box center [215, 151] width 394 height 6
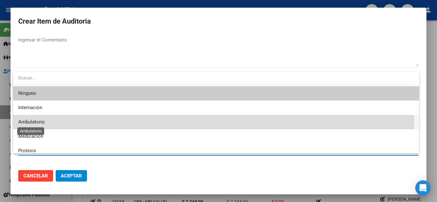
click at [33, 124] on span "Ambulatorio" at bounding box center [31, 122] width 27 height 6
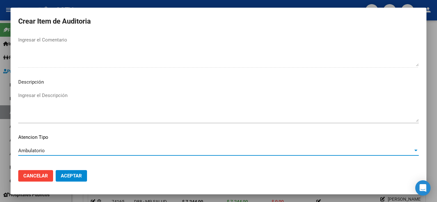
click at [81, 176] on span "Aceptar" at bounding box center [71, 176] width 21 height 6
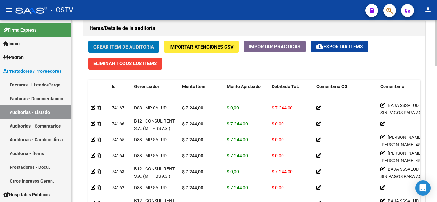
scroll to position [479, 0]
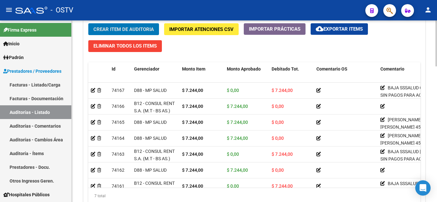
click at [122, 33] on button "Crear Item de Auditoria" at bounding box center [123, 29] width 71 height 12
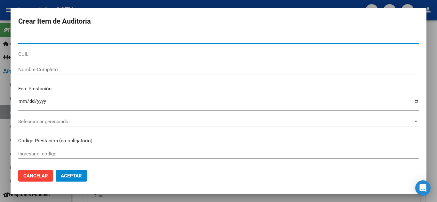
paste input "36754324"
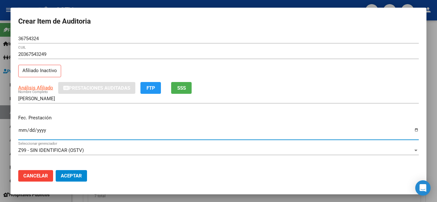
click at [20, 131] on input "Ingresar la fecha" at bounding box center [218, 133] width 400 height 10
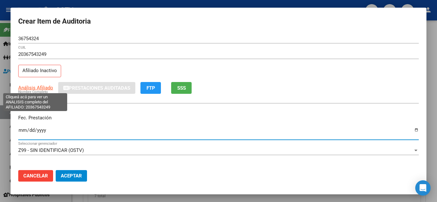
click at [36, 86] on span "Análisis Afiliado" at bounding box center [35, 88] width 35 height 6
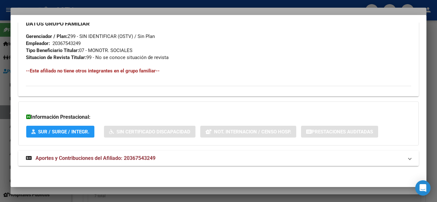
scroll to position [330, 0]
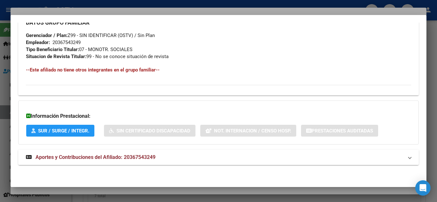
click at [53, 162] on mat-expansion-panel-header "Aportes y Contribuciones del Afiliado: 20367543249" at bounding box center [218, 157] width 400 height 15
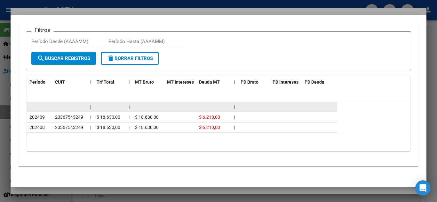
scroll to position [535, 0]
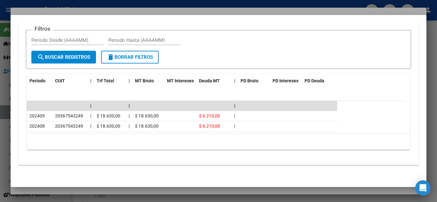
click at [126, 2] on div at bounding box center [218, 101] width 437 height 202
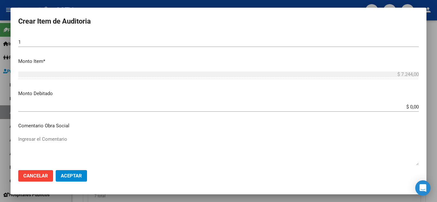
scroll to position [224, 0]
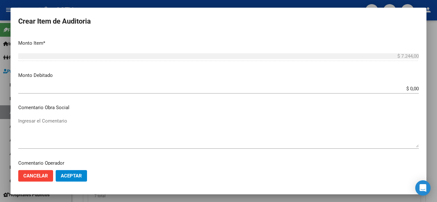
click at [393, 92] on div "$ 0,00 Ingresar el monto" at bounding box center [218, 89] width 400 height 10
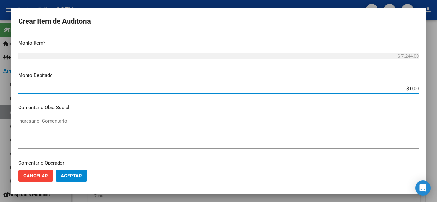
click at [393, 92] on div "$ 0,00 Ingresar el monto" at bounding box center [218, 89] width 400 height 10
paste input "$ 7.244,00"
click at [395, 88] on input "$ 7.244,00" at bounding box center [218, 89] width 400 height 6
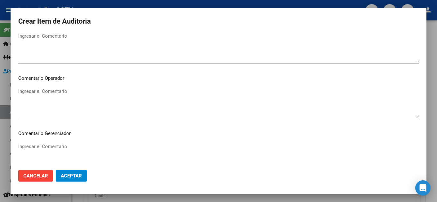
scroll to position [320, 0]
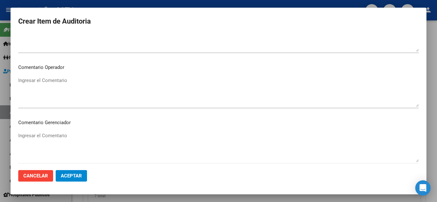
click at [56, 100] on textarea "Ingresar el Comentario" at bounding box center [218, 92] width 400 height 30
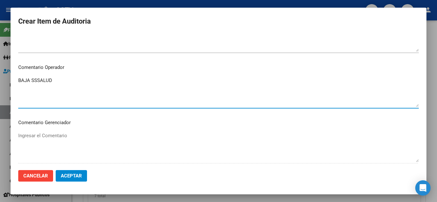
paste textarea "08/2024"
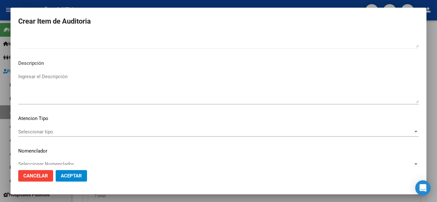
scroll to position [444, 0]
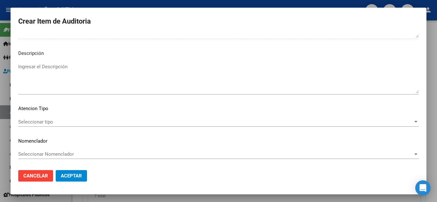
click at [66, 123] on span "Seleccionar tipo" at bounding box center [215, 122] width 394 height 6
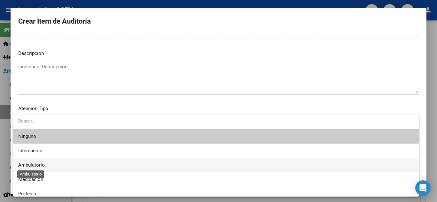
click at [38, 164] on span "Ambulatorio" at bounding box center [31, 165] width 27 height 6
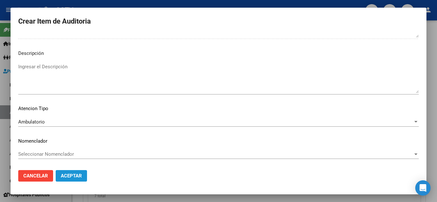
click at [72, 177] on span "Aceptar" at bounding box center [71, 176] width 21 height 6
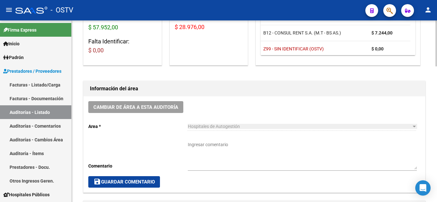
scroll to position [160, 0]
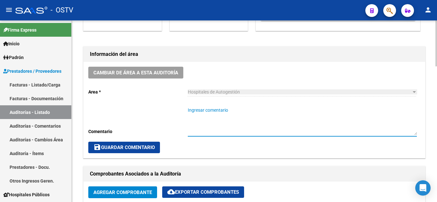
click at [210, 112] on textarea "Ingresar comentario" at bounding box center [302, 121] width 229 height 28
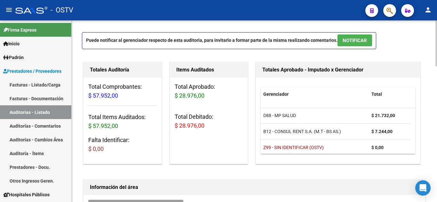
scroll to position [0, 0]
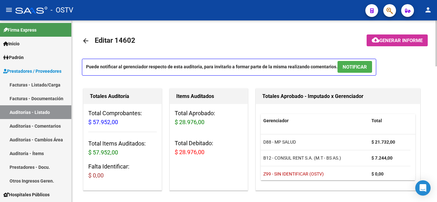
click at [379, 40] on span "Generar informe" at bounding box center [400, 41] width 43 height 6
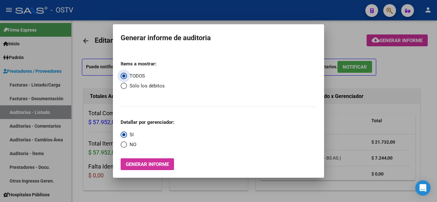
click at [125, 87] on span "Select an option" at bounding box center [123, 86] width 6 height 6
click at [125, 87] on input "Sólo los débitos" at bounding box center [123, 86] width 6 height 6
click at [124, 143] on span "Select an option" at bounding box center [123, 145] width 6 height 6
click at [124, 143] on input "NO" at bounding box center [123, 145] width 6 height 6
click at [141, 163] on span "Generar informe" at bounding box center [147, 165] width 43 height 6
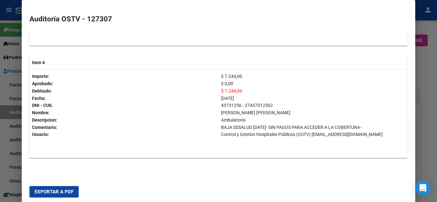
scroll to position [468, 0]
click at [68, 187] on button "Exportar a PDF" at bounding box center [53, 192] width 49 height 12
click at [427, 69] on div at bounding box center [218, 101] width 437 height 202
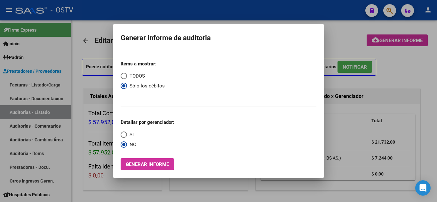
click at [330, 38] on div at bounding box center [218, 101] width 437 height 202
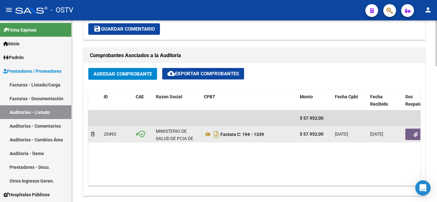
scroll to position [288, 0]
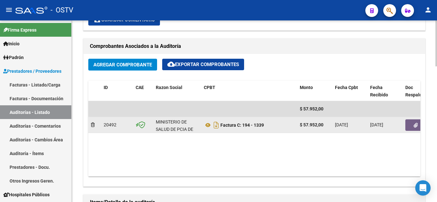
click at [413, 124] on button "button" at bounding box center [415, 126] width 20 height 12
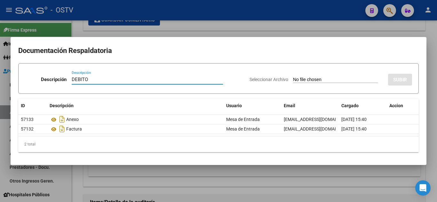
click at [310, 80] on input "Seleccionar Archivo" at bounding box center [335, 80] width 85 height 6
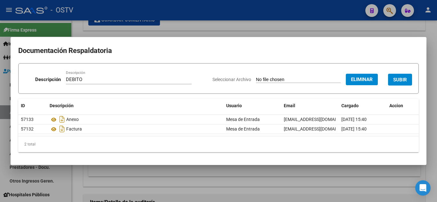
click at [399, 81] on span "SUBIR" at bounding box center [400, 80] width 14 height 6
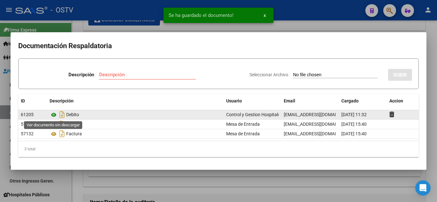
click at [51, 115] on icon at bounding box center [54, 115] width 8 height 8
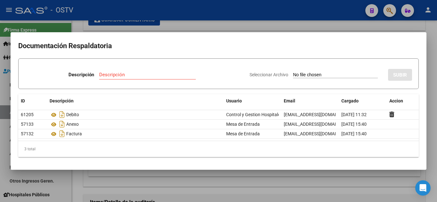
click at [431, 111] on div at bounding box center [218, 101] width 437 height 202
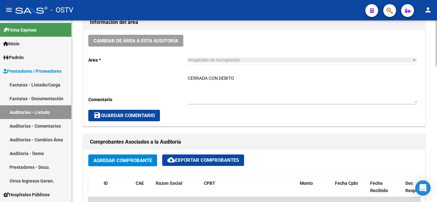
scroll to position [256, 0]
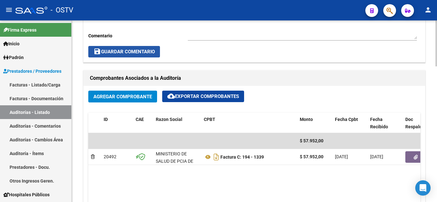
click at [110, 50] on span "save Guardar Comentario" at bounding box center [123, 52] width 61 height 6
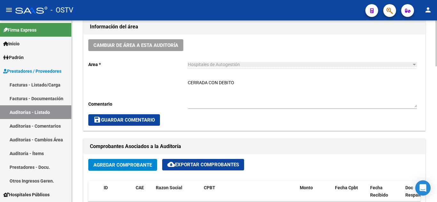
scroll to position [160, 0]
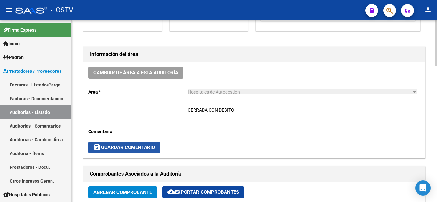
click at [129, 143] on button "save Guardar Comentario" at bounding box center [124, 148] width 72 height 12
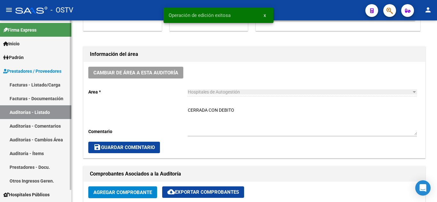
click at [27, 108] on link "Auditorías - Listado" at bounding box center [35, 112] width 71 height 14
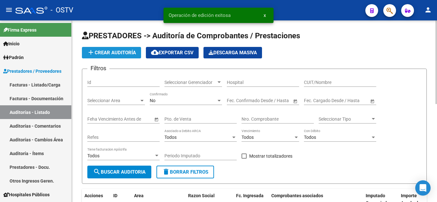
click at [106, 56] on button "add Crear Auditoría" at bounding box center [111, 53] width 59 height 12
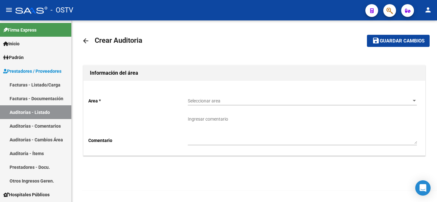
click at [197, 105] on div "Seleccionar area Seleccionar area" at bounding box center [302, 99] width 229 height 13
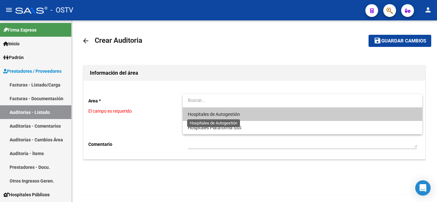
click at [199, 115] on span "Hospitales de Autogestión" at bounding box center [214, 114] width 52 height 5
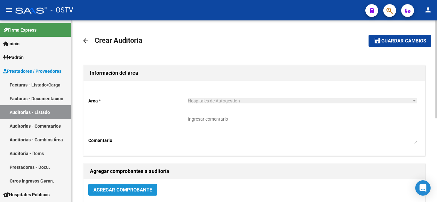
click at [105, 189] on span "Agregar Comprobante" at bounding box center [122, 190] width 58 height 6
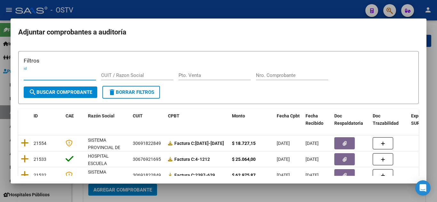
click at [199, 77] on input "Pto. Venta" at bounding box center [214, 76] width 72 height 6
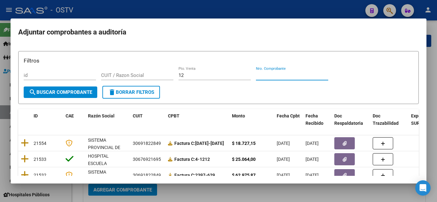
paste input "27982"
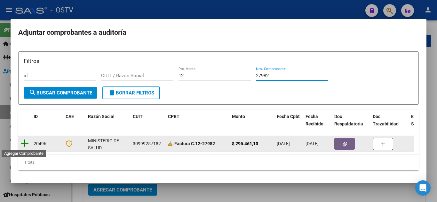
click at [25, 142] on icon at bounding box center [25, 143] width 8 height 9
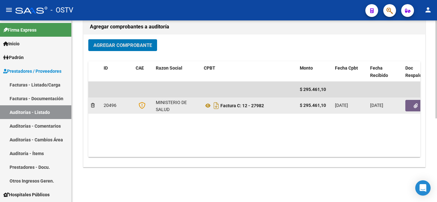
scroll to position [155, 0]
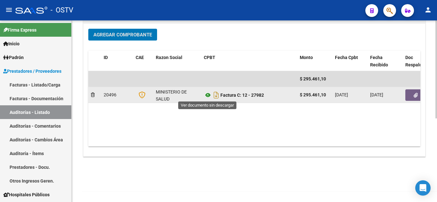
click at [209, 95] on icon at bounding box center [208, 95] width 8 height 8
